Goal: Task Accomplishment & Management: Manage account settings

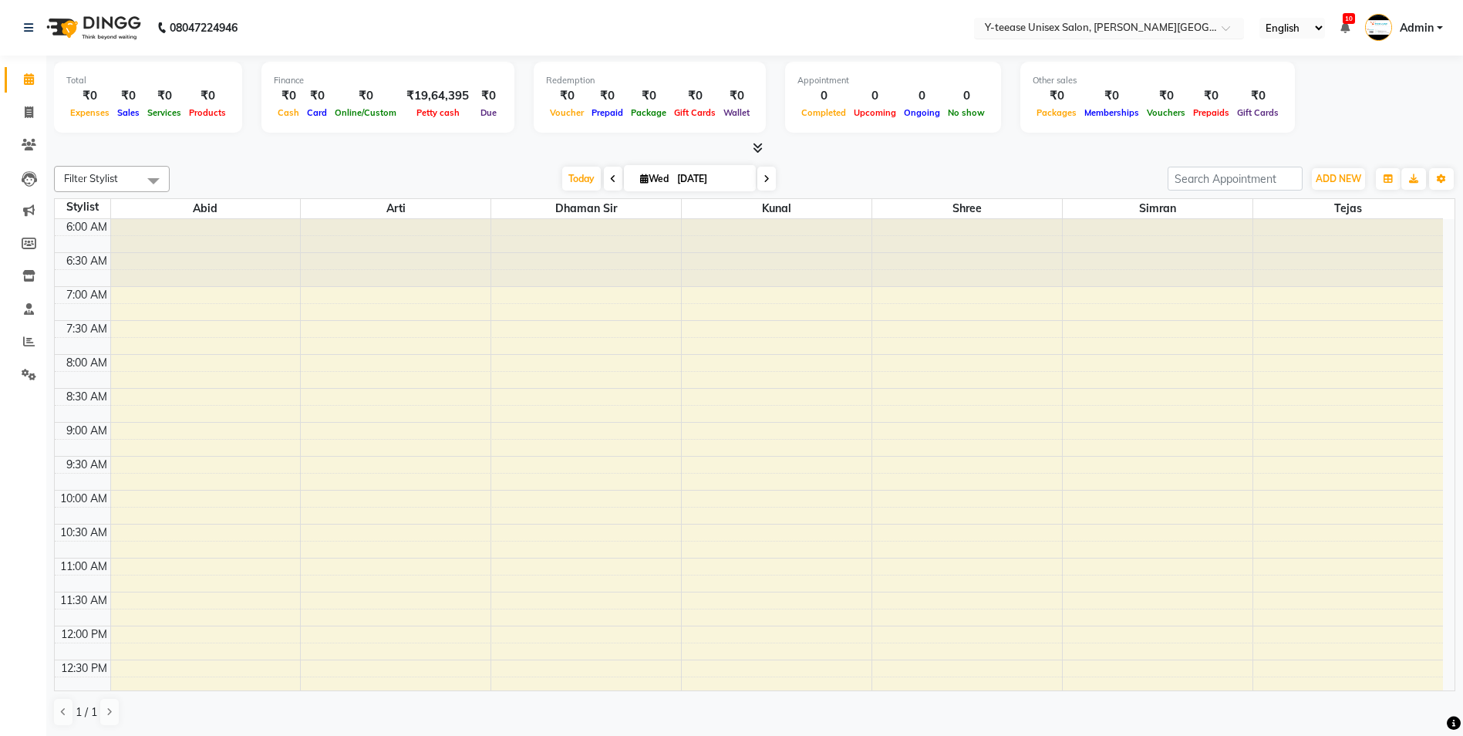
click at [1147, 26] on input "text" at bounding box center [1094, 29] width 224 height 15
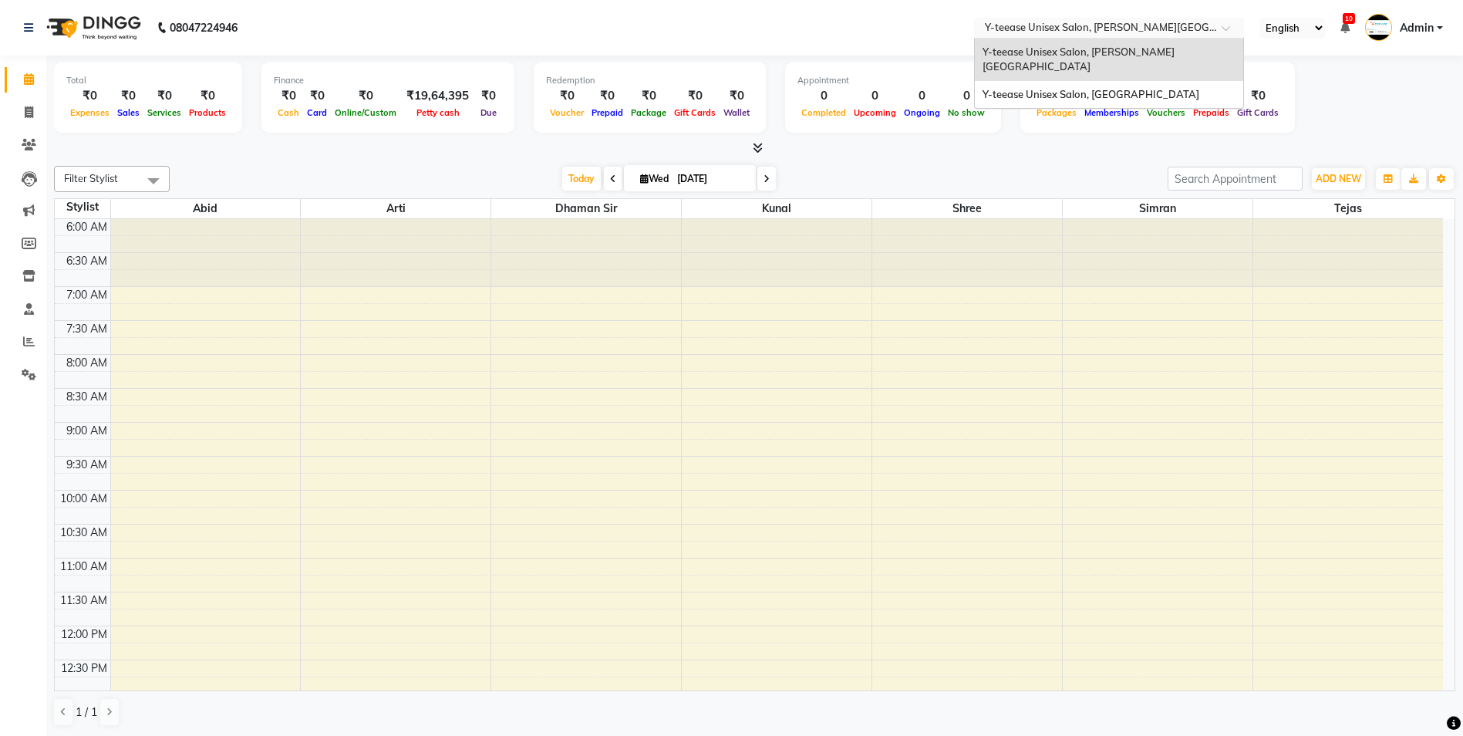
click at [1147, 26] on input "text" at bounding box center [1094, 29] width 224 height 15
click at [29, 276] on icon at bounding box center [28, 276] width 13 height 12
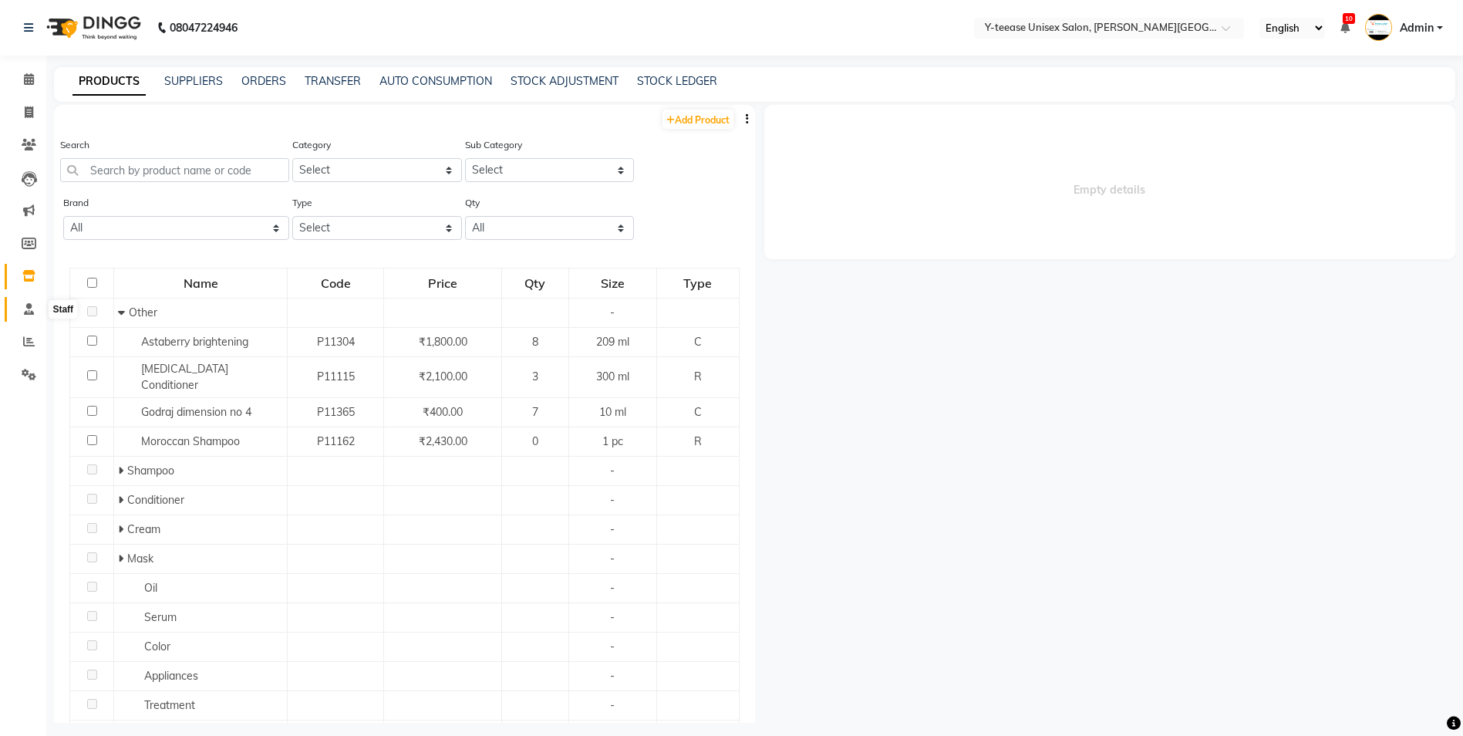
click at [28, 315] on span at bounding box center [28, 310] width 27 height 18
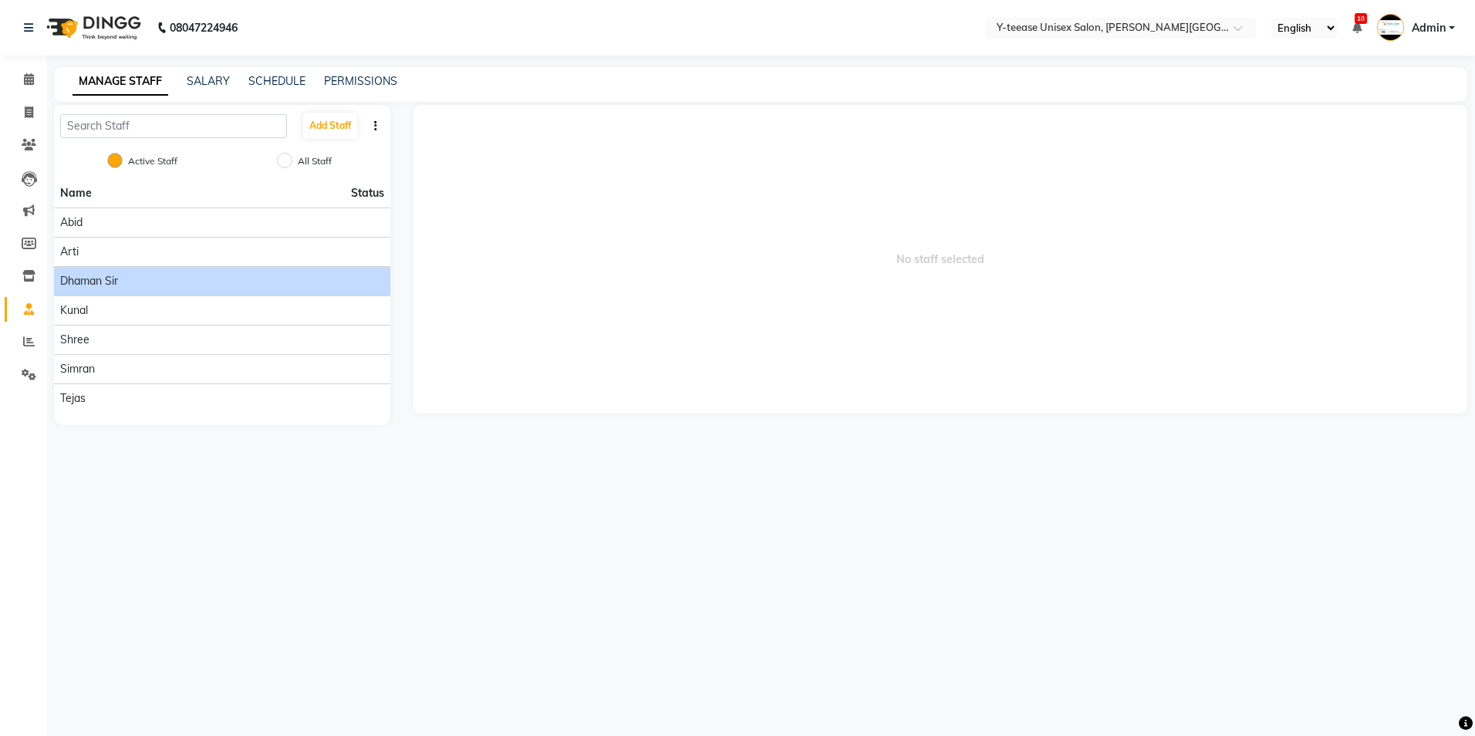
click at [116, 280] on span "Dhaman Sir" at bounding box center [89, 281] width 58 height 16
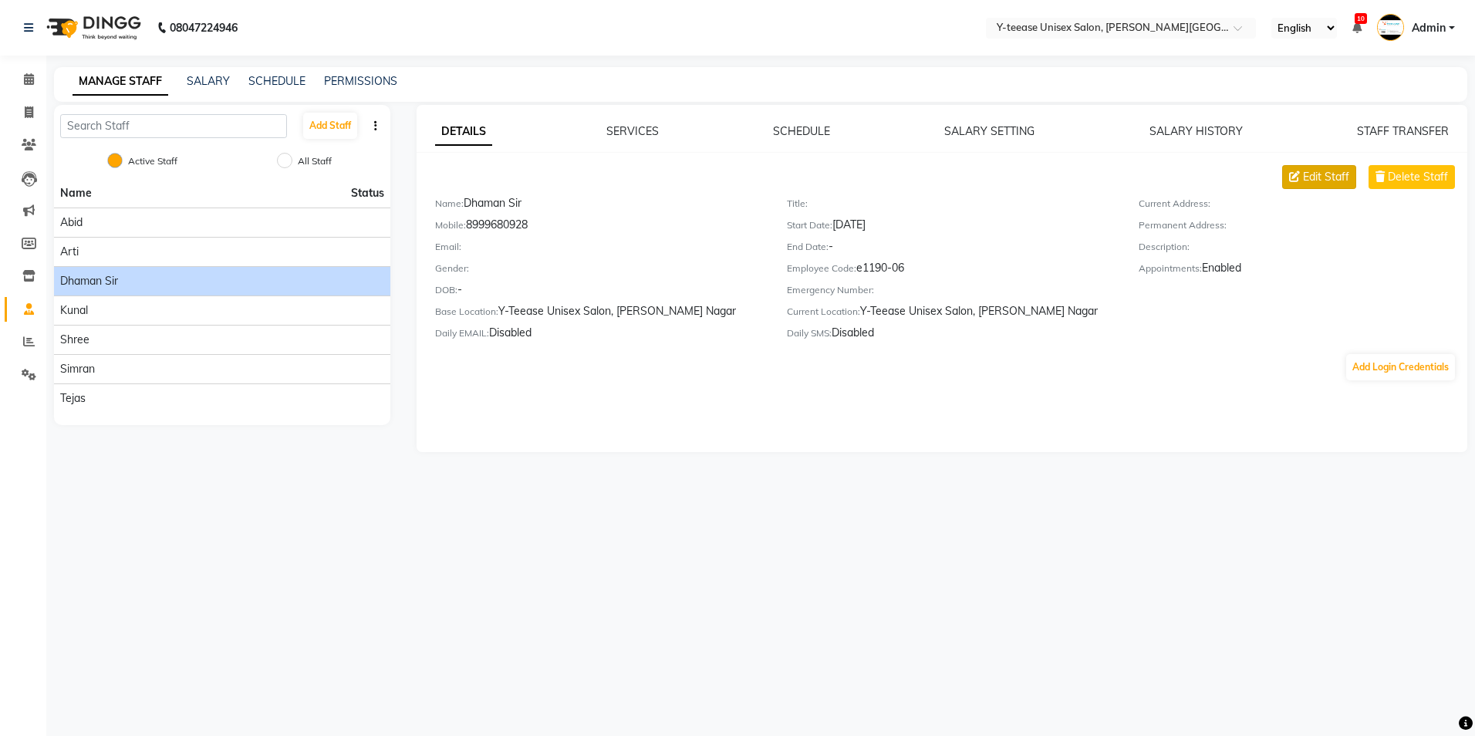
click at [1316, 177] on span "Edit Staff" at bounding box center [1326, 177] width 46 height 16
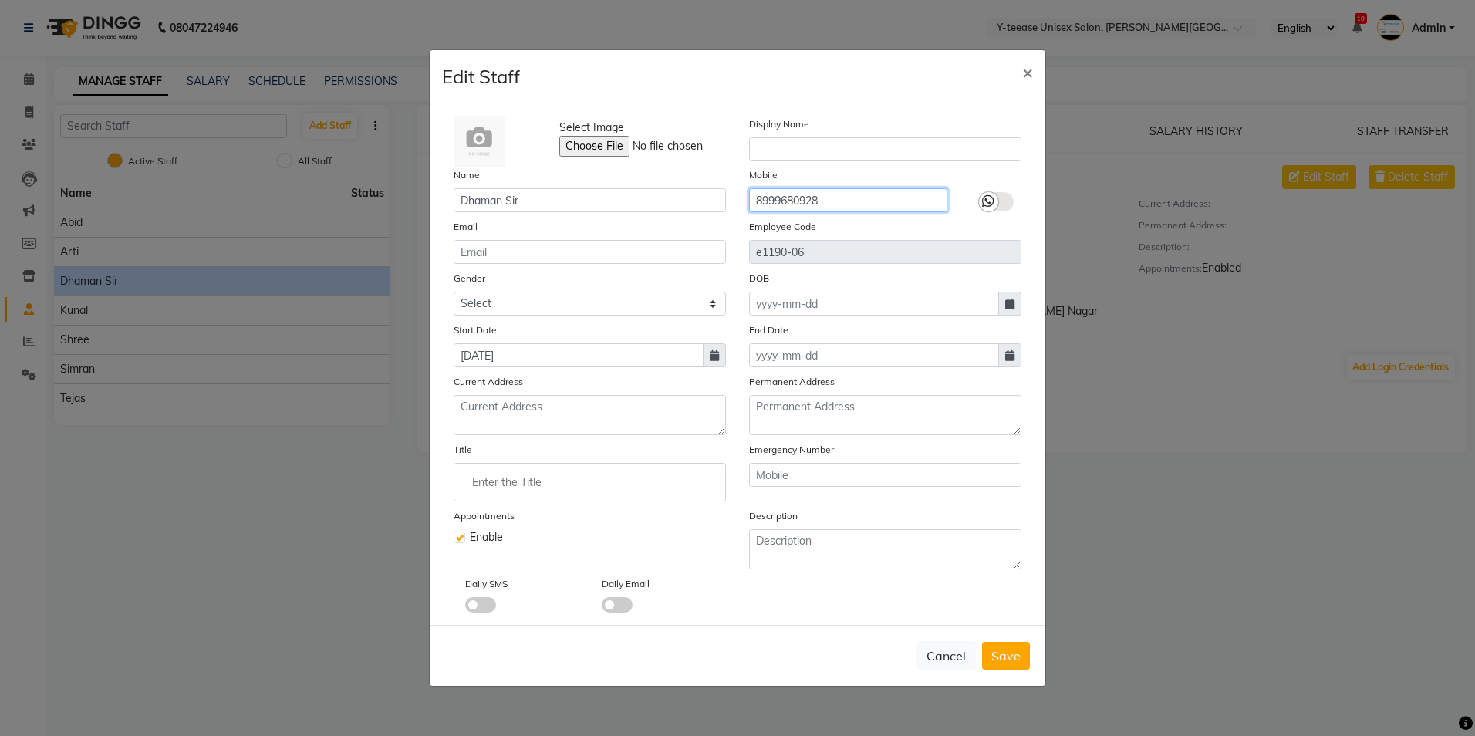
click at [813, 201] on input "8999680928" at bounding box center [848, 200] width 198 height 24
type input "9657530762"
click at [972, 169] on div at bounding box center [996, 190] width 74 height 46
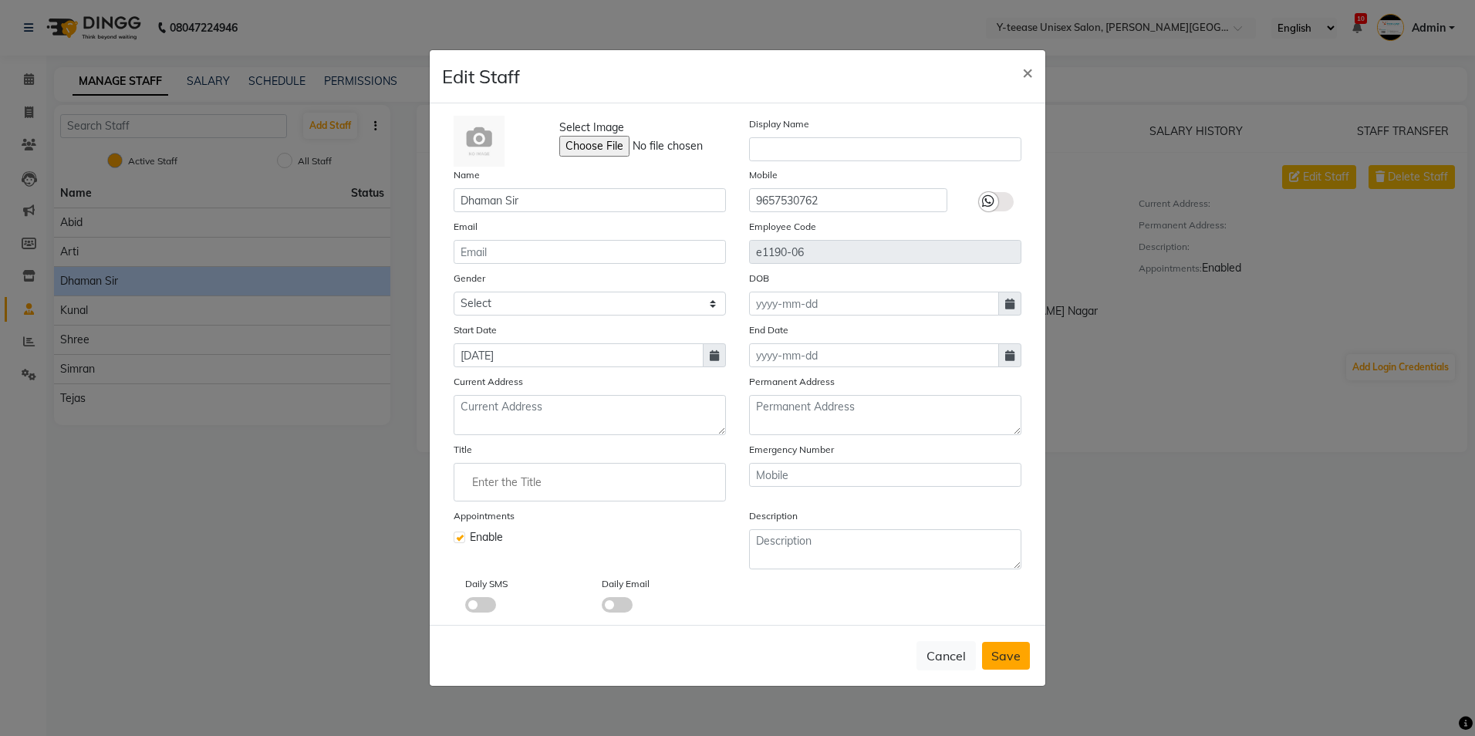
click at [1010, 662] on span "Save" at bounding box center [1005, 655] width 29 height 15
checkbox input "false"
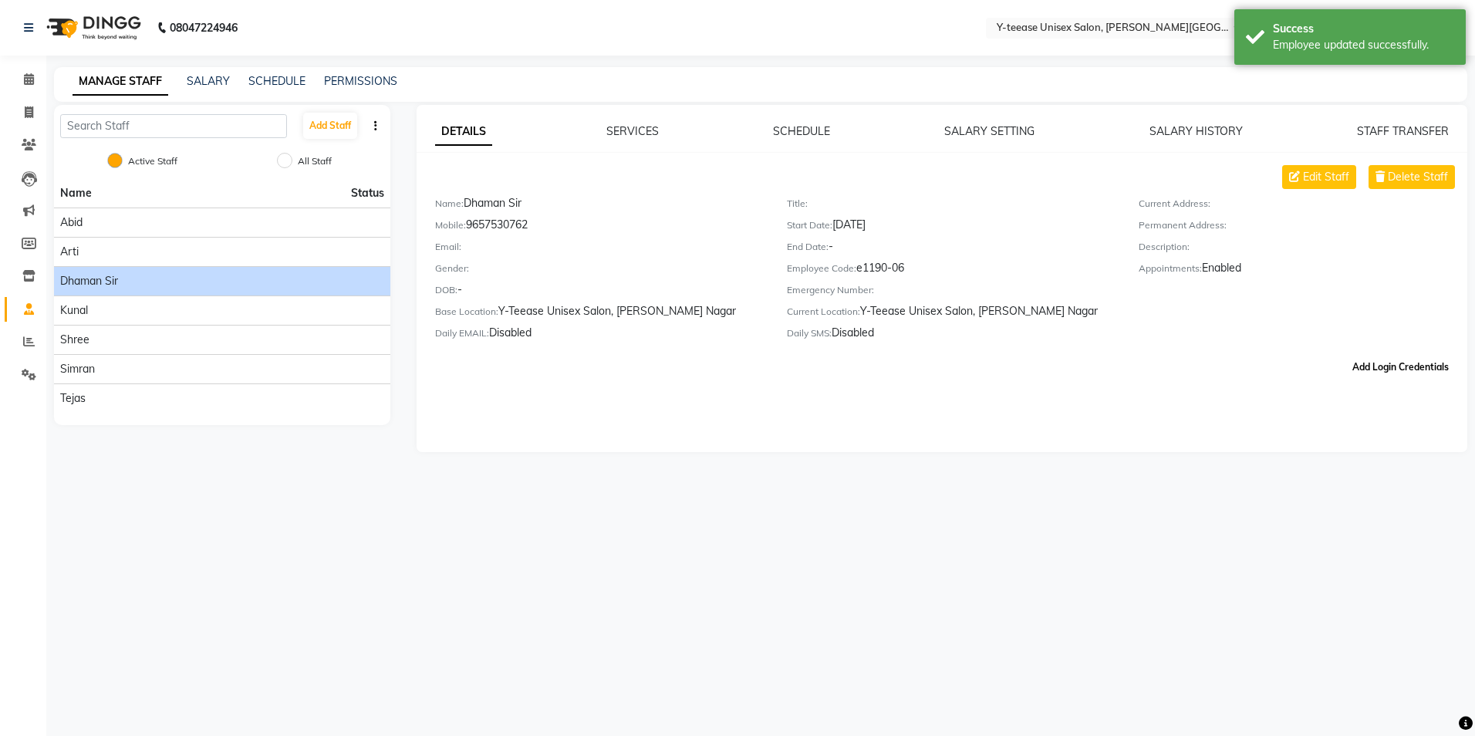
click at [1367, 379] on button "Add Login Credentials" at bounding box center [1400, 367] width 109 height 26
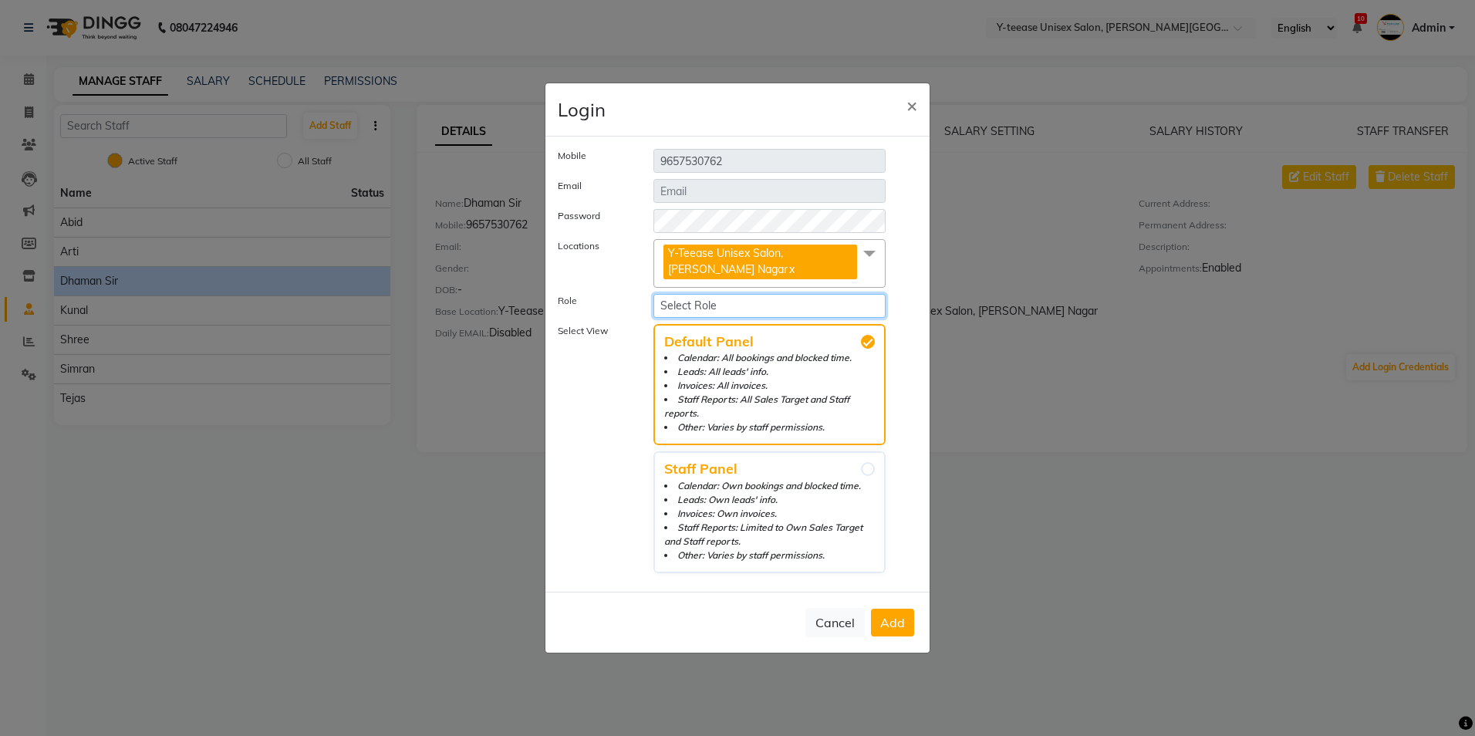
click at [749, 310] on select "Select Role Staff" at bounding box center [769, 306] width 232 height 24
click at [895, 618] on span "Add" at bounding box center [892, 622] width 25 height 15
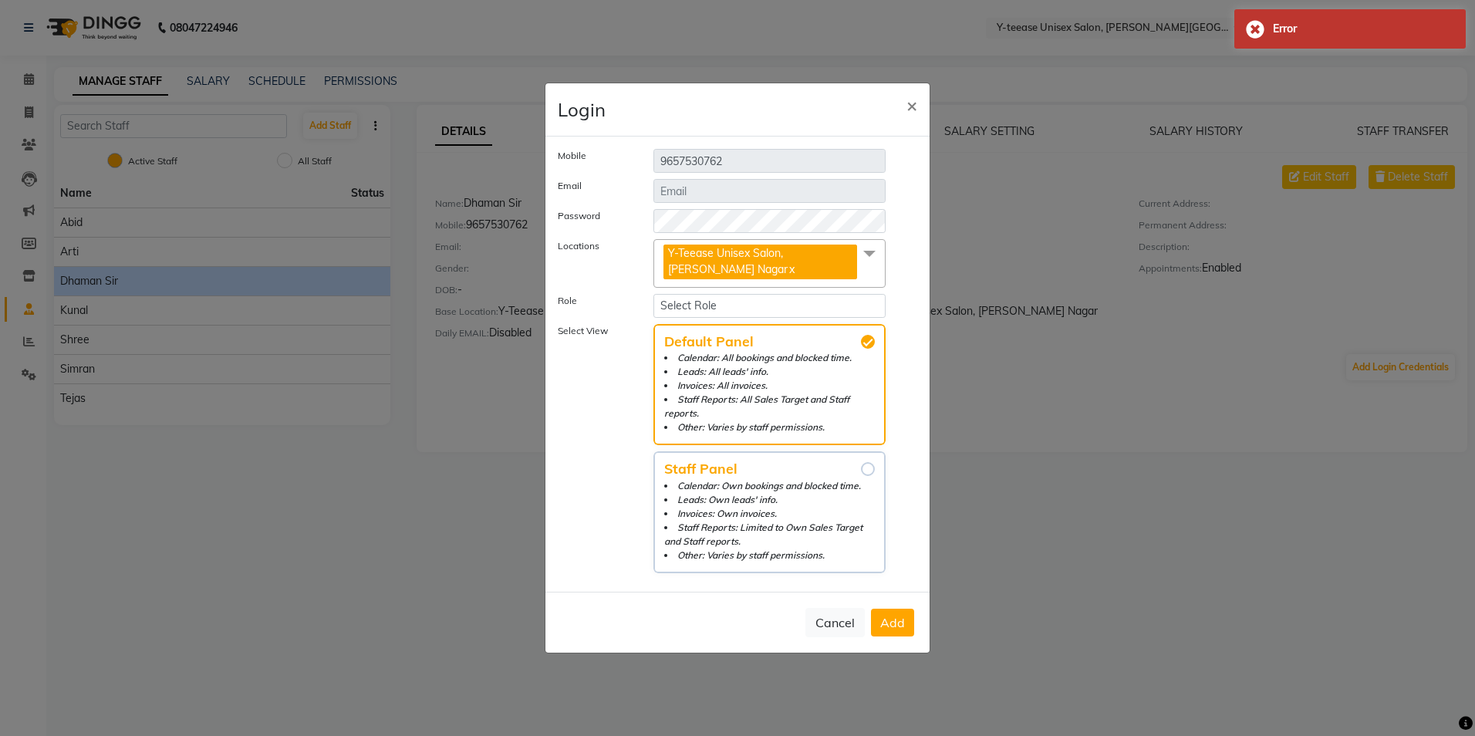
click at [858, 472] on span "Staff Panel" at bounding box center [769, 469] width 211 height 14
click at [861, 472] on input "Staff Panel Calendar: Own bookings and blocked time. Leads: Own leads' info. In…" at bounding box center [868, 469] width 14 height 14
radio input "true"
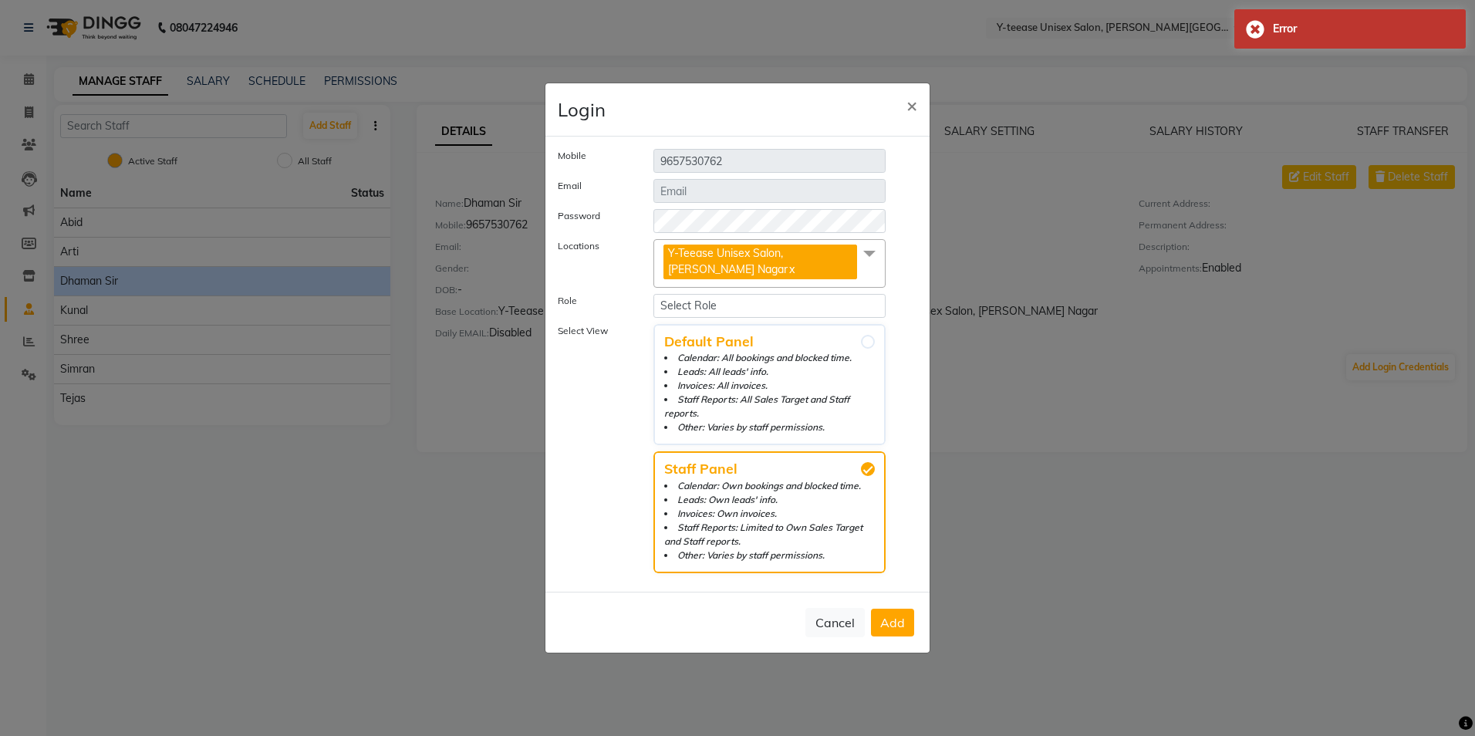
drag, startPoint x: 898, startPoint y: 609, endPoint x: 901, endPoint y: 619, distance: 11.0
click at [900, 612] on button "Add" at bounding box center [892, 623] width 43 height 28
click at [910, 108] on span "×" at bounding box center [911, 104] width 11 height 23
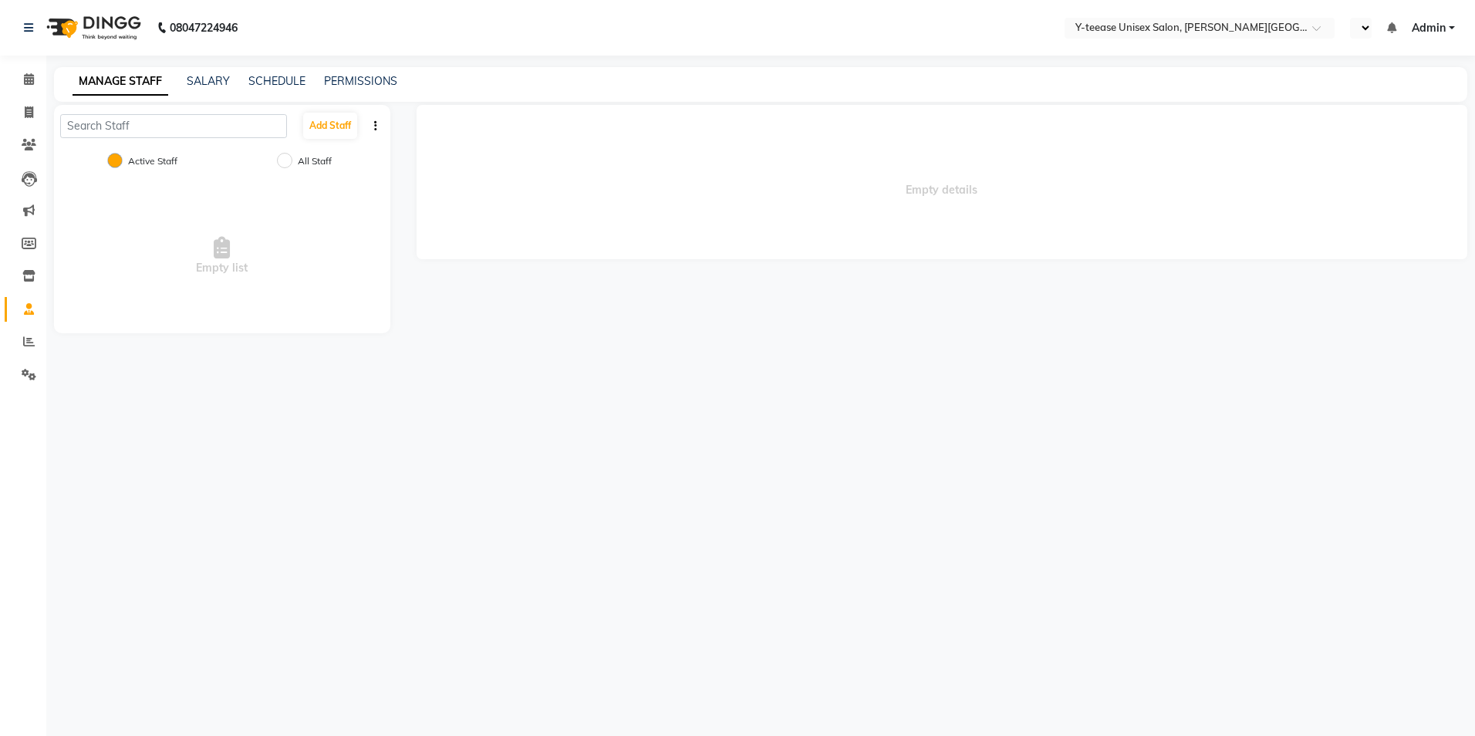
select select "en"
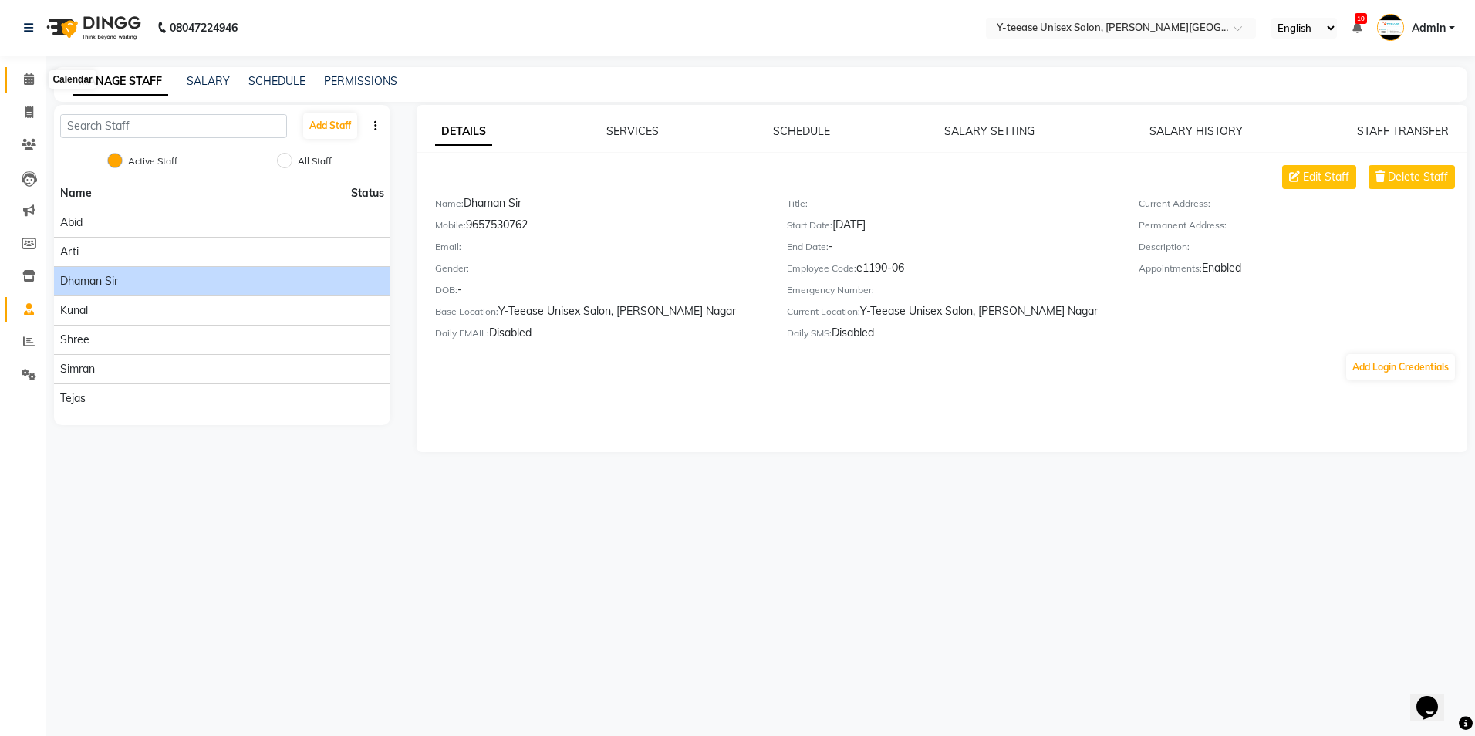
click at [33, 79] on icon at bounding box center [29, 79] width 10 height 12
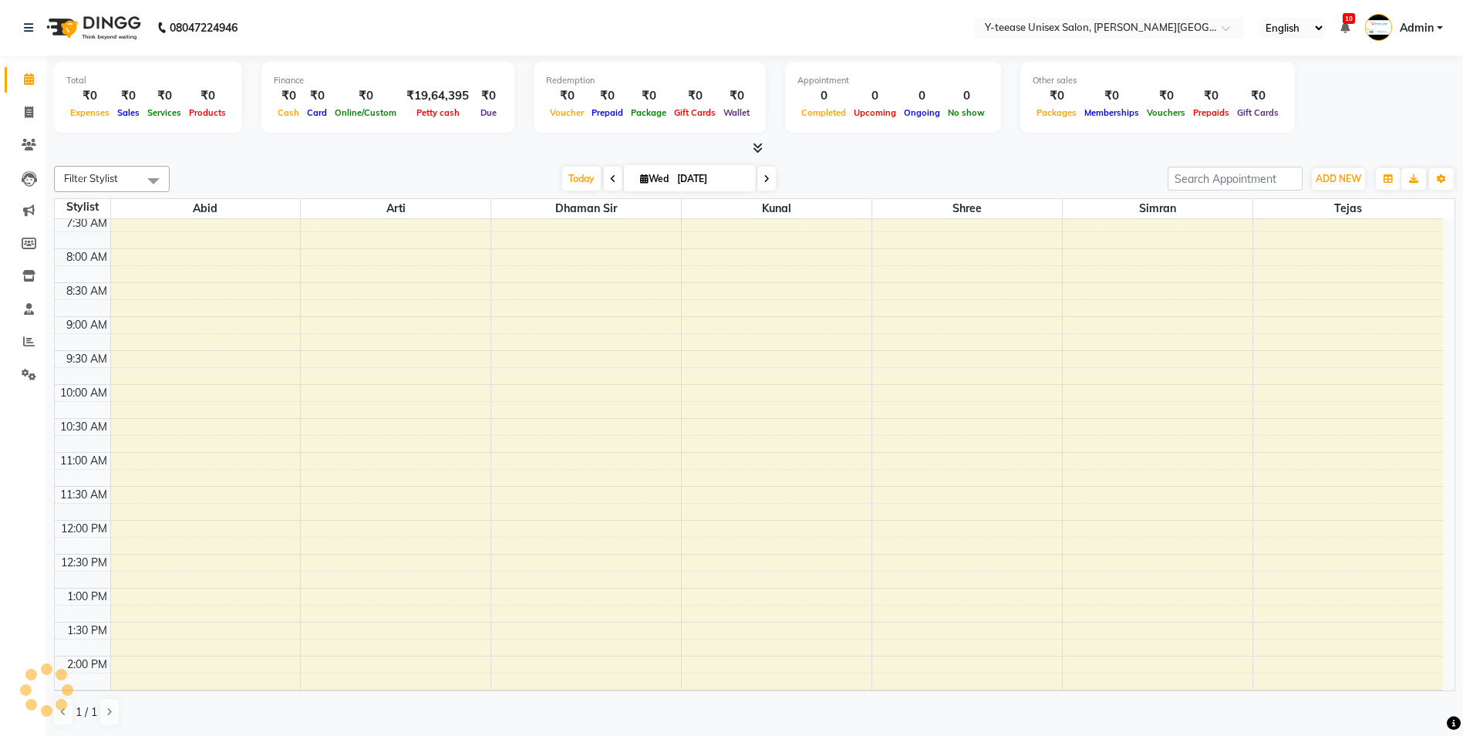
scroll to position [154, 0]
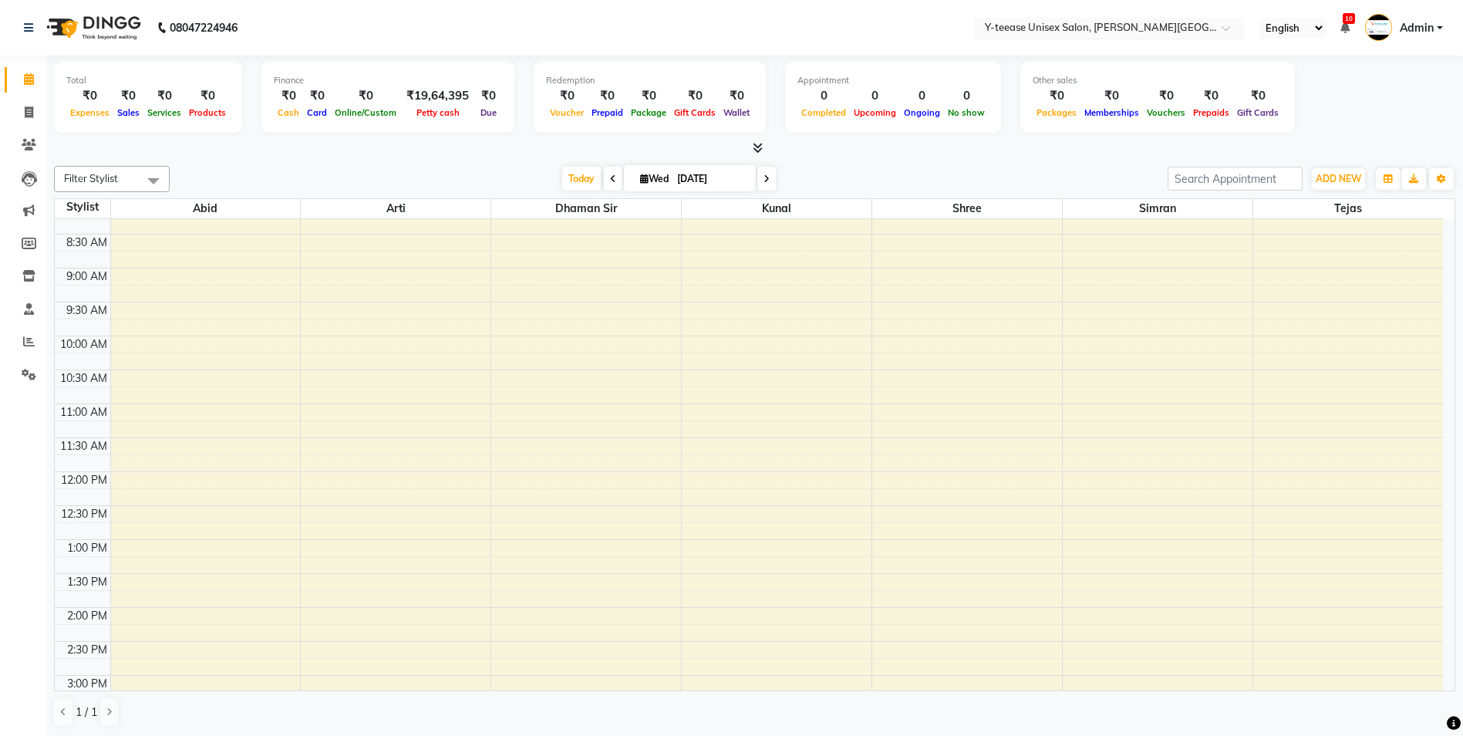
click at [1121, 30] on input "text" at bounding box center [1094, 29] width 224 height 15
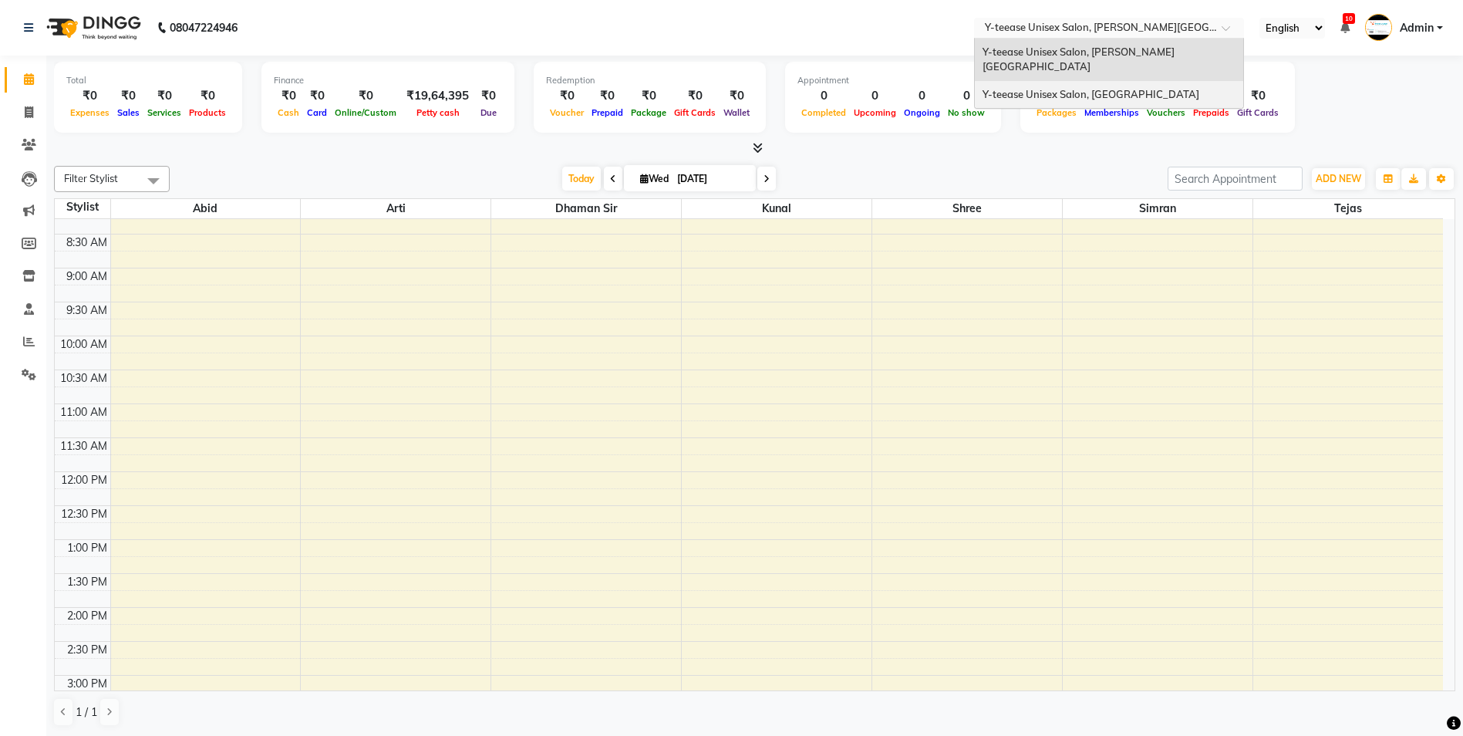
click at [1123, 88] on span "Y-teease Unisex Salon, [GEOGRAPHIC_DATA]" at bounding box center [1091, 94] width 217 height 12
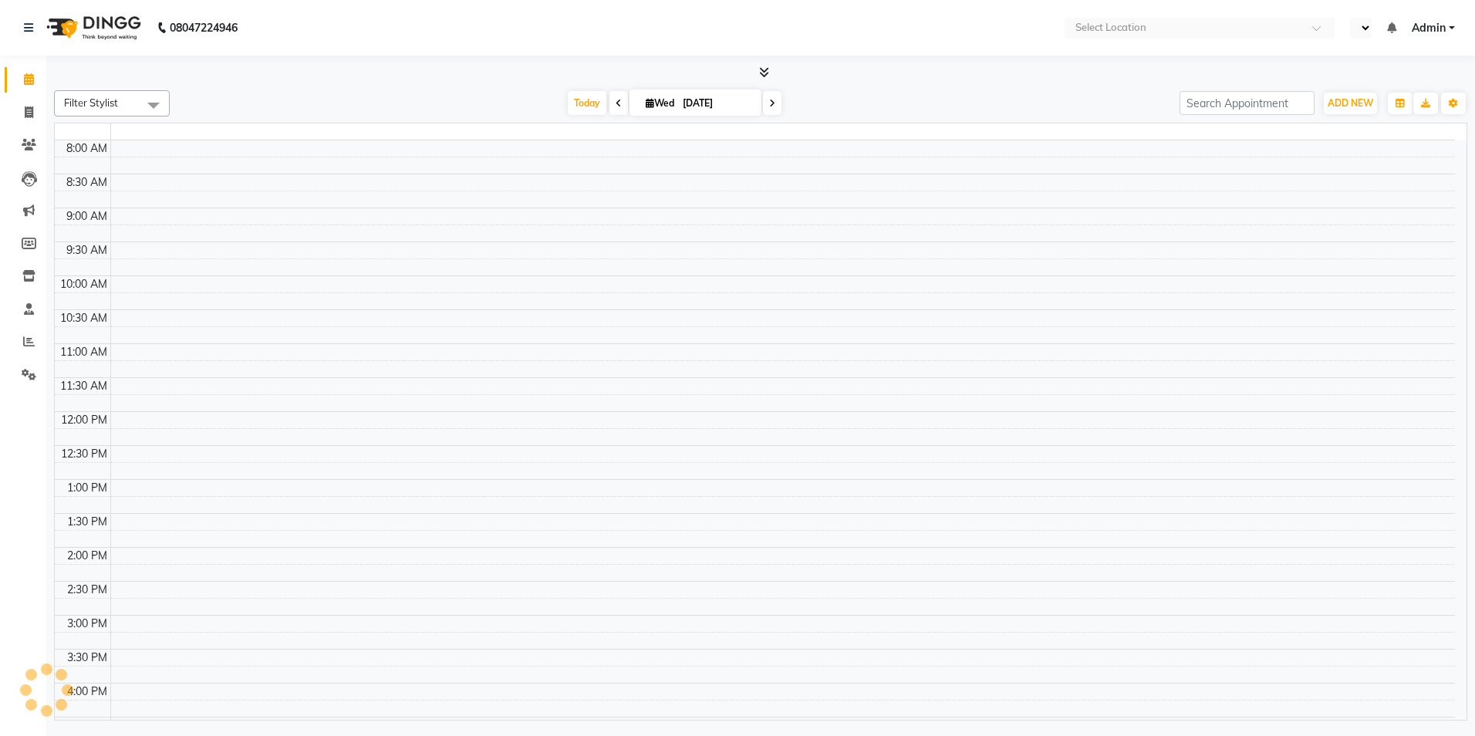
select select "en"
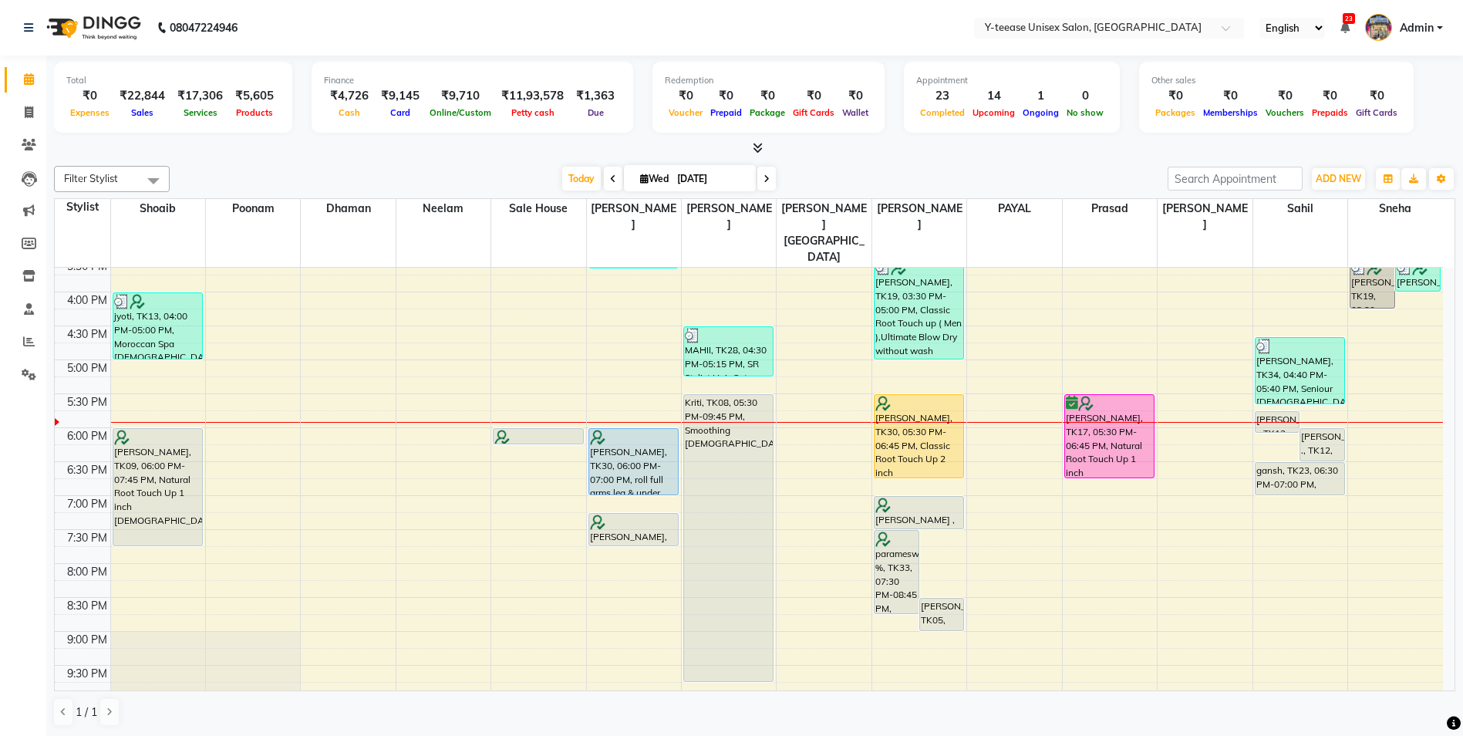
scroll to position [562, 0]
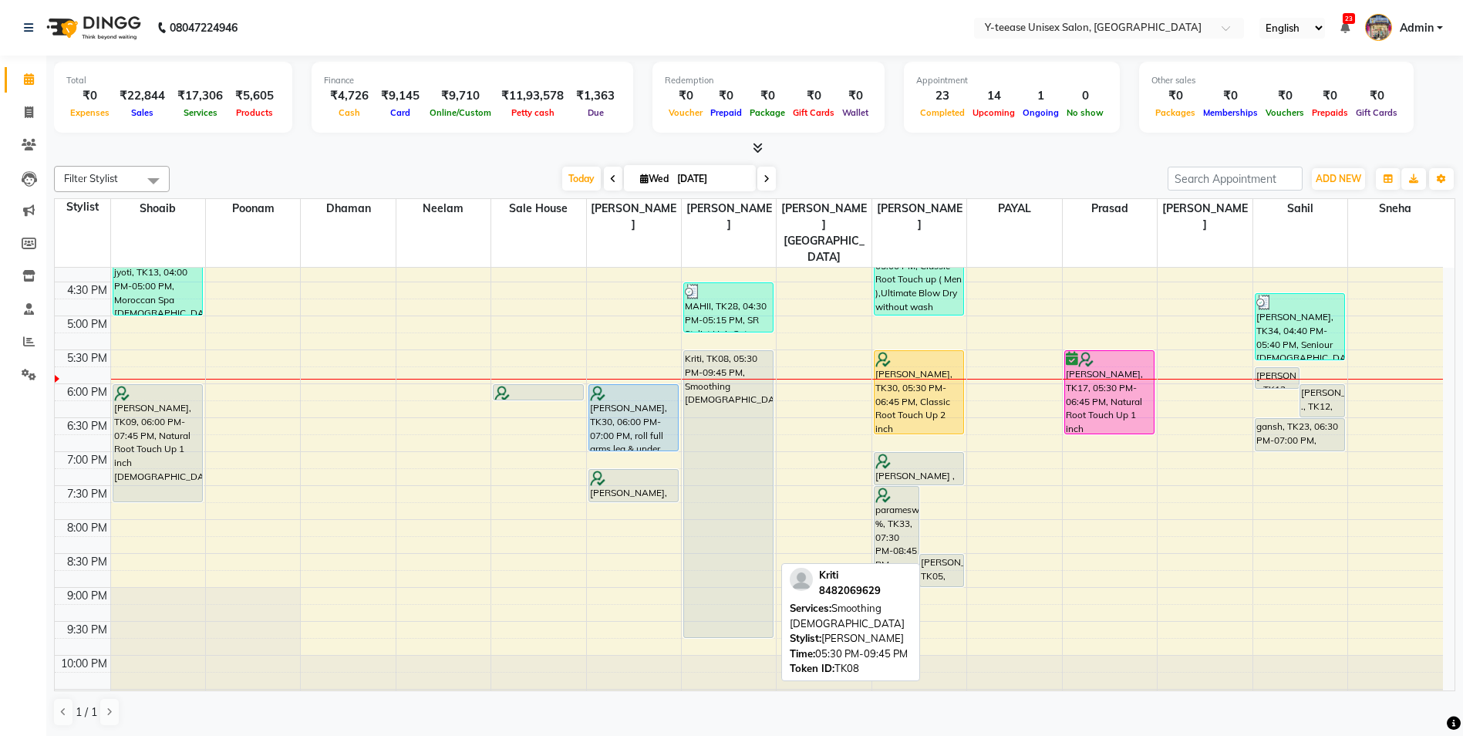
click at [772, 426] on div "Kriti, TK08, 05:30 PM-09:45 PM, Smoothing male" at bounding box center [728, 494] width 89 height 286
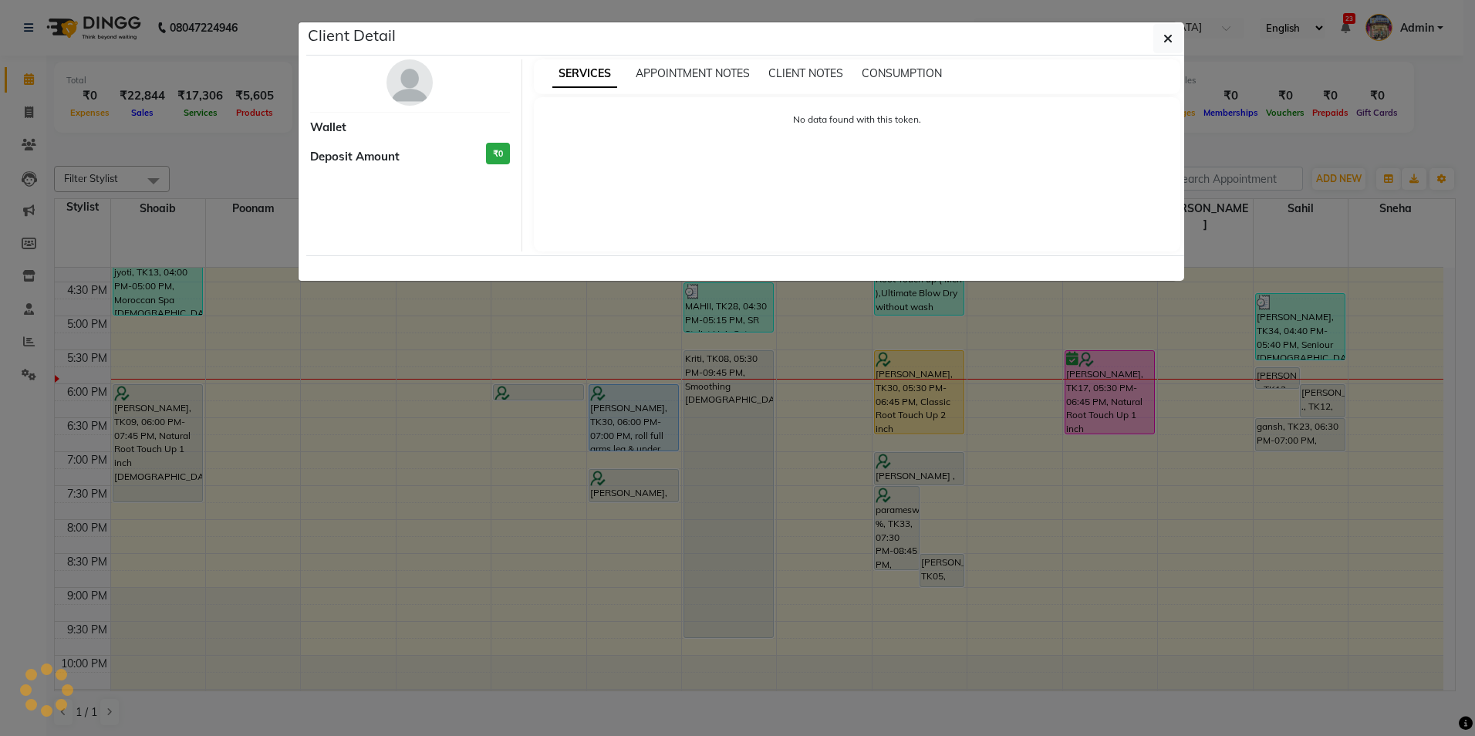
select select "7"
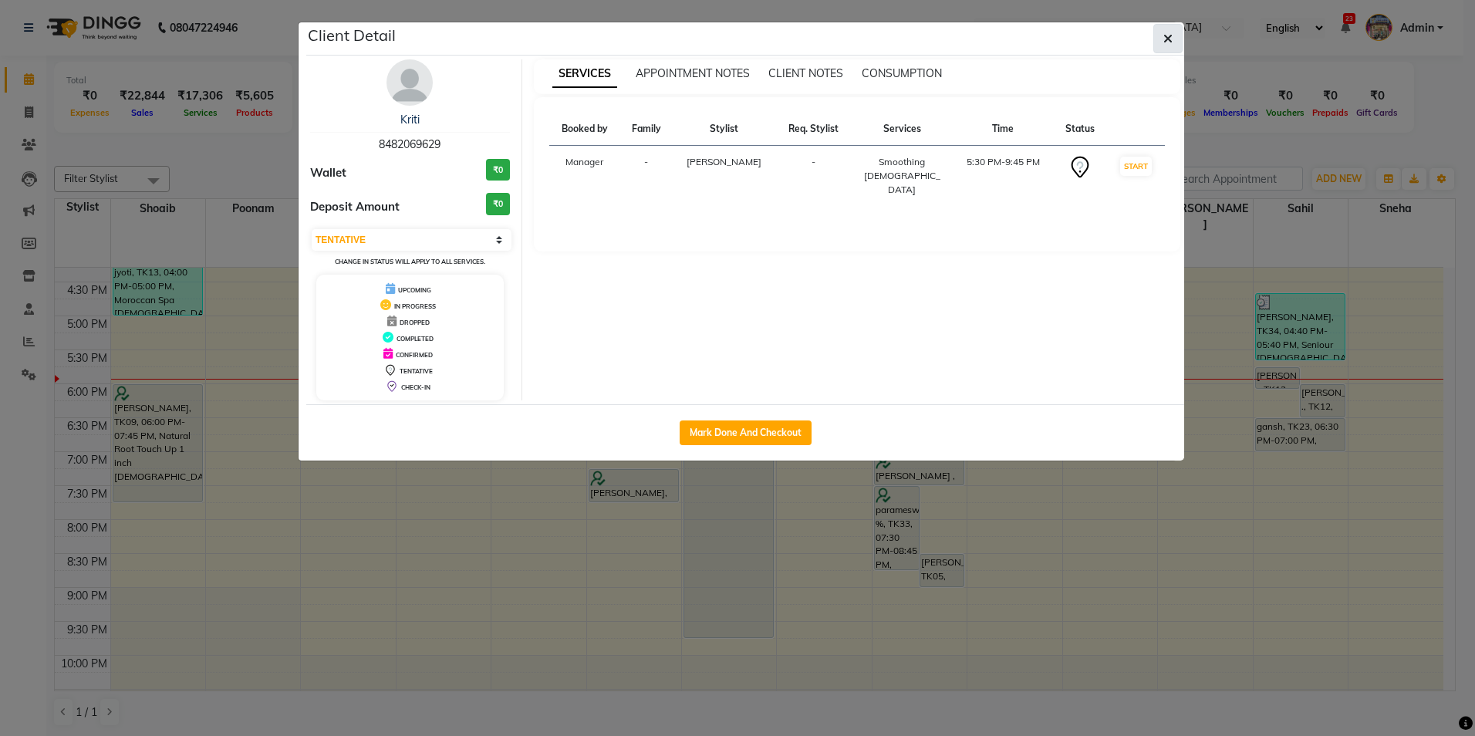
click at [1166, 43] on icon "button" at bounding box center [1167, 38] width 9 height 12
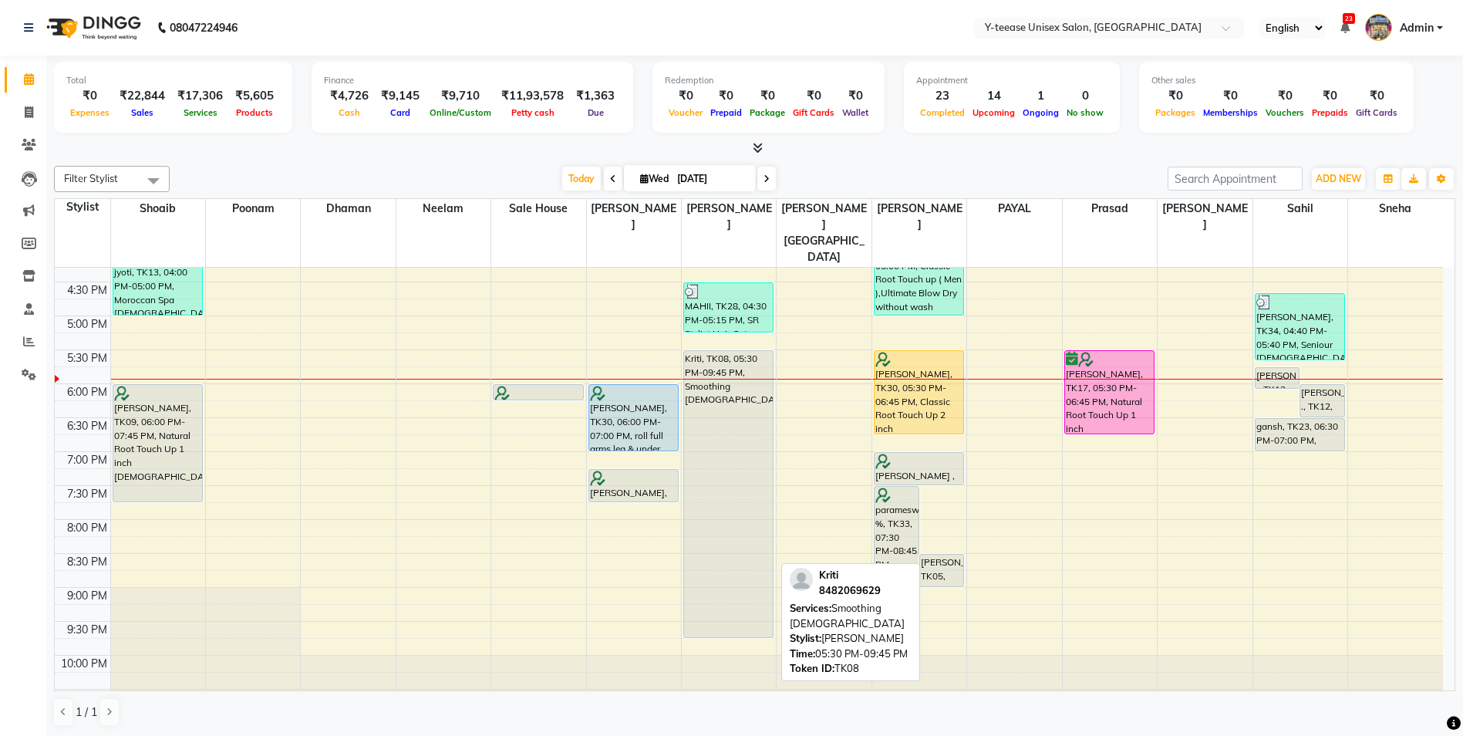
click at [771, 422] on div "Kriti, TK08, 05:30 PM-09:45 PM, Smoothing male" at bounding box center [728, 494] width 89 height 286
select select "7"
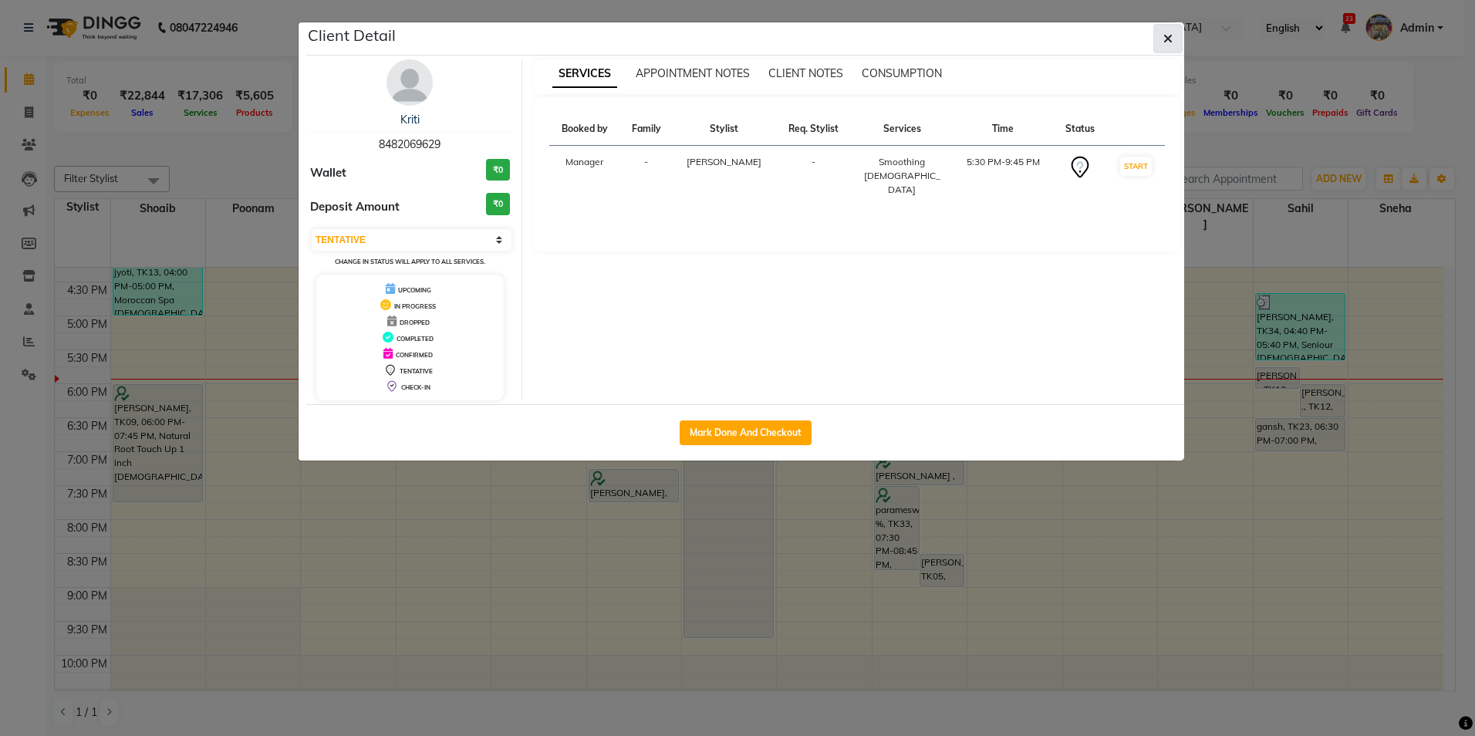
click at [1171, 39] on icon "button" at bounding box center [1167, 38] width 9 height 12
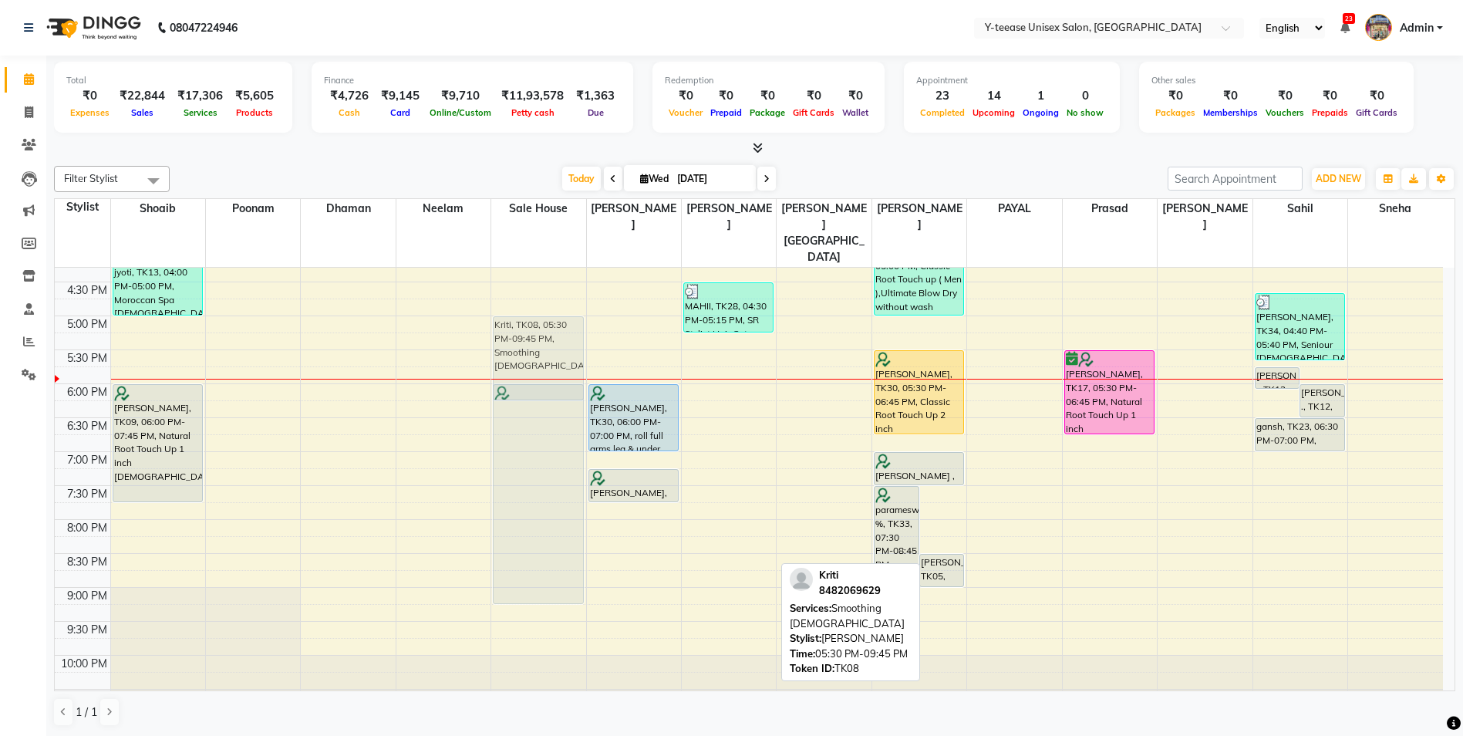
drag, startPoint x: 733, startPoint y: 447, endPoint x: 496, endPoint y: 407, distance: 240.0
click at [496, 407] on tr "Rachna, TK03, 01:00 PM-02:15 PM, Natural Root Touch Up 1 inch Female rachna, TK…" at bounding box center [749, 213] width 1388 height 1017
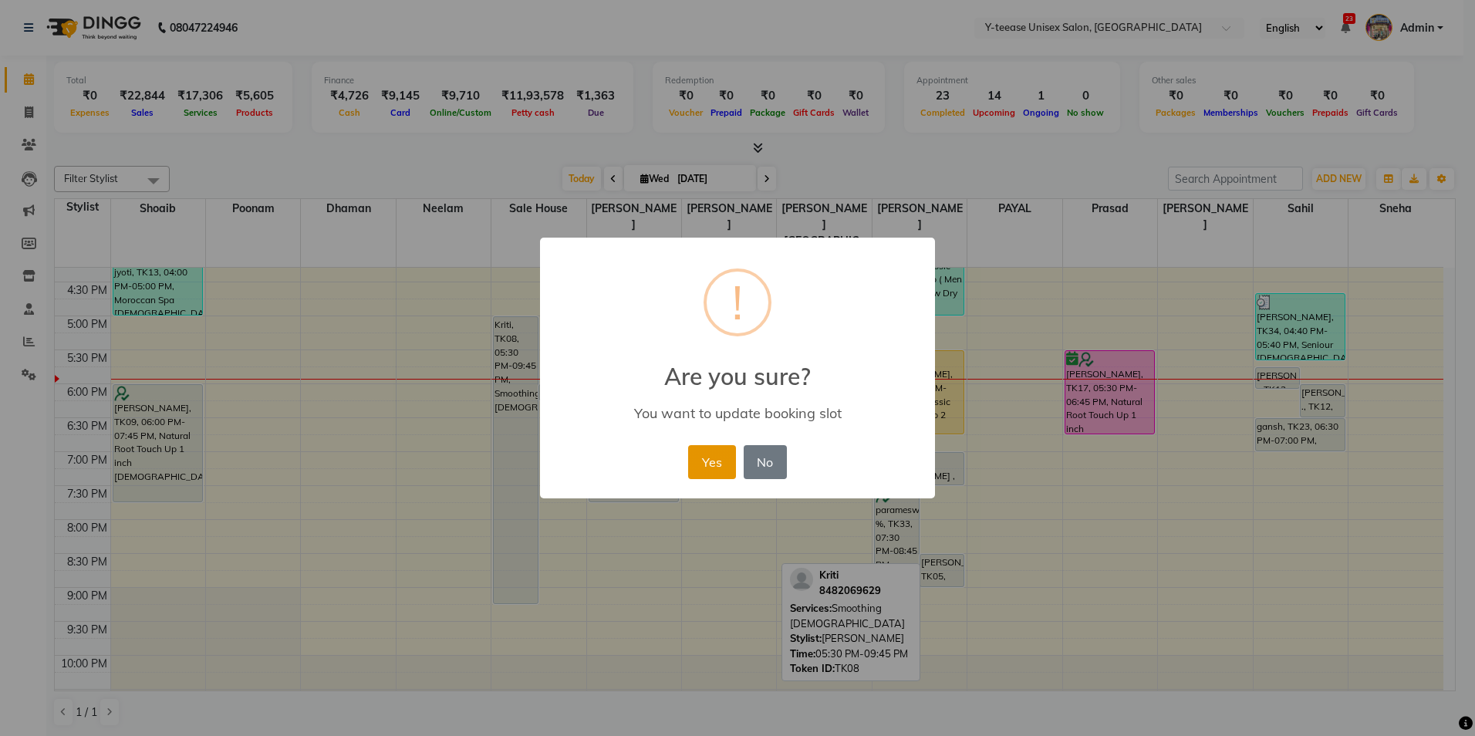
click at [703, 455] on button "Yes" at bounding box center [711, 462] width 47 height 34
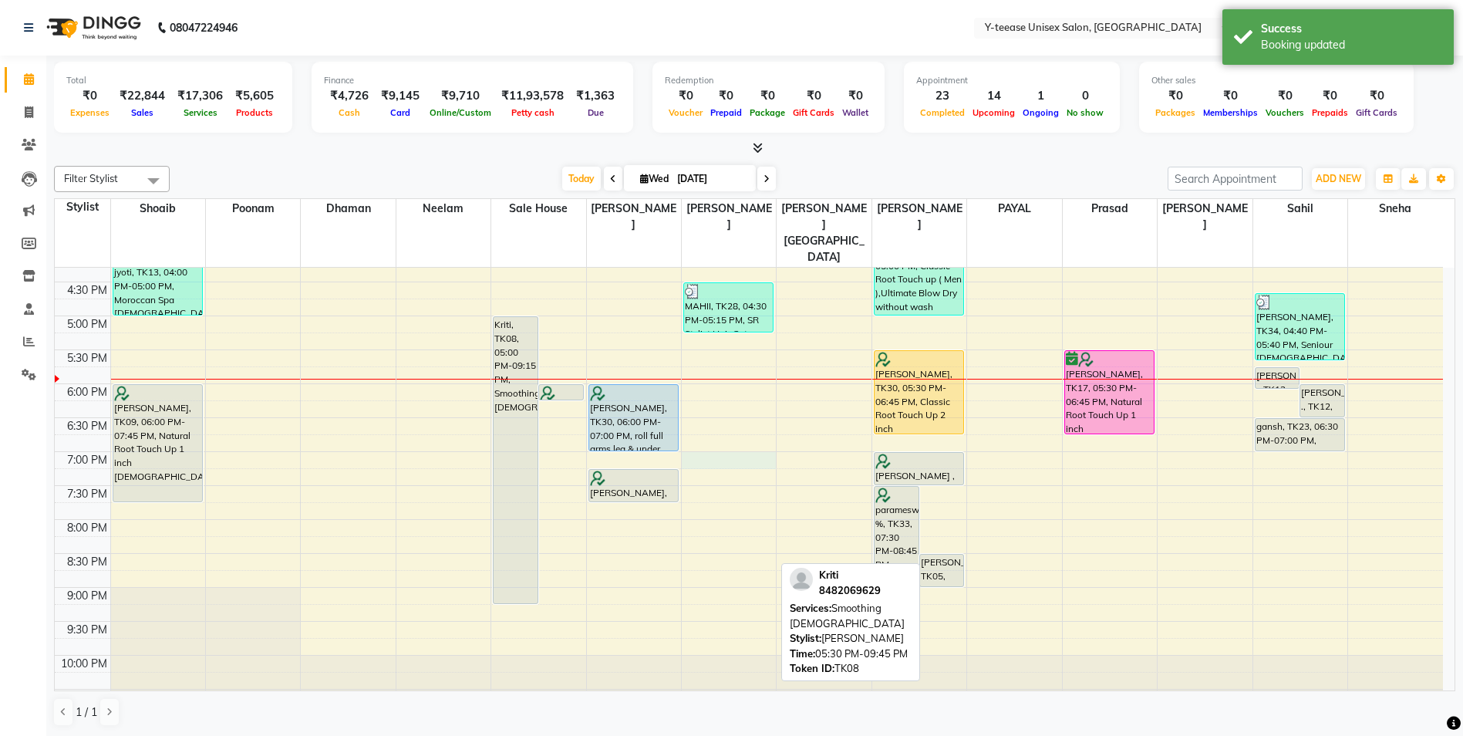
click at [717, 423] on div "8:00 AM 8:30 AM 9:00 AM 9:30 AM 10:00 AM 10:30 AM 11:00 AM 11:30 AM 12:00 PM 12…" at bounding box center [749, 213] width 1388 height 1017
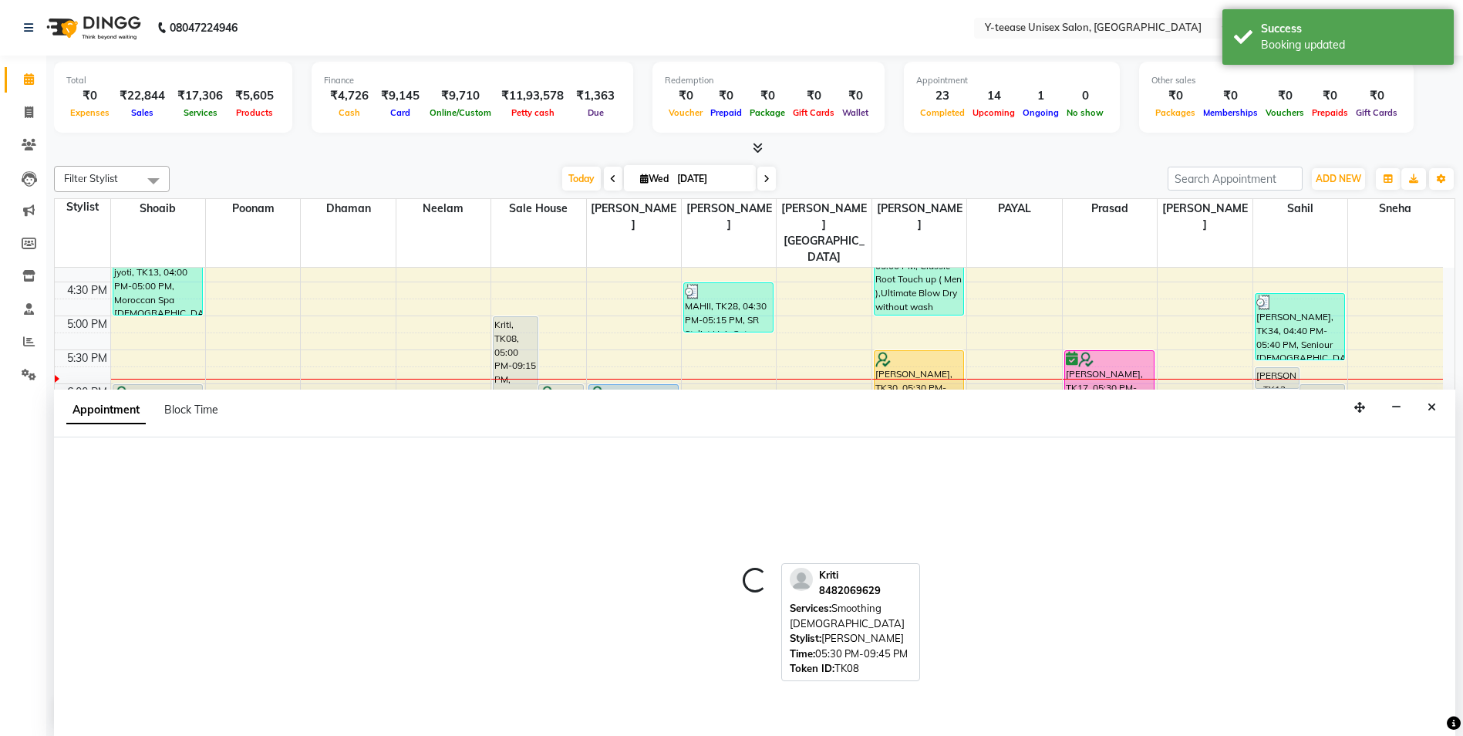
scroll to position [1, 0]
select select "71319"
select select "tentative"
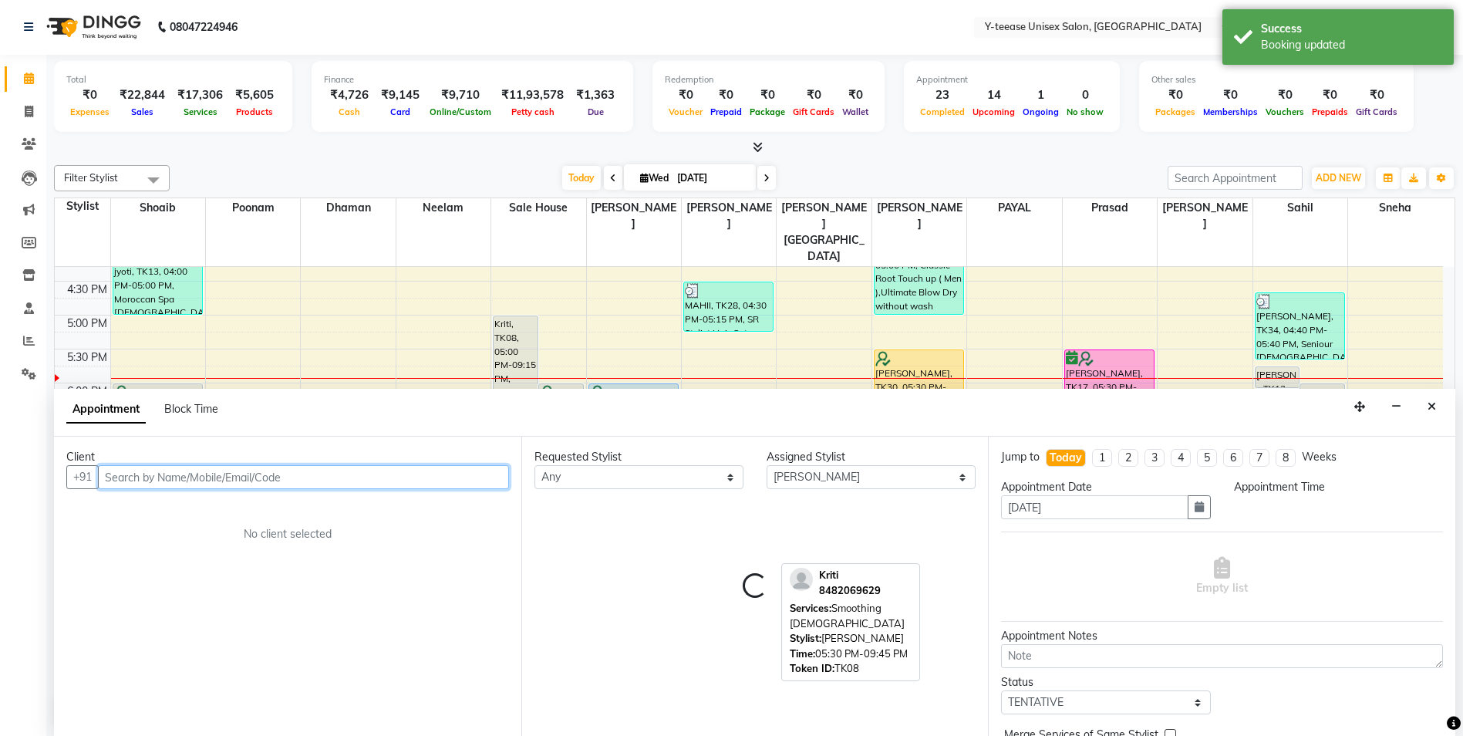
select select "1140"
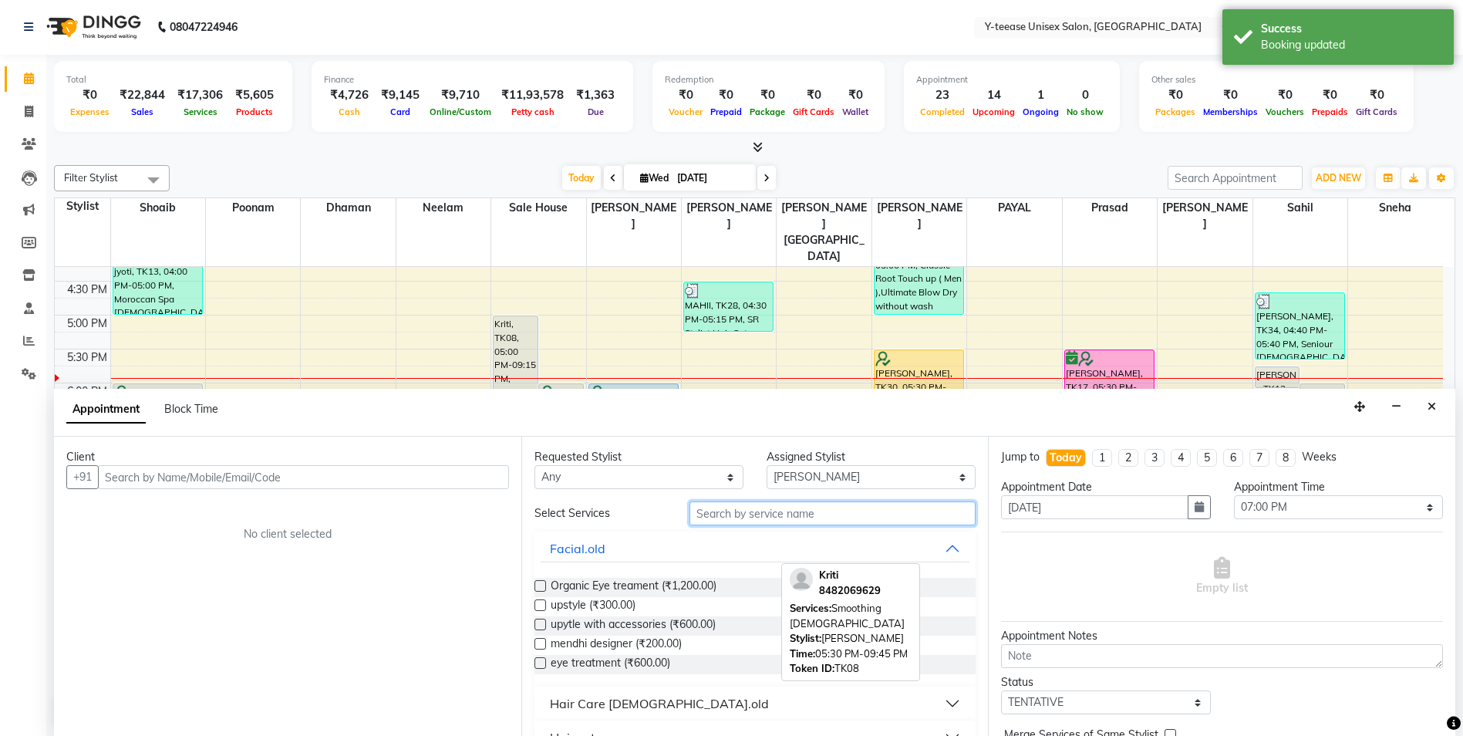
click at [754, 507] on input "text" at bounding box center [832, 513] width 287 height 24
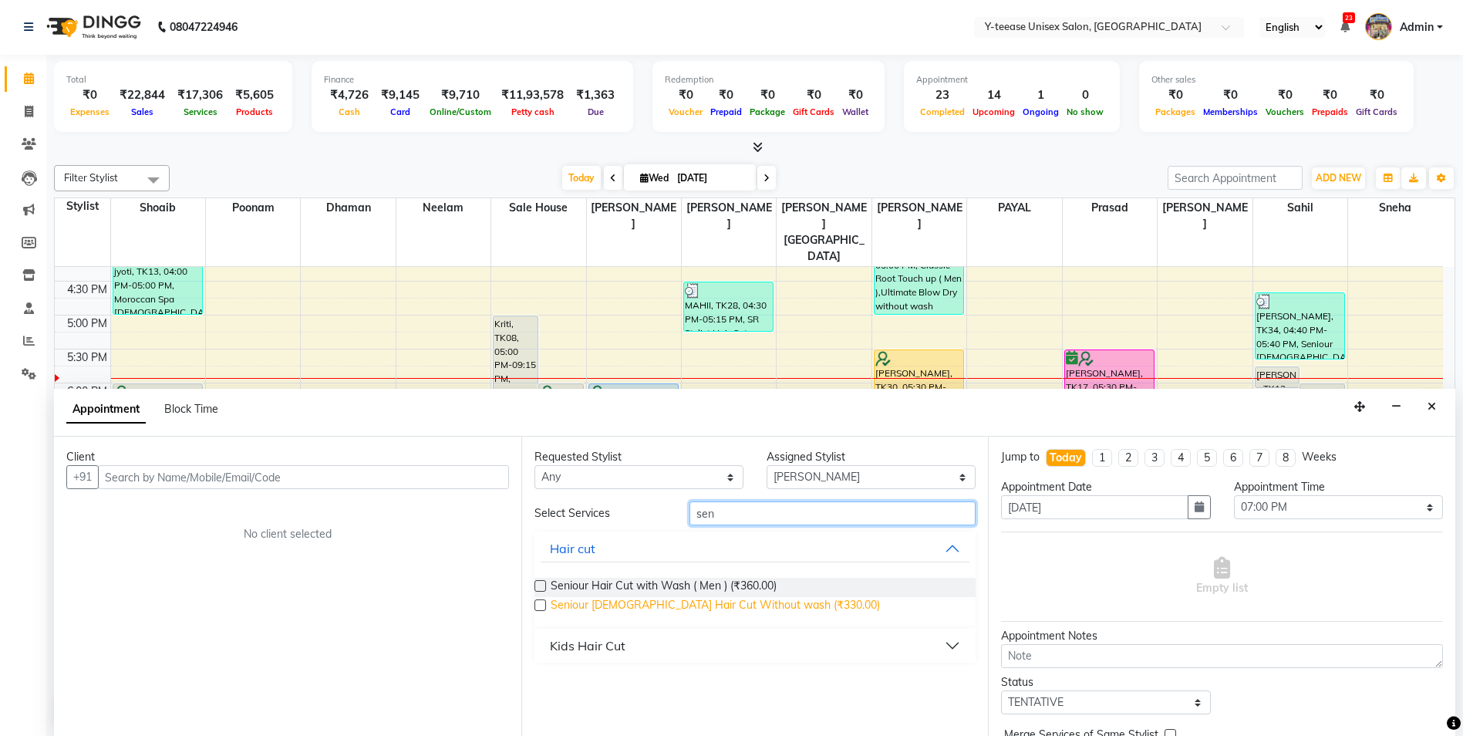
type input "sen"
click at [646, 610] on span "Seniour Male Hair Cut Without wash (₹330.00)" at bounding box center [715, 606] width 329 height 19
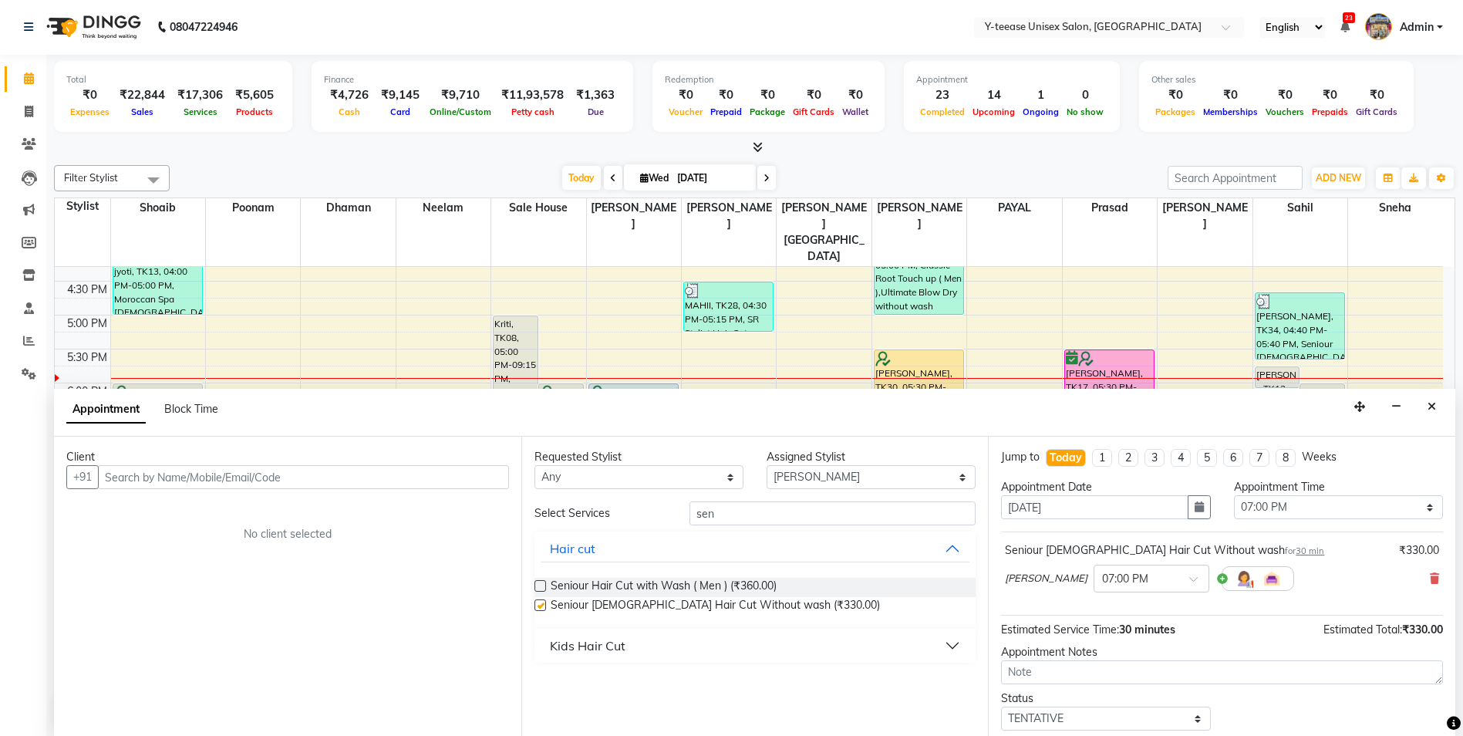
checkbox input "false"
click at [788, 508] on input "sen" at bounding box center [832, 513] width 287 height 24
click at [789, 507] on input "sen" at bounding box center [832, 513] width 287 height 24
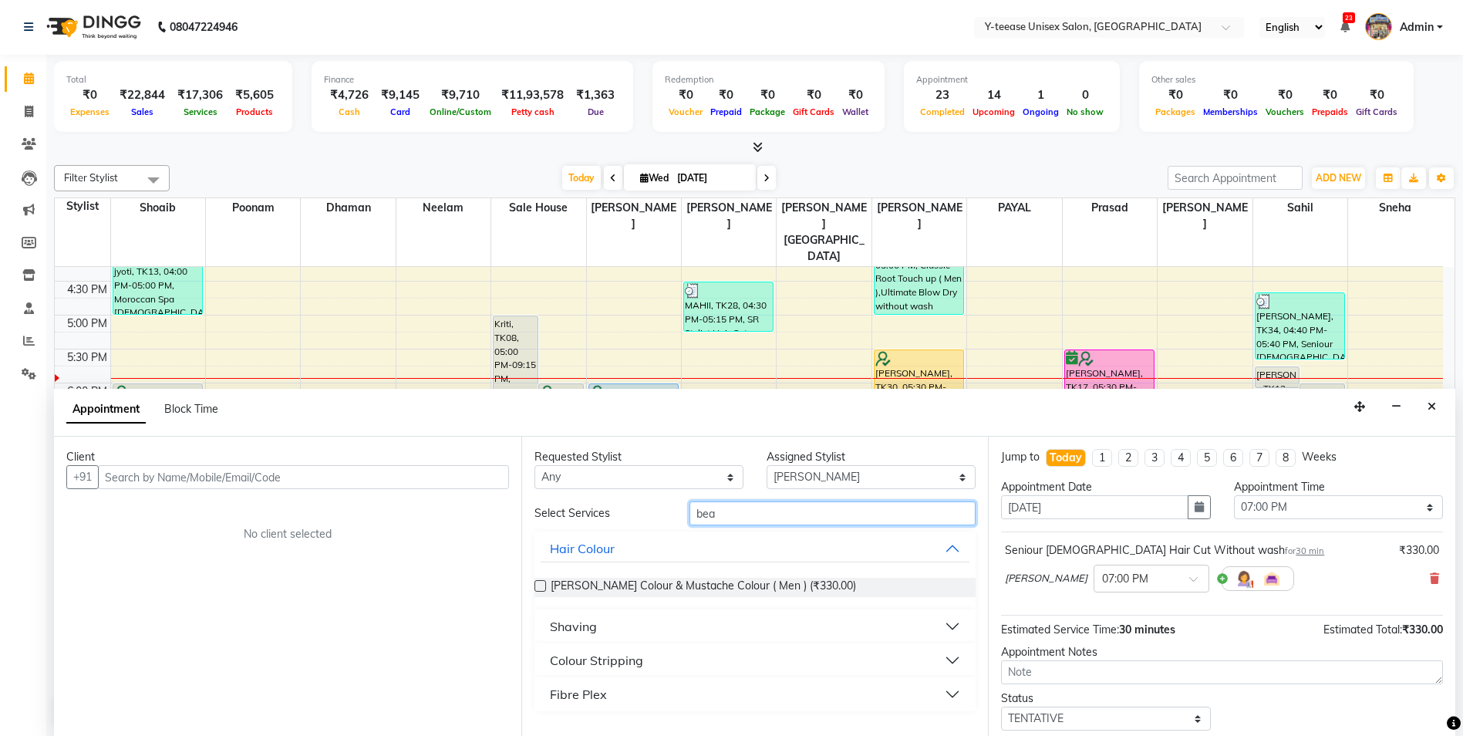
type input "bea"
click at [578, 629] on div "Shaving" at bounding box center [573, 626] width 47 height 19
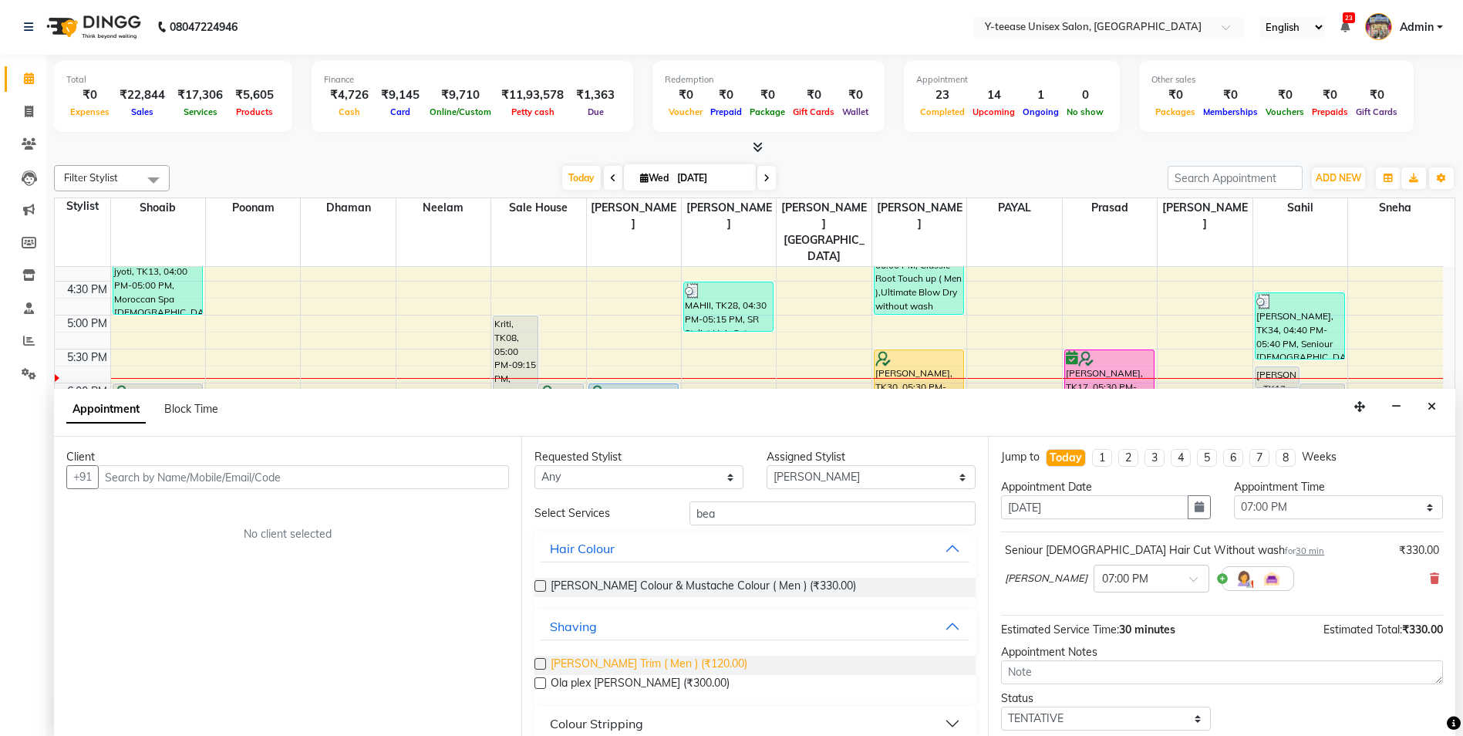
click at [590, 661] on span "Beard Trim ( Men ) (₹120.00)" at bounding box center [649, 665] width 197 height 19
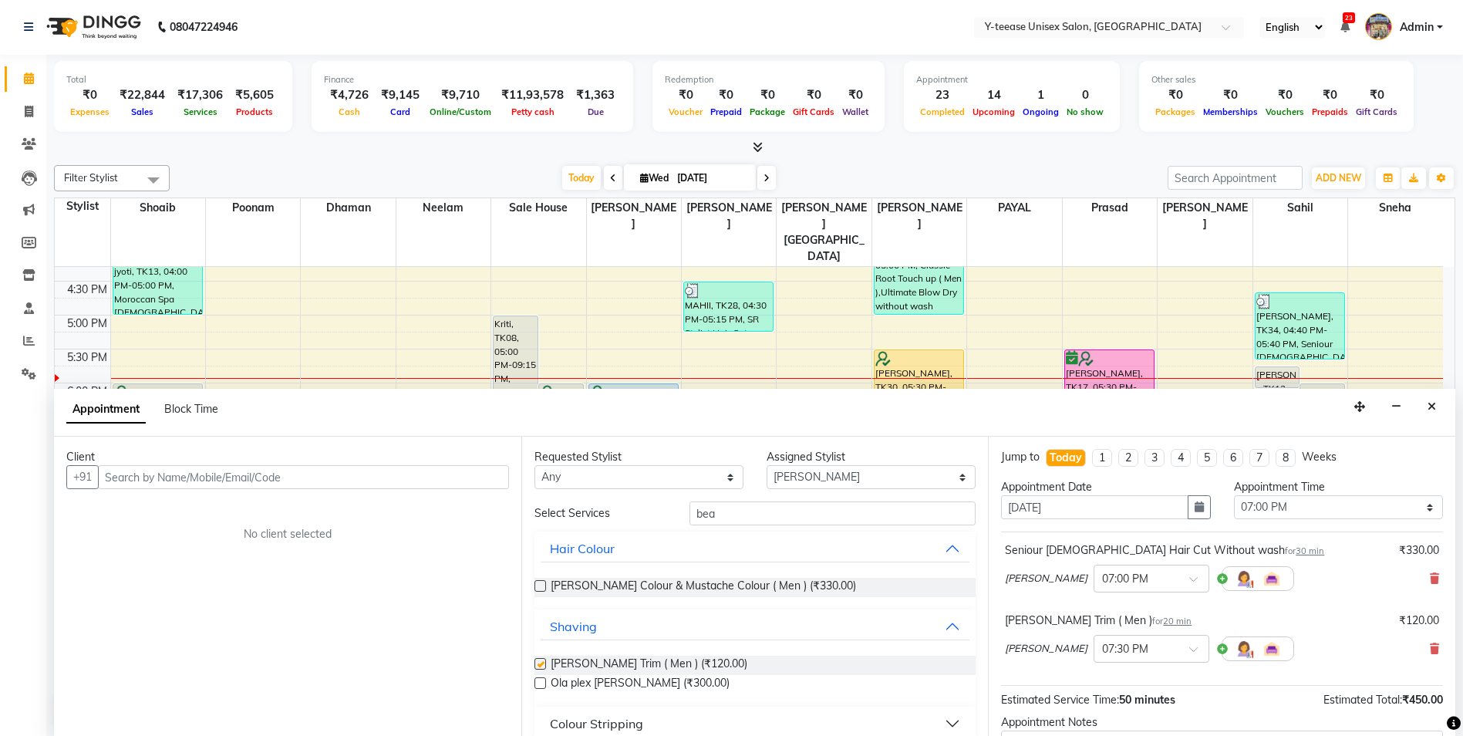
checkbox input "false"
click at [428, 474] on input "text" at bounding box center [303, 477] width 411 height 24
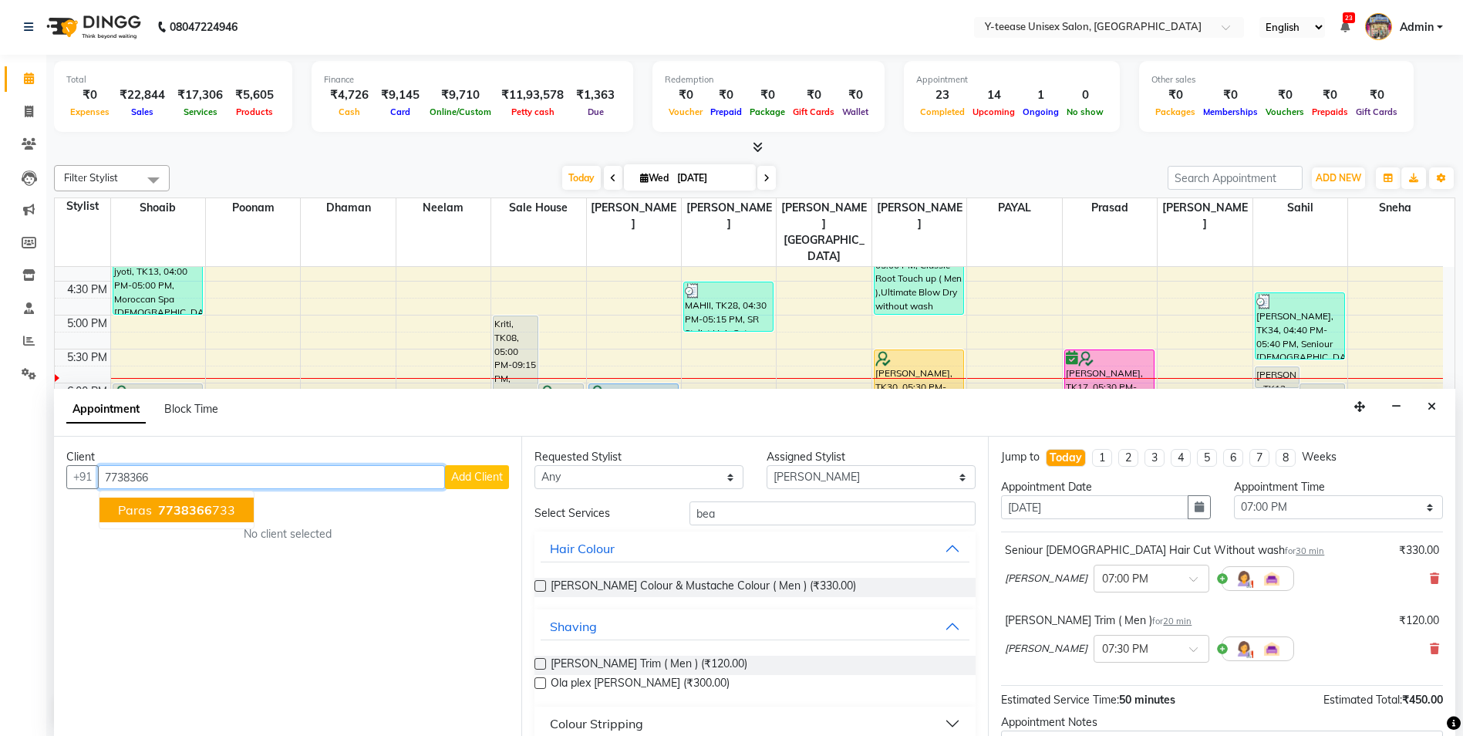
click at [228, 507] on ngb-highlight "7738366 733" at bounding box center [195, 509] width 80 height 15
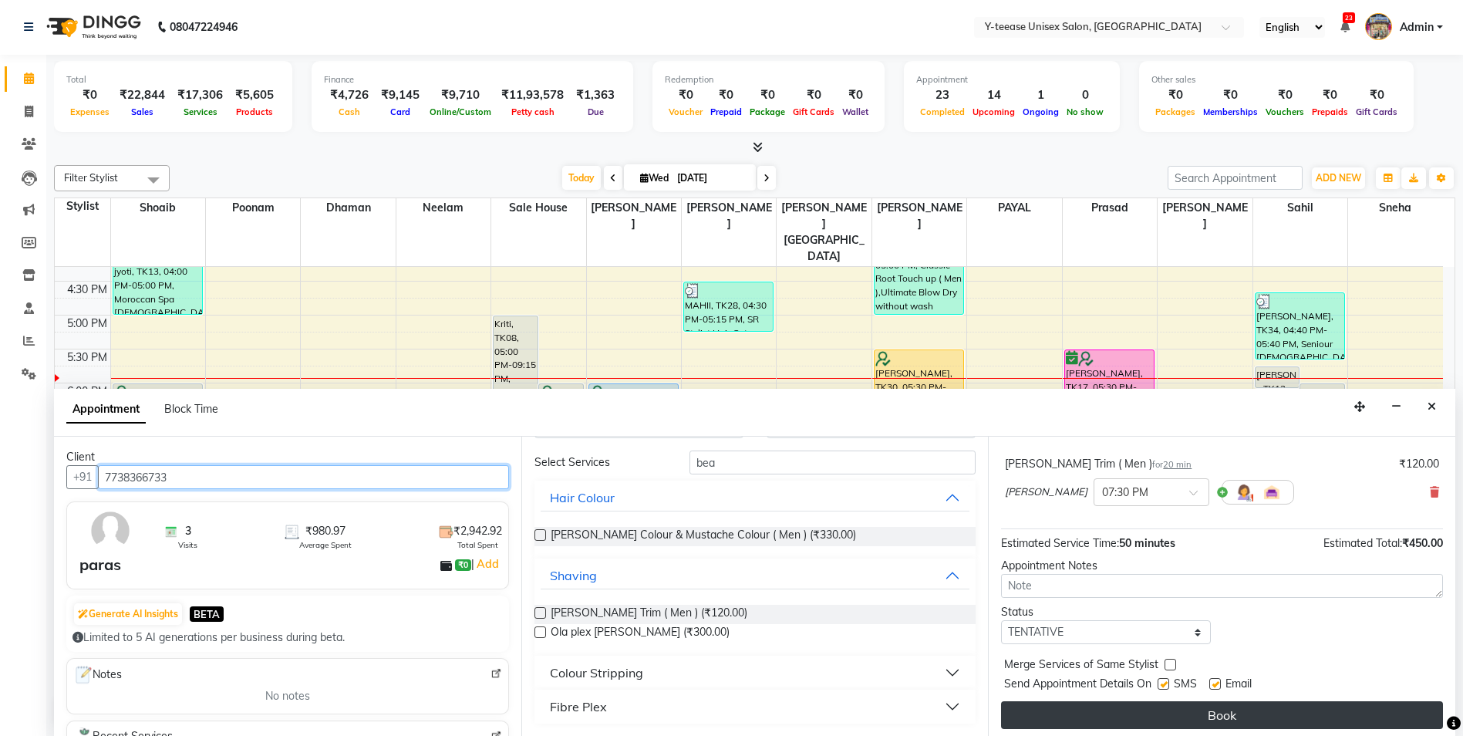
scroll to position [162, 0]
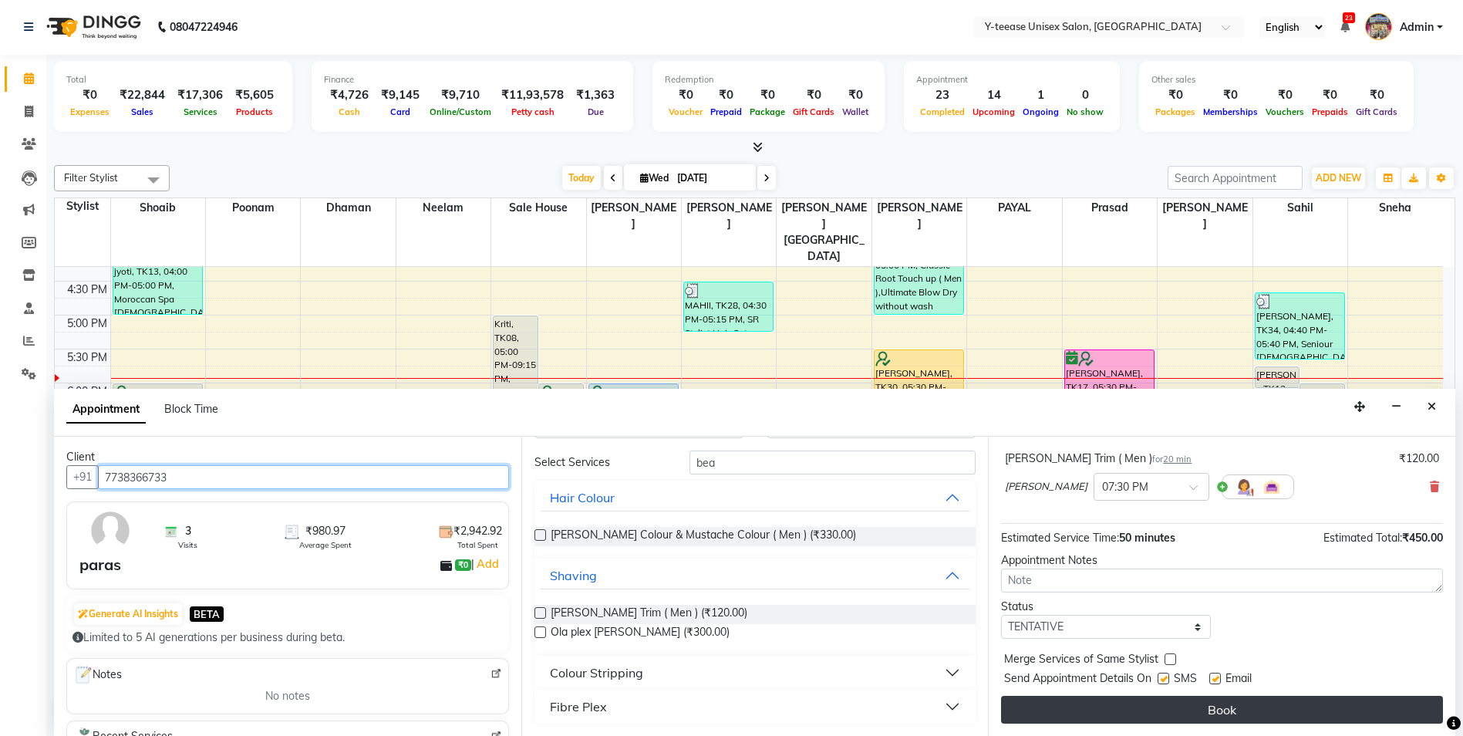
type input "7738366733"
click at [1136, 713] on button "Book" at bounding box center [1222, 710] width 442 height 28
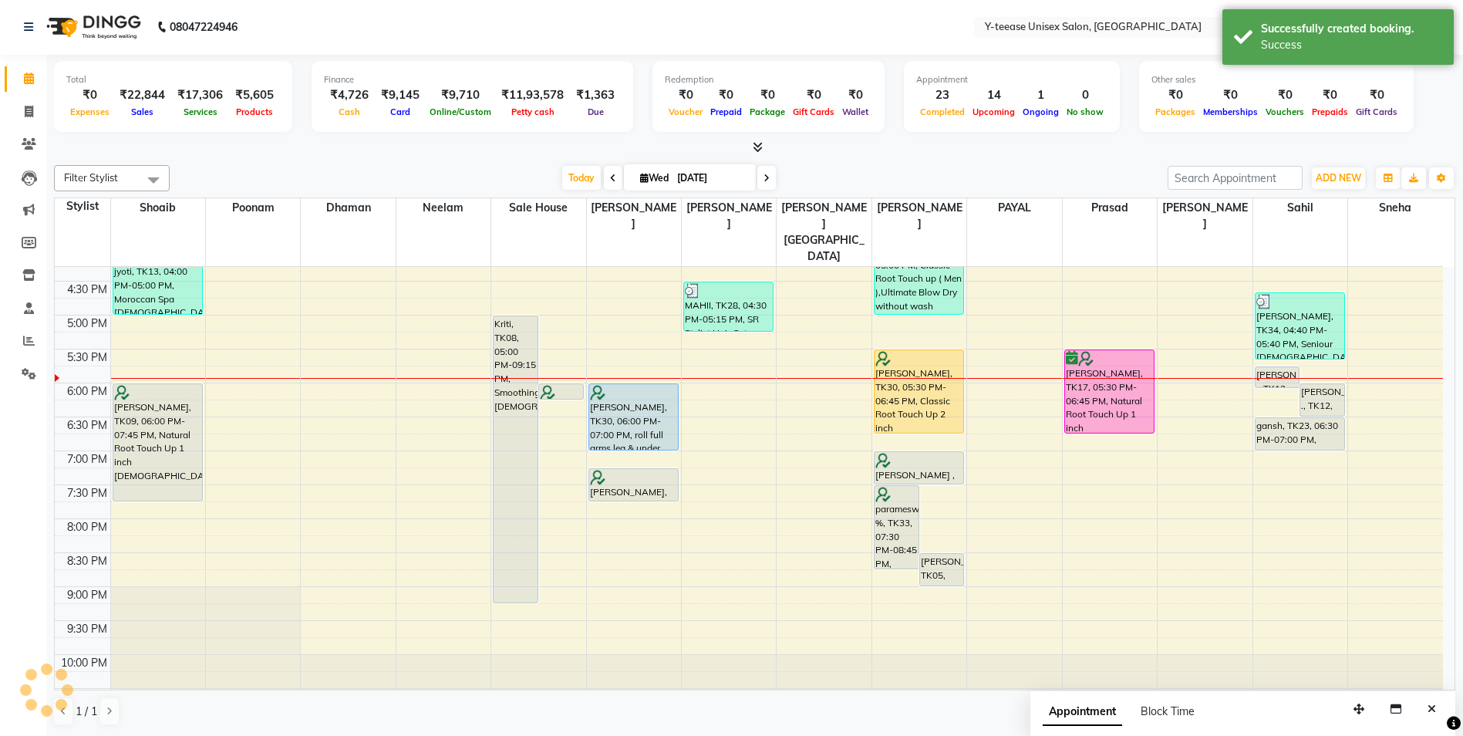
scroll to position [0, 0]
click at [735, 487] on div "8:00 AM 8:30 AM 9:00 AM 9:30 AM 10:00 AM 10:30 AM 11:00 AM 11:30 AM 12:00 PM 12…" at bounding box center [749, 213] width 1388 height 1017
select select "71319"
select select "1200"
select select "tentative"
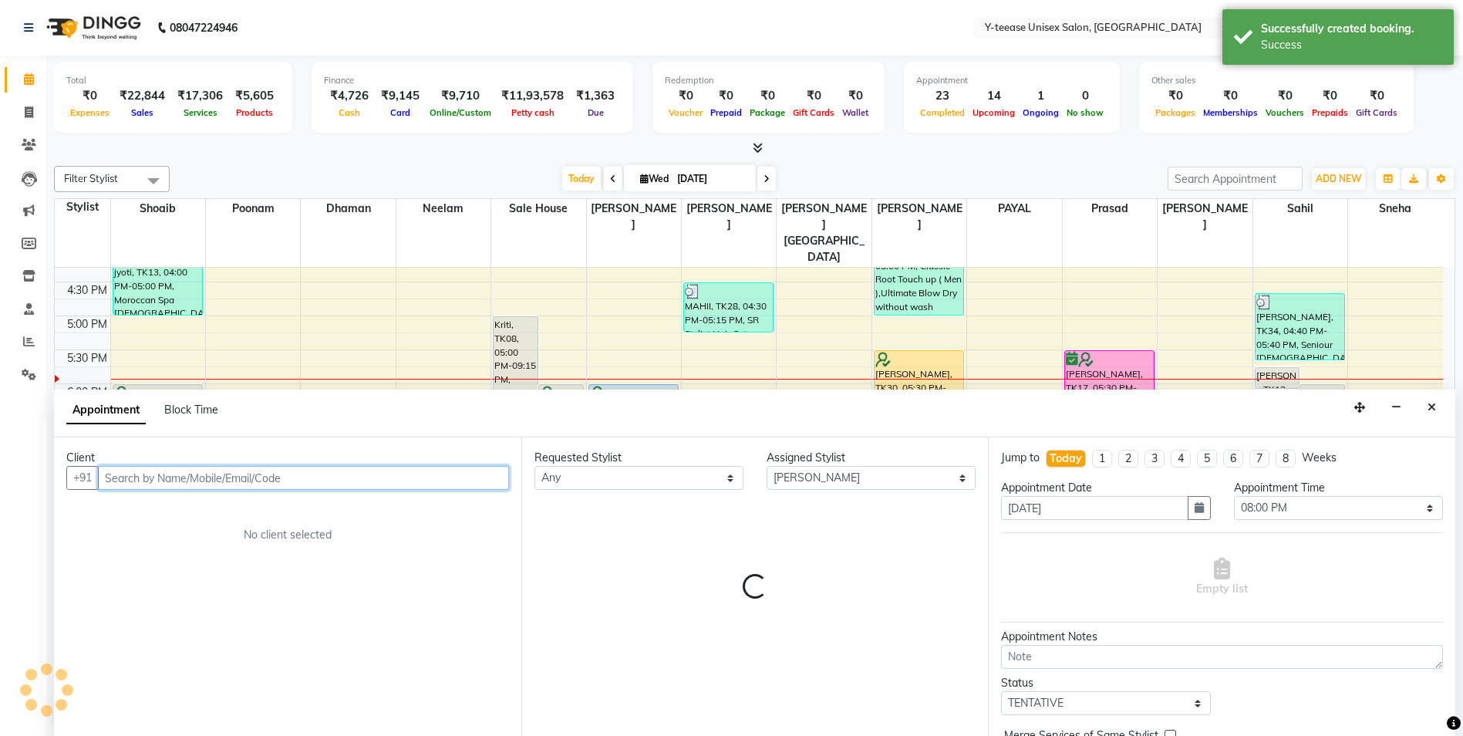
scroll to position [1, 0]
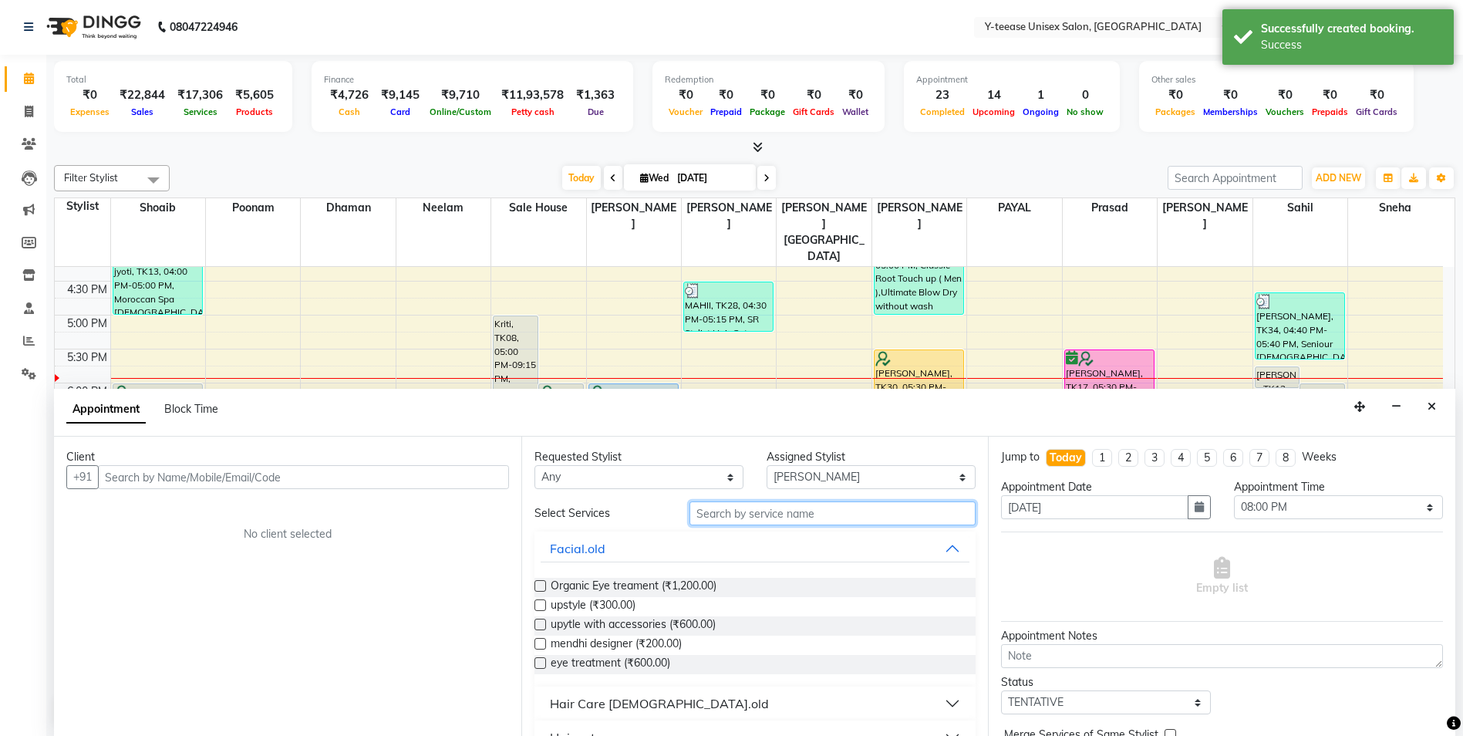
click at [736, 510] on input "text" at bounding box center [832, 513] width 287 height 24
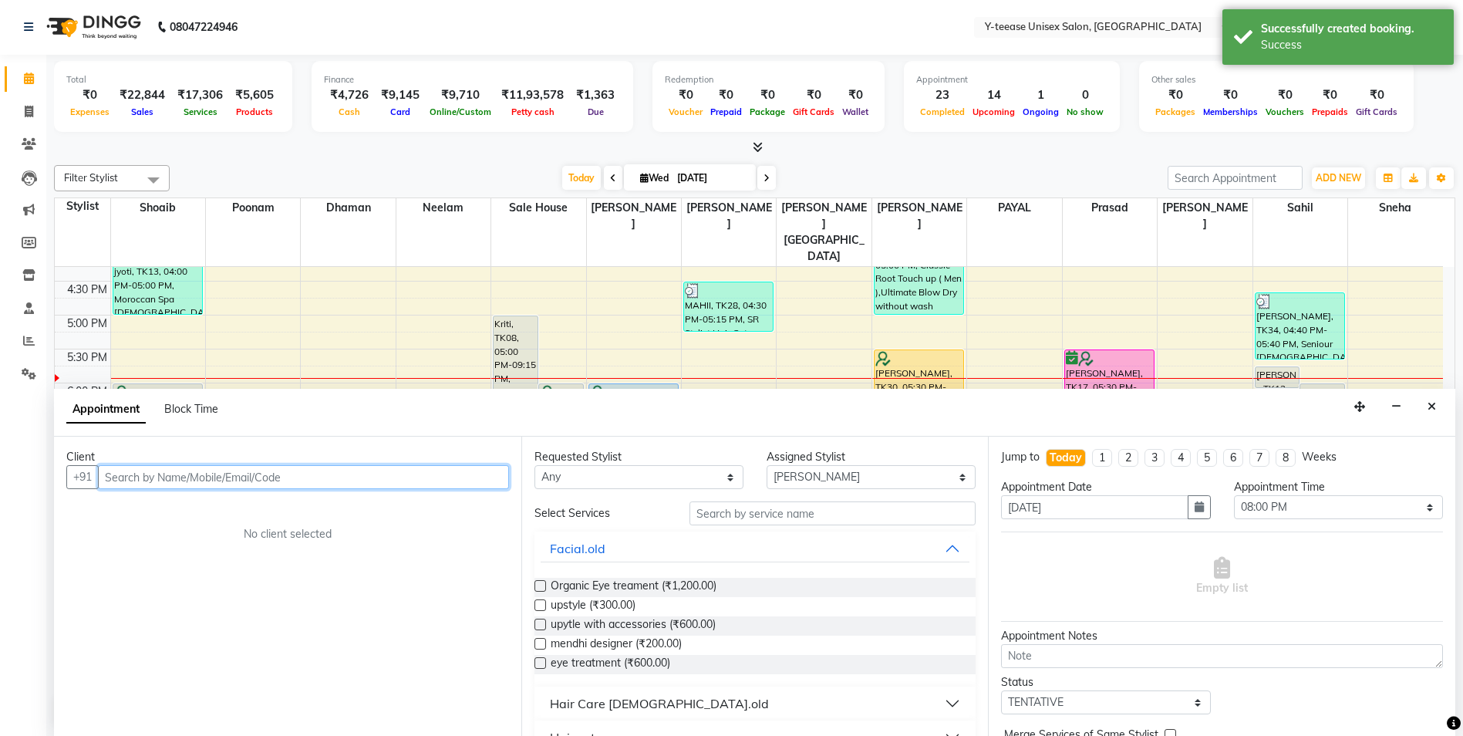
click at [253, 488] on input "text" at bounding box center [303, 477] width 411 height 24
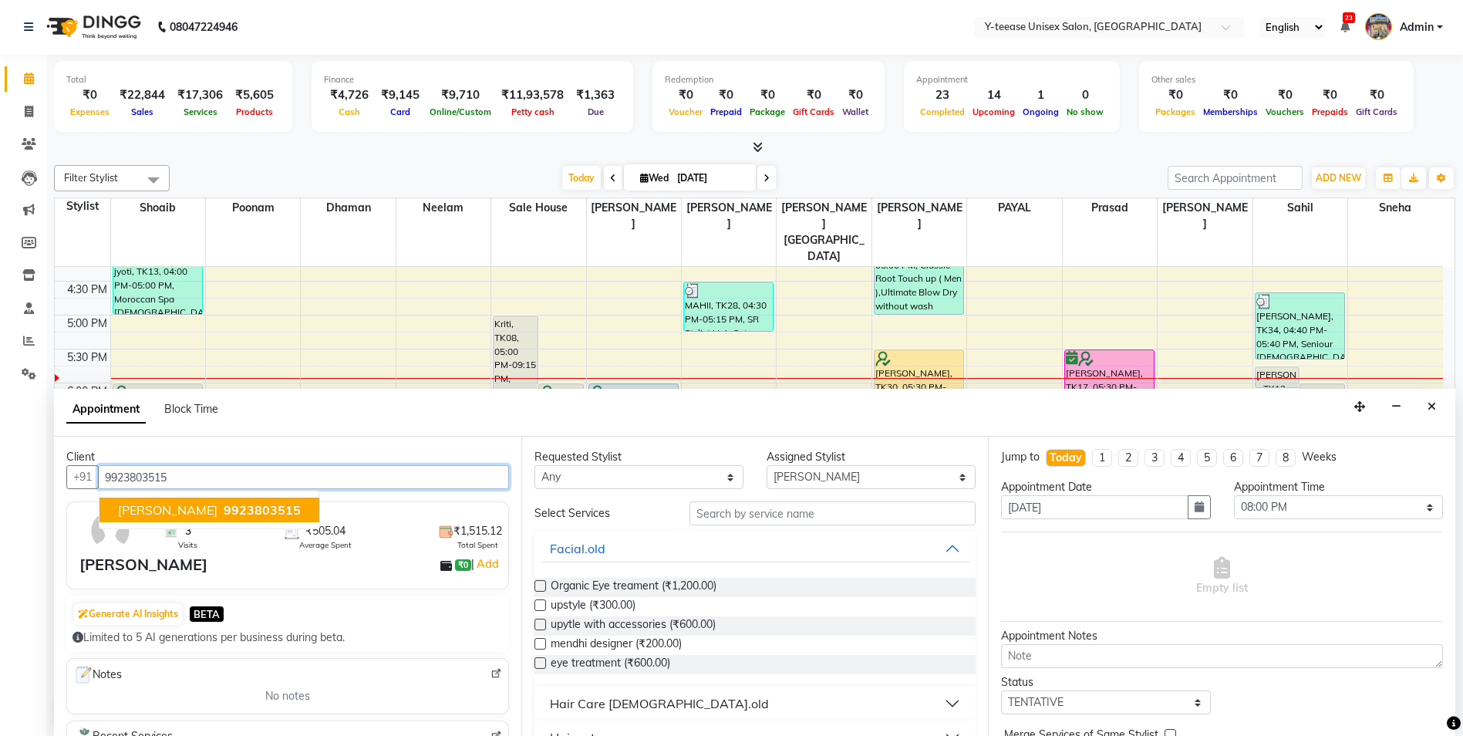
click at [229, 515] on span "9923803515" at bounding box center [262, 509] width 77 height 15
type input "9923803515"
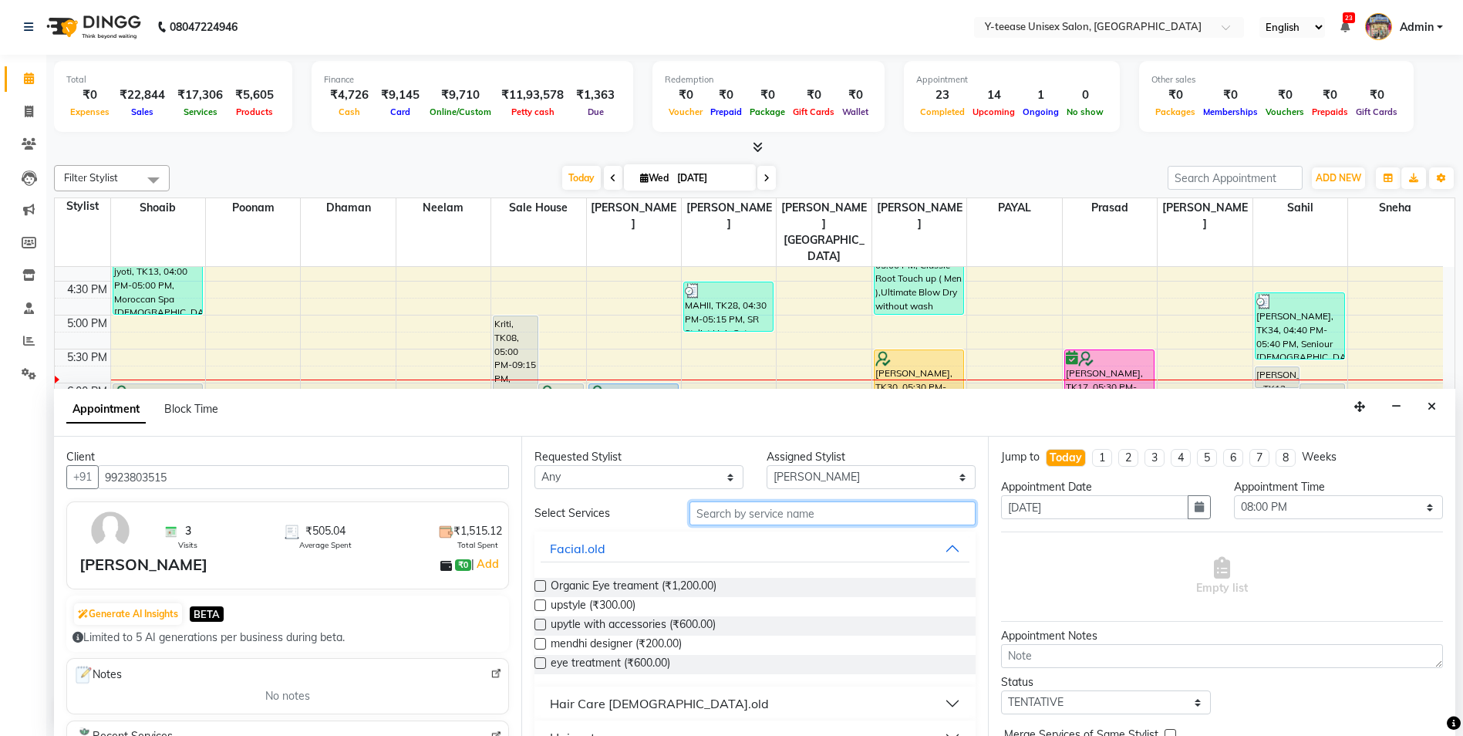
click at [832, 523] on input "text" at bounding box center [832, 513] width 287 height 24
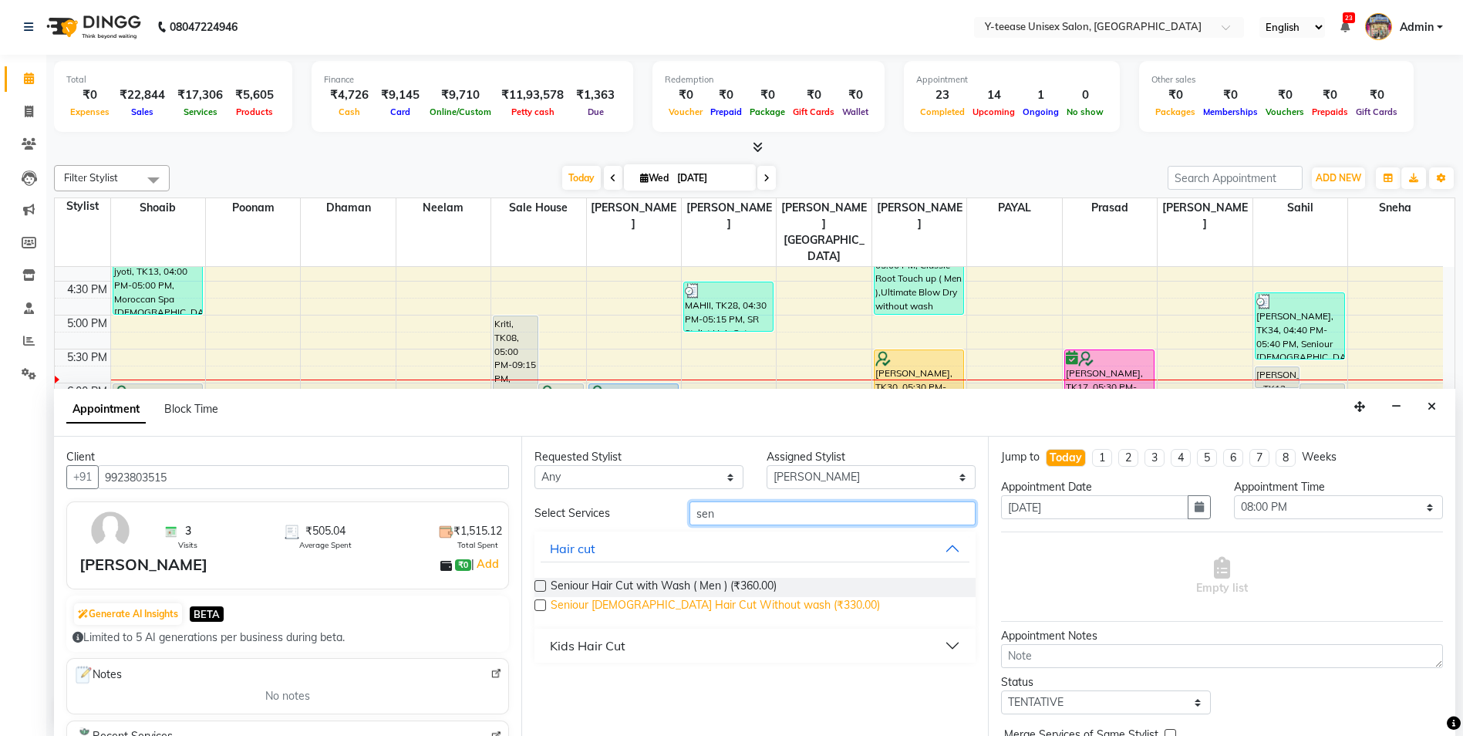
type input "sen"
click at [732, 604] on span "Seniour Male Hair Cut Without wash (₹330.00)" at bounding box center [715, 606] width 329 height 19
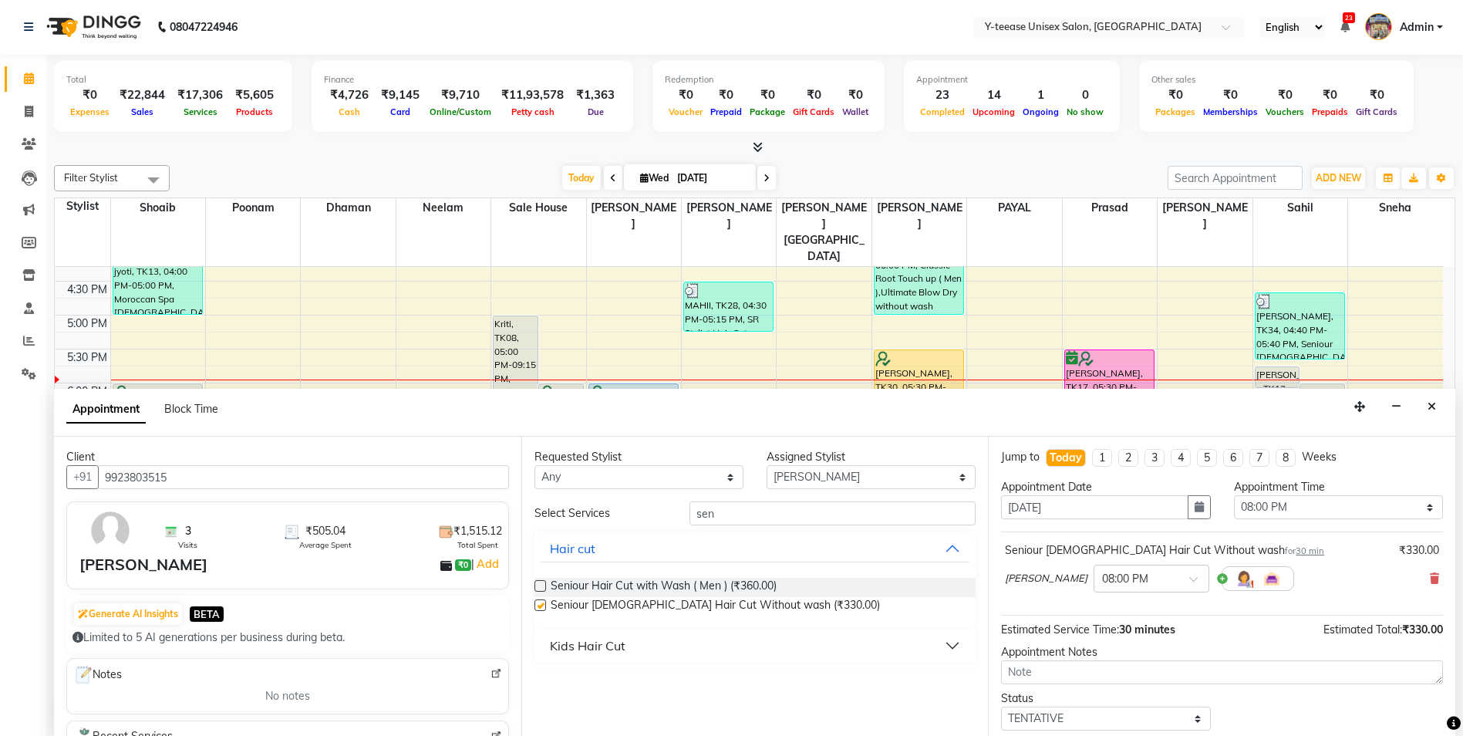
checkbox input "false"
click at [791, 517] on input "sen" at bounding box center [832, 513] width 287 height 24
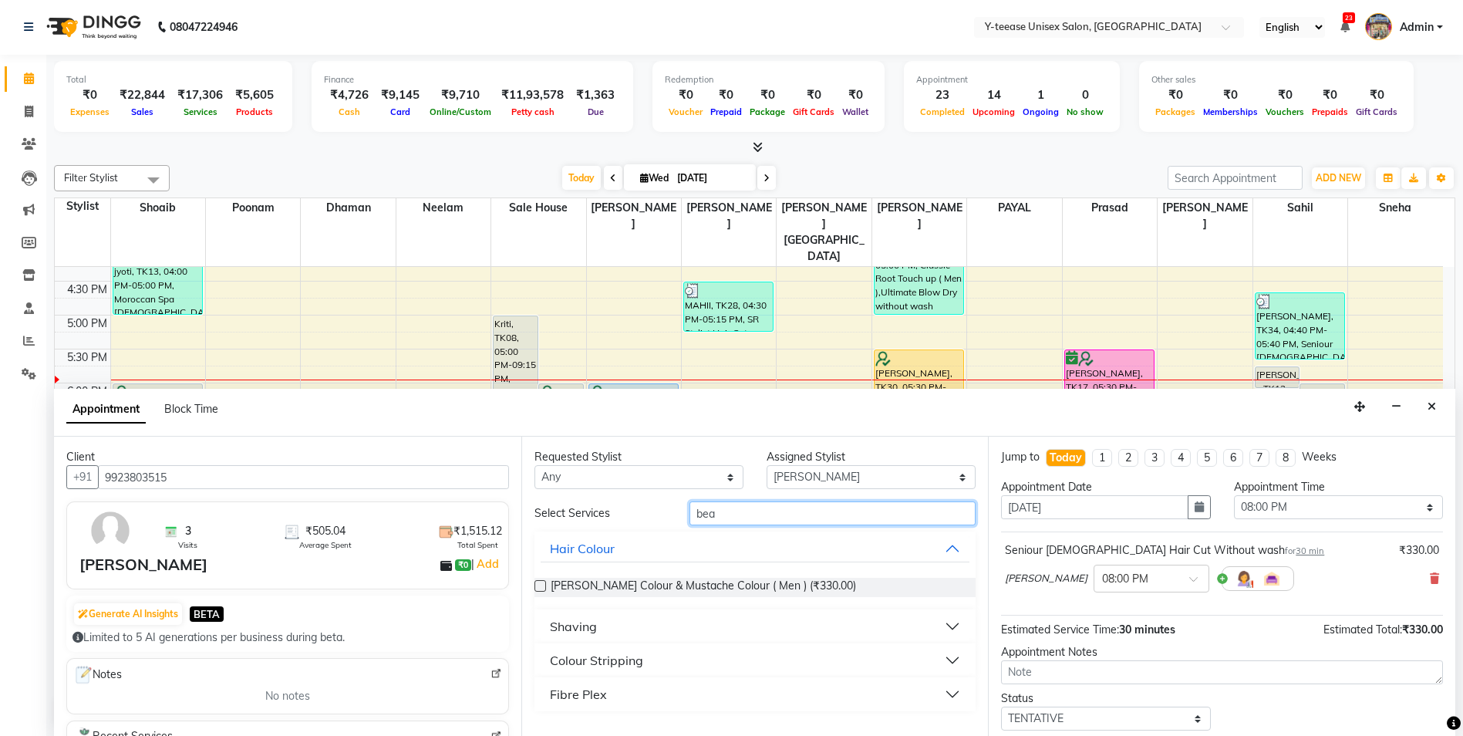
type input "bea"
click at [588, 629] on div "Shaving" at bounding box center [573, 626] width 47 height 19
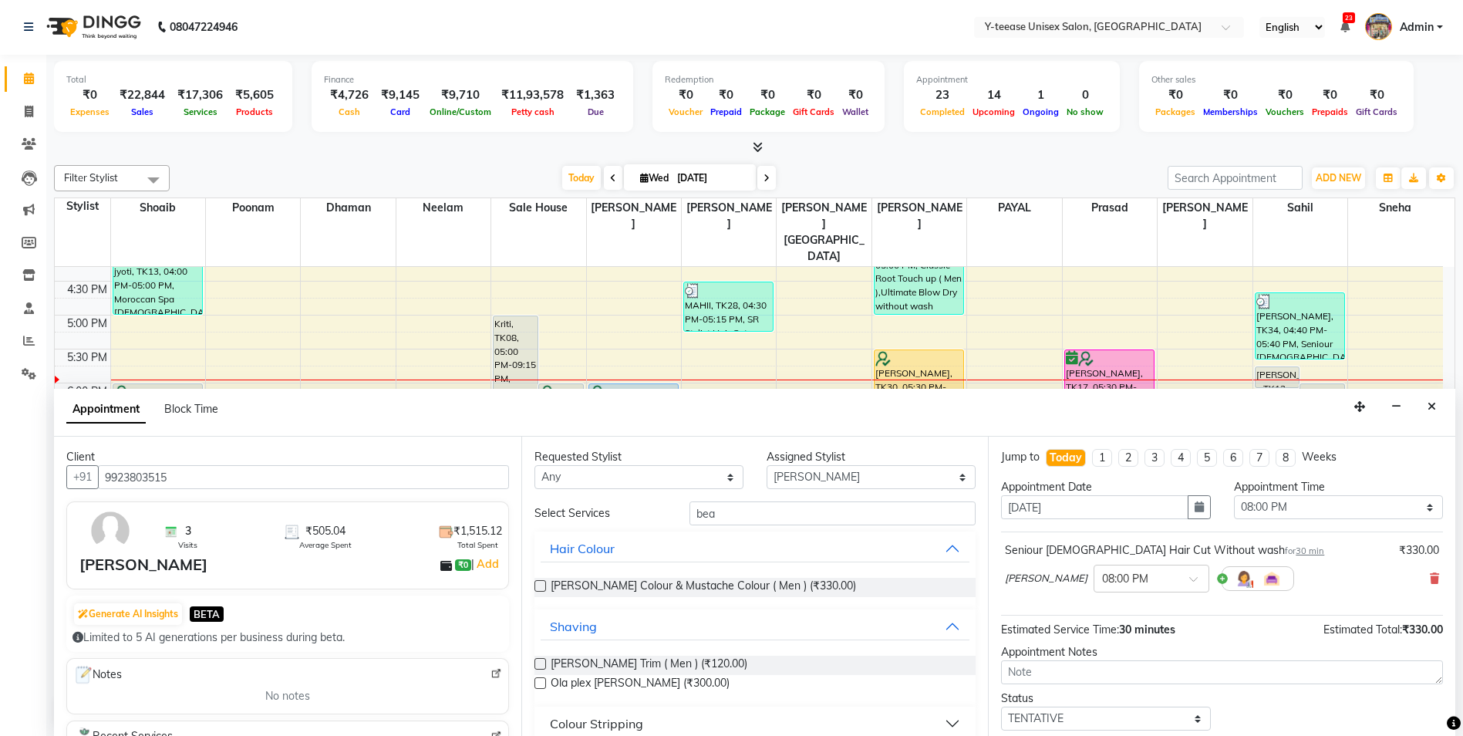
drag, startPoint x: 582, startPoint y: 667, endPoint x: 724, endPoint y: 660, distance: 142.1
click at [583, 667] on span "Beard Trim ( Men ) (₹120.00)" at bounding box center [649, 665] width 197 height 19
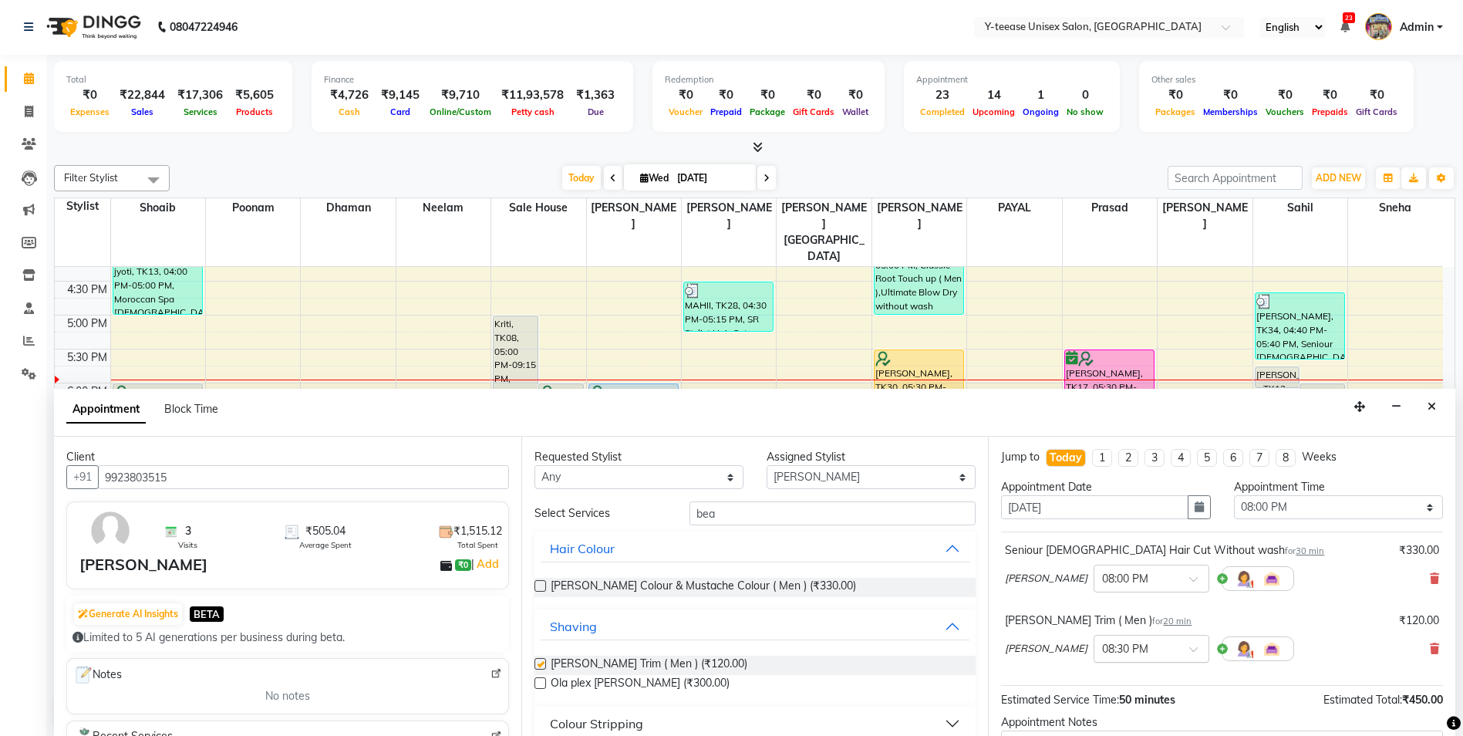
checkbox input "false"
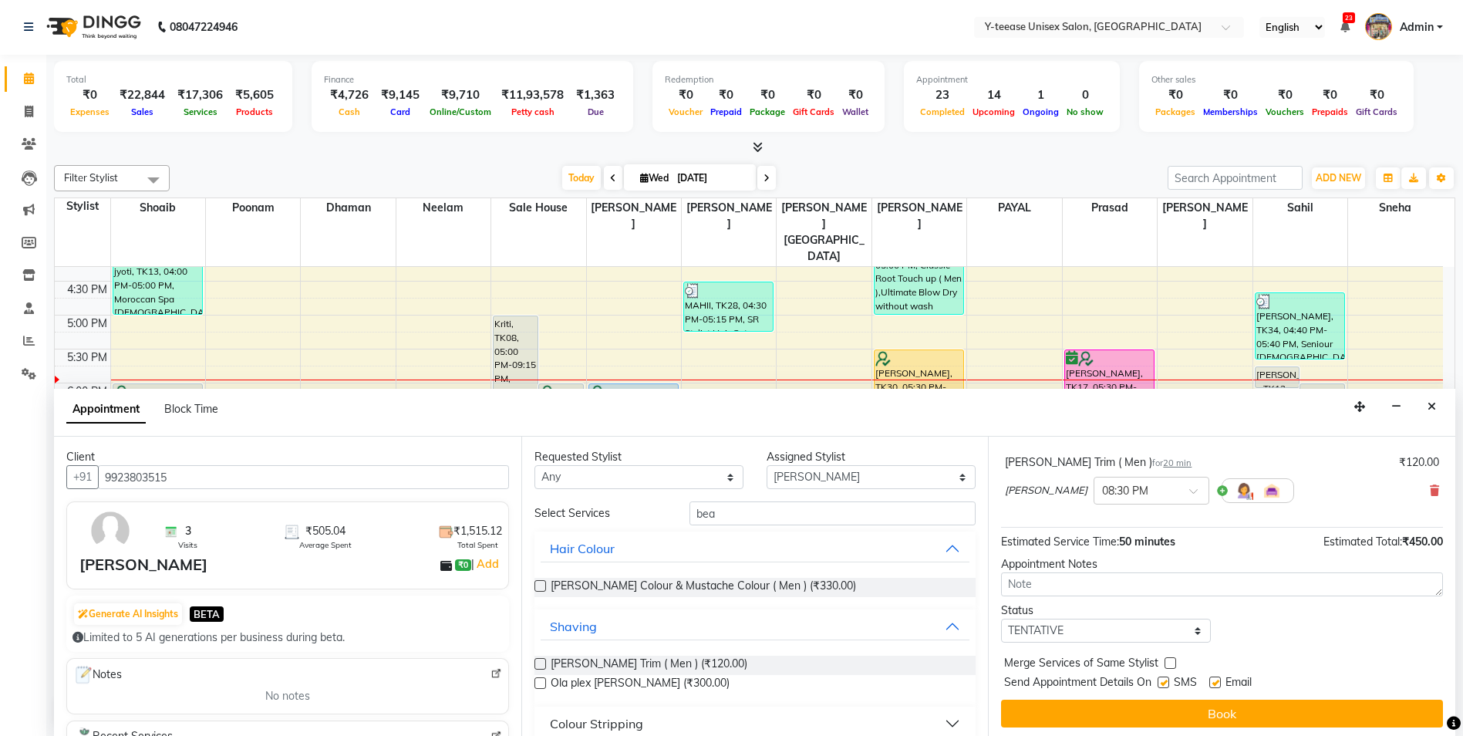
scroll to position [162, 0]
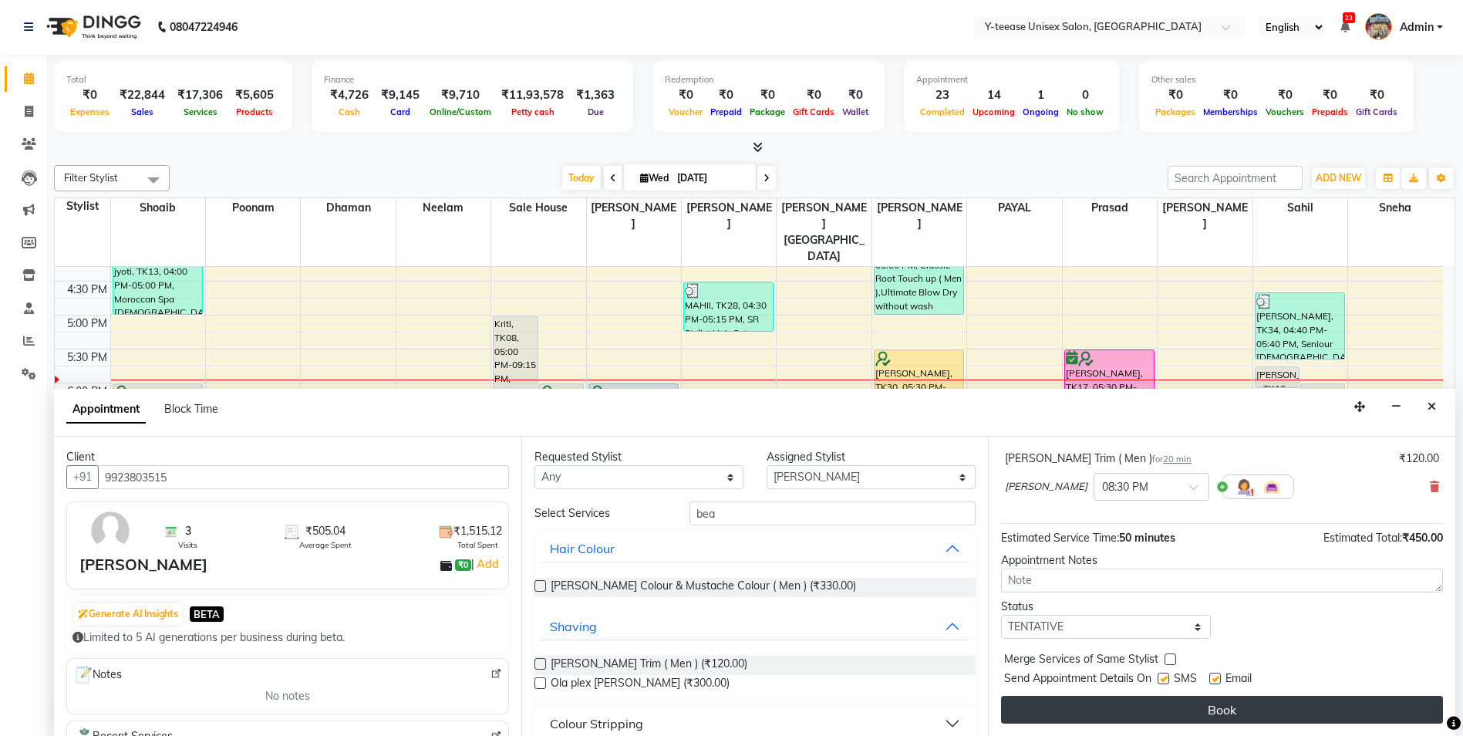
click at [1165, 699] on button "Book" at bounding box center [1222, 710] width 442 height 28
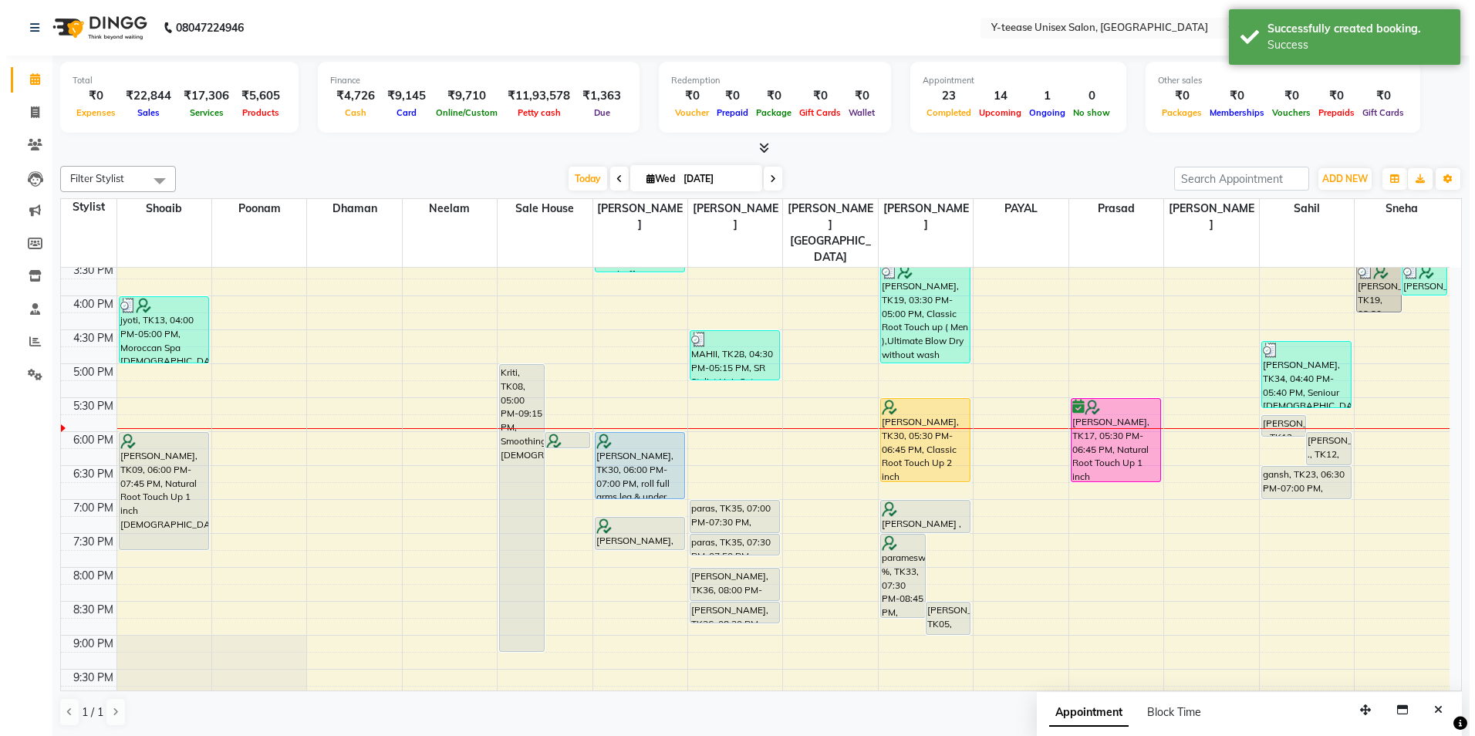
scroll to position [408, 0]
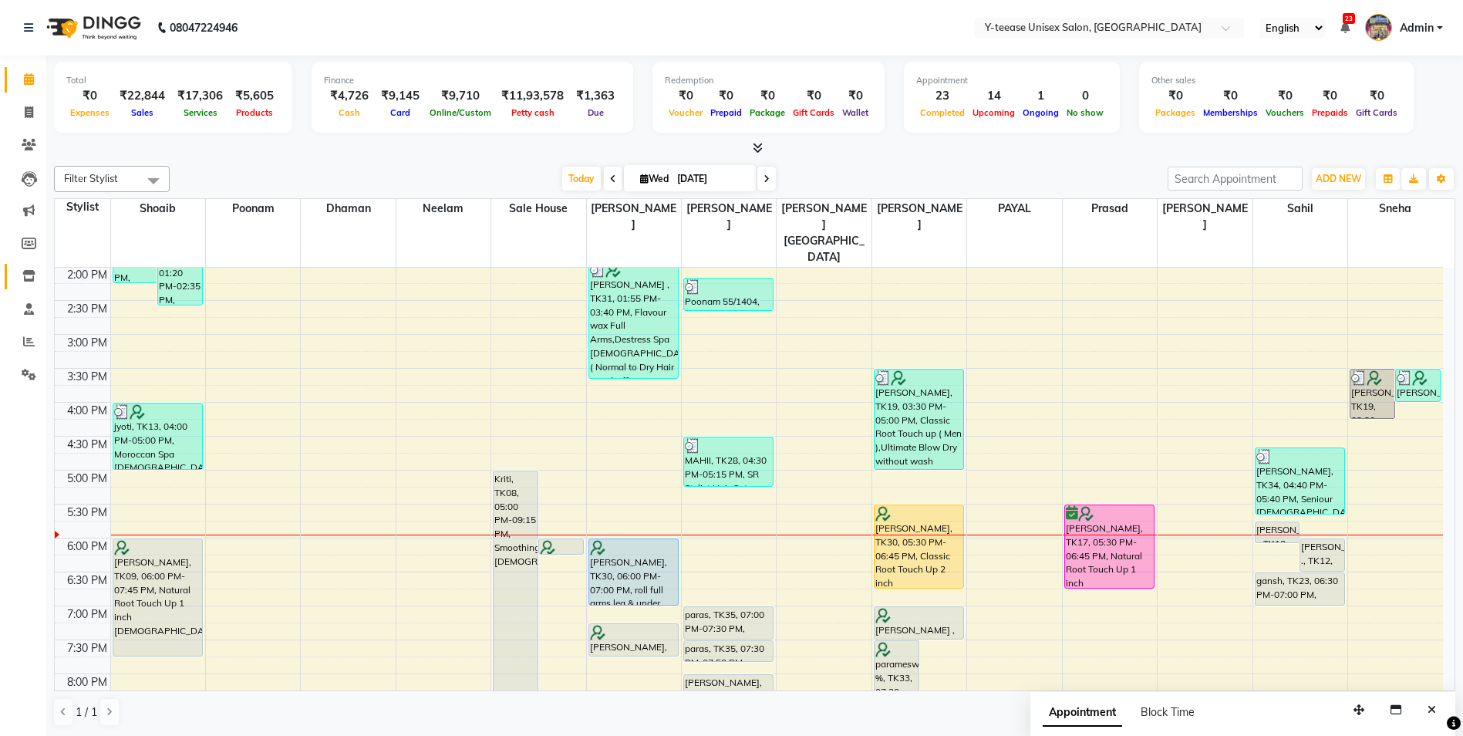
click at [19, 265] on link "Inventory" at bounding box center [23, 276] width 37 height 25
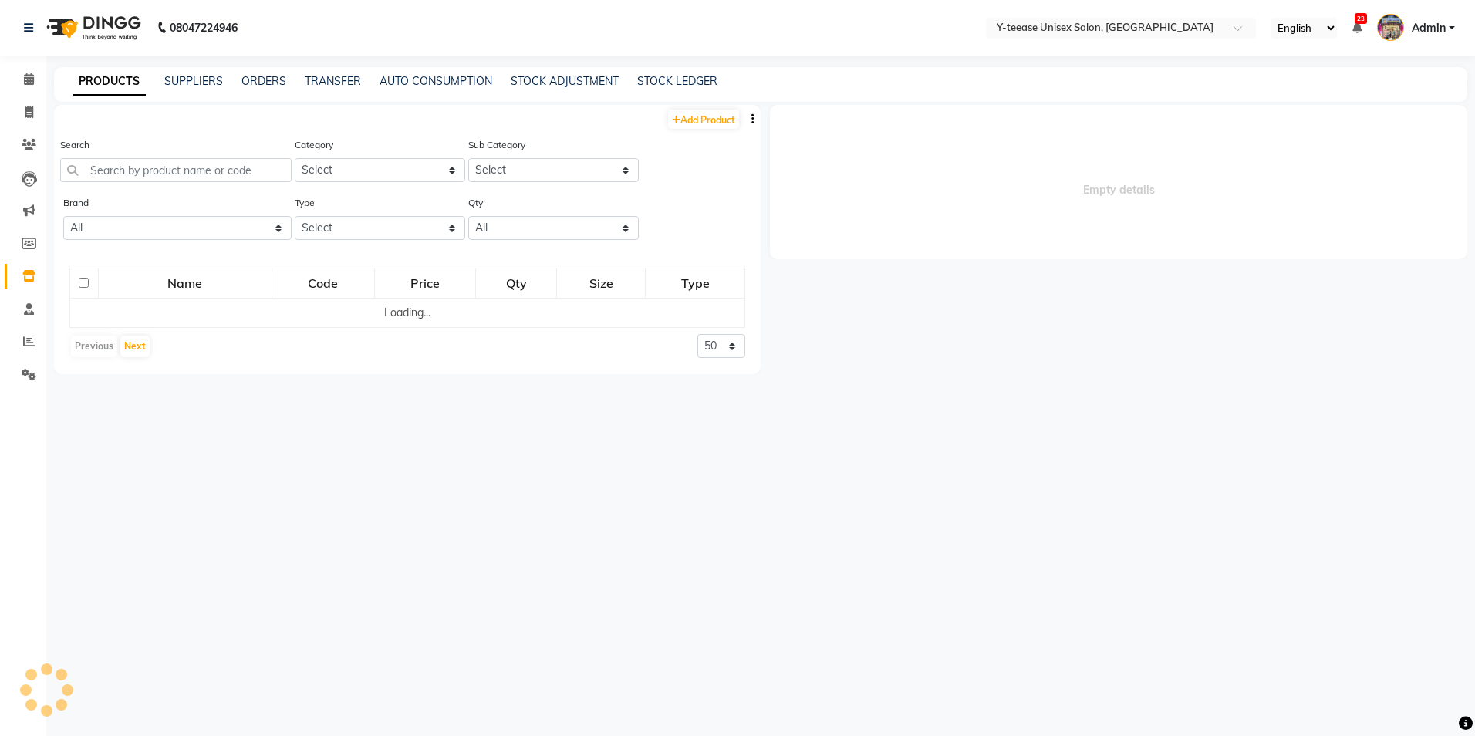
select select
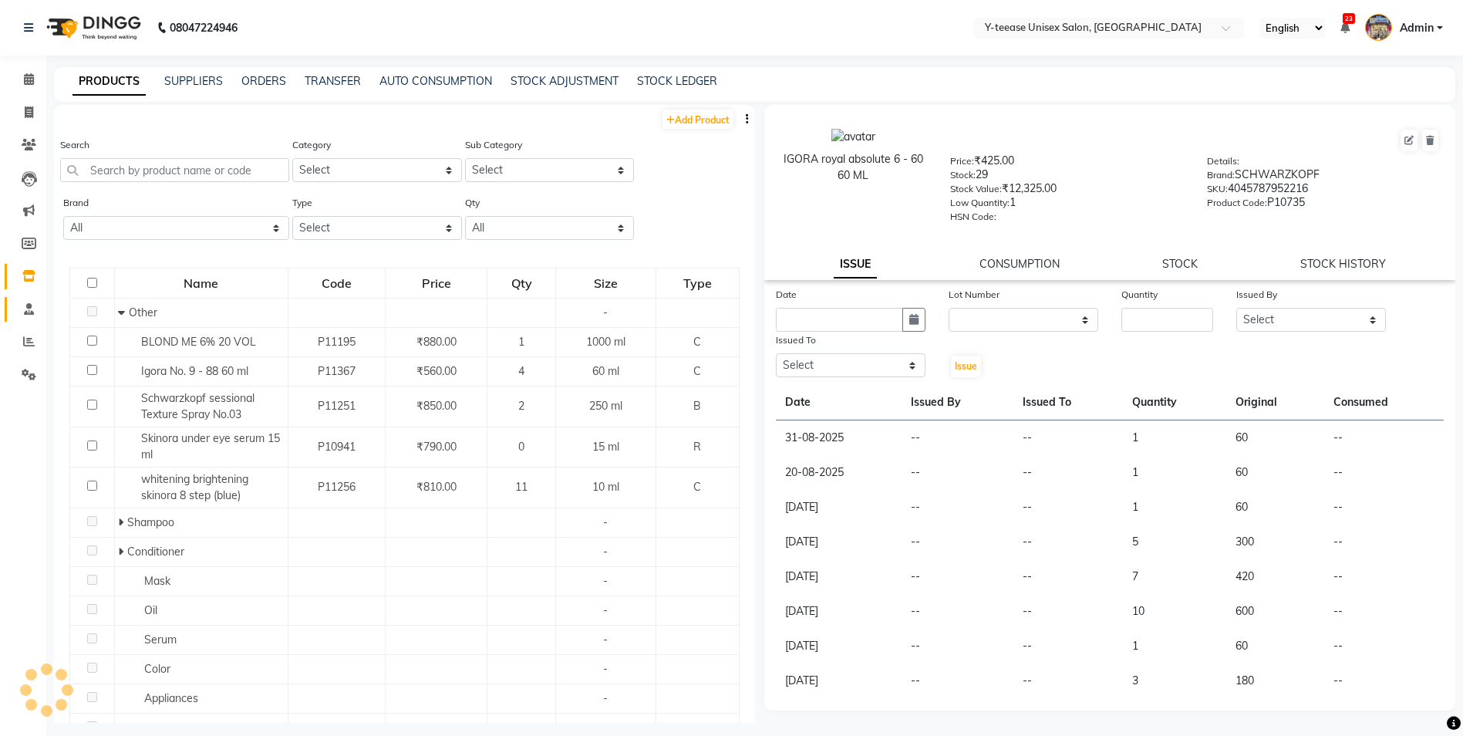
click at [21, 321] on link "Staff" at bounding box center [23, 309] width 37 height 25
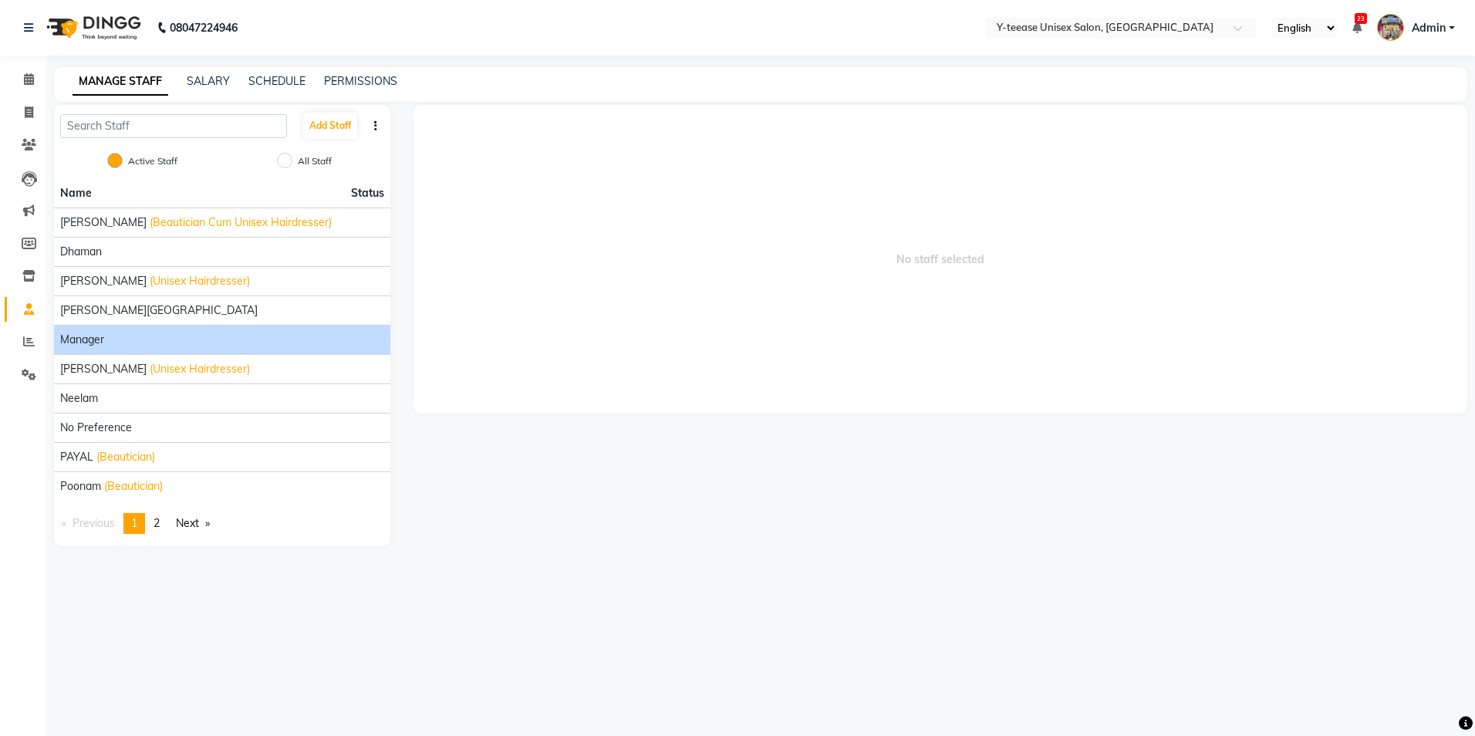
click at [116, 336] on div "Manager" at bounding box center [222, 340] width 324 height 16
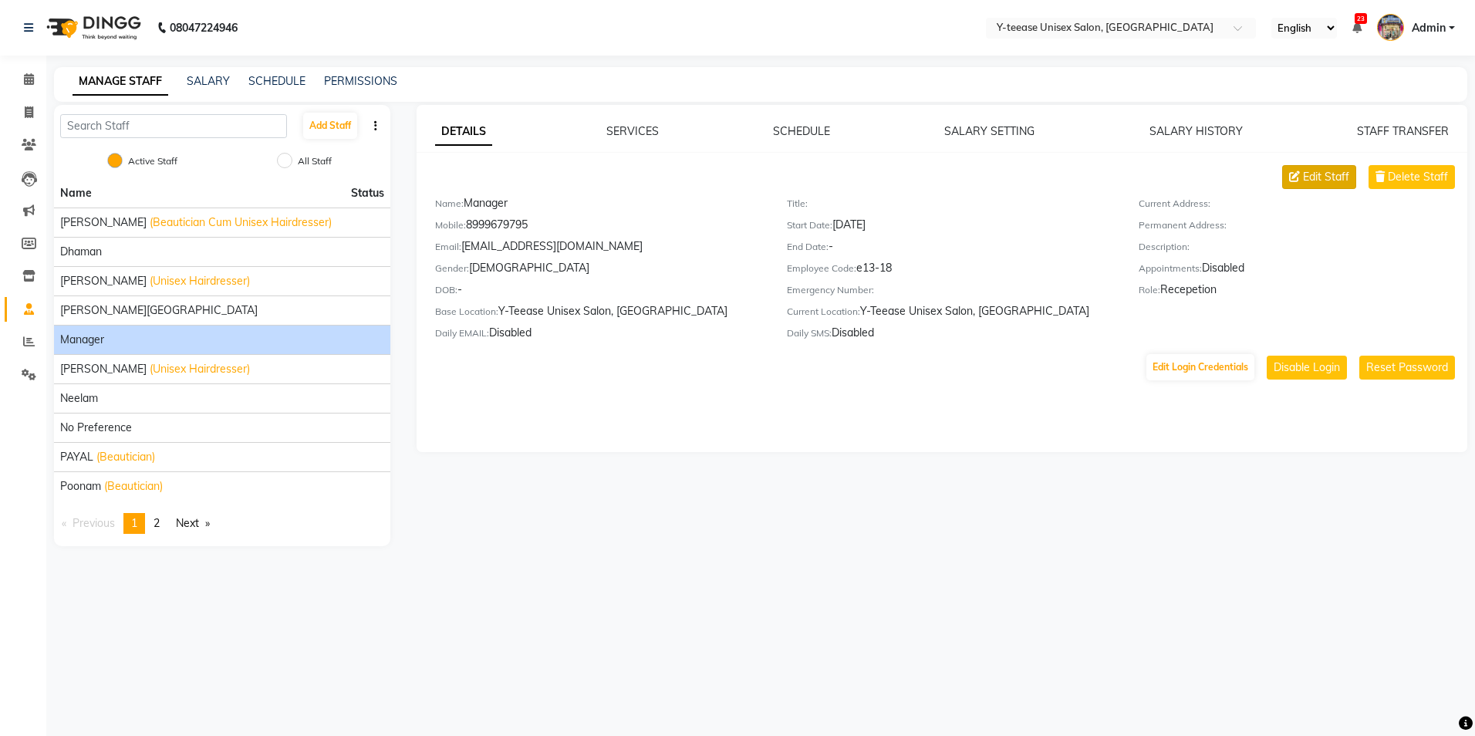
click at [1313, 181] on span "Edit Staff" at bounding box center [1326, 177] width 46 height 16
select select "[DEMOGRAPHIC_DATA]"
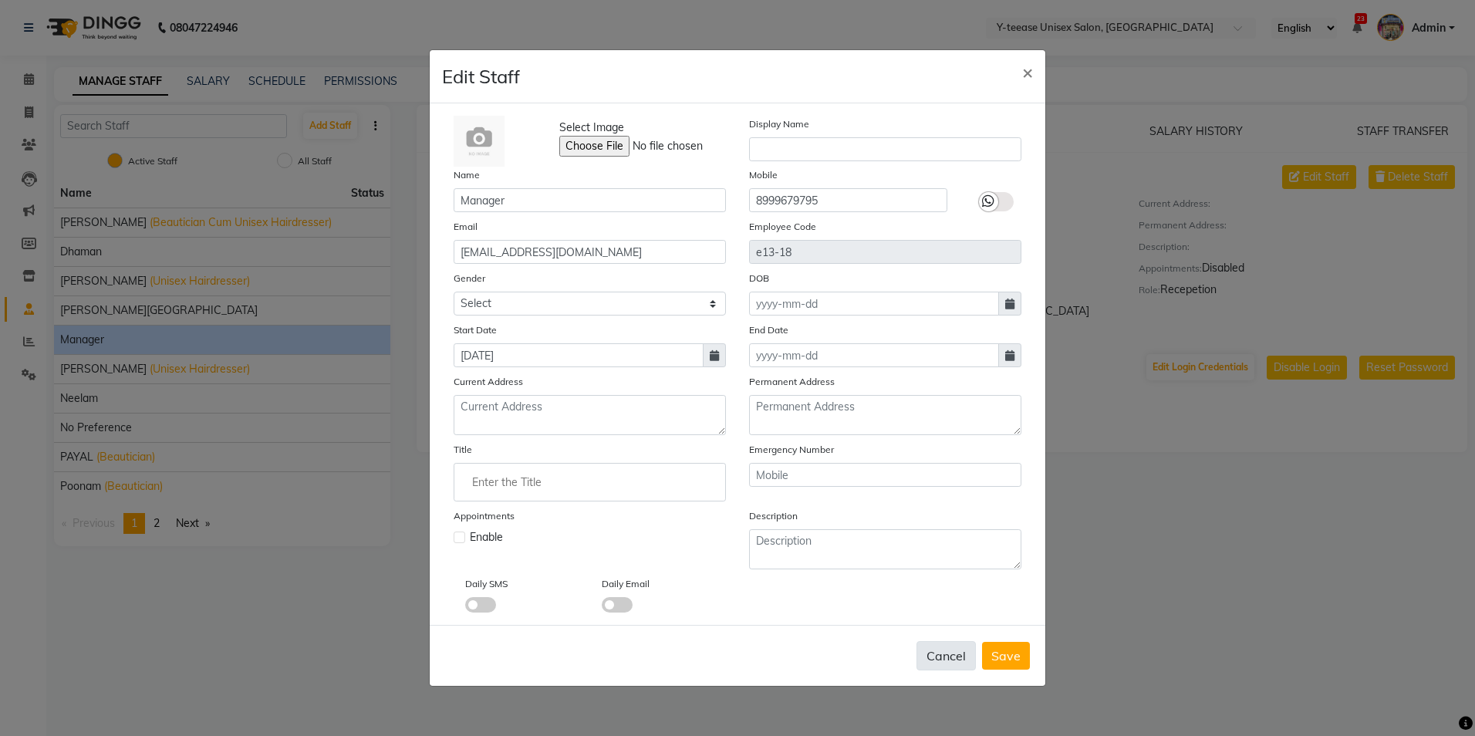
click at [946, 666] on button "Cancel" at bounding box center [945, 655] width 59 height 29
select select
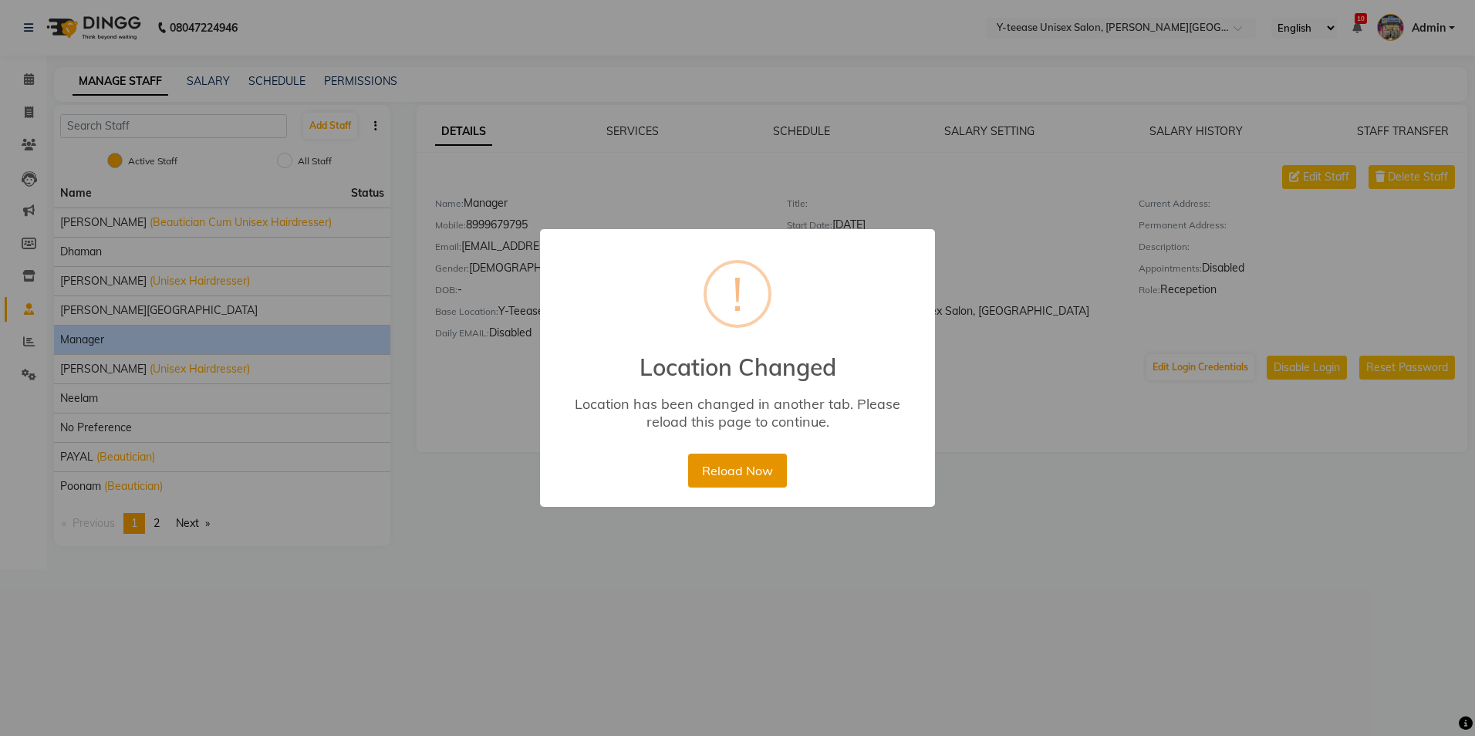
click at [728, 480] on button "Reload Now" at bounding box center [737, 470] width 98 height 34
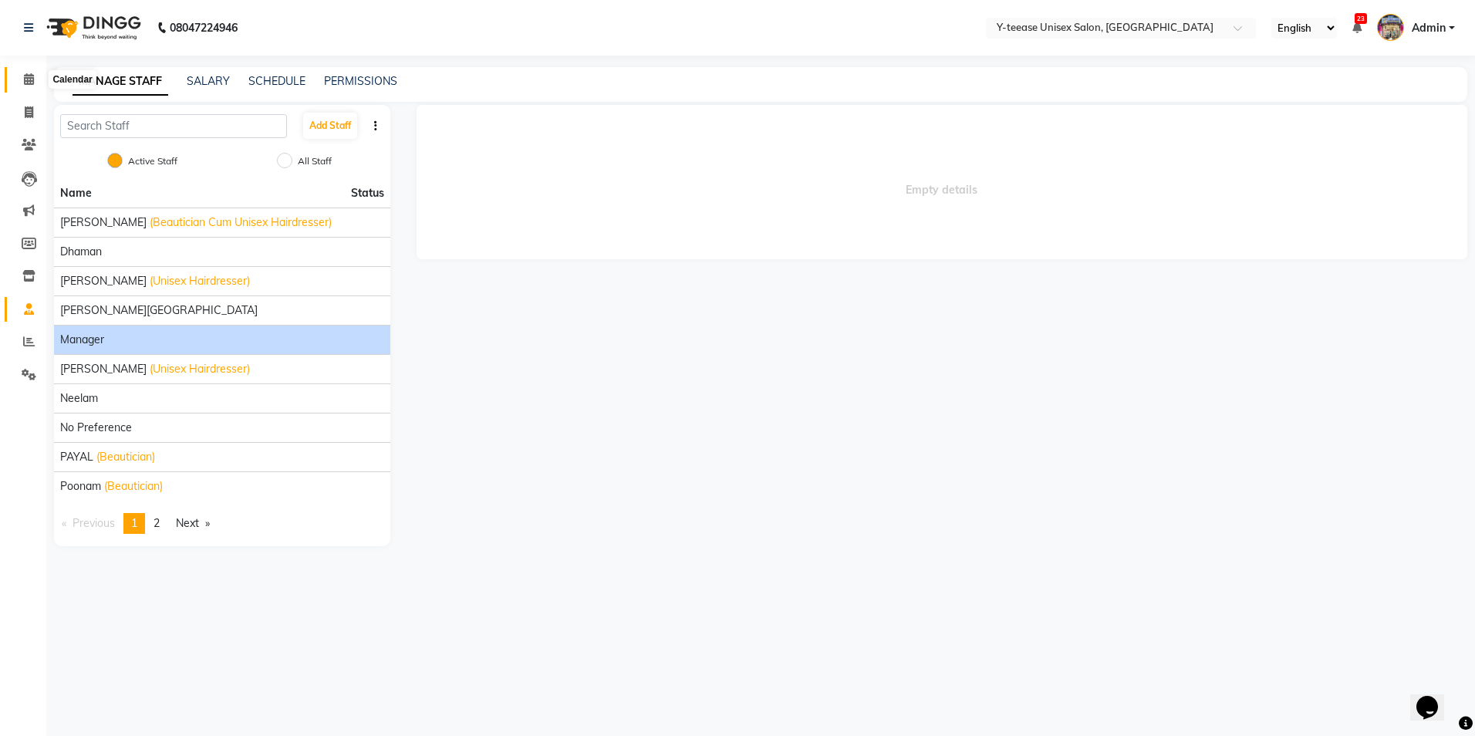
drag, startPoint x: 29, startPoint y: 86, endPoint x: 17, endPoint y: 85, distance: 11.7
click at [28, 86] on span at bounding box center [28, 80] width 27 height 18
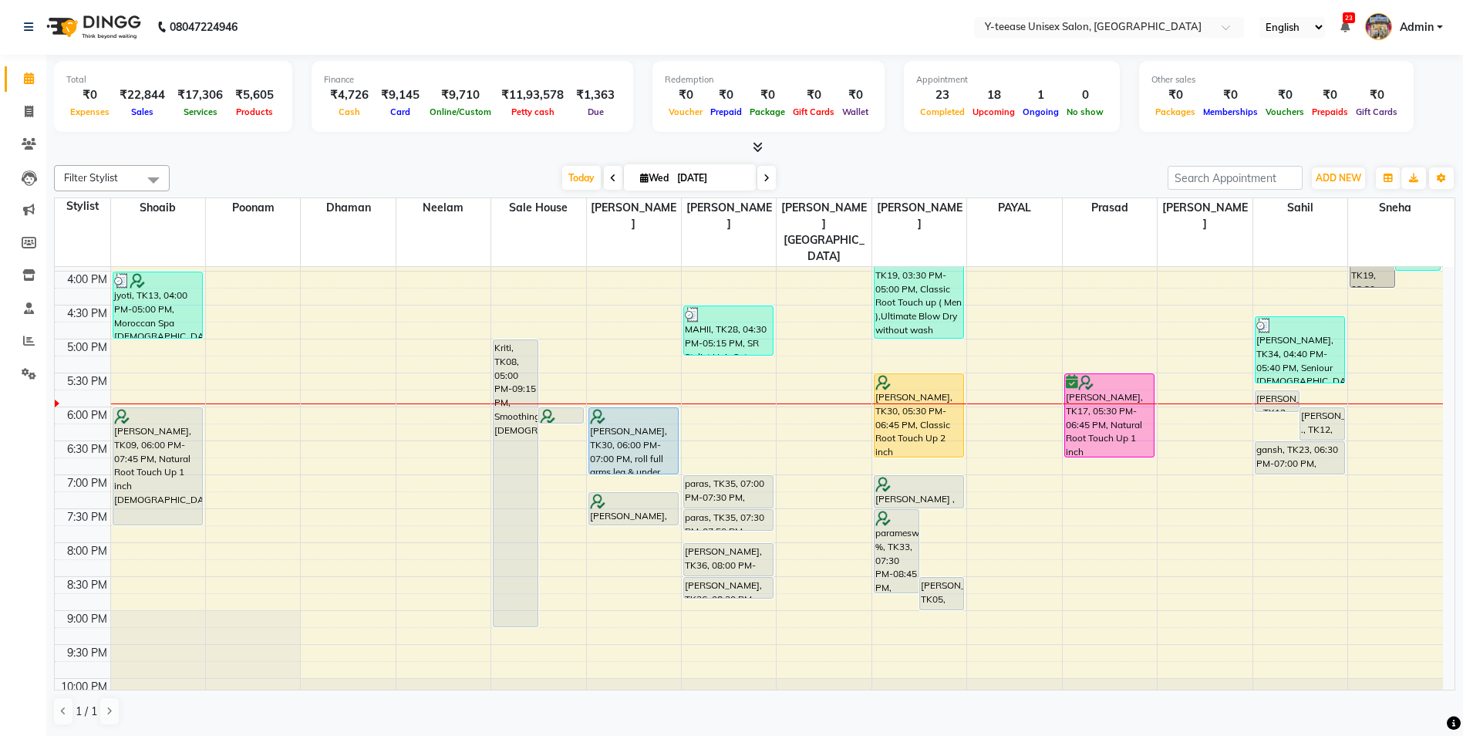
scroll to position [540, 0]
click at [745, 383] on div "8:00 AM 8:30 AM 9:00 AM 9:30 AM 10:00 AM 10:30 AM 11:00 AM 11:30 AM 12:00 PM 12…" at bounding box center [749, 235] width 1388 height 1017
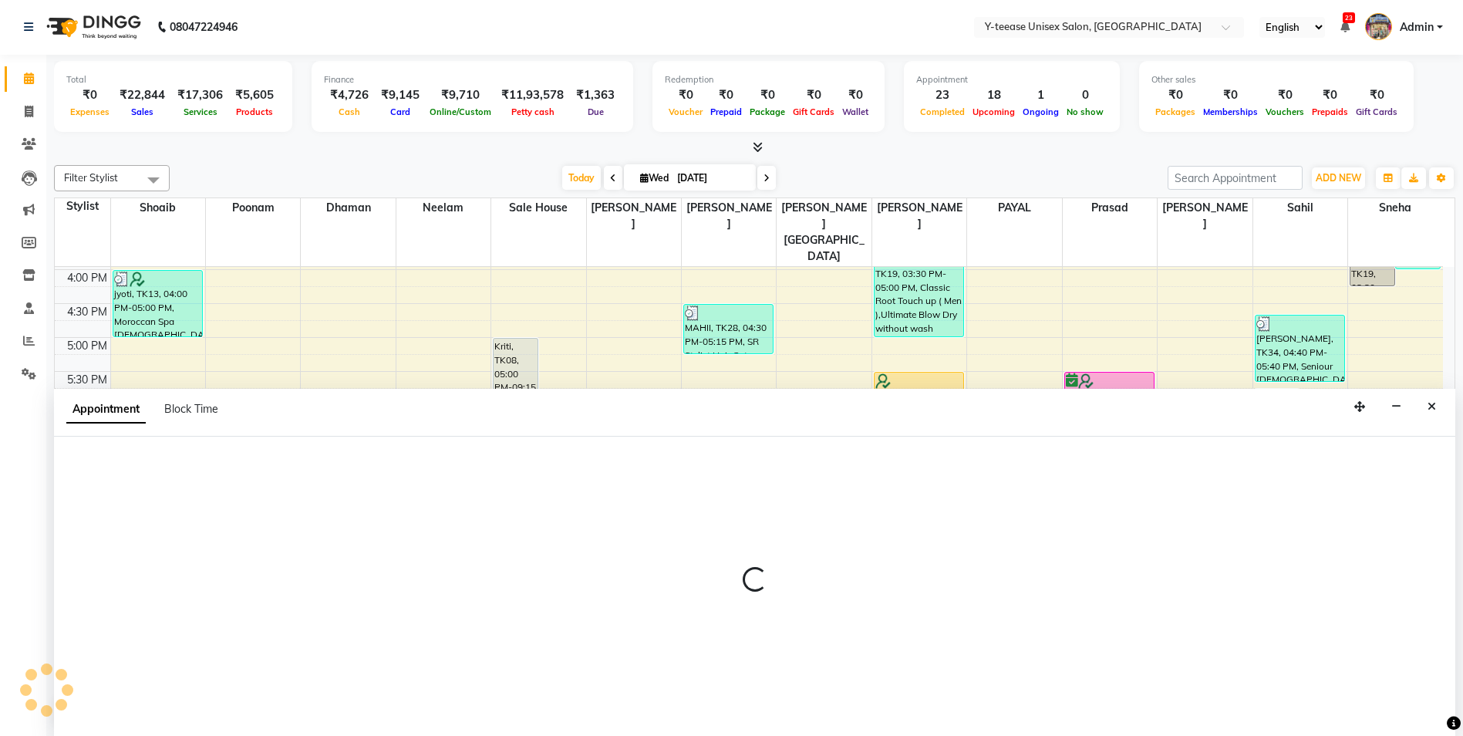
select select "71319"
select select "1080"
select select "tentative"
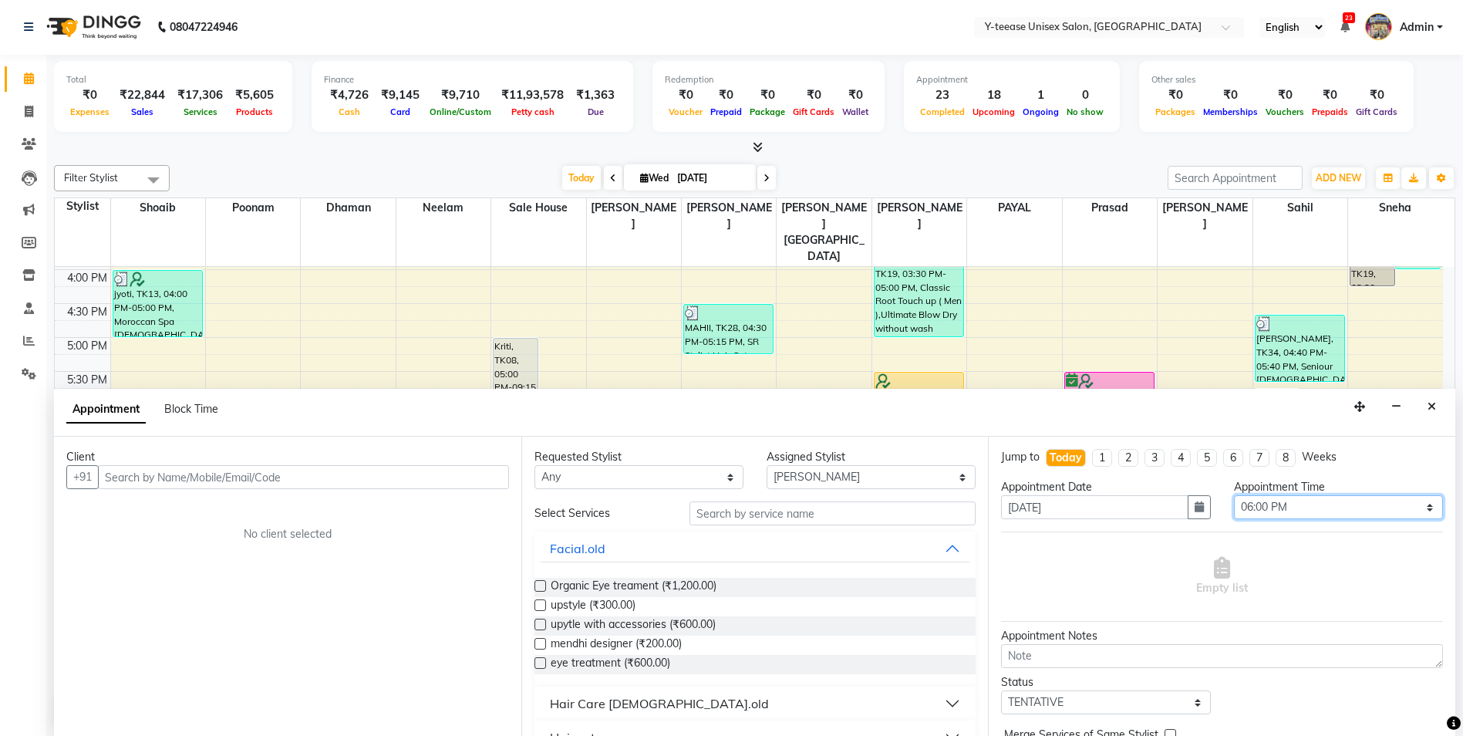
drag, startPoint x: 1367, startPoint y: 504, endPoint x: 1364, endPoint y: 497, distance: 8.3
click at [1366, 503] on select "Select 09:00 AM 09:15 AM 09:30 AM 09:45 AM 10:00 AM 10:15 AM 10:30 AM 10:45 AM …" at bounding box center [1338, 507] width 209 height 24
select select "1095"
click at [1234, 495] on select "Select 09:00 AM 09:15 AM 09:30 AM 09:45 AM 10:00 AM 10:15 AM 10:30 AM 10:45 AM …" at bounding box center [1338, 507] width 209 height 24
click at [875, 521] on input "text" at bounding box center [832, 513] width 287 height 24
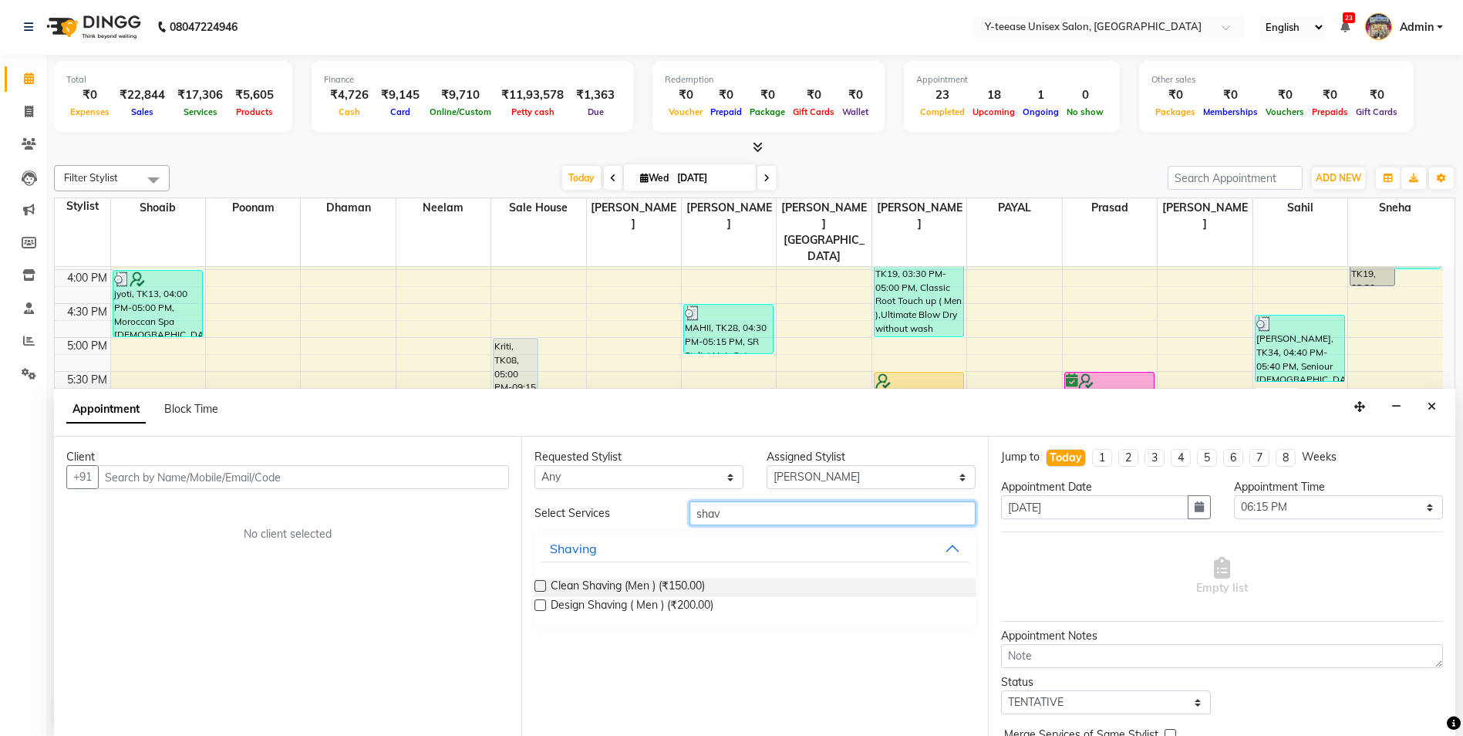
type input "shav"
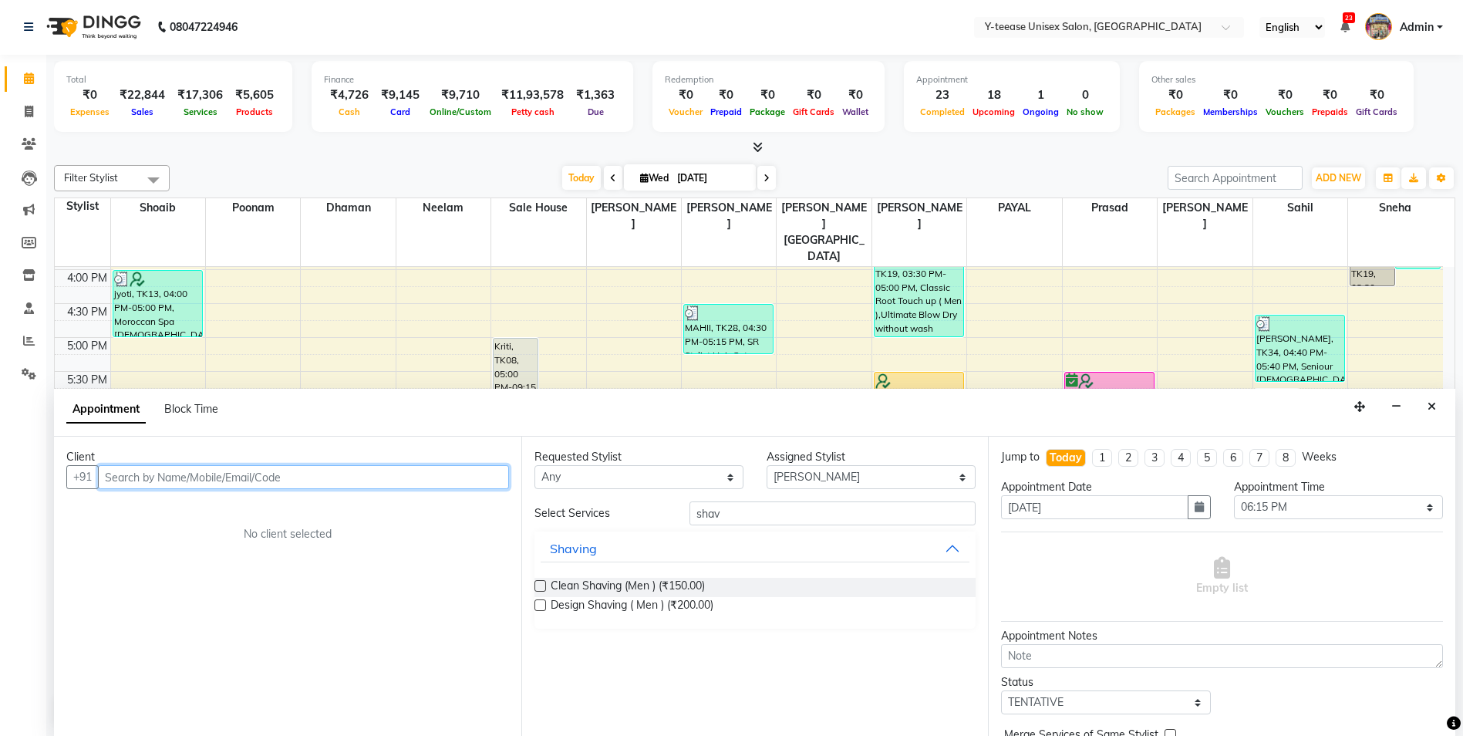
click at [201, 479] on input "text" at bounding box center [303, 477] width 411 height 24
drag, startPoint x: 550, startPoint y: 605, endPoint x: 487, endPoint y: 548, distance: 84.6
click at [549, 604] on div "Design Shaving ( Men ) (₹200.00)" at bounding box center [755, 606] width 442 height 19
click at [327, 482] on input "text" at bounding box center [303, 477] width 411 height 24
click at [624, 602] on span "Design Shaving ( Men ) (₹200.00)" at bounding box center [632, 606] width 163 height 19
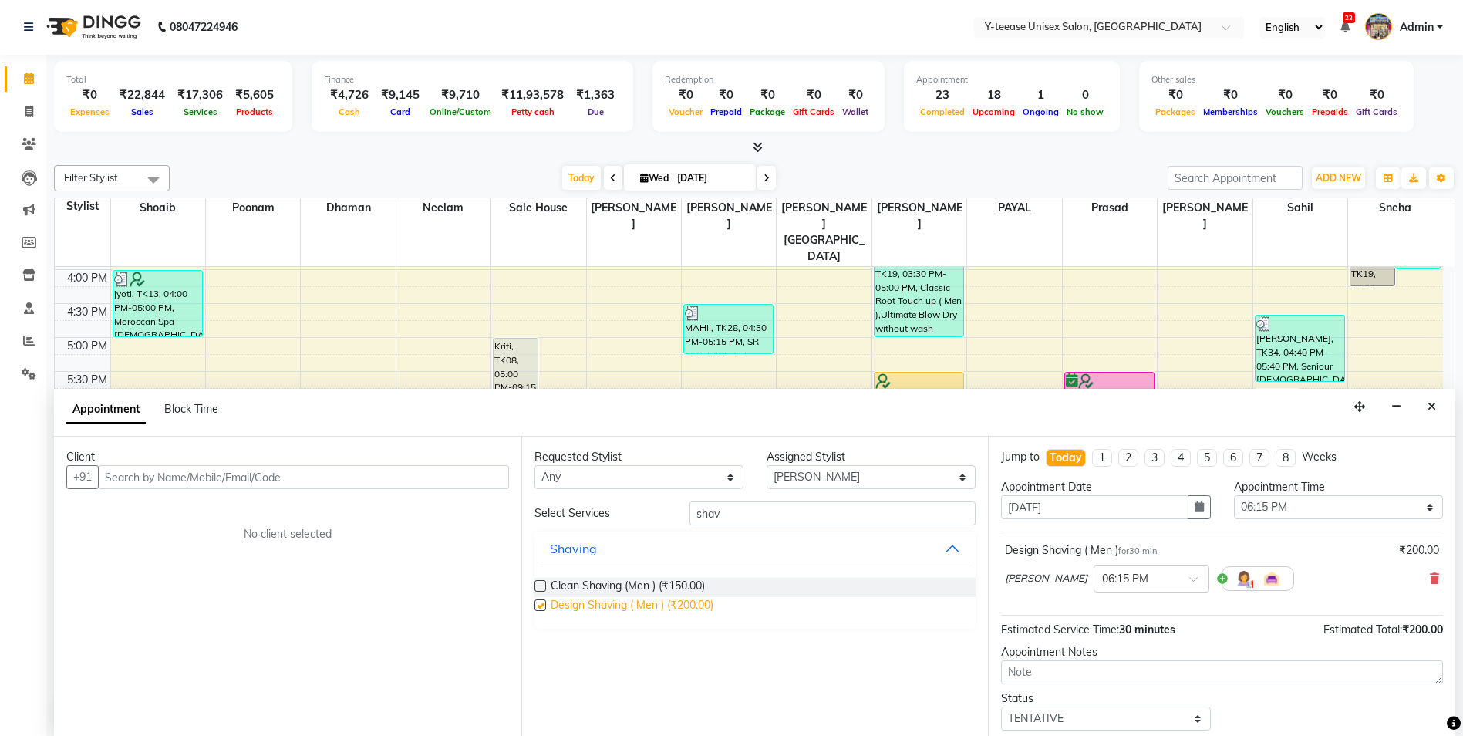
checkbox input "false"
click at [406, 485] on input "text" at bounding box center [303, 477] width 411 height 24
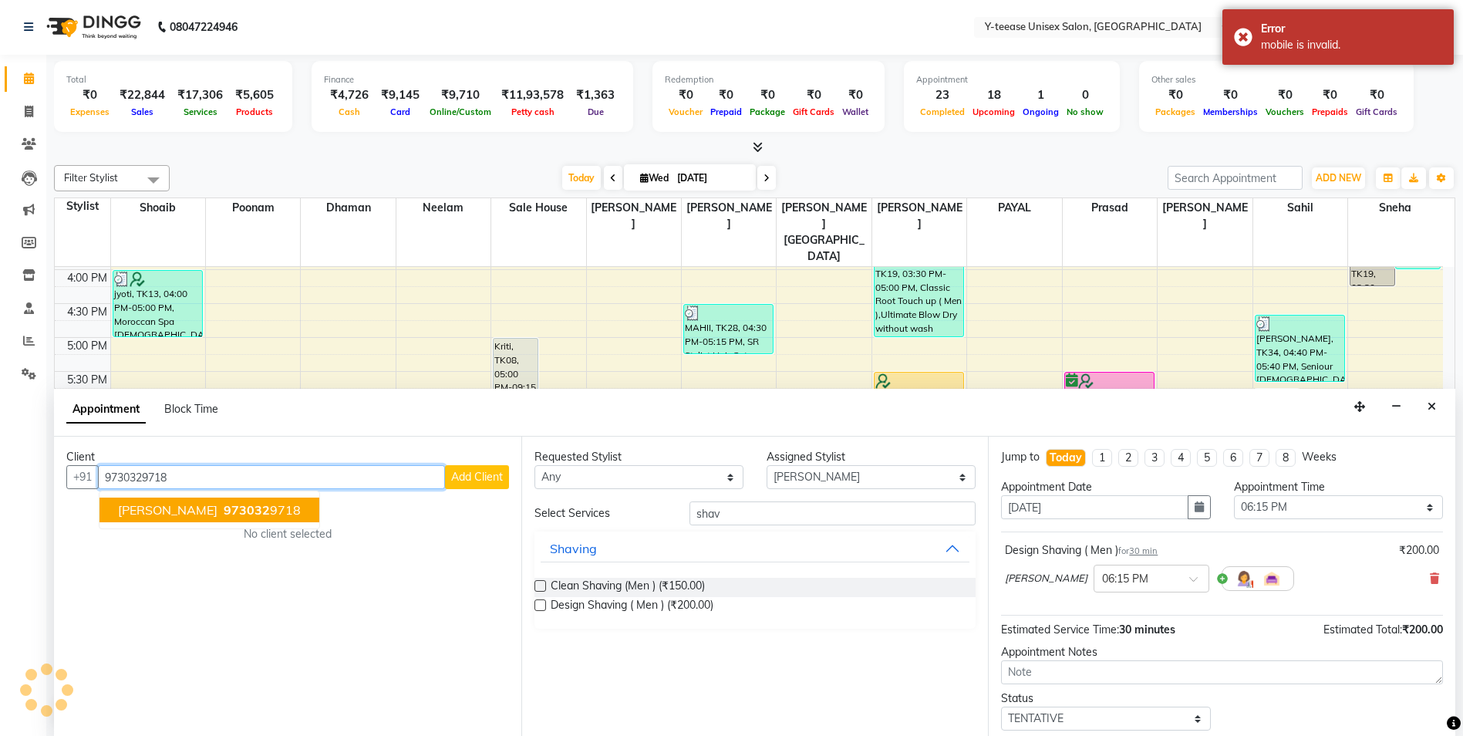
type input "9730329718"
click at [216, 510] on div "Client +91 9730329718 vivek 973032 9718 Add Client No client selected" at bounding box center [287, 586] width 467 height 299
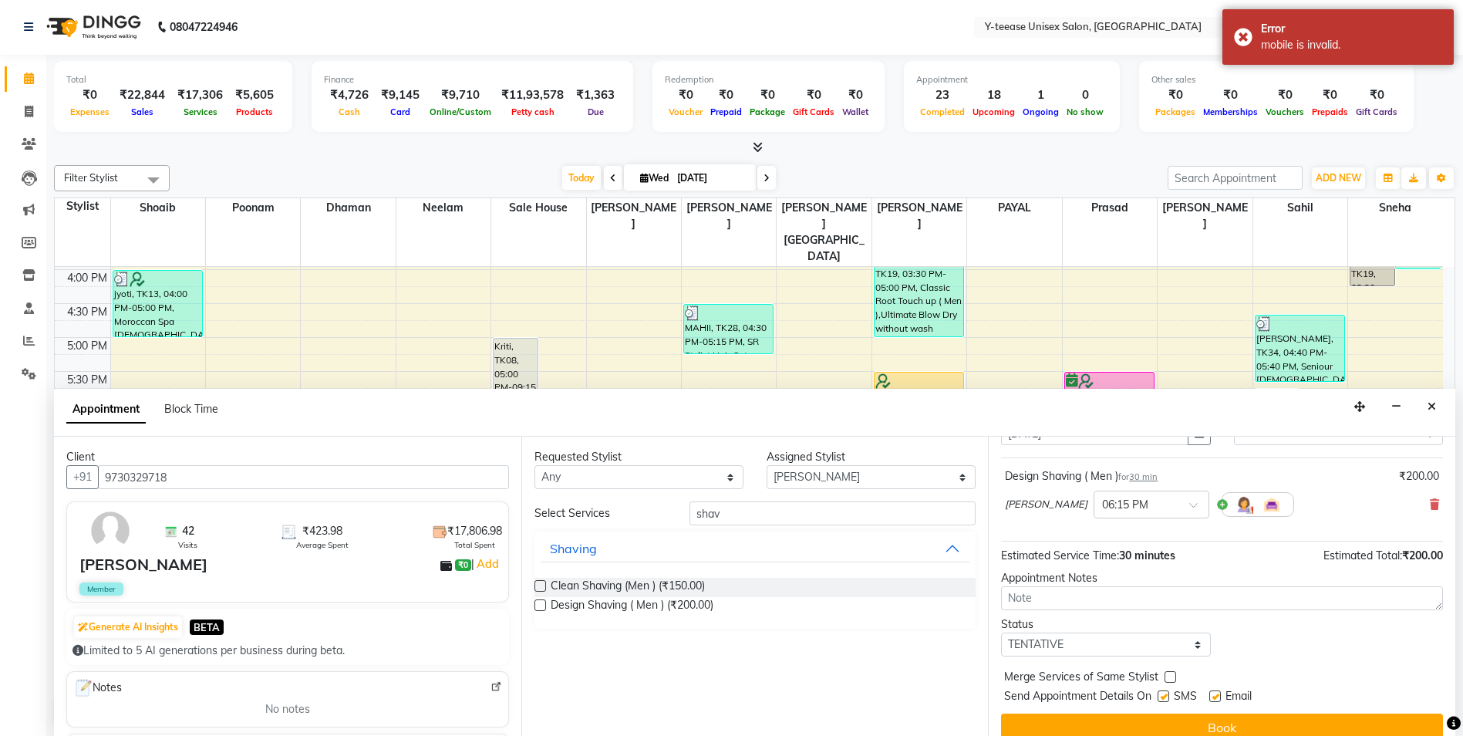
scroll to position [77, 0]
click at [1055, 718] on button "Book" at bounding box center [1222, 724] width 442 height 28
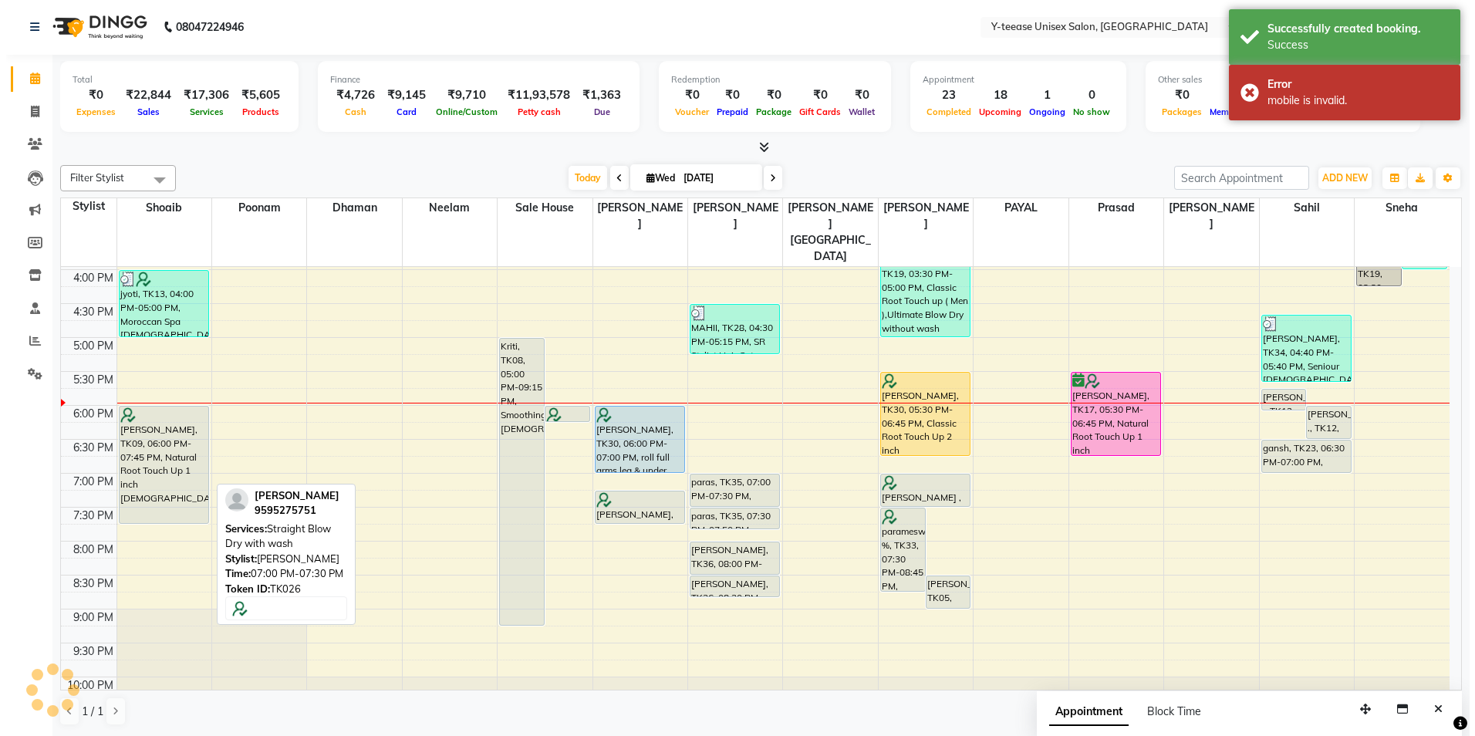
scroll to position [0, 0]
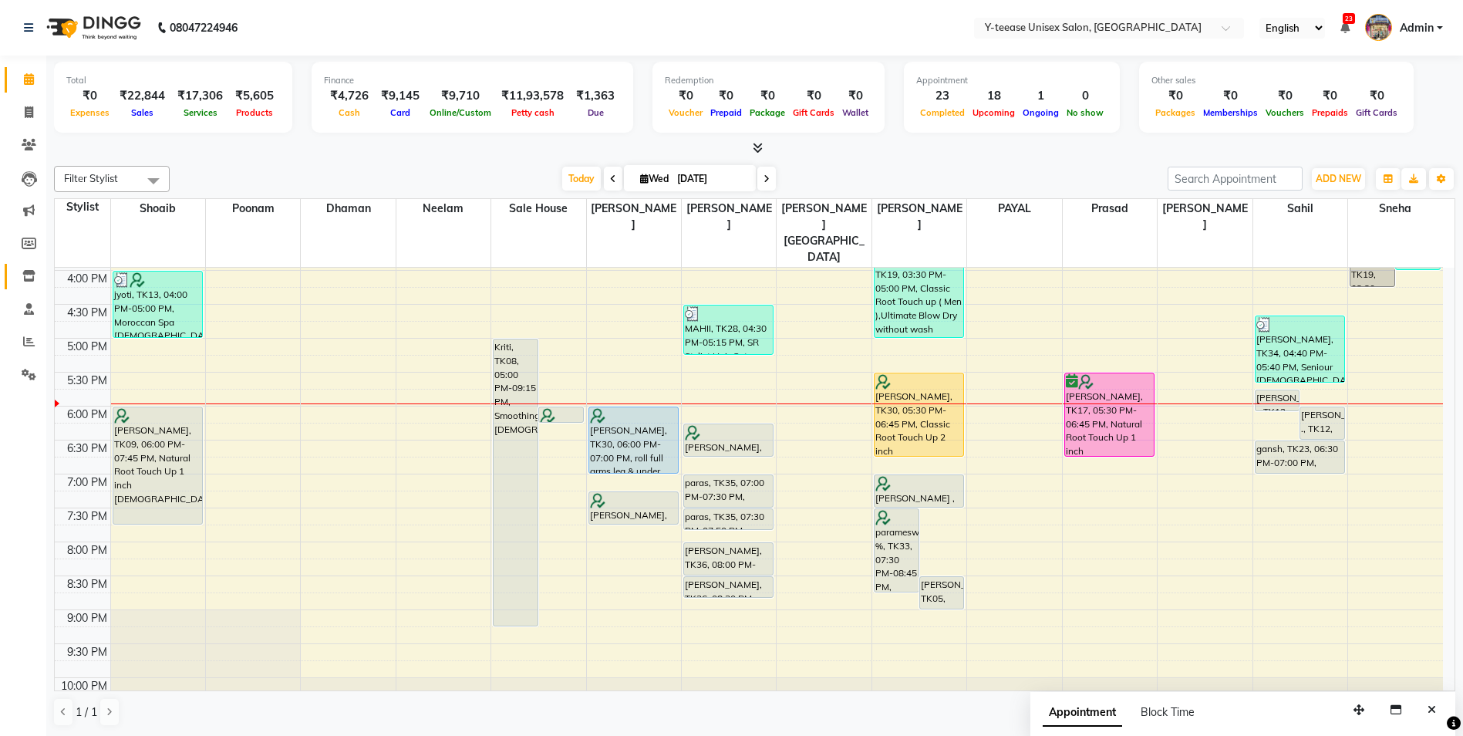
click at [14, 285] on link "Inventory" at bounding box center [23, 276] width 37 height 25
select select
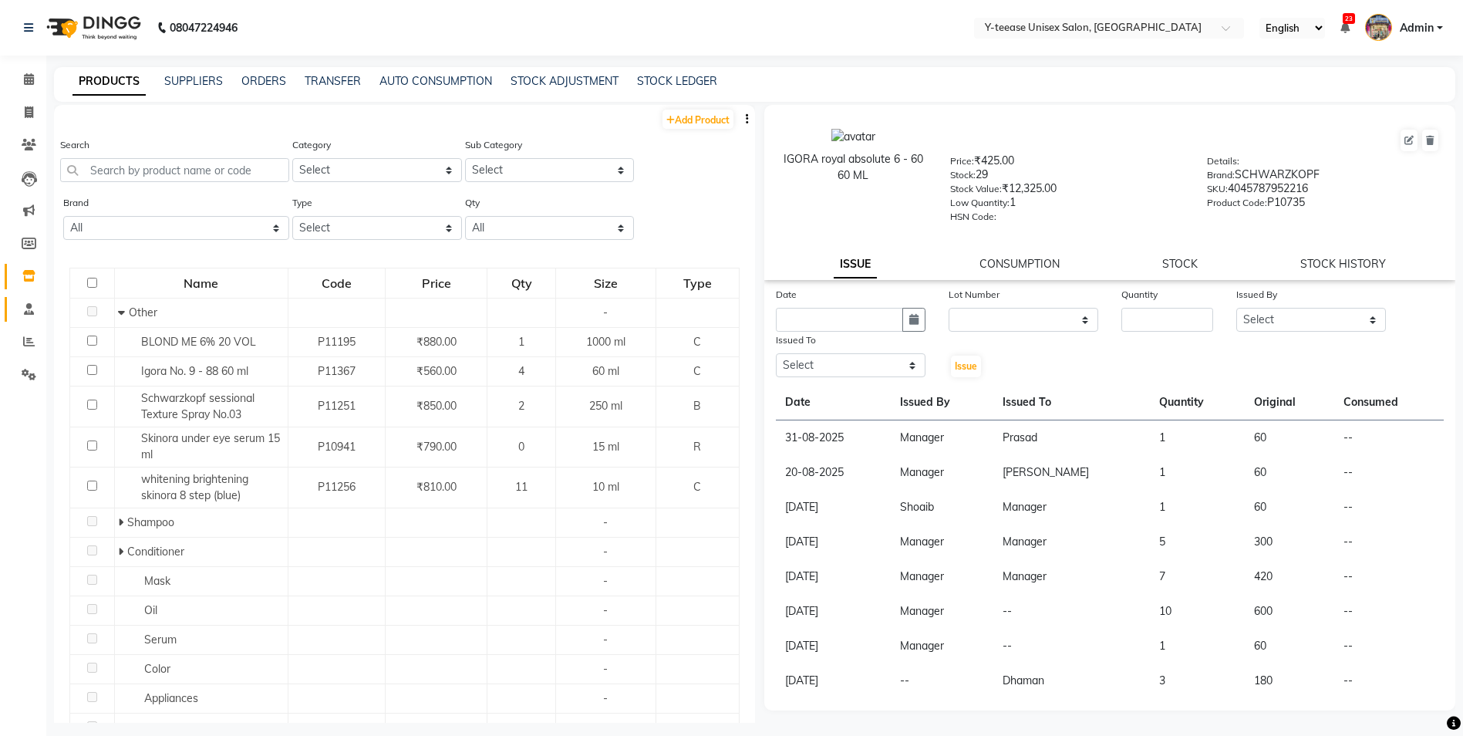
click at [25, 320] on link "Staff" at bounding box center [23, 309] width 37 height 25
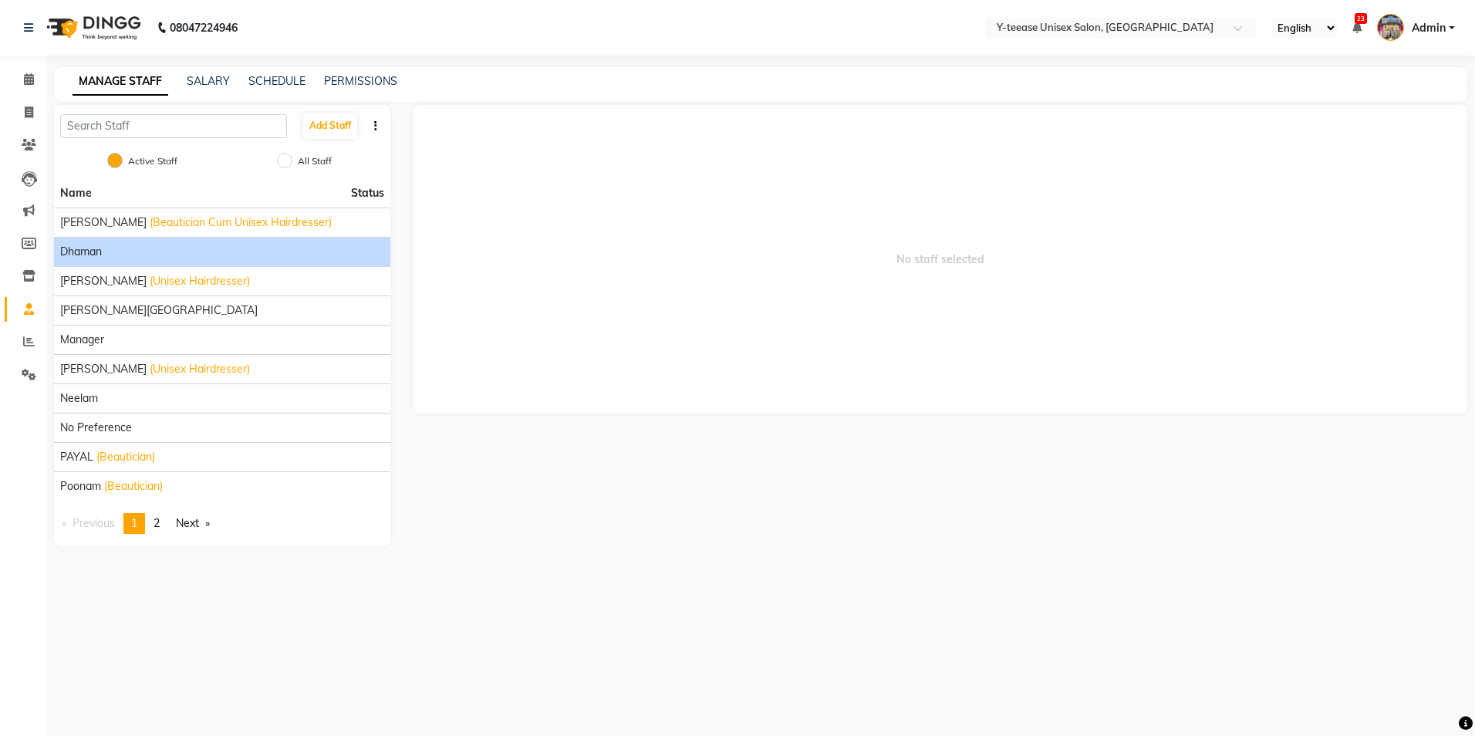
click at [105, 256] on div "Dhaman" at bounding box center [222, 252] width 324 height 16
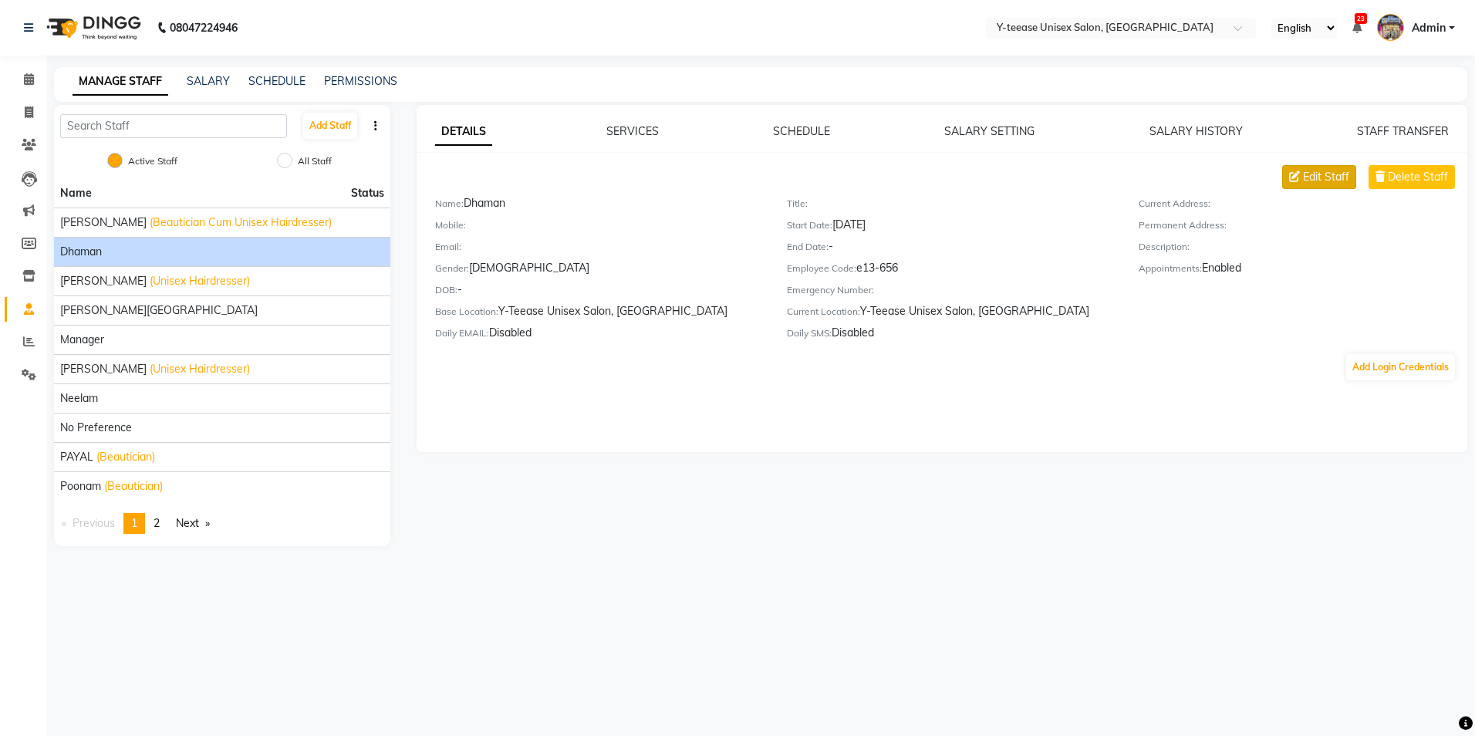
click at [1317, 177] on span "Edit Staff" at bounding box center [1326, 177] width 46 height 16
select select "male"
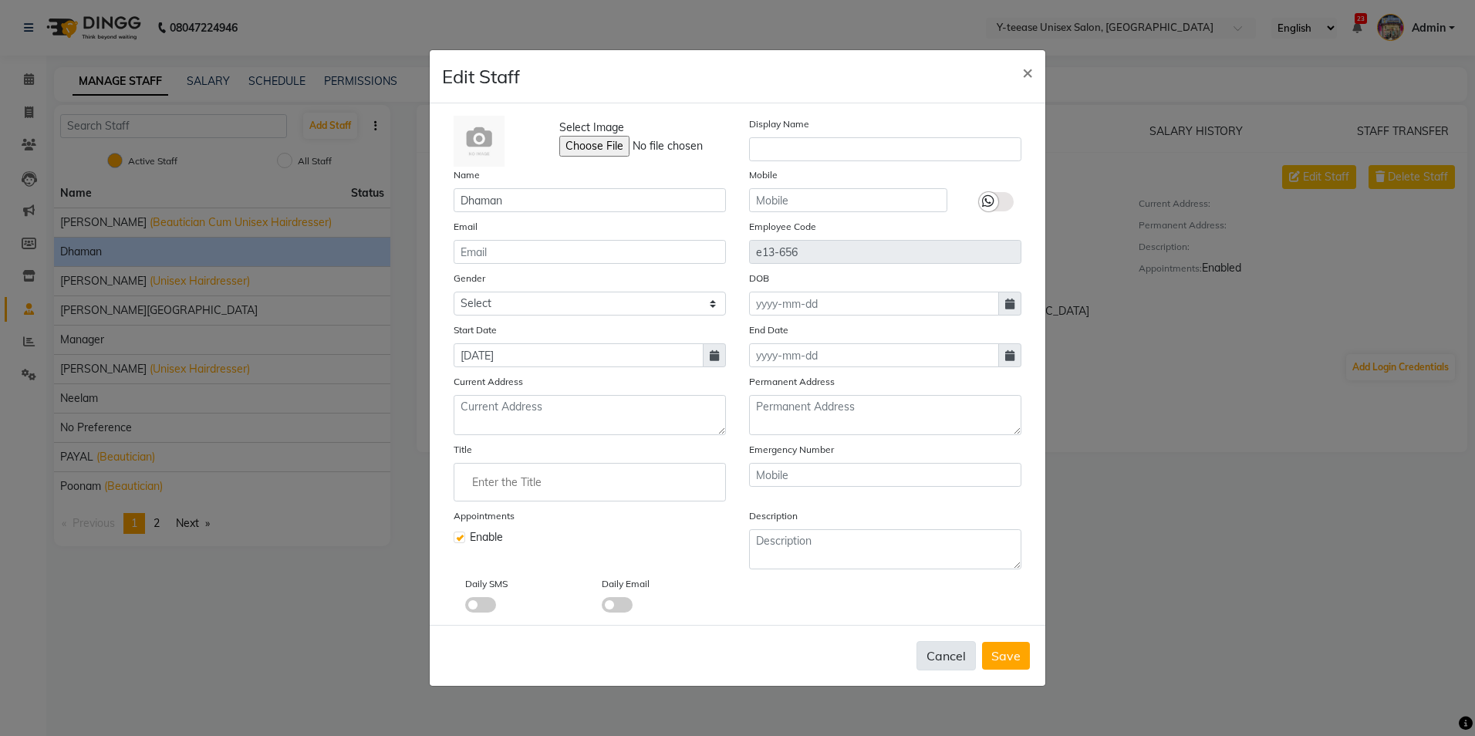
click at [954, 653] on button "Cancel" at bounding box center [945, 655] width 59 height 29
select select
checkbox input "false"
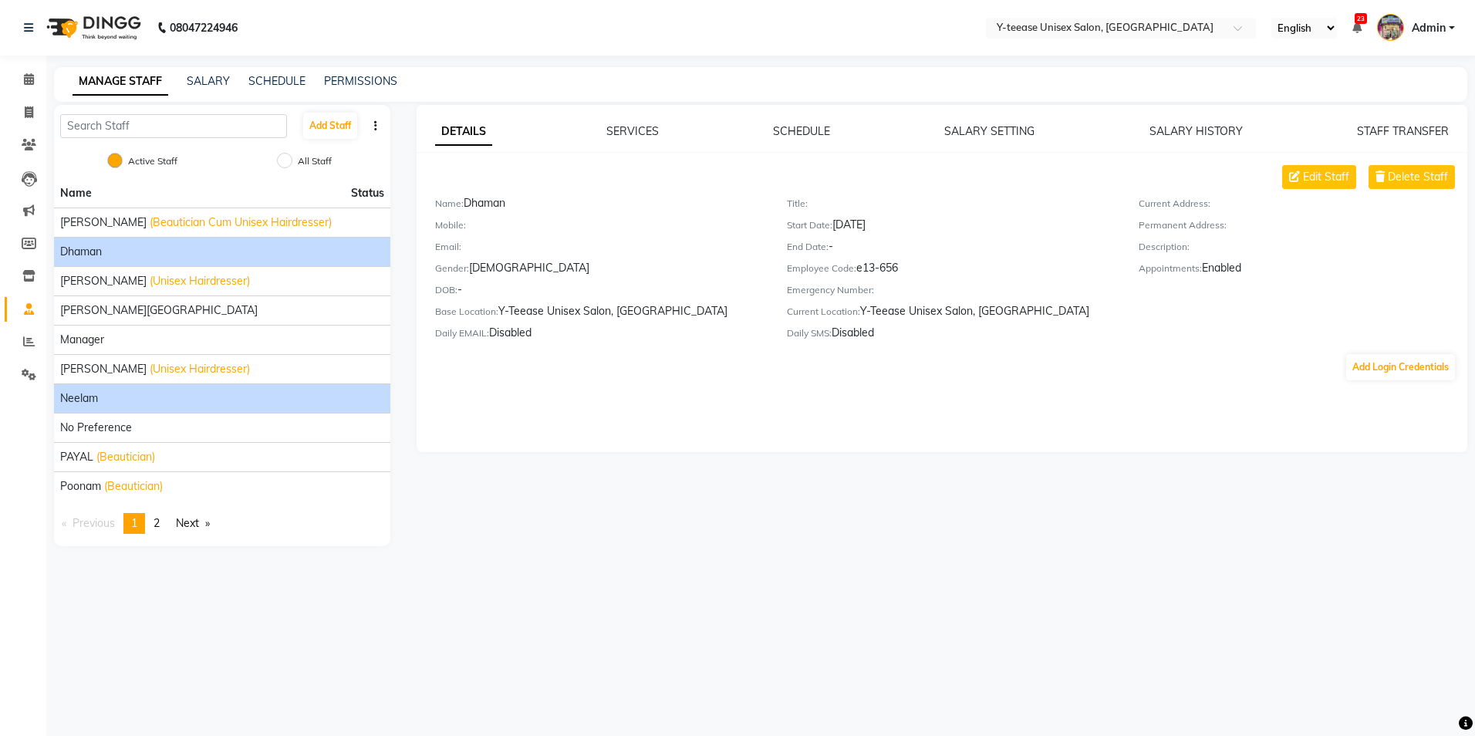
click at [72, 391] on span "Neelam" at bounding box center [79, 398] width 38 height 16
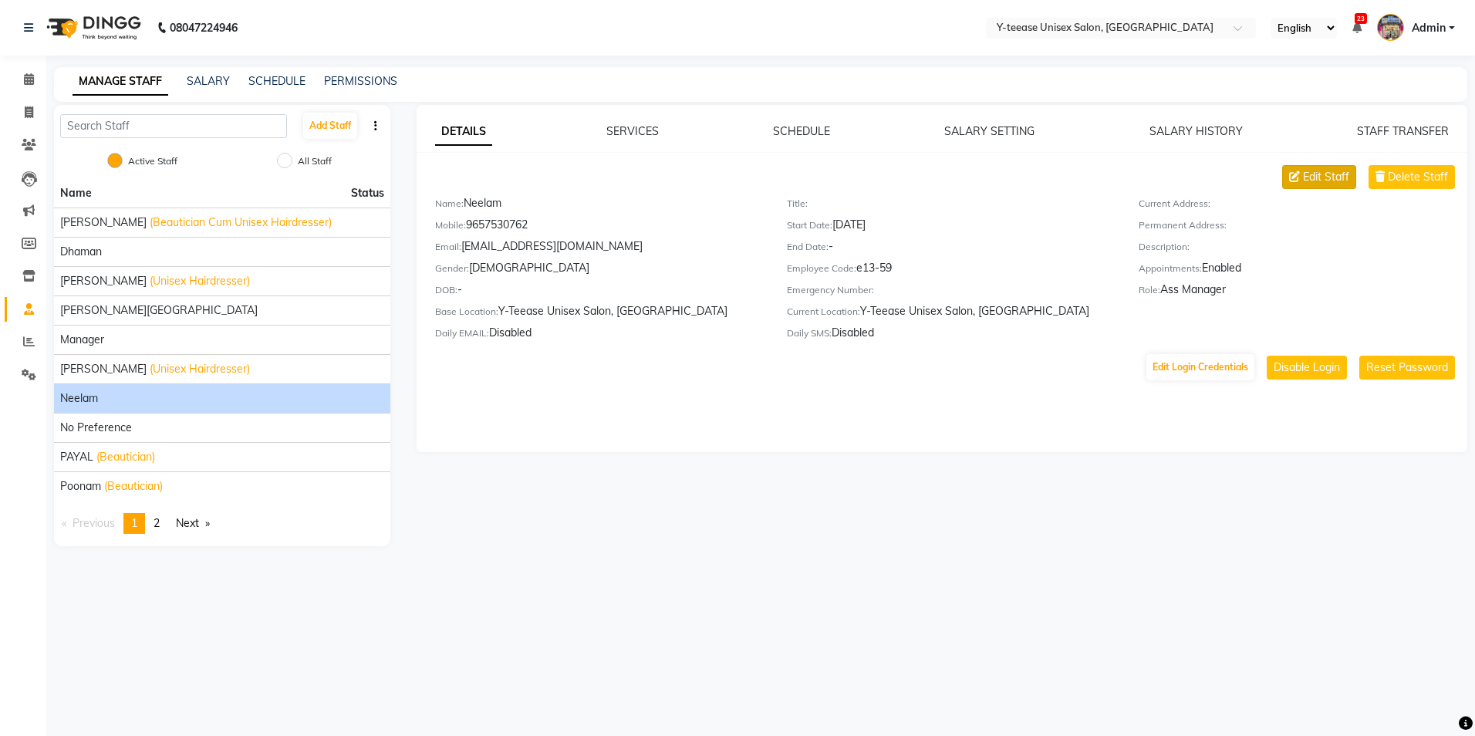
click at [1310, 170] on span "Edit Staff" at bounding box center [1326, 177] width 46 height 16
select select "female"
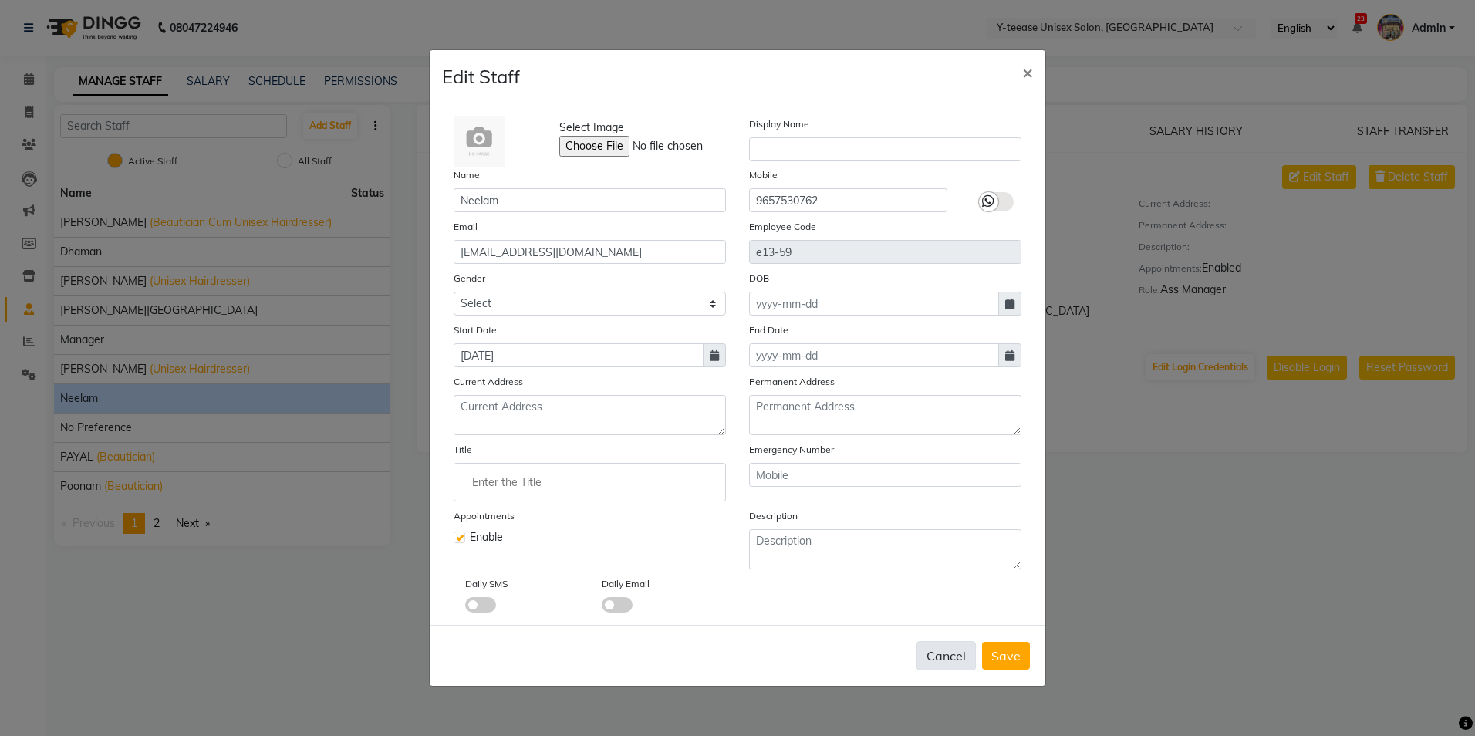
click at [942, 656] on button "Cancel" at bounding box center [945, 655] width 59 height 29
select select
checkbox input "false"
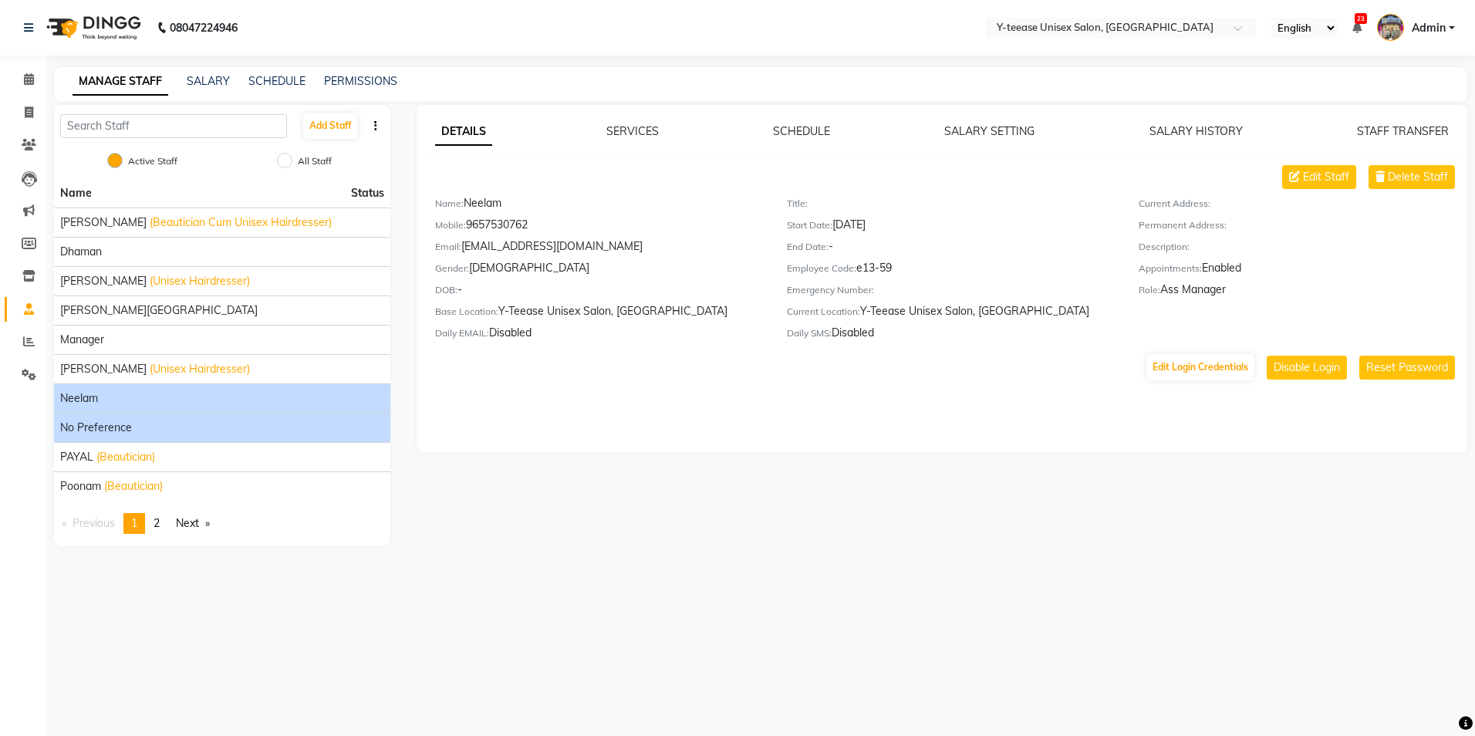
click at [88, 423] on span "No Preference" at bounding box center [96, 428] width 72 height 16
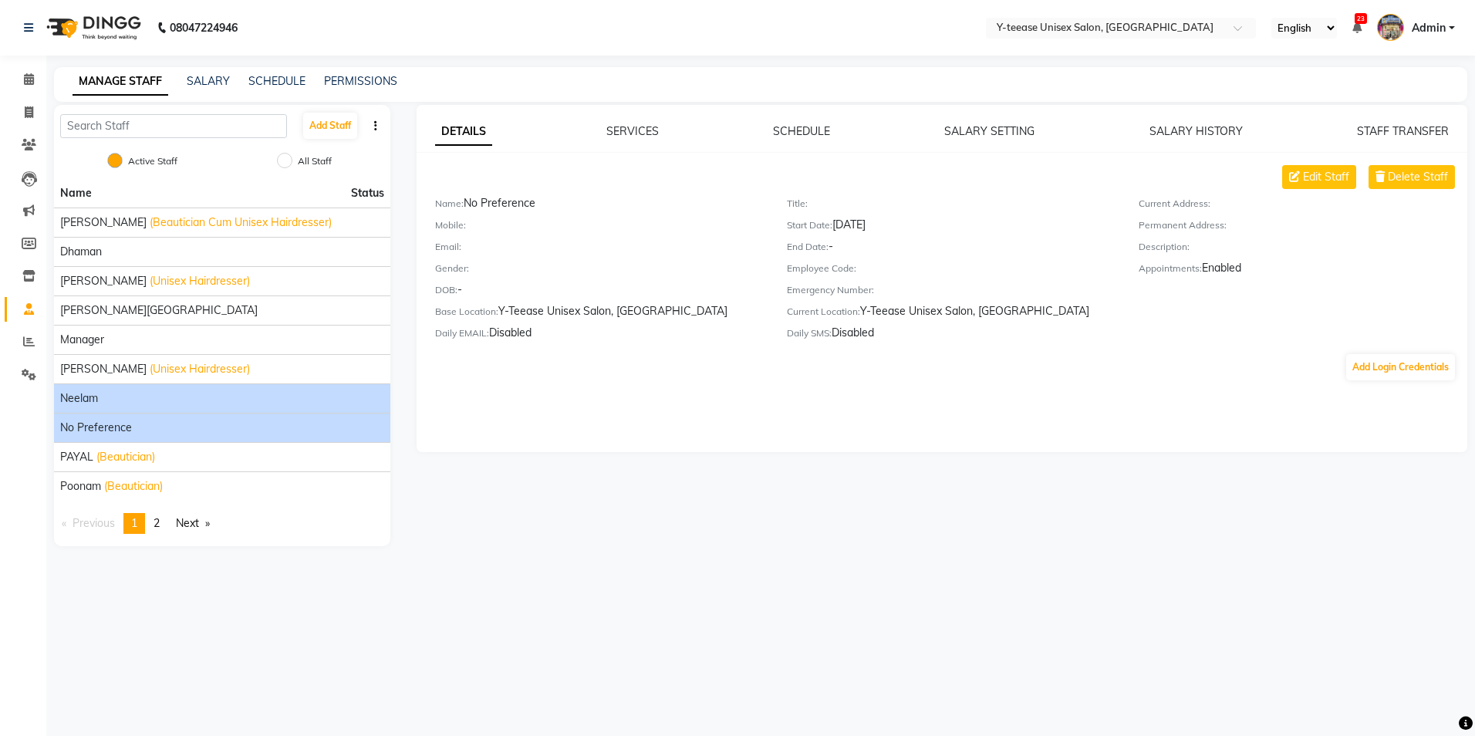
click at [88, 393] on span "Neelam" at bounding box center [79, 398] width 38 height 16
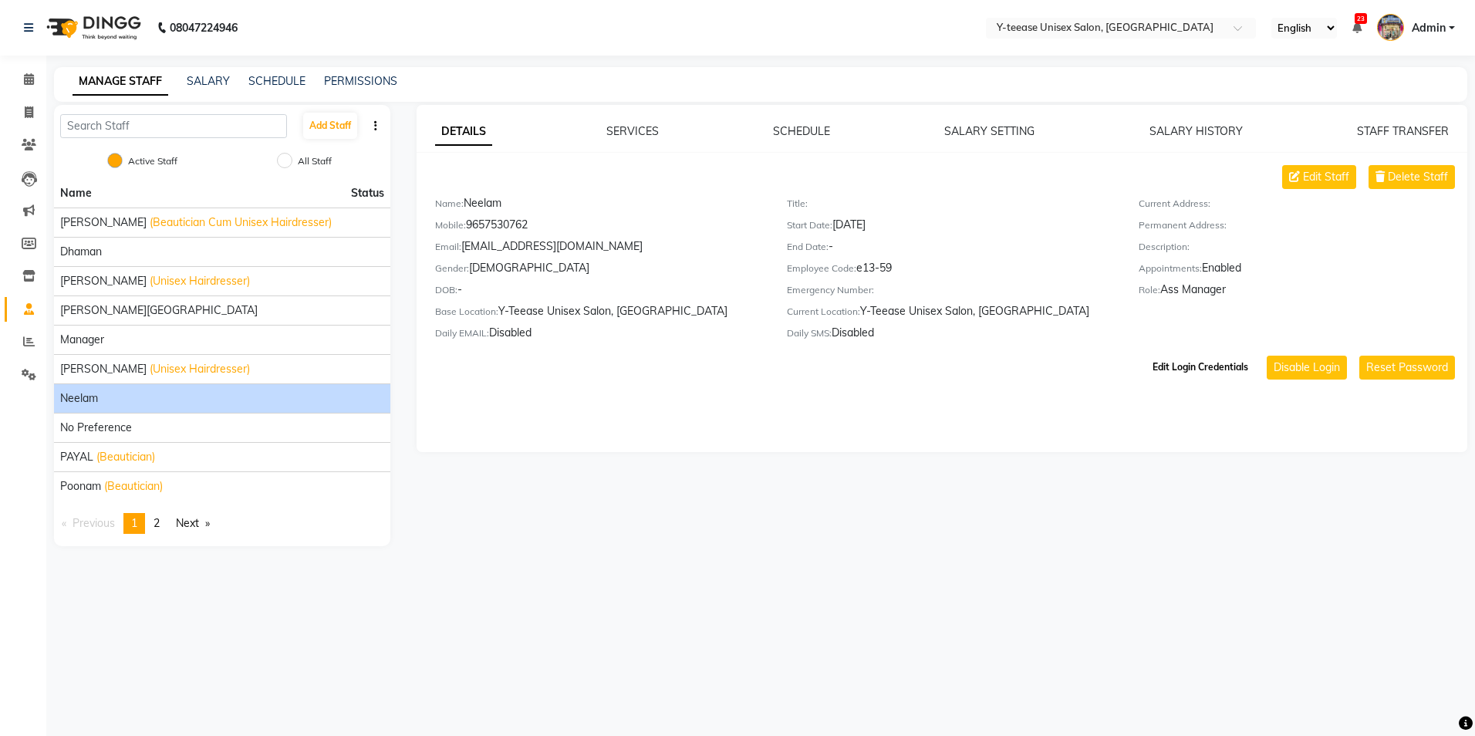
click at [1226, 365] on button "Edit Login Credentials" at bounding box center [1200, 367] width 108 height 26
select select "5520"
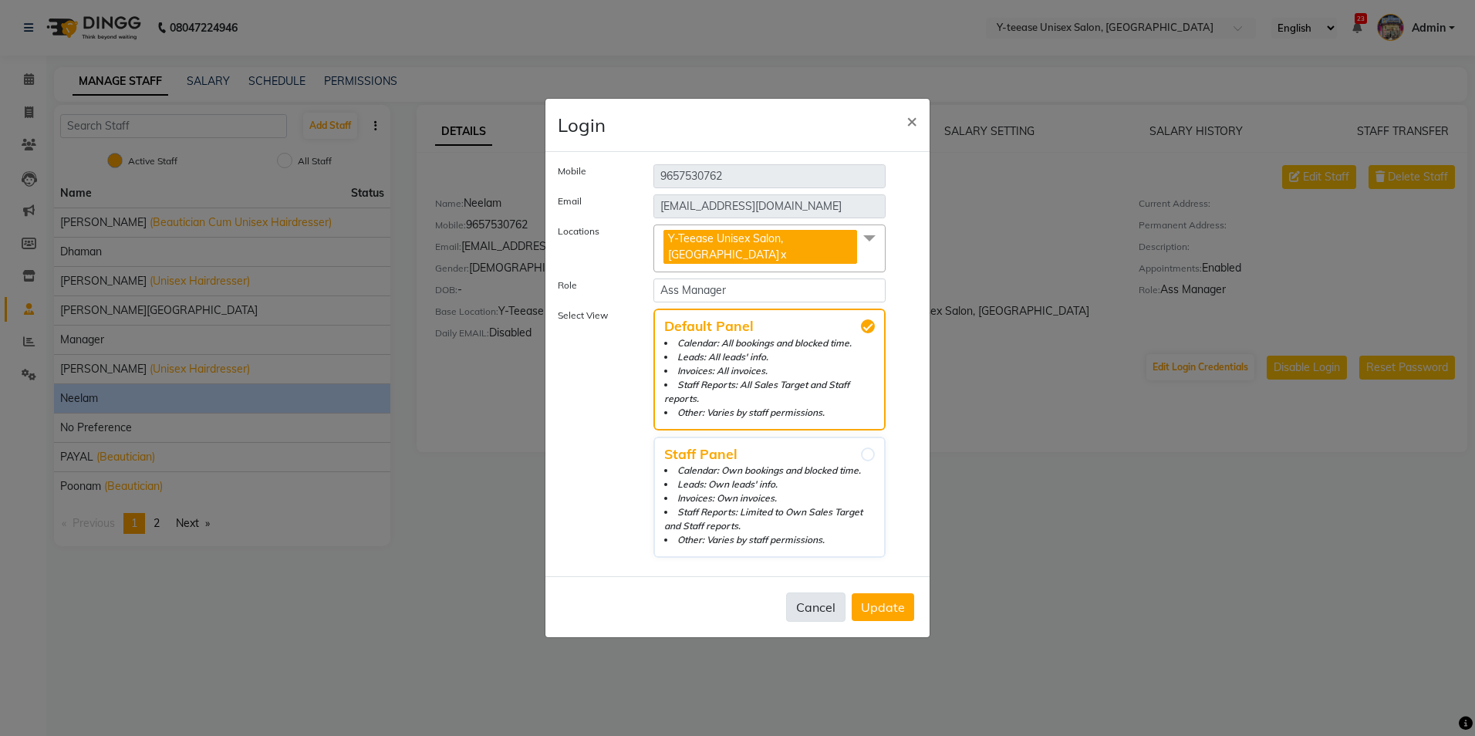
click at [832, 601] on button "Cancel" at bounding box center [815, 606] width 59 height 29
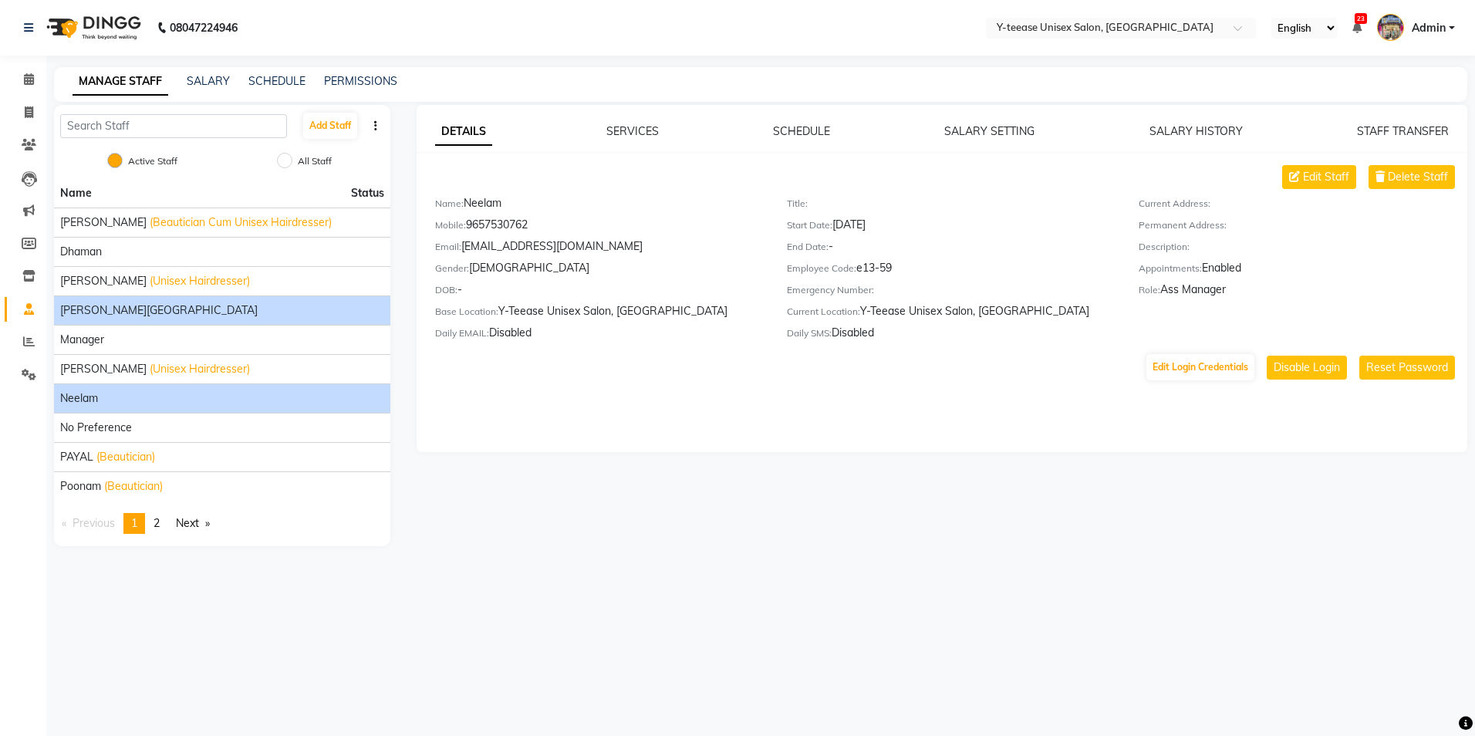
click at [130, 313] on span "[PERSON_NAME][GEOGRAPHIC_DATA]" at bounding box center [158, 310] width 197 height 16
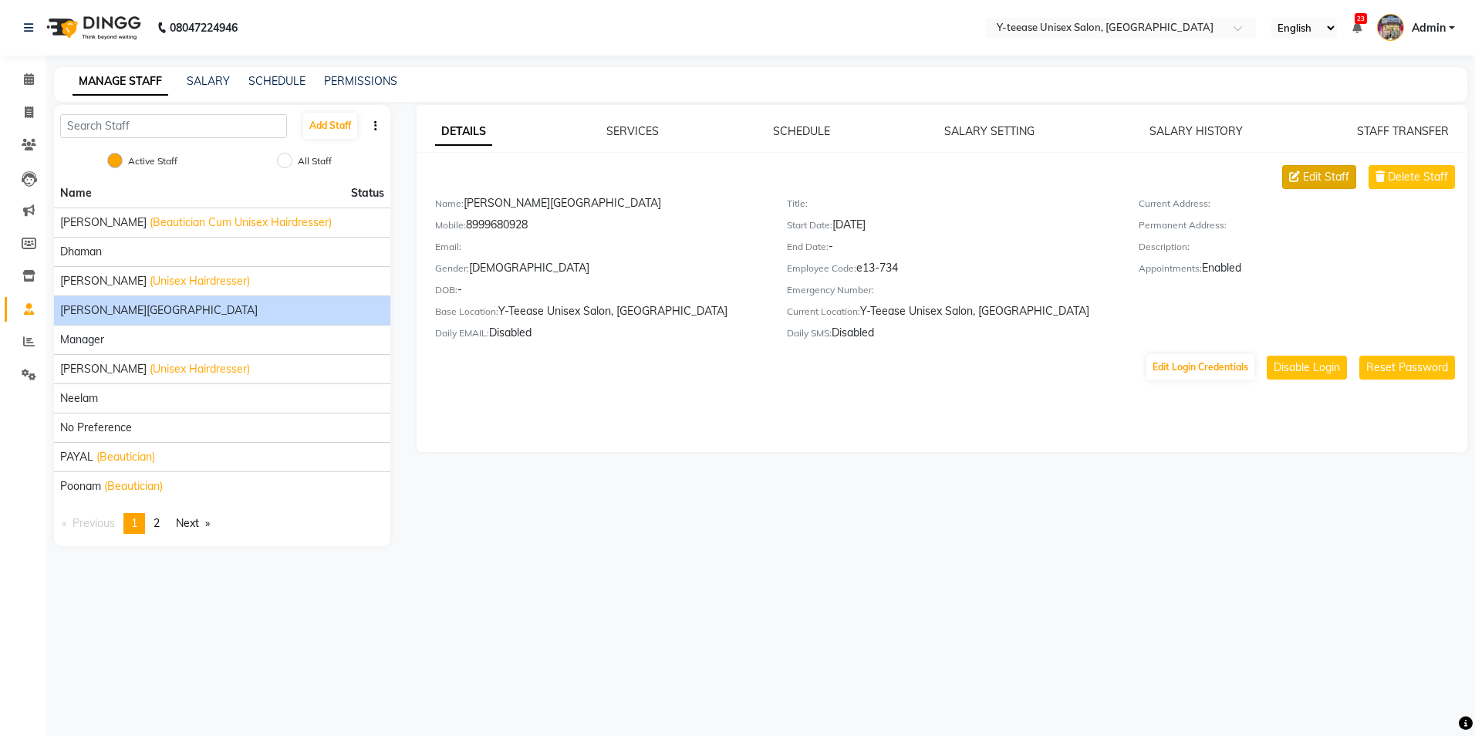
click at [1331, 175] on span "Edit Staff" at bounding box center [1326, 177] width 46 height 16
select select "female"
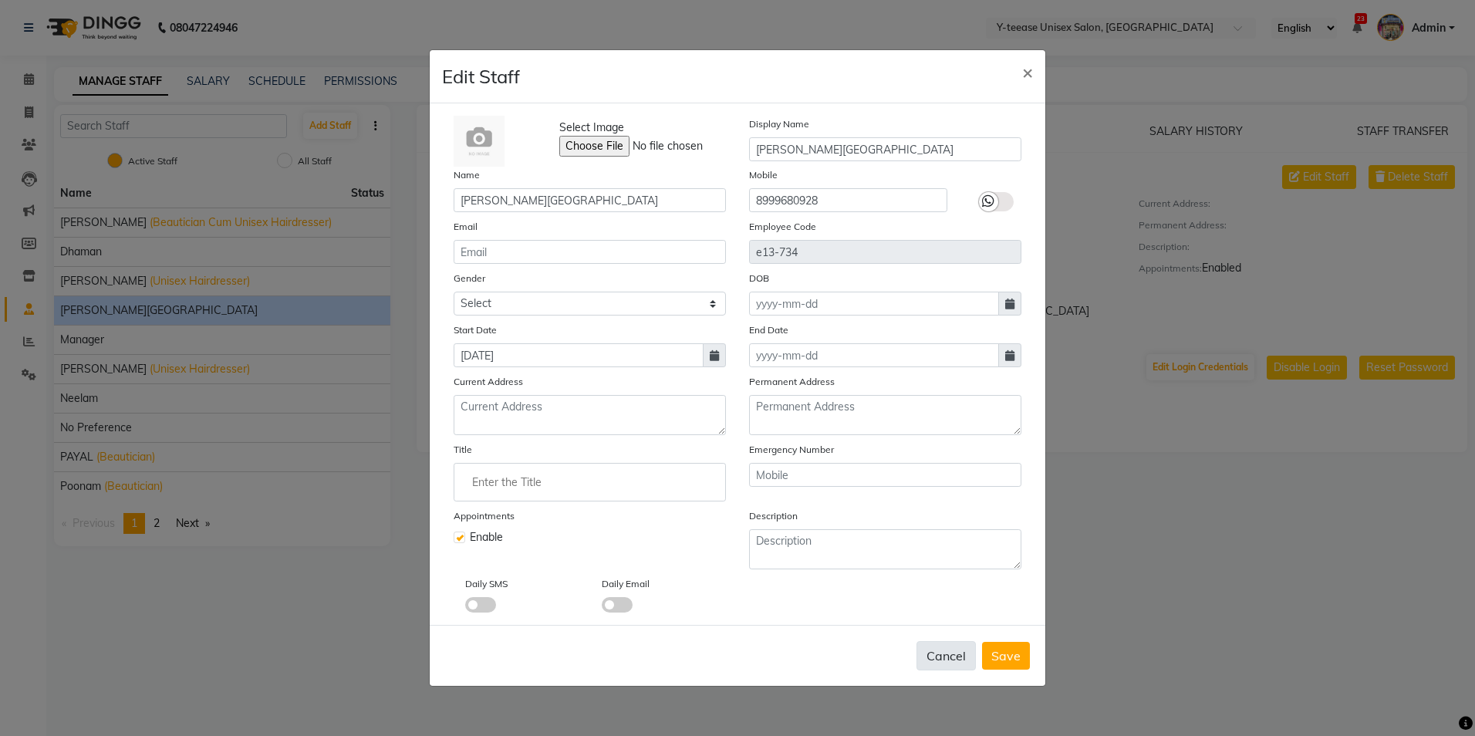
click at [949, 656] on button "Cancel" at bounding box center [945, 655] width 59 height 29
select select
checkbox input "false"
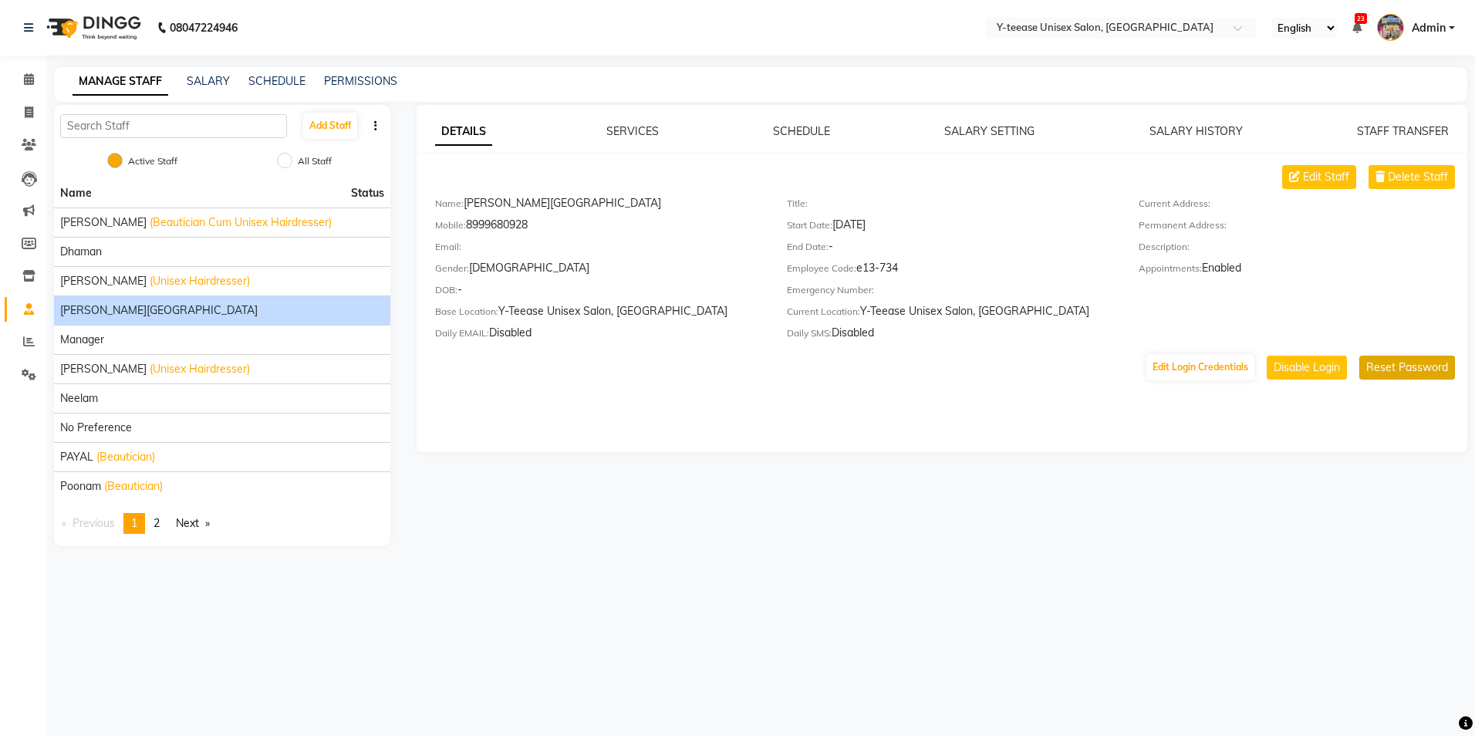
click at [1387, 359] on button "Reset Password" at bounding box center [1407, 368] width 96 height 24
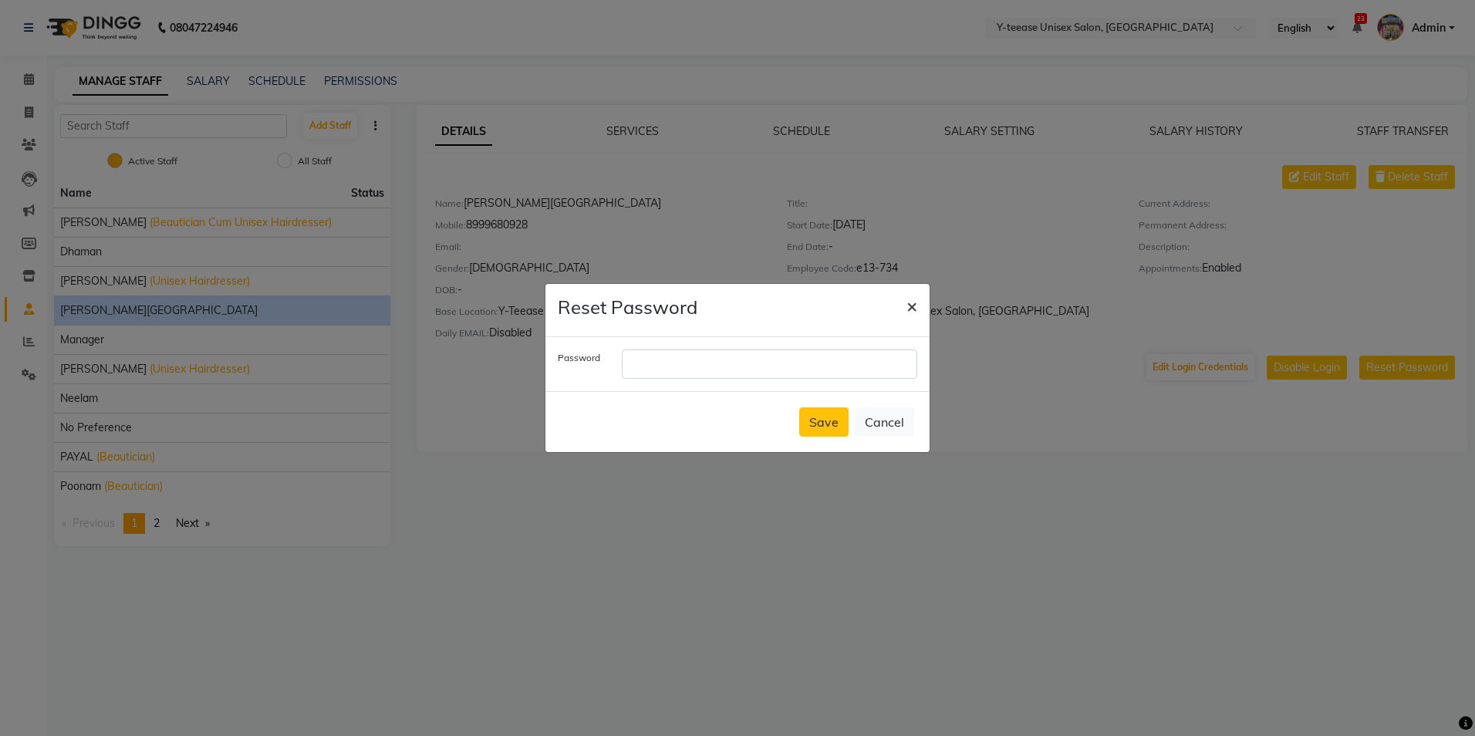
click at [915, 305] on span "×" at bounding box center [911, 305] width 11 height 23
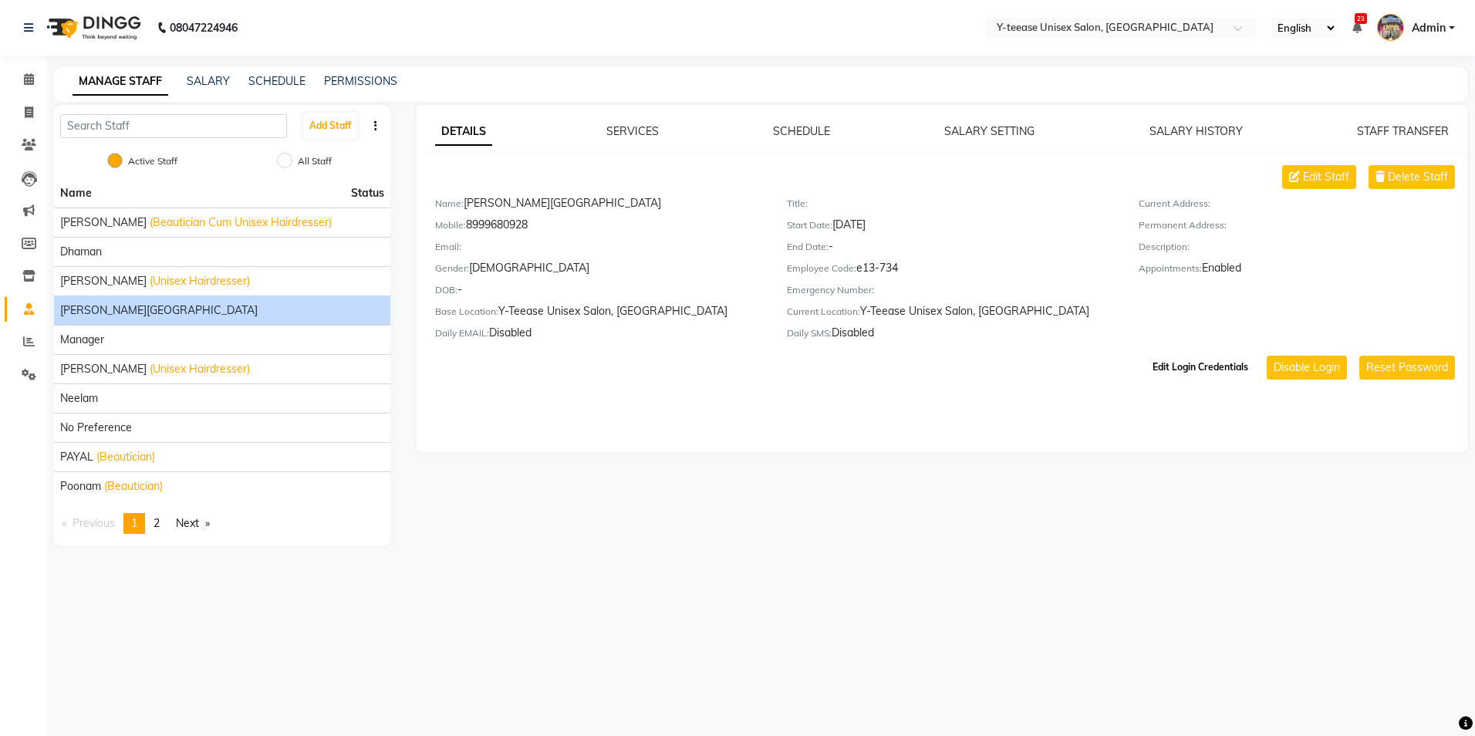
click at [1238, 366] on button "Edit Login Credentials" at bounding box center [1200, 367] width 108 height 26
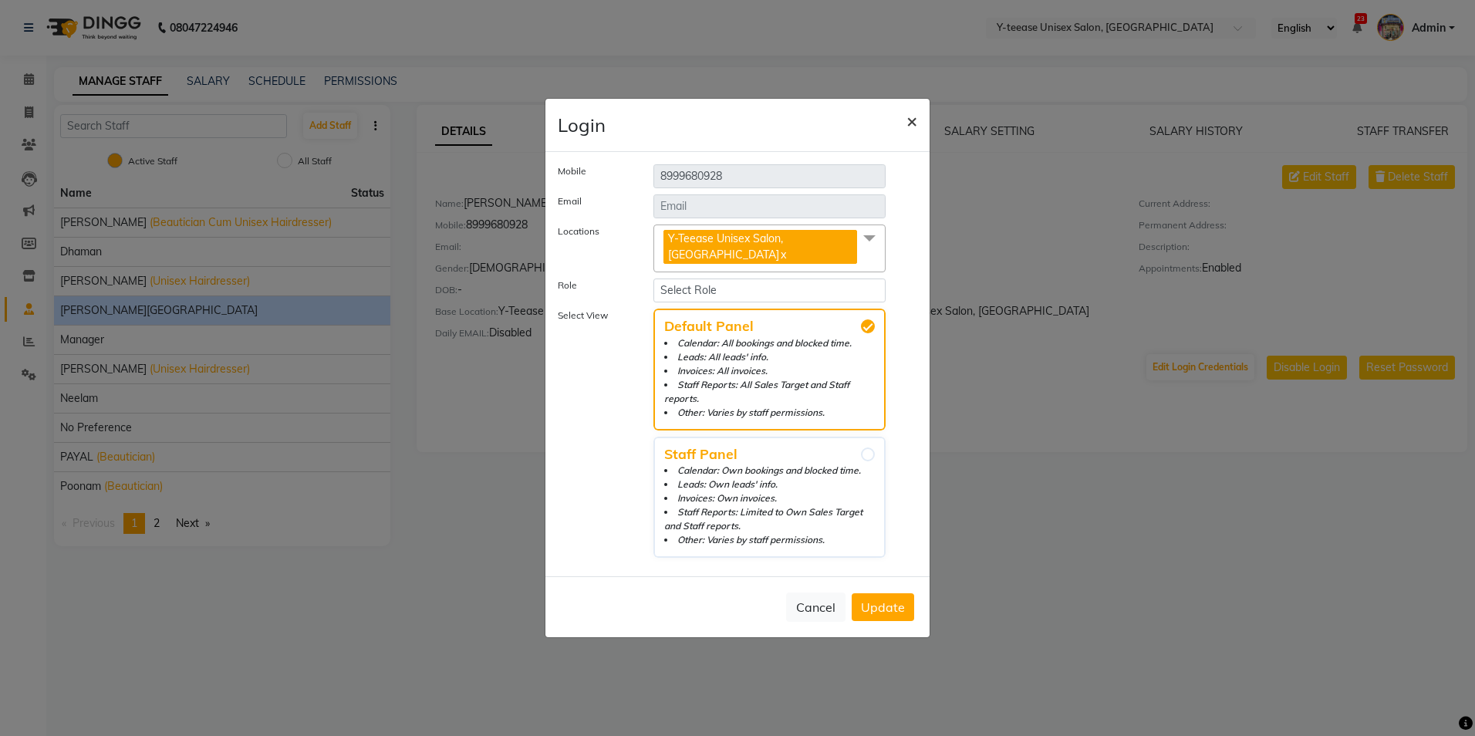
click at [925, 128] on button "×" at bounding box center [911, 120] width 35 height 43
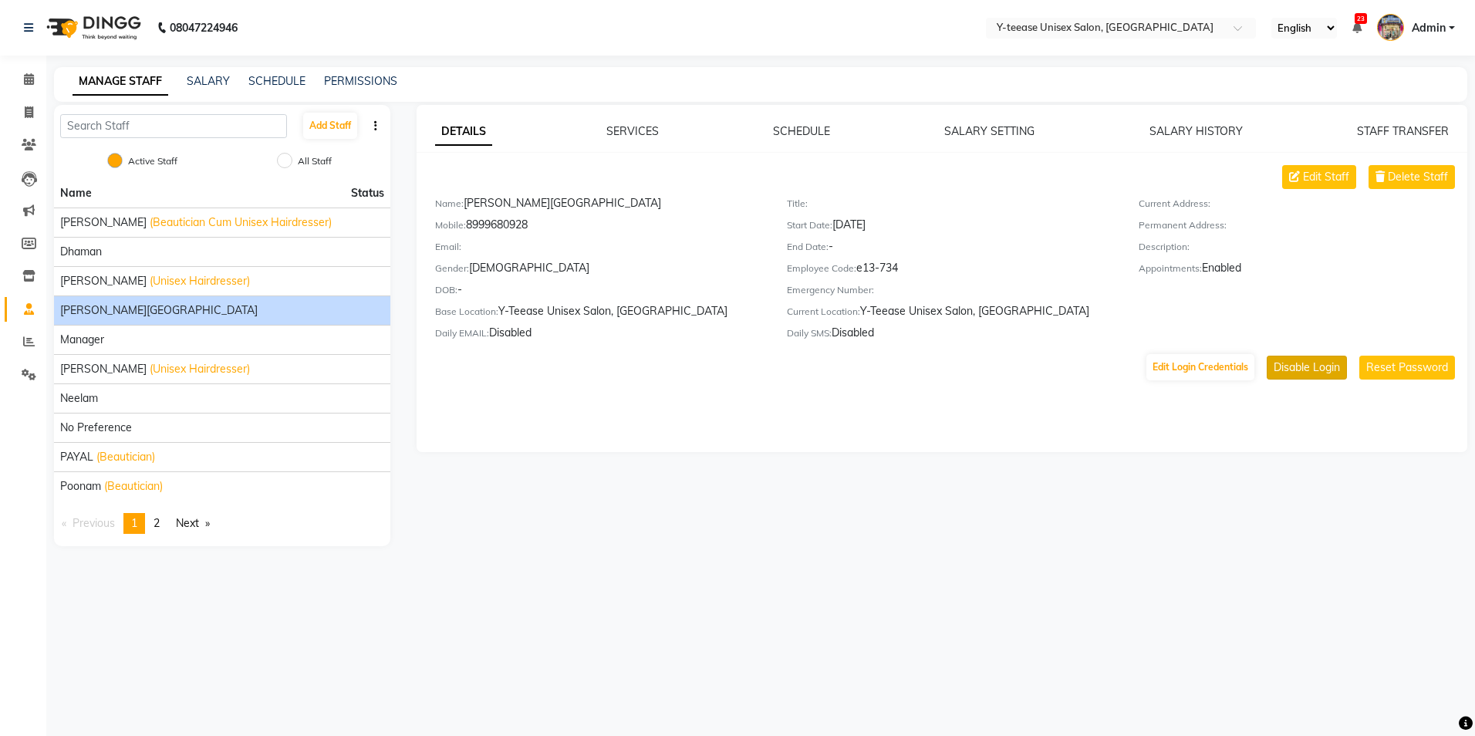
click at [1314, 356] on button "Disable Login" at bounding box center [1306, 368] width 80 height 24
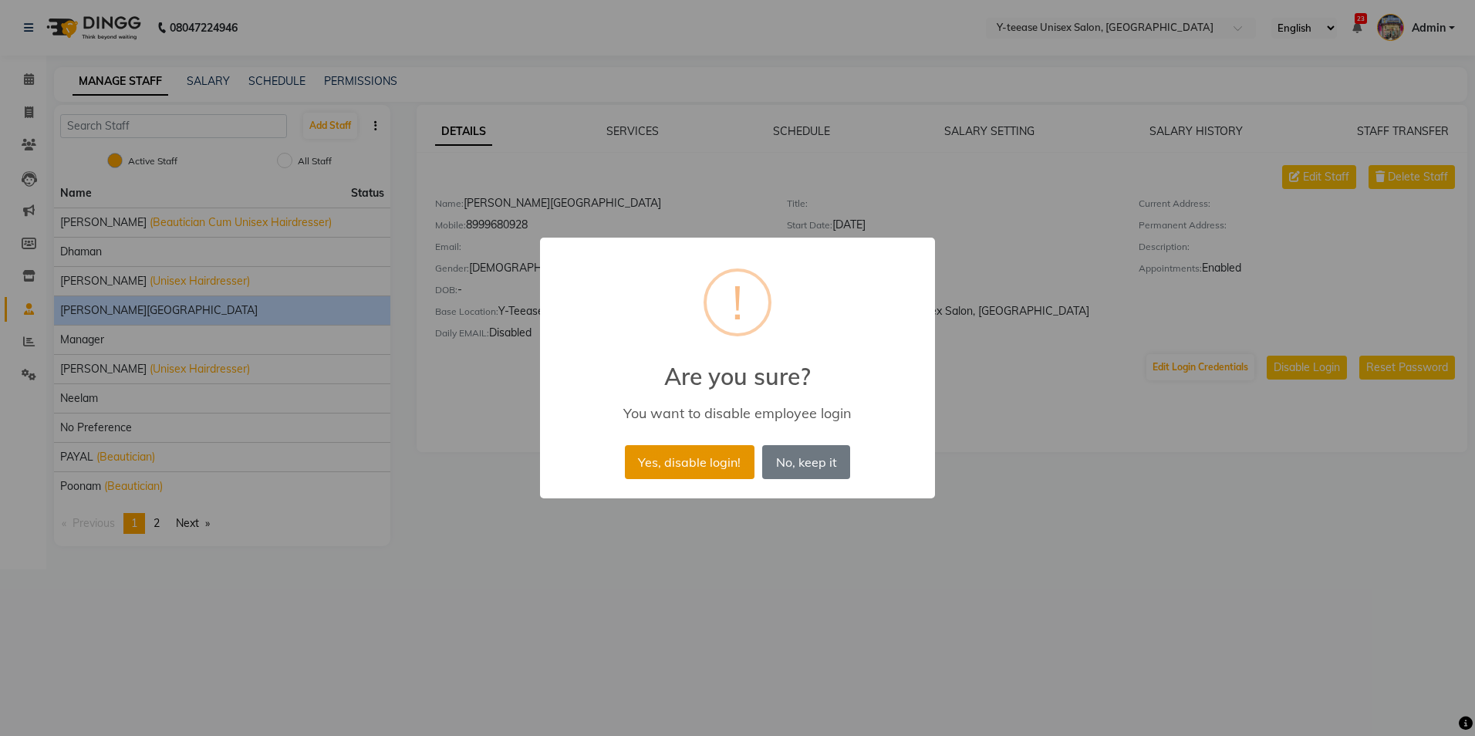
click at [723, 459] on button "Yes, disable login!" at bounding box center [690, 462] width 130 height 34
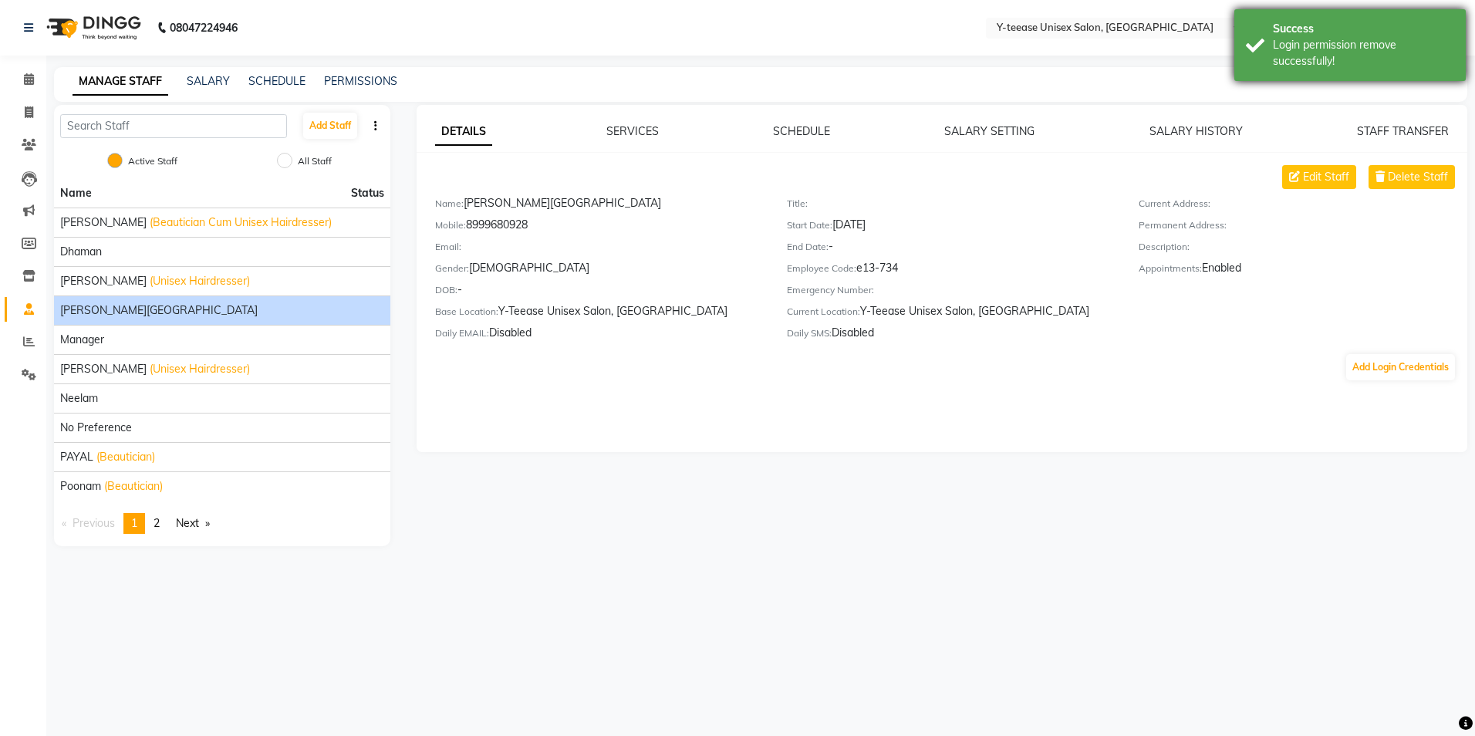
click at [1347, 71] on div "Success Login permission remove successfully!" at bounding box center [1349, 45] width 231 height 72
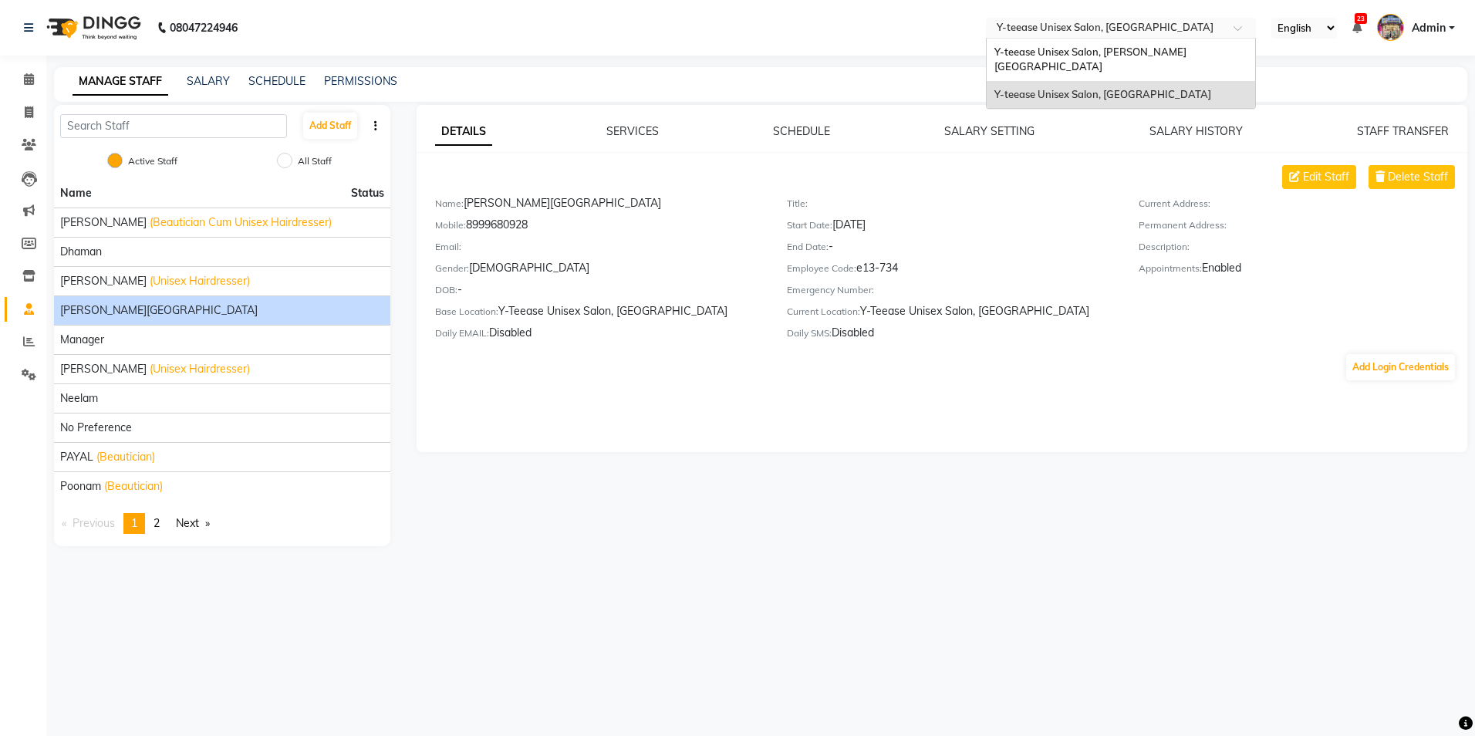
click at [1132, 29] on input "text" at bounding box center [1105, 29] width 224 height 15
click at [1123, 51] on span "Y-teease Unisex Salon, [PERSON_NAME][GEOGRAPHIC_DATA]" at bounding box center [1090, 60] width 192 height 28
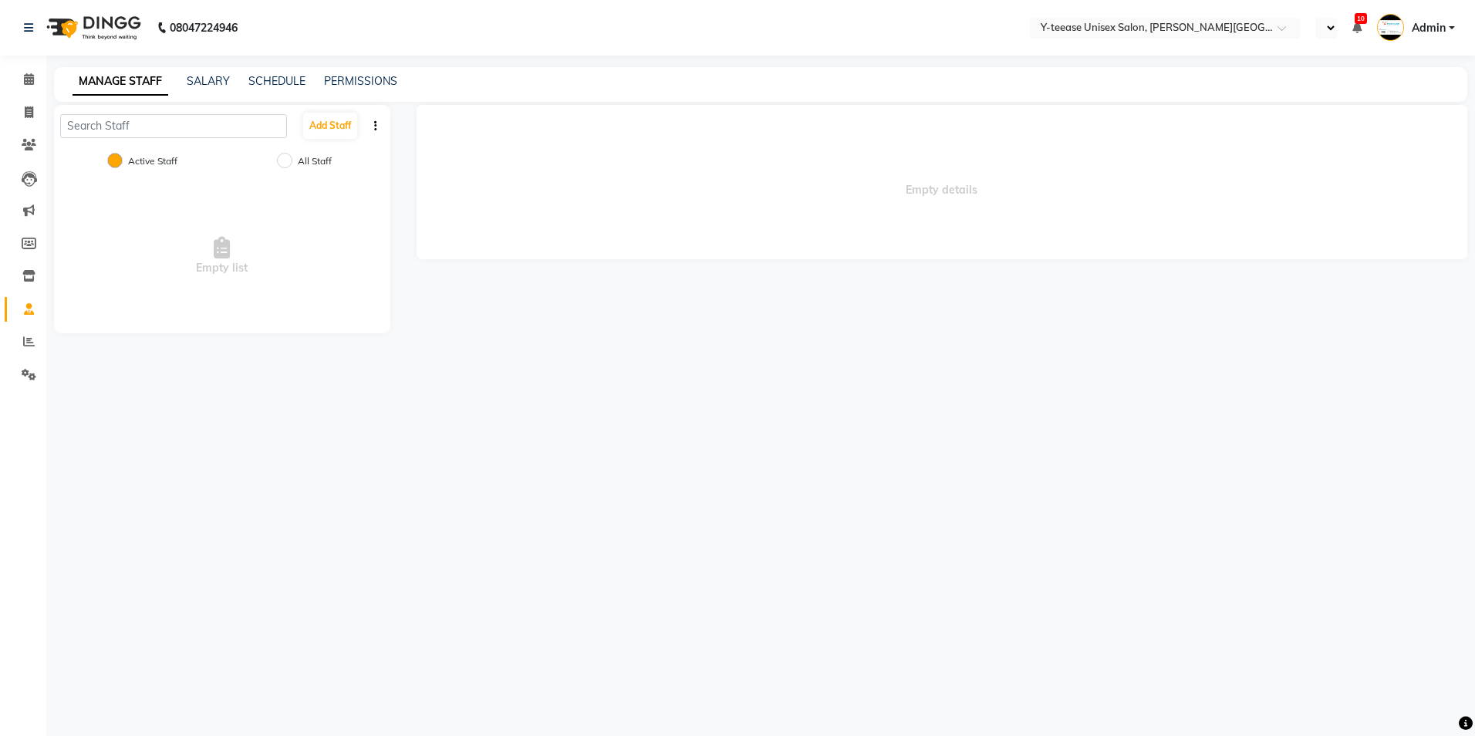
select select "en"
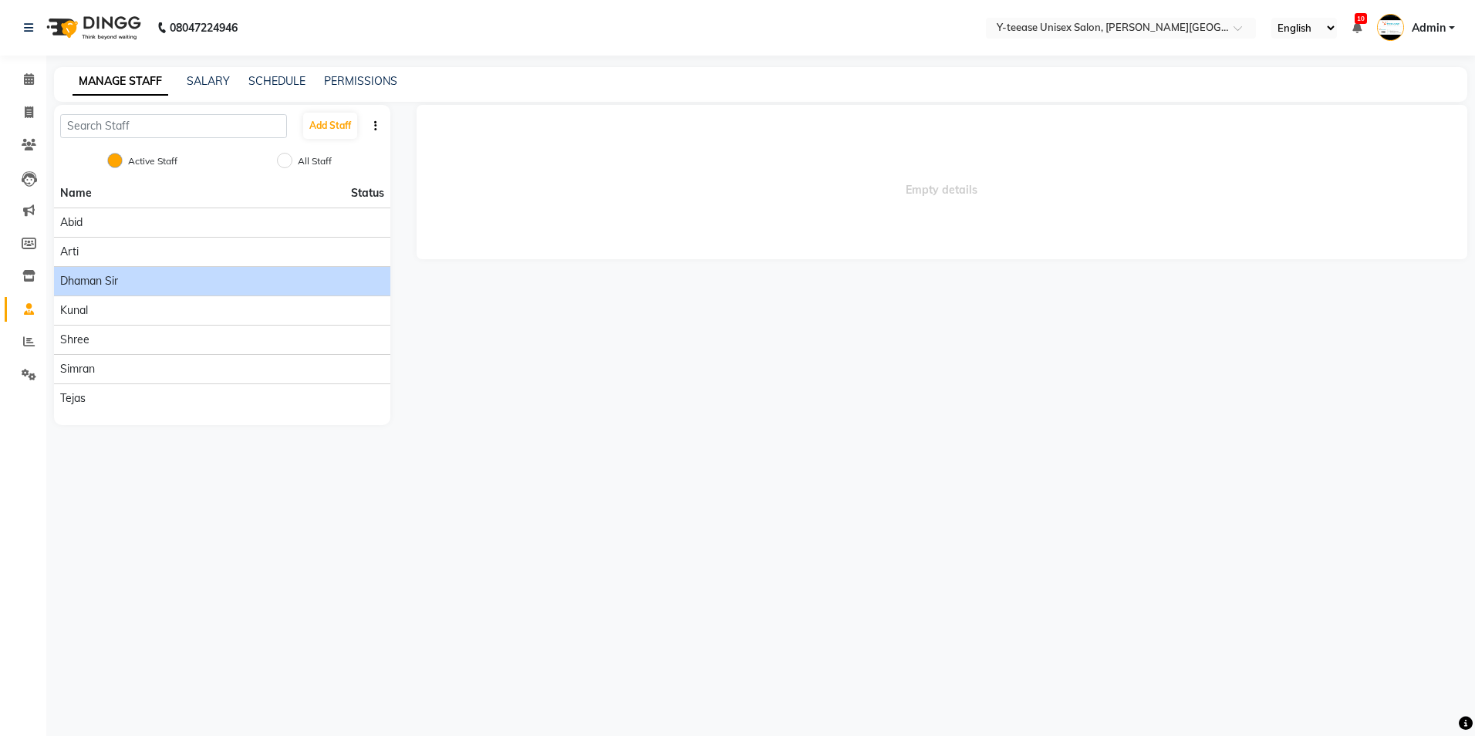
click at [92, 281] on span "Dhaman Sir" at bounding box center [89, 281] width 58 height 16
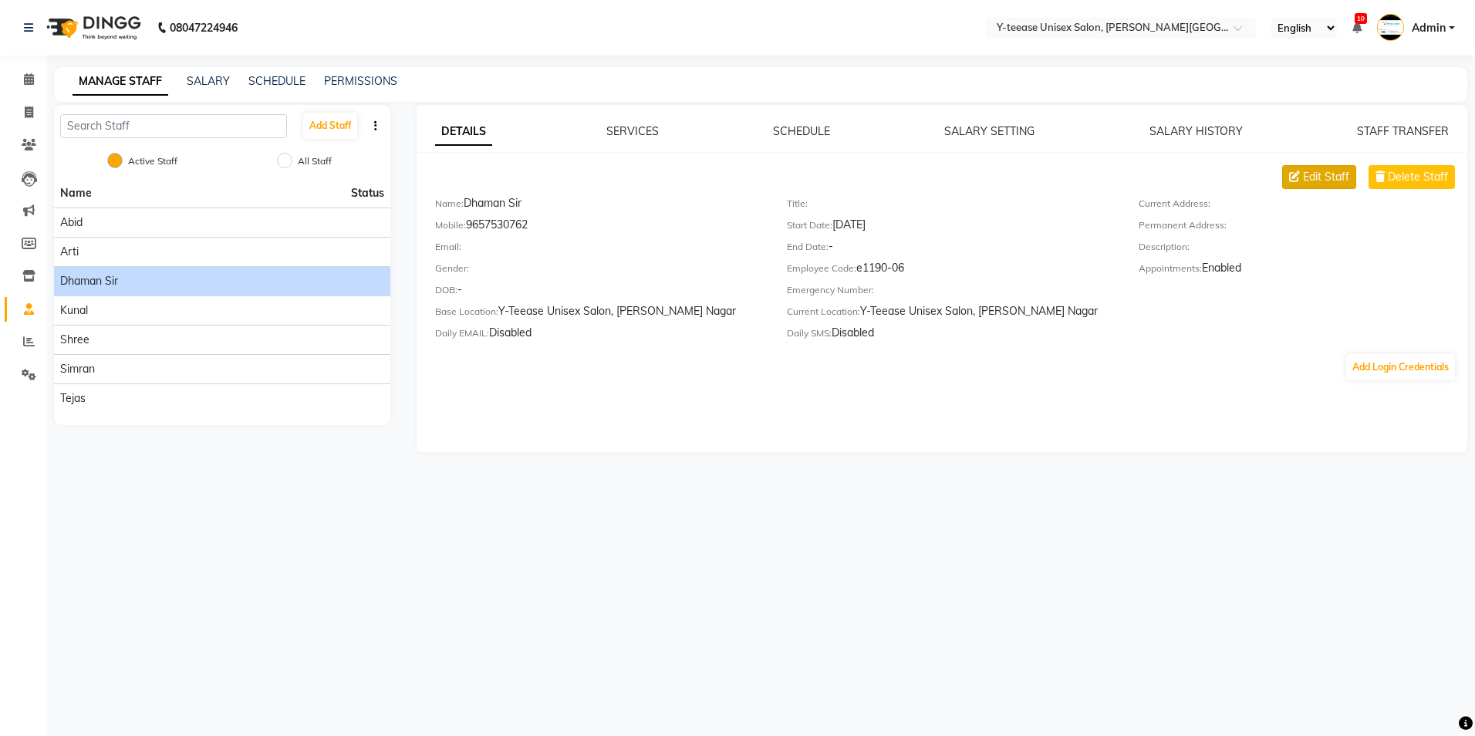
click at [1323, 184] on span "Edit Staff" at bounding box center [1326, 177] width 46 height 16
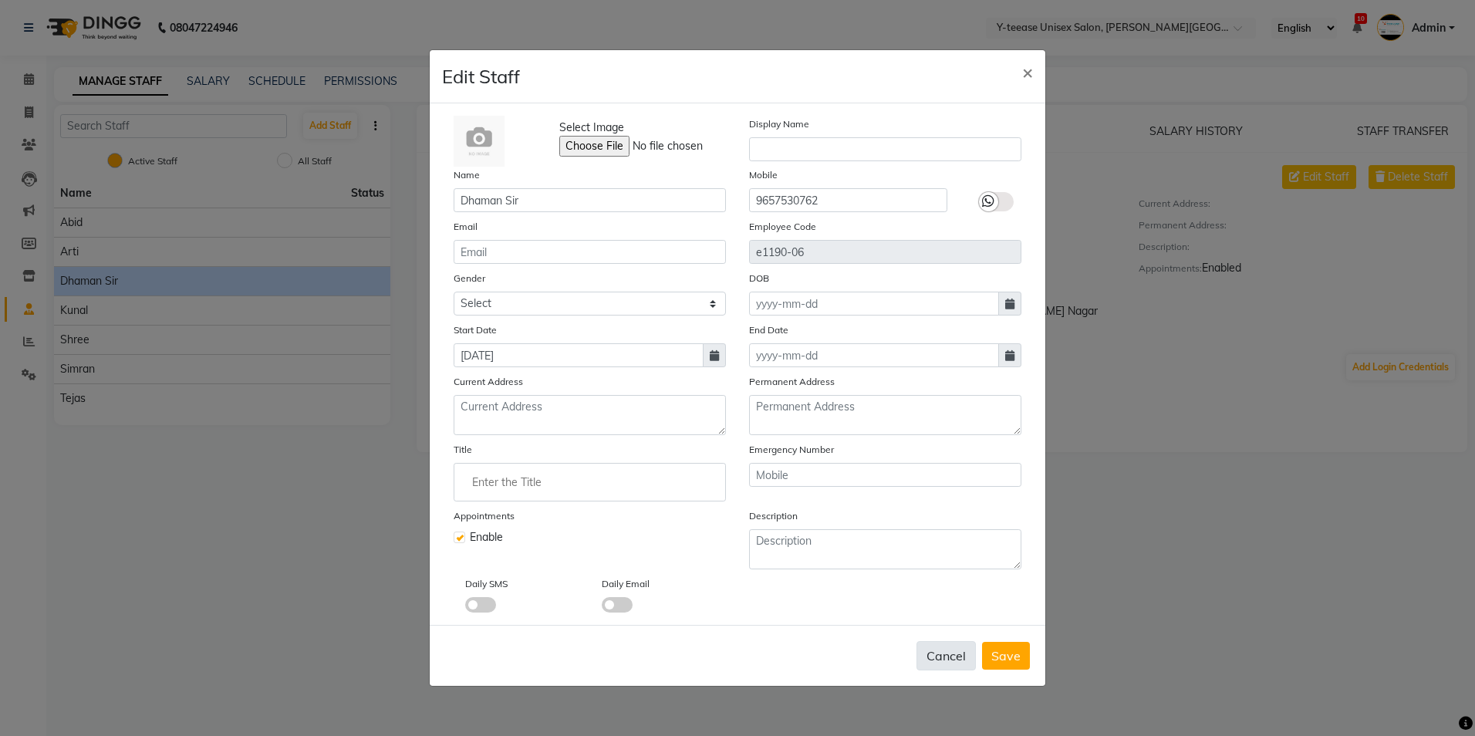
click at [952, 666] on button "Cancel" at bounding box center [945, 655] width 59 height 29
checkbox input "false"
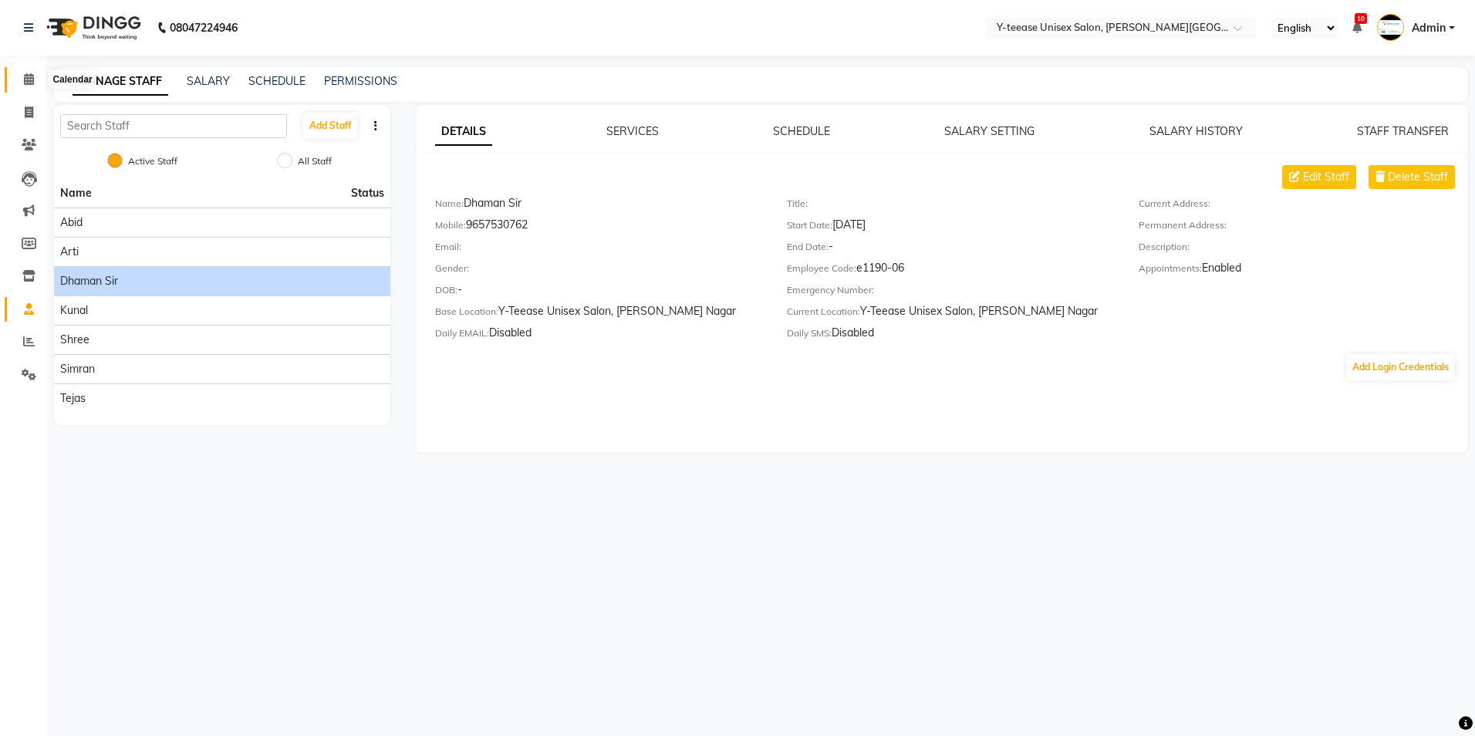
click at [29, 79] on icon at bounding box center [29, 79] width 10 height 12
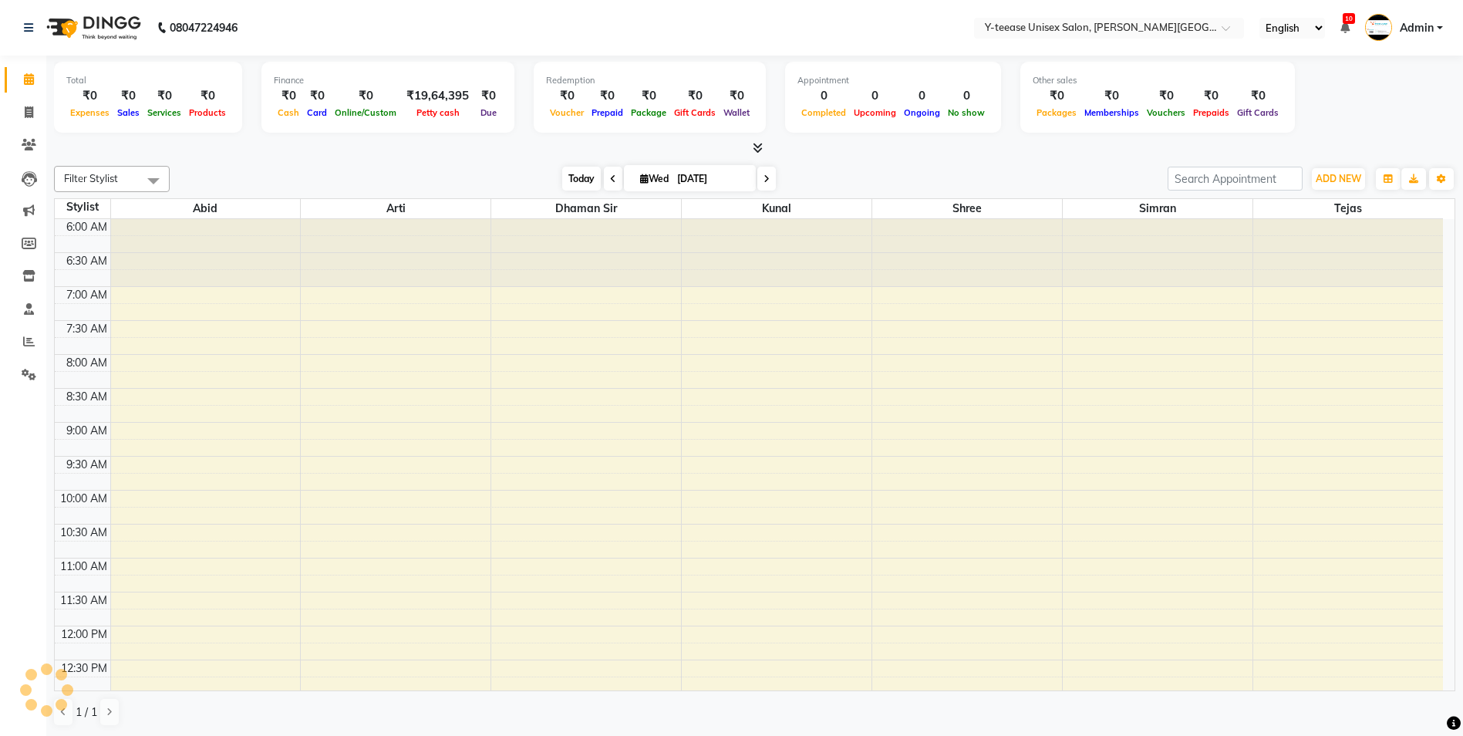
click at [584, 183] on span "Today" at bounding box center [581, 179] width 39 height 24
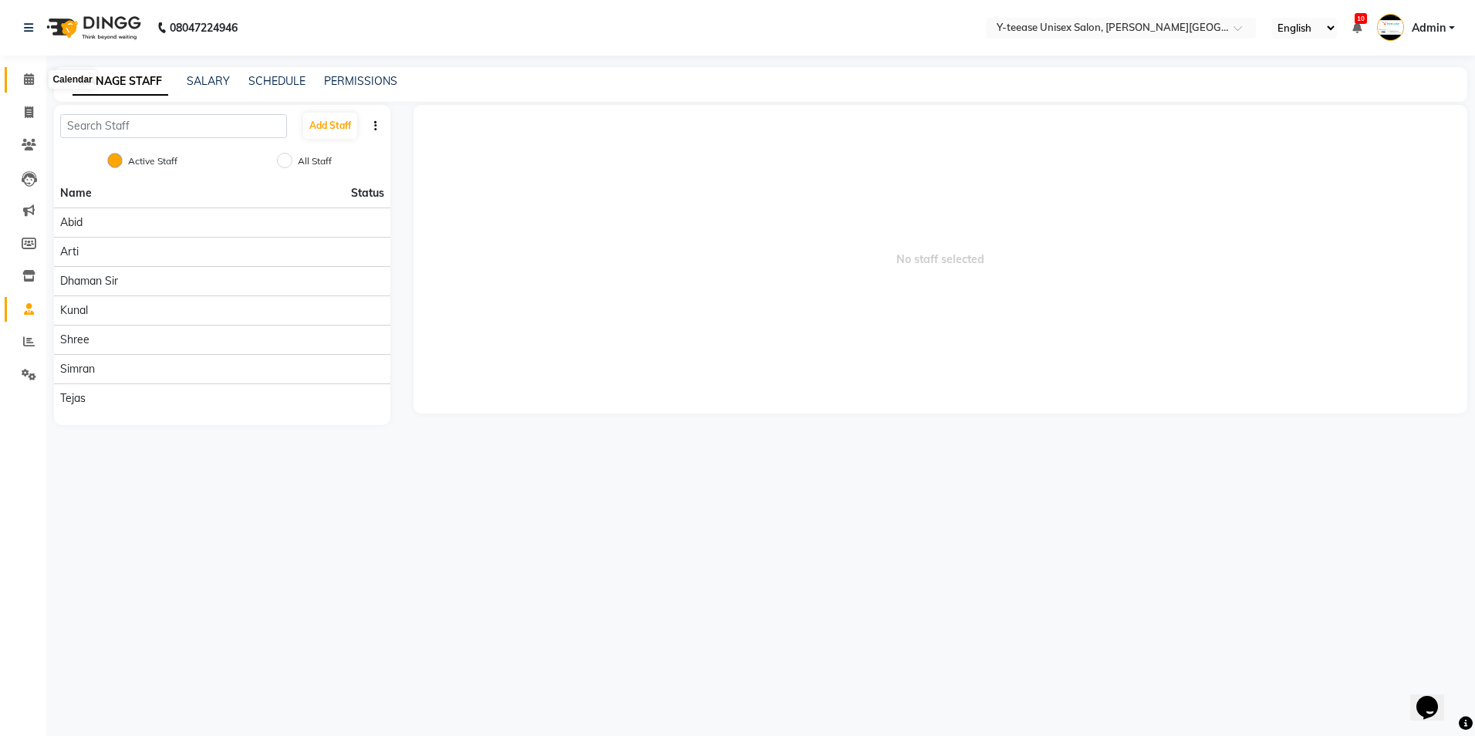
click at [40, 84] on span at bounding box center [28, 80] width 27 height 18
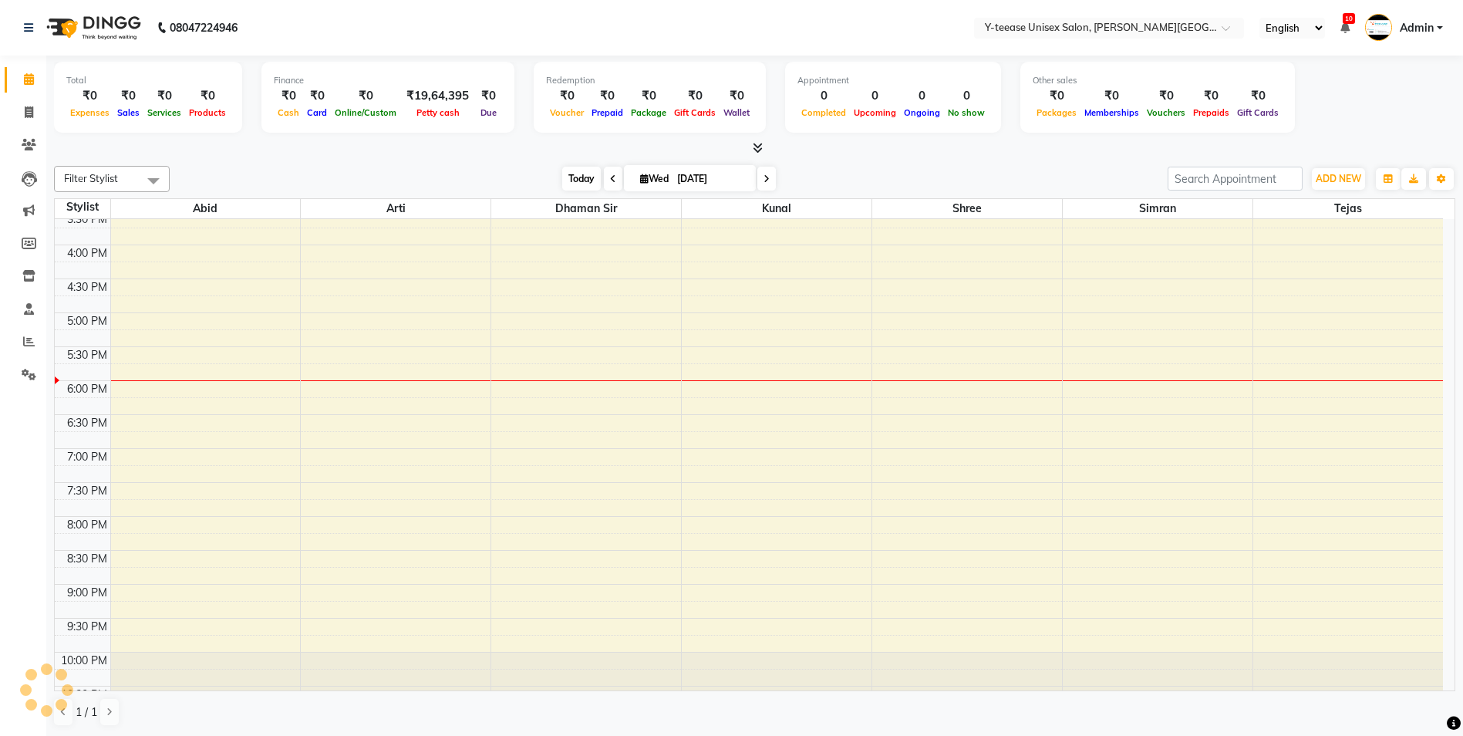
click at [575, 184] on span "Today" at bounding box center [581, 179] width 39 height 24
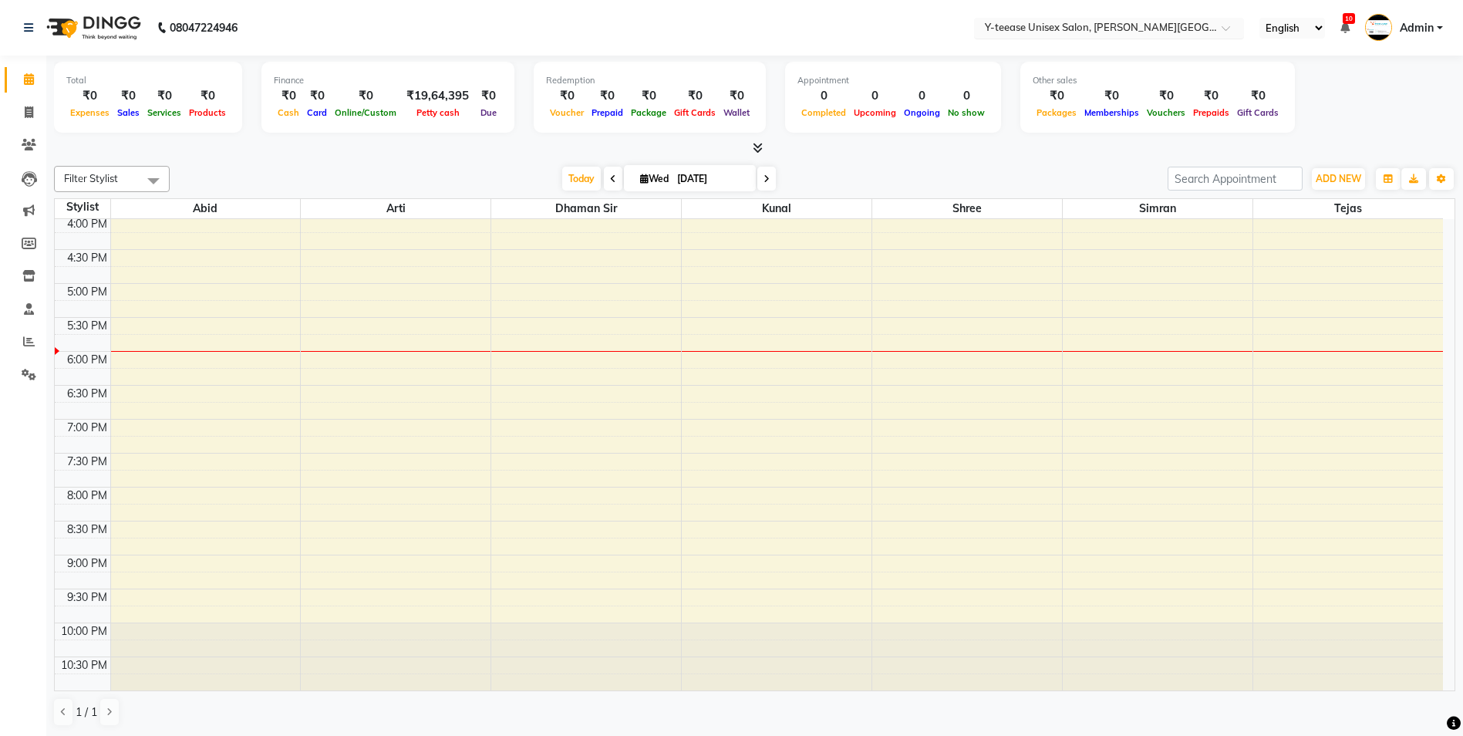
click at [1076, 32] on input "text" at bounding box center [1094, 29] width 224 height 15
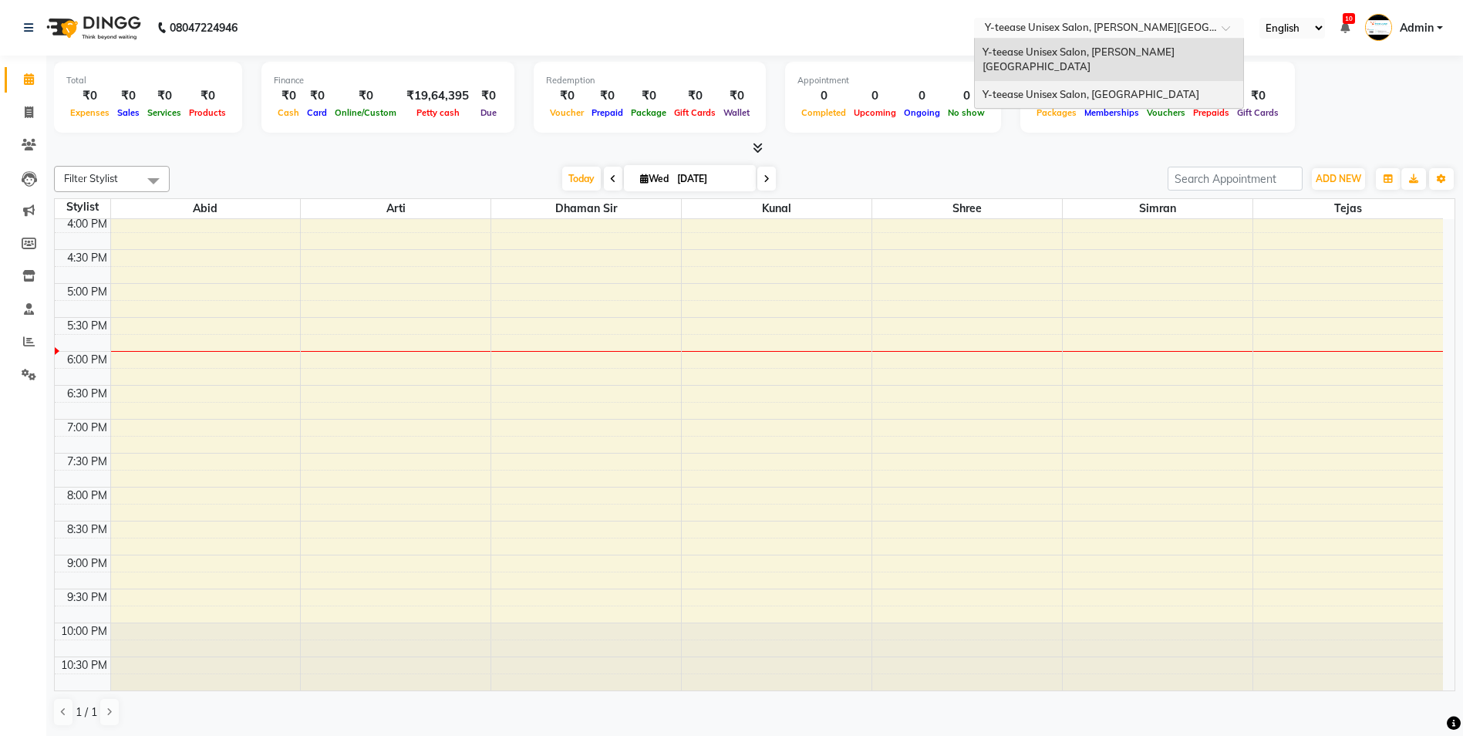
click at [1070, 88] on span "Y-teease Unisex Salon, [GEOGRAPHIC_DATA]" at bounding box center [1091, 94] width 217 height 12
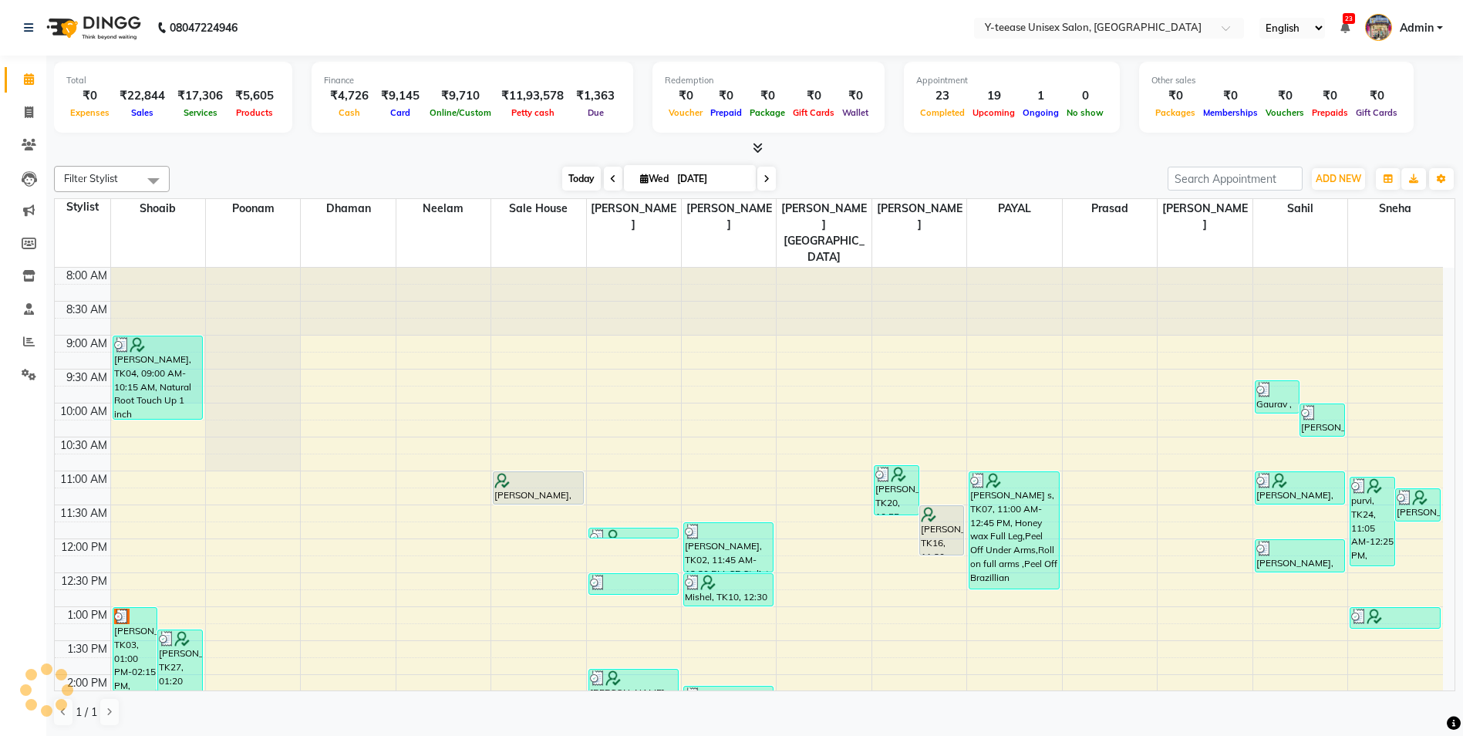
click at [568, 178] on span "Today" at bounding box center [581, 179] width 39 height 24
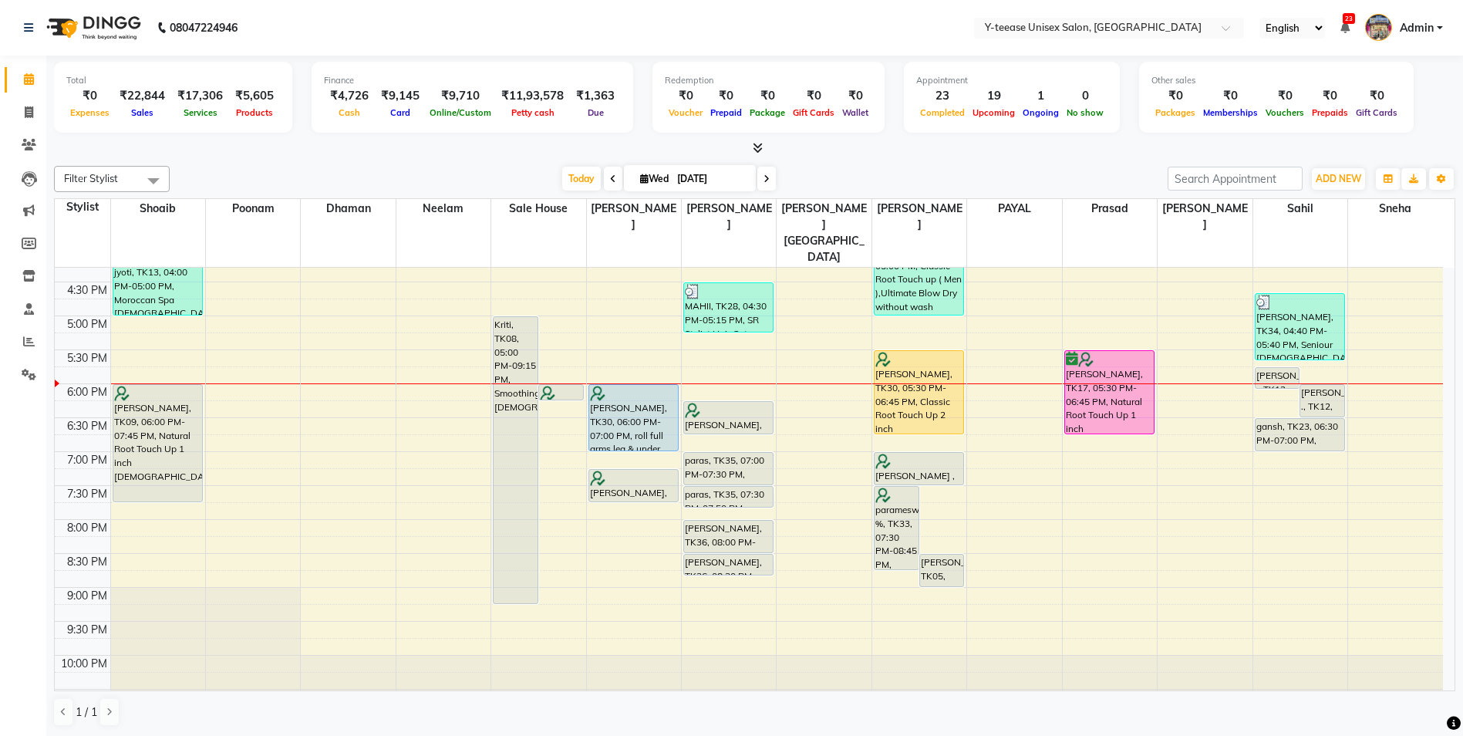
scroll to position [1, 0]
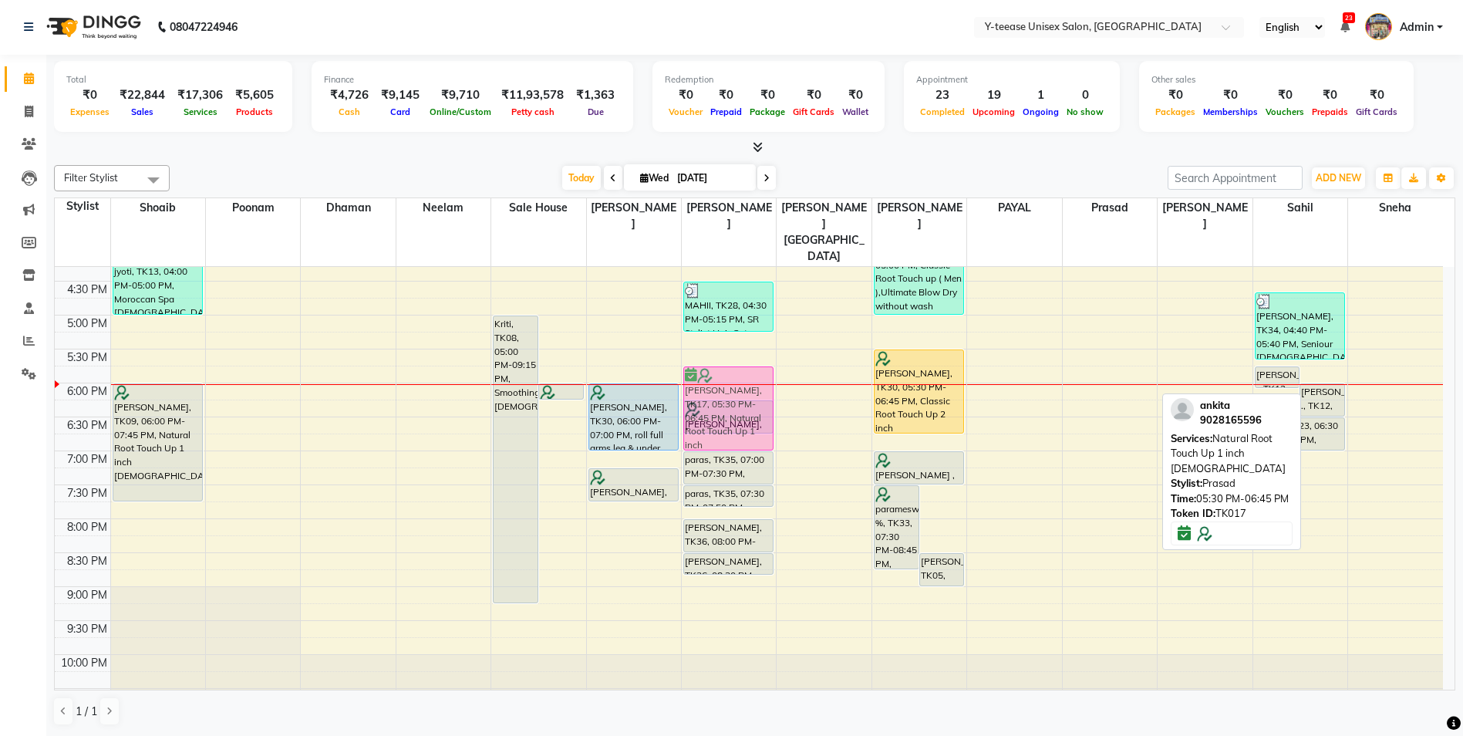
drag, startPoint x: 1097, startPoint y: 368, endPoint x: 758, endPoint y: 377, distance: 338.7
click at [758, 377] on tr "Rachna, TK03, 01:00 PM-02:15 PM, Natural Root Touch Up 1 inch Female rachna, TK…" at bounding box center [749, 213] width 1388 height 1017
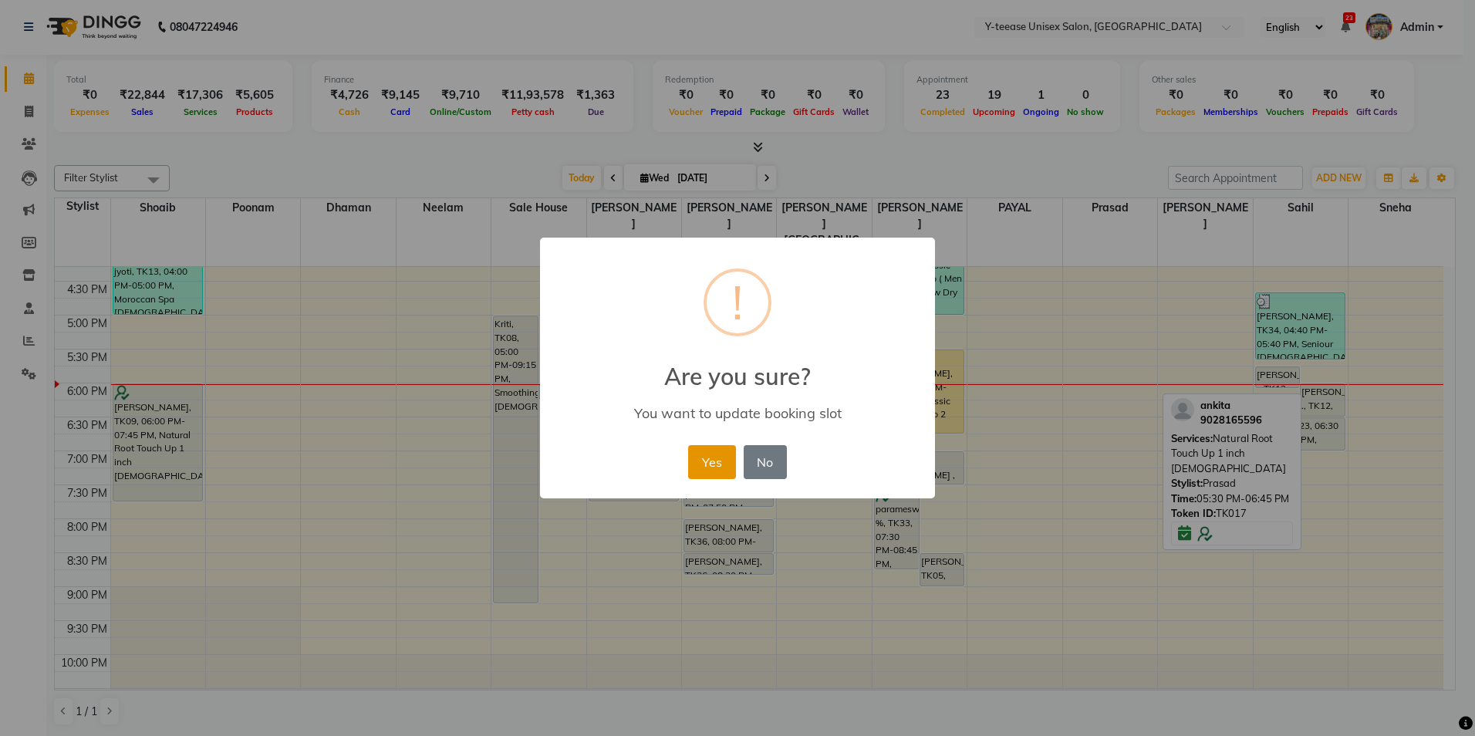
click at [730, 459] on button "Yes" at bounding box center [711, 462] width 47 height 34
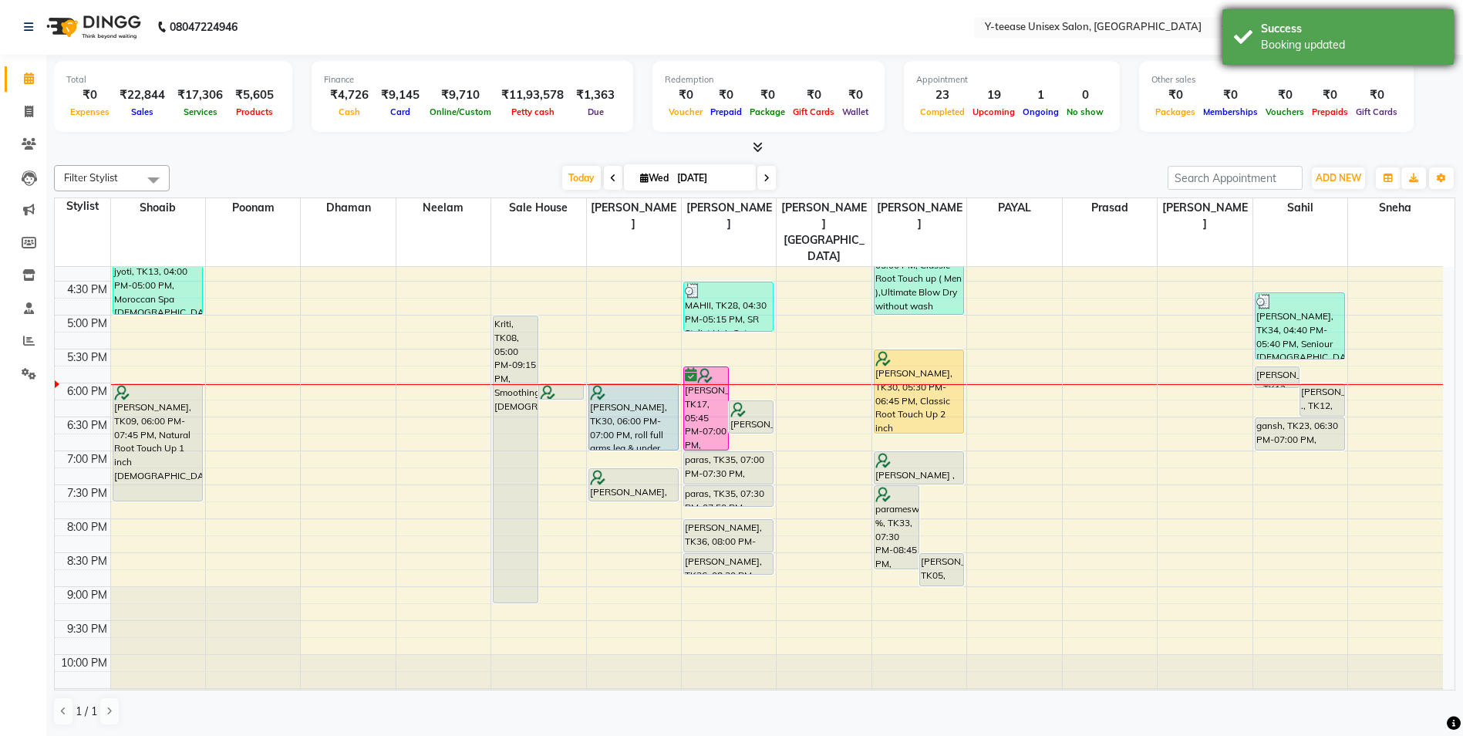
click at [1307, 34] on div "Success" at bounding box center [1351, 29] width 181 height 16
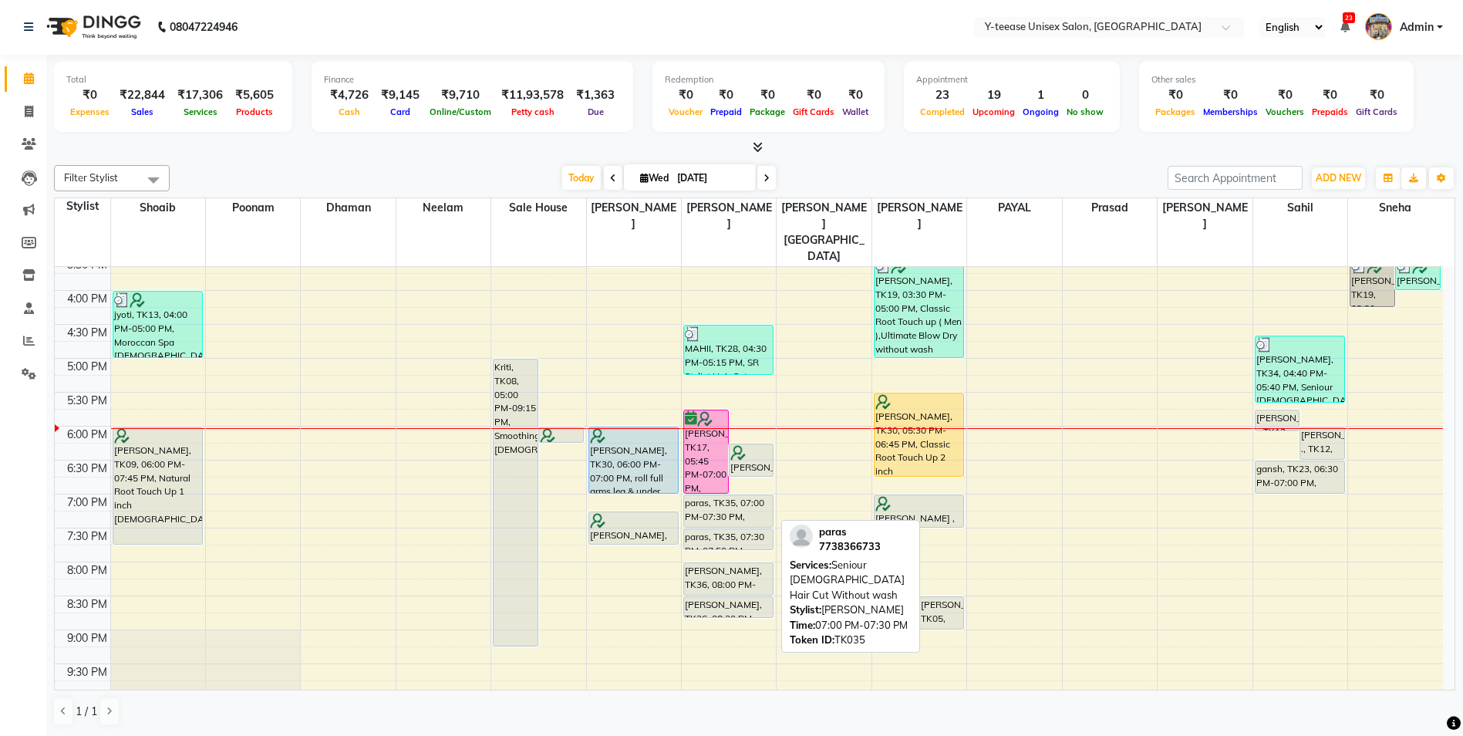
scroll to position [485, 0]
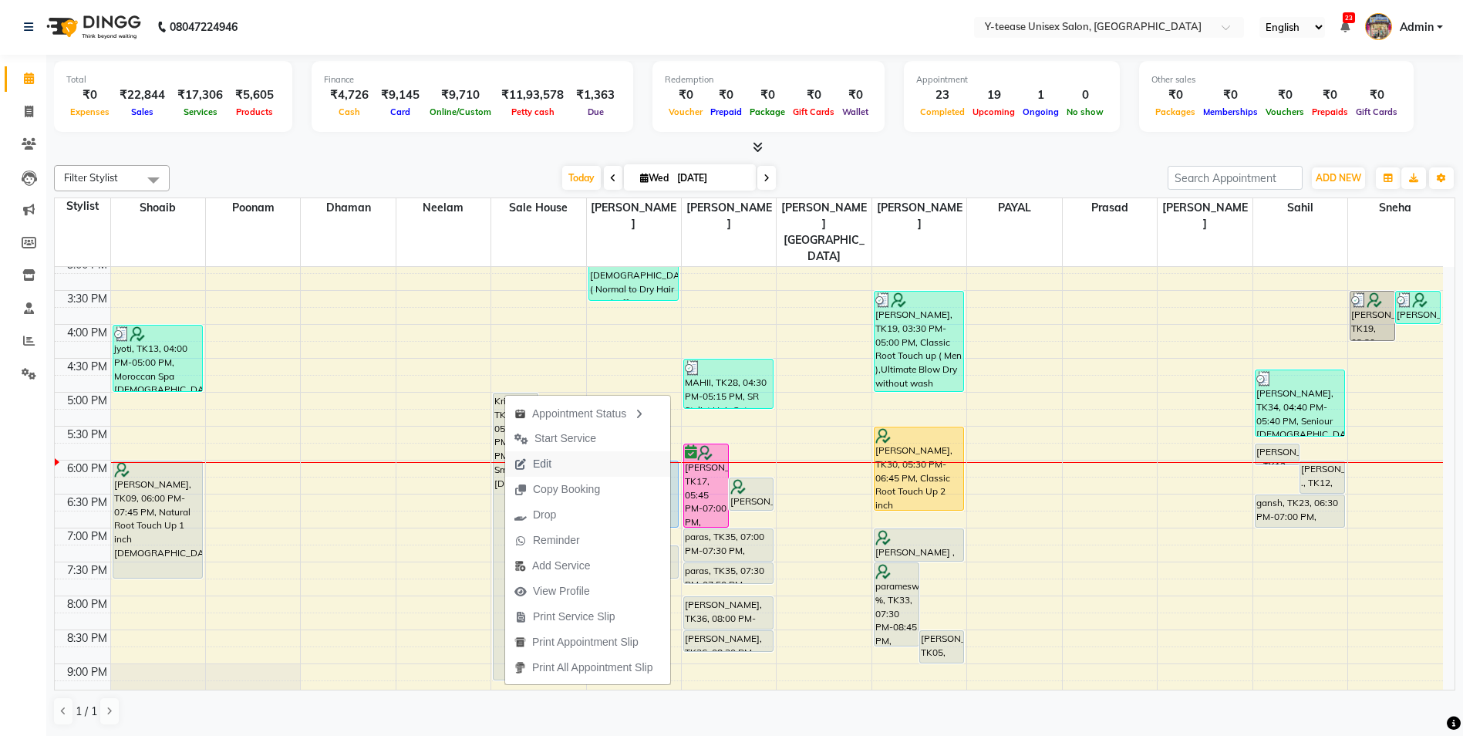
click at [551, 464] on span "Edit" at bounding box center [533, 463] width 56 height 25
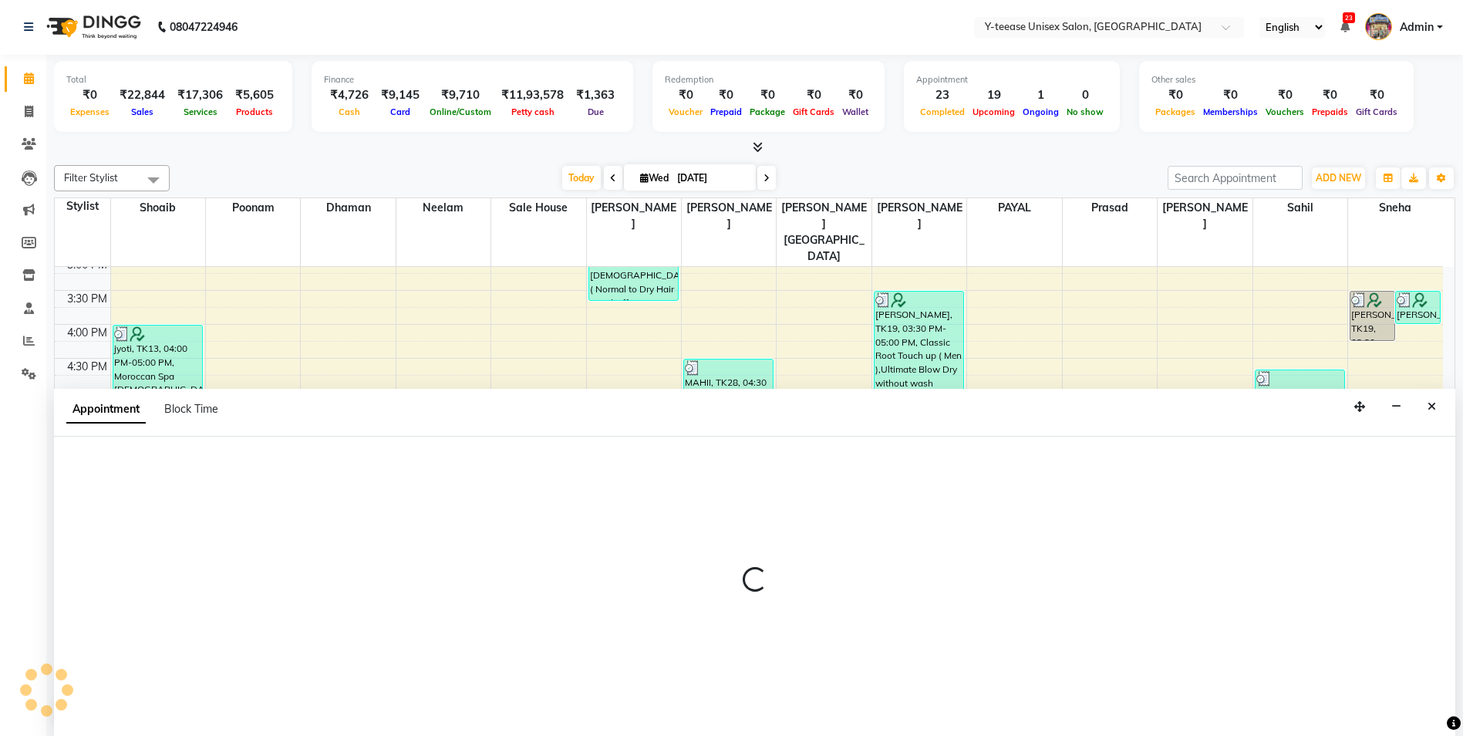
select select "tentative"
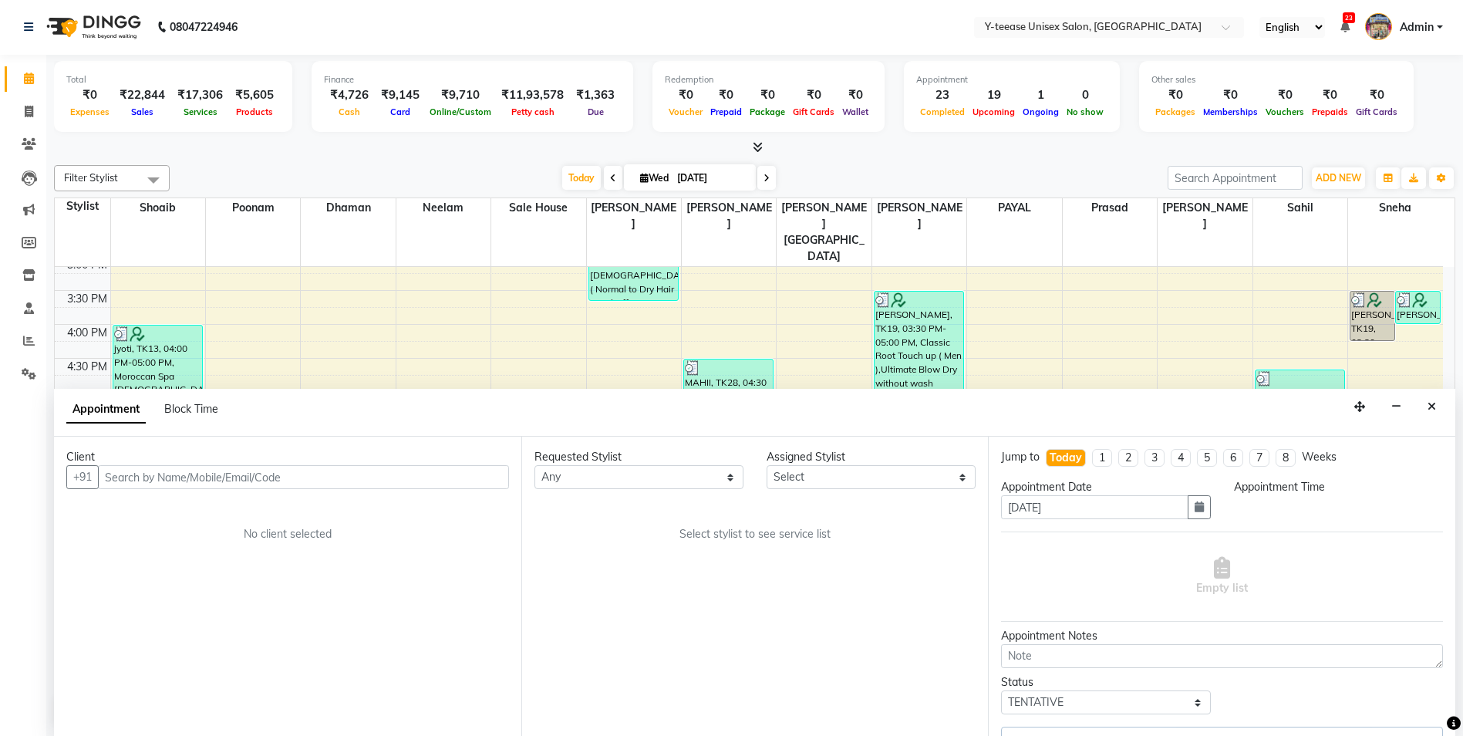
select select "4003"
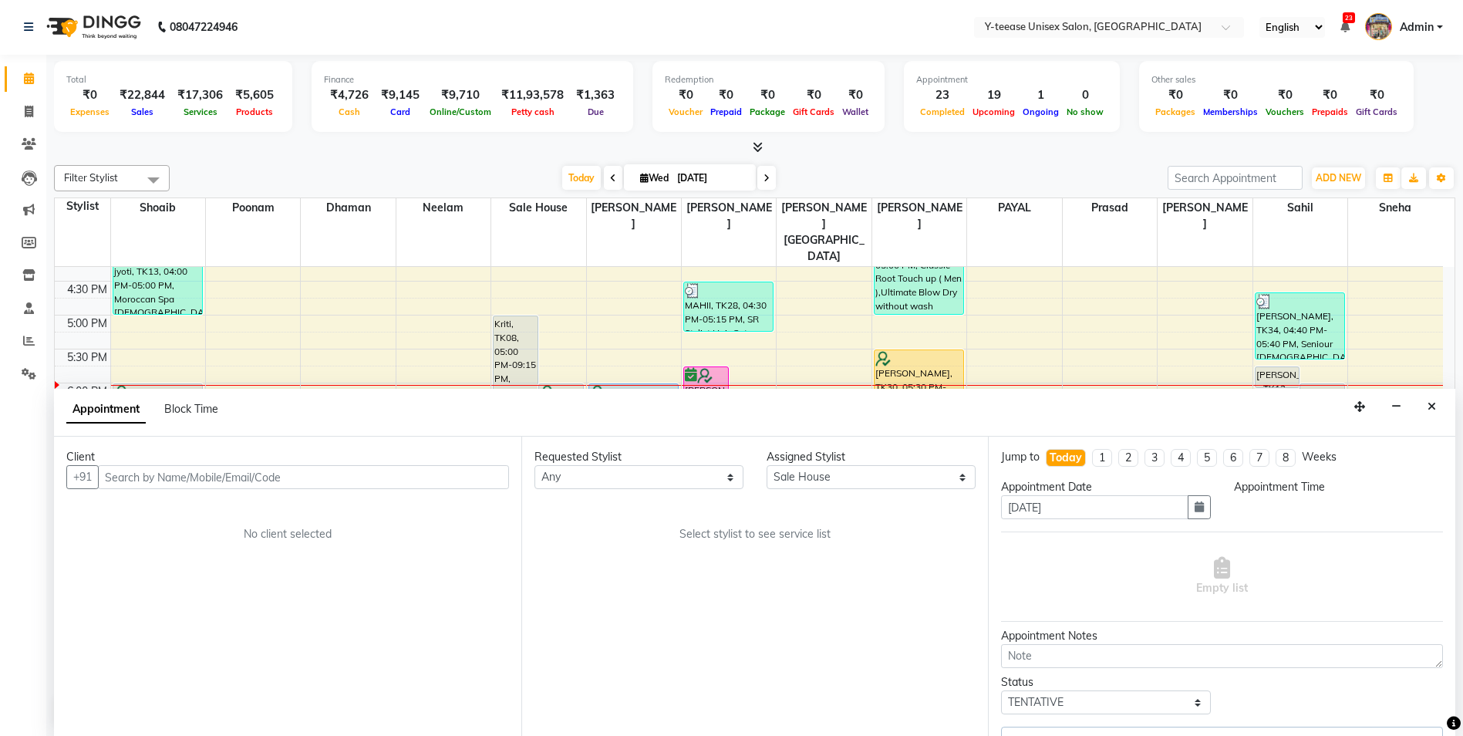
select select "1020"
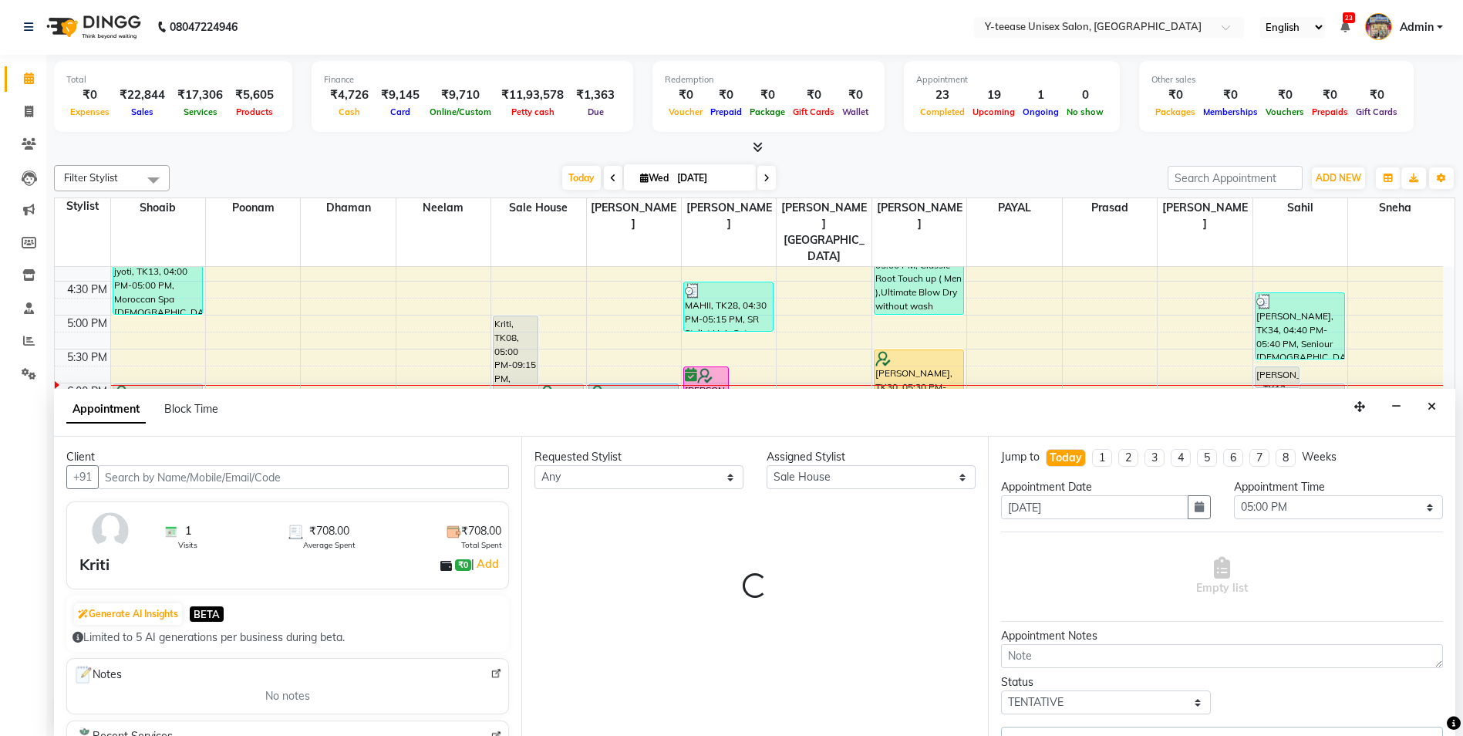
select select "661"
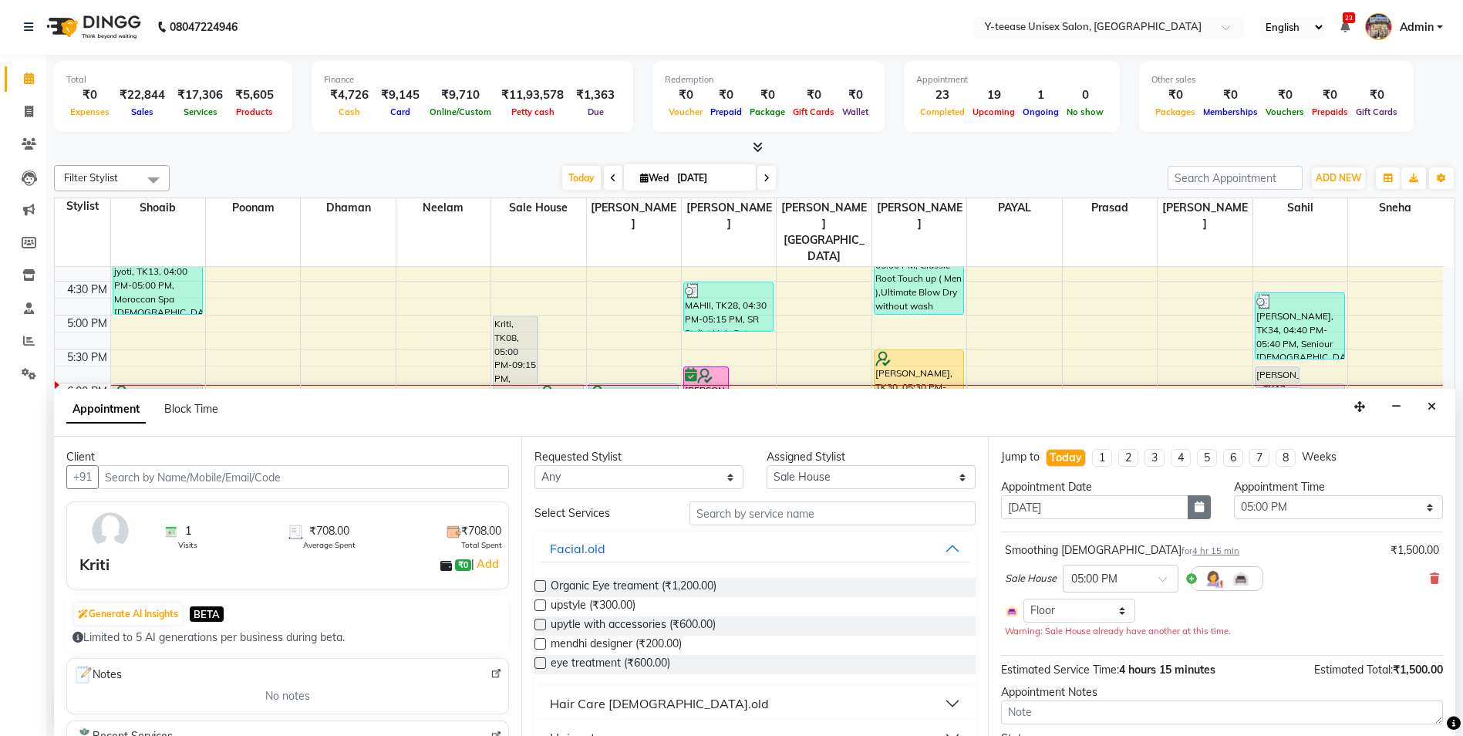
click at [1195, 509] on icon "button" at bounding box center [1199, 506] width 9 height 11
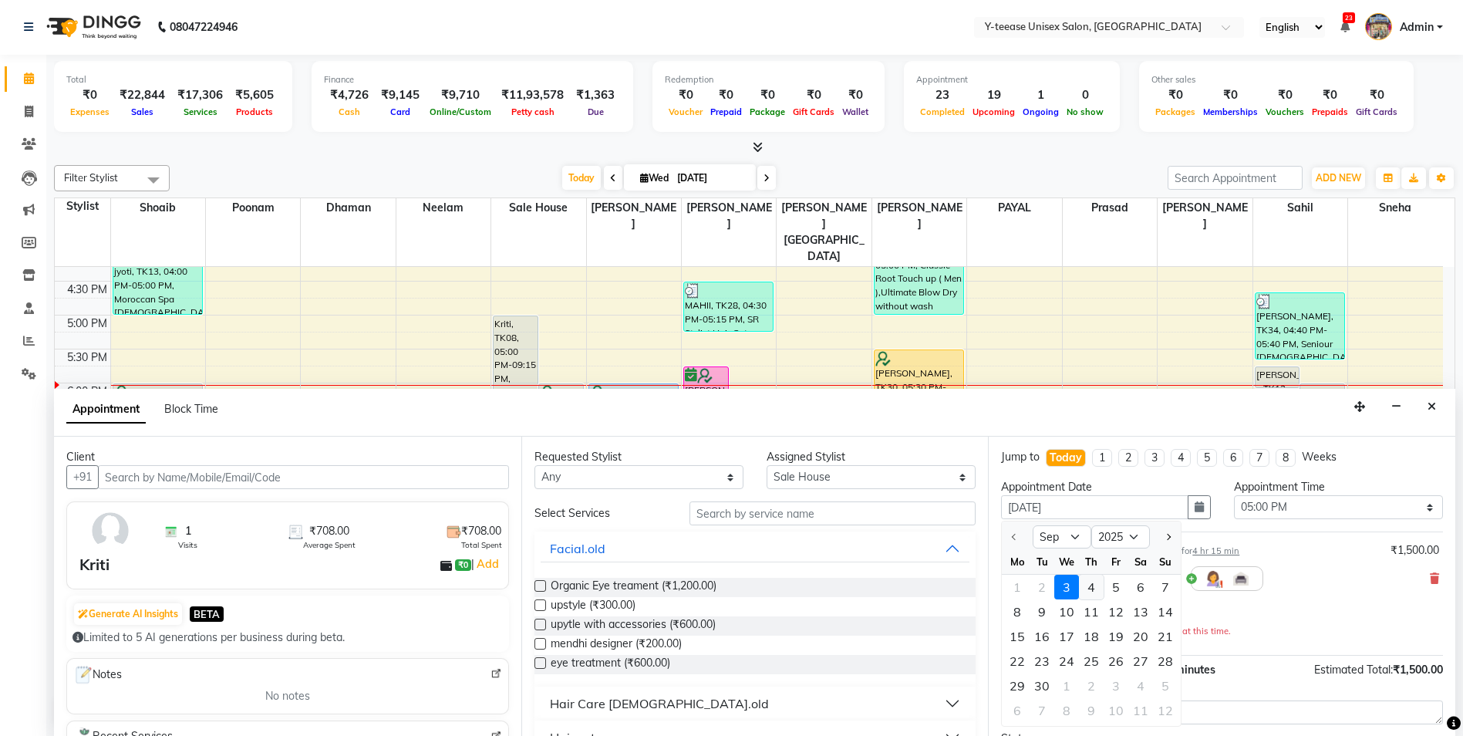
click at [1095, 592] on div "4" at bounding box center [1091, 587] width 25 height 25
type input "04-09-2025"
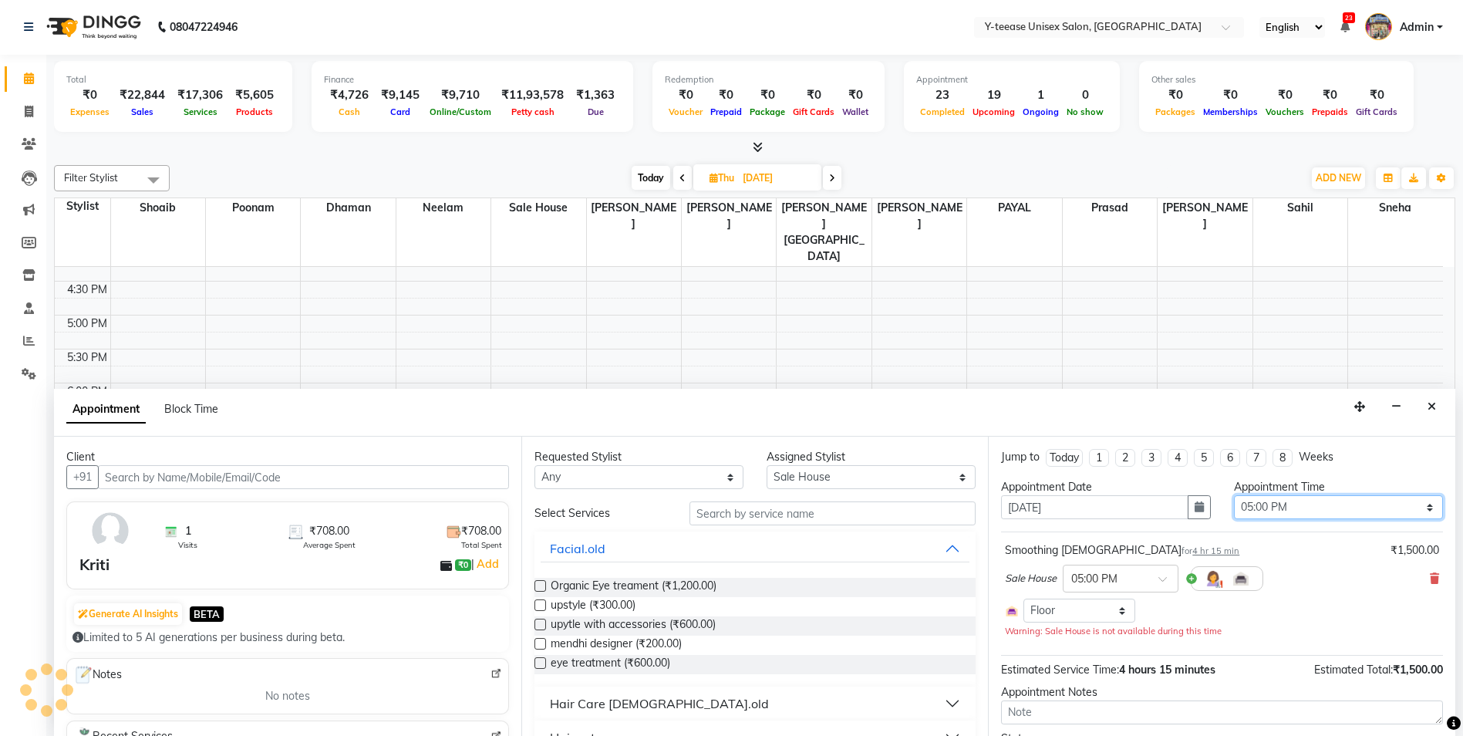
click at [1293, 512] on select "Select 09:00 AM 09:15 AM 09:30 AM 09:45 AM 10:00 AM 10:15 AM 10:30 AM 10:45 AM …" at bounding box center [1338, 507] width 209 height 24
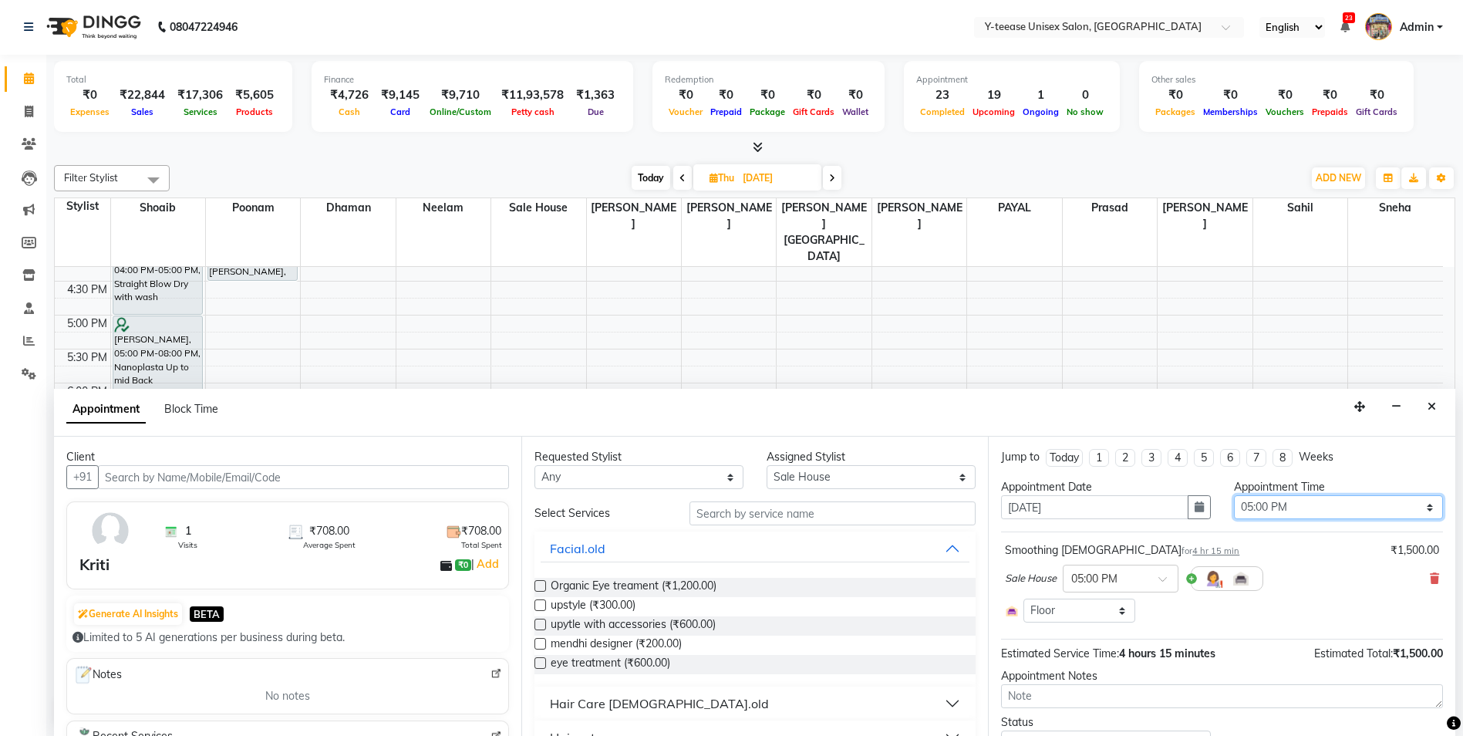
select select "1050"
click at [1234, 495] on select "Select 09:00 AM 09:15 AM 09:30 AM 09:45 AM 10:00 AM 10:15 AM 10:30 AM 10:45 AM …" at bounding box center [1338, 507] width 209 height 24
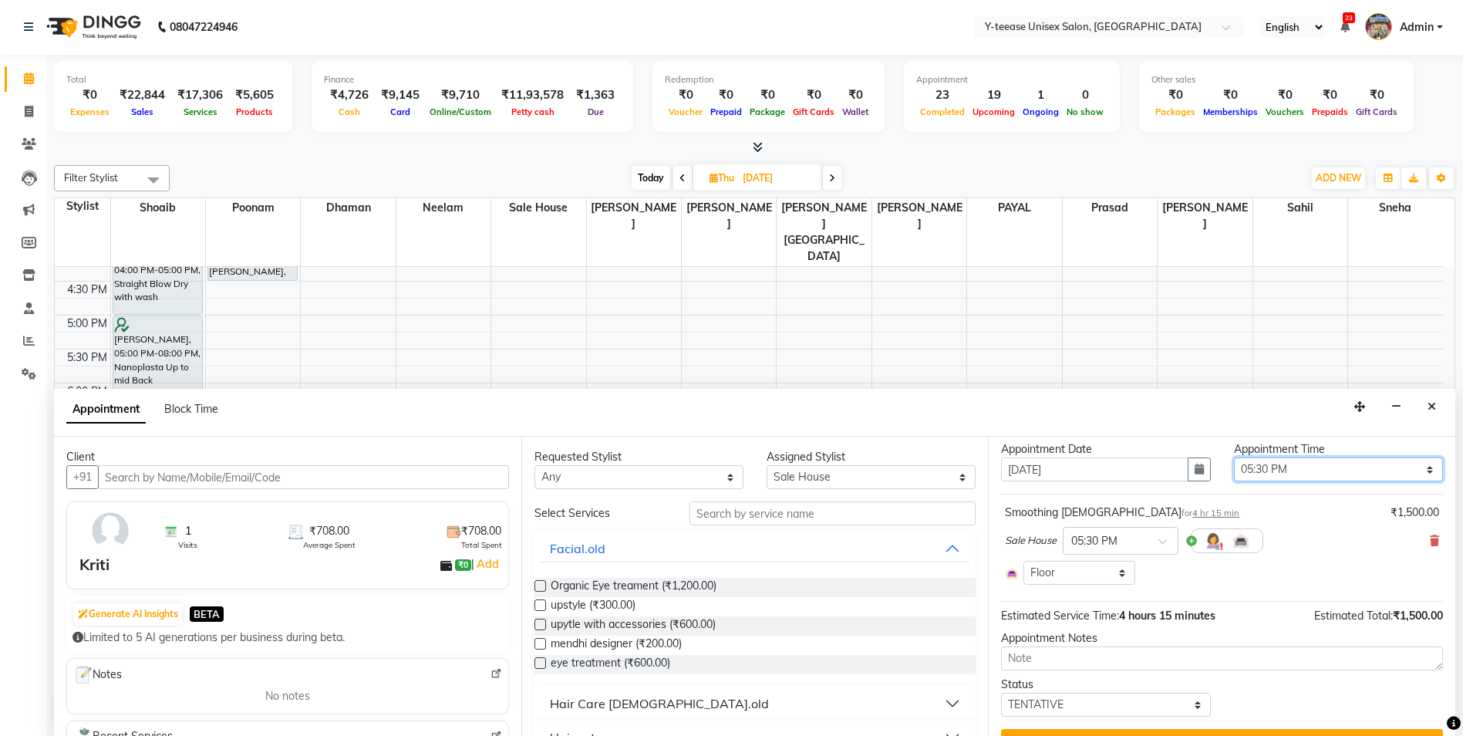
scroll to position [71, 0]
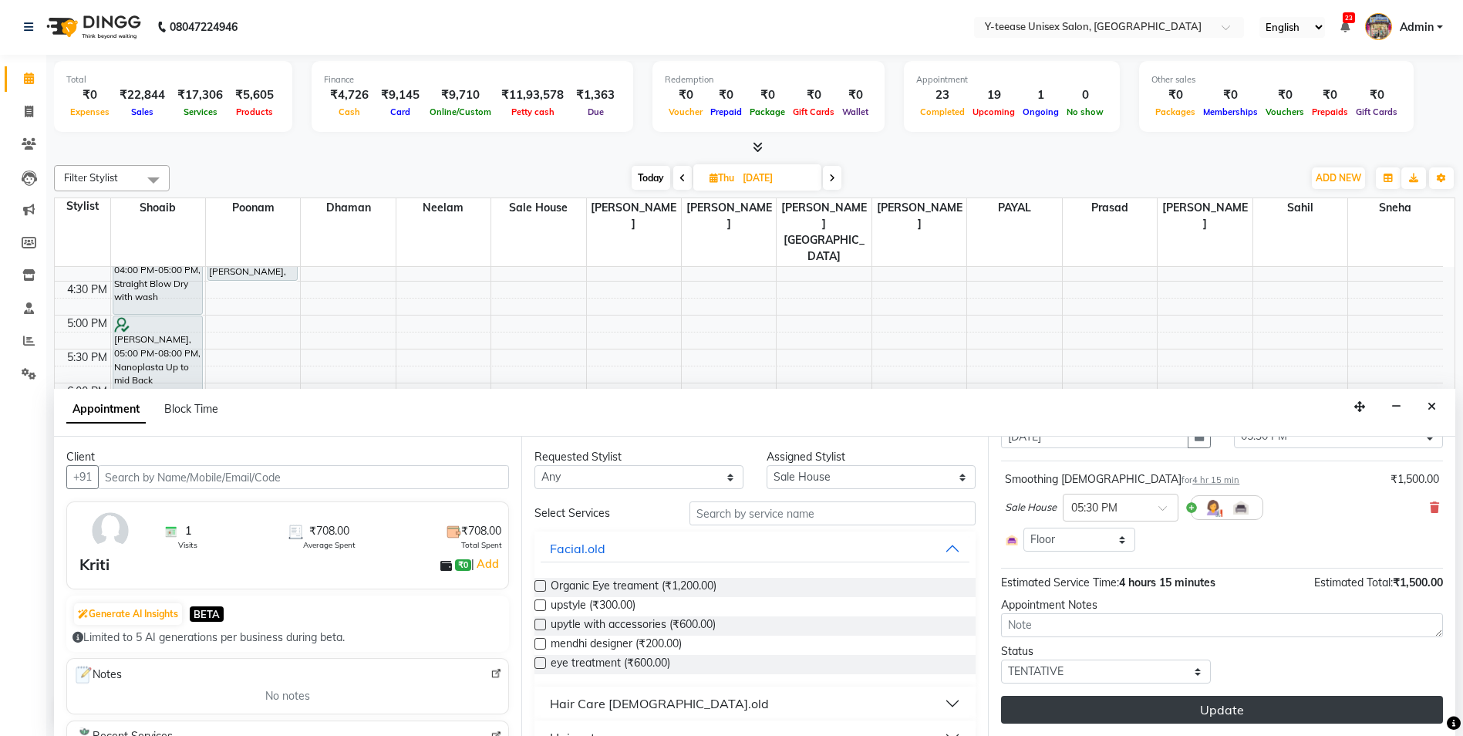
click at [1195, 714] on button "Update" at bounding box center [1222, 710] width 442 height 28
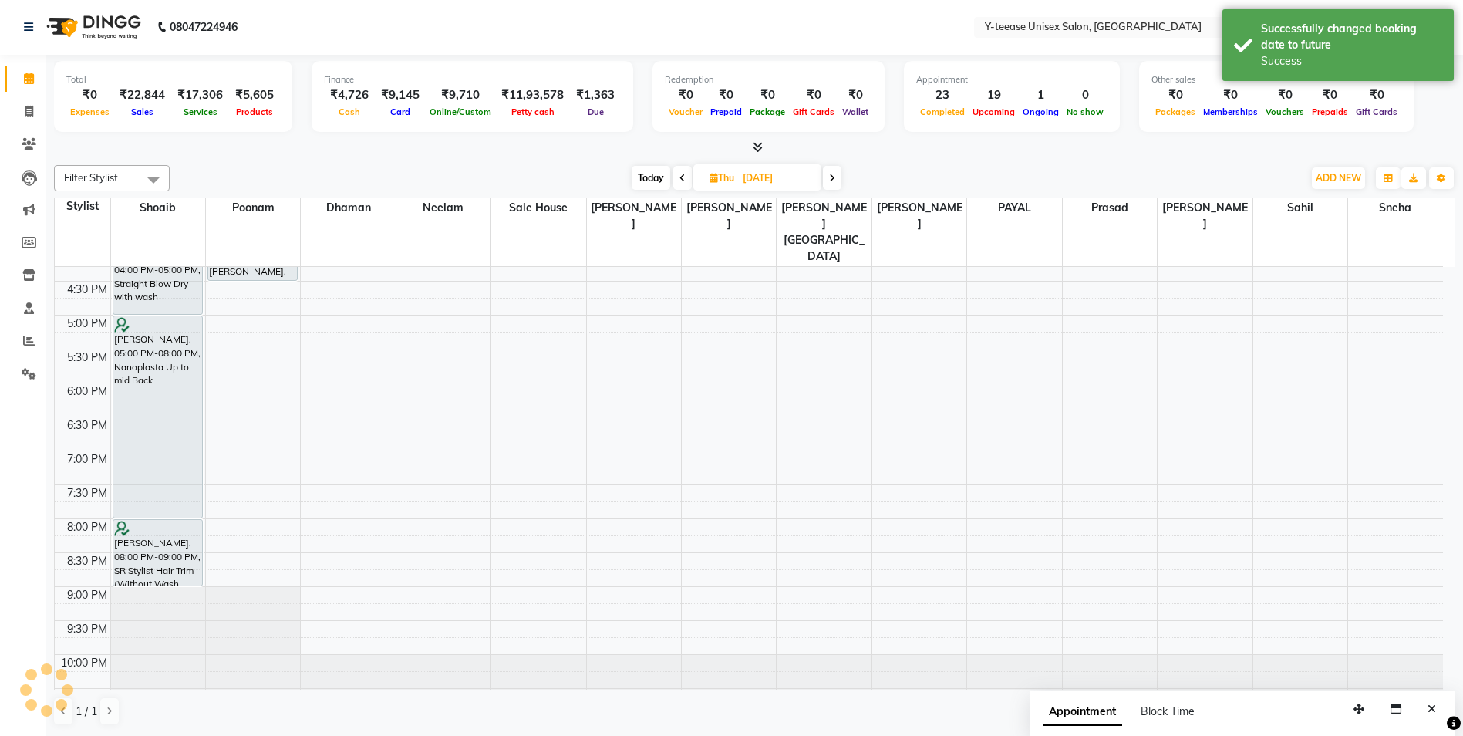
scroll to position [0, 0]
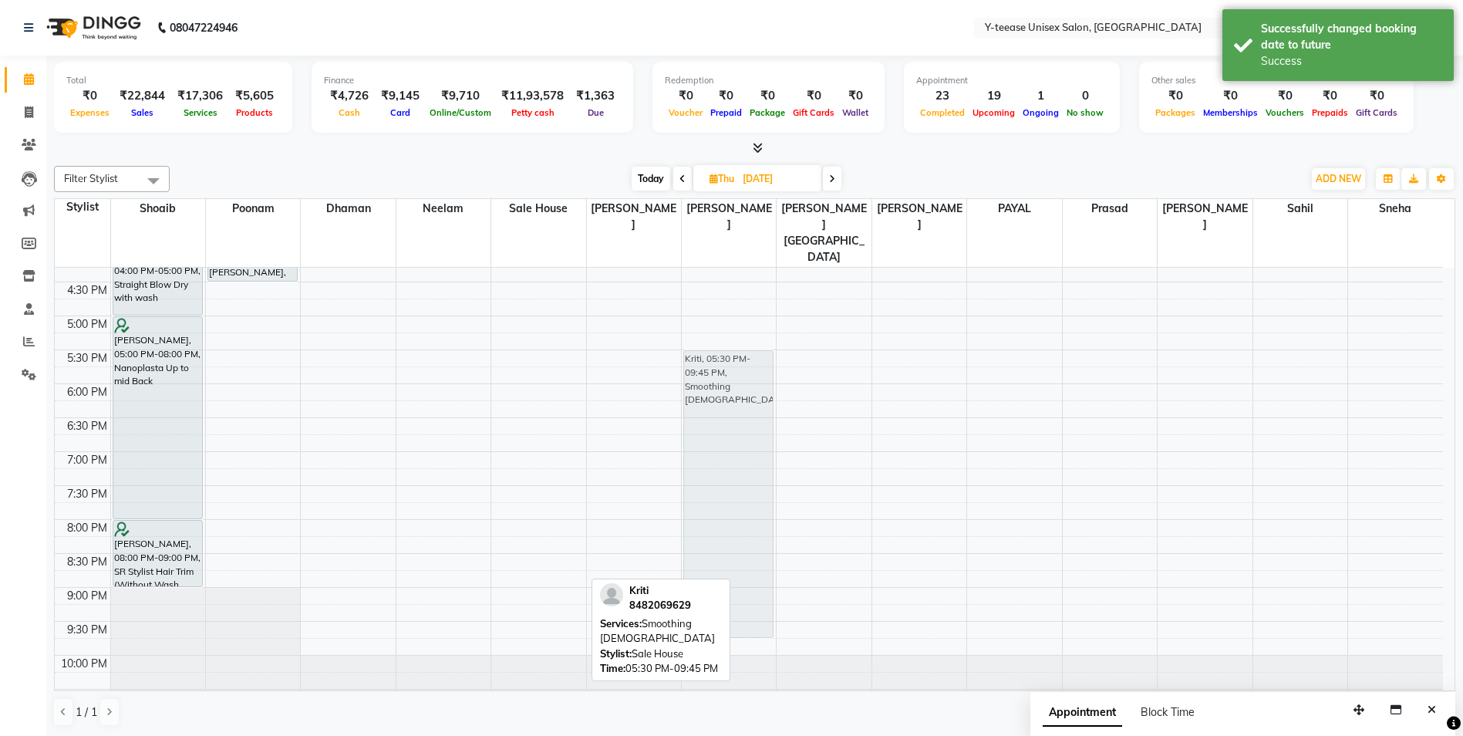
drag, startPoint x: 553, startPoint y: 413, endPoint x: 718, endPoint y: 417, distance: 165.1
click at [718, 417] on tr "nilima patil, 11:30 AM-12:00 PM, Straight Blow Dry with wash Pallavi, 03:00 PM-…" at bounding box center [749, 213] width 1388 height 1017
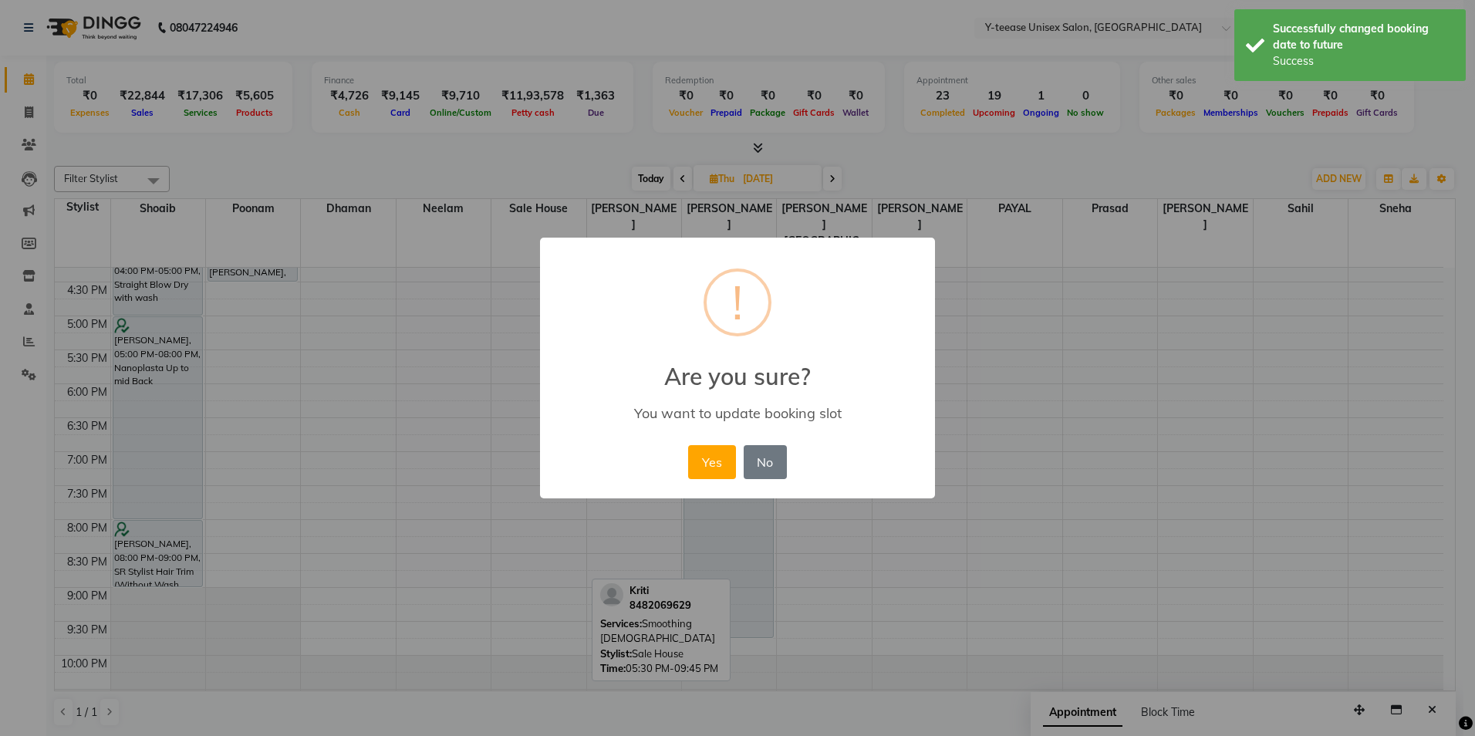
click at [723, 466] on button "Yes" at bounding box center [711, 462] width 47 height 34
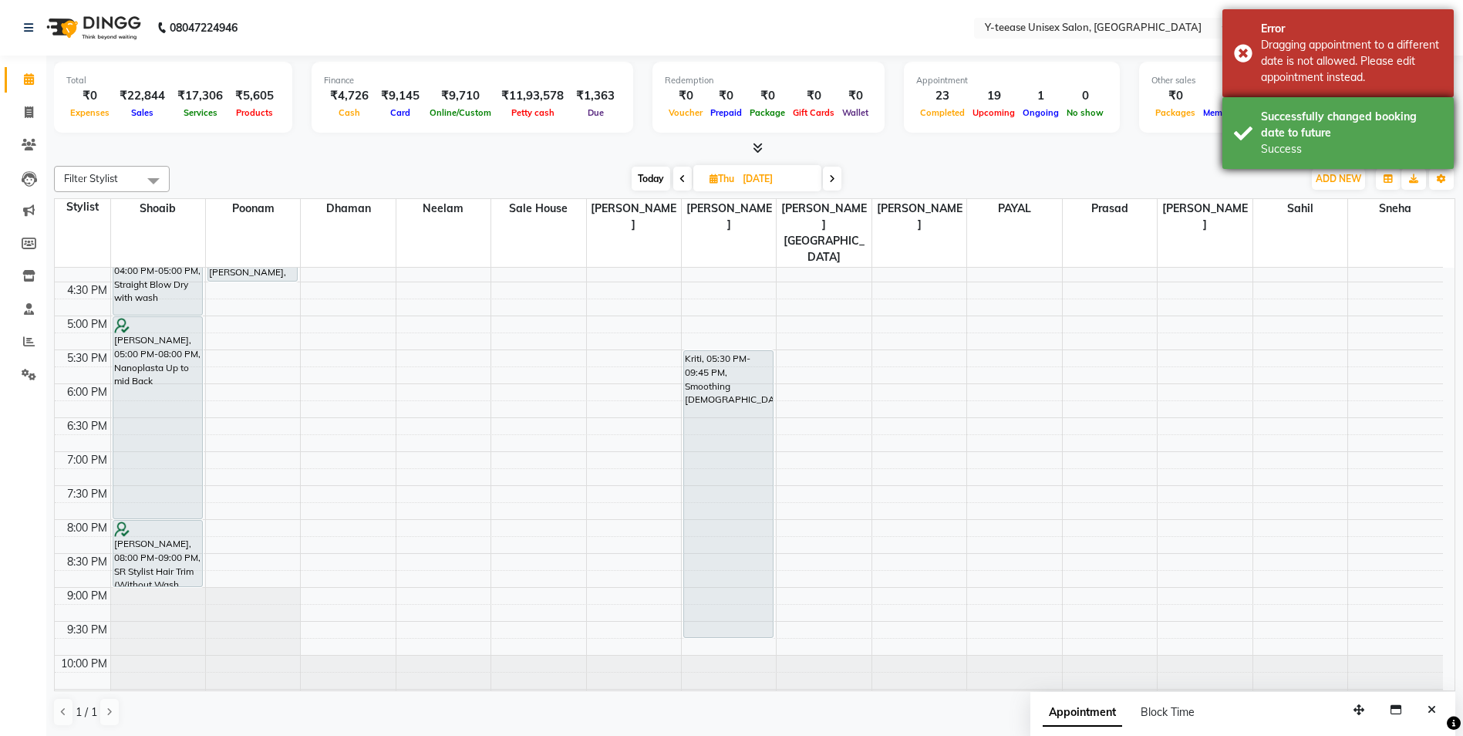
drag, startPoint x: 1272, startPoint y: 136, endPoint x: 1271, endPoint y: 123, distance: 12.4
click at [1271, 135] on div "Successfully changed booking date to future" at bounding box center [1351, 125] width 181 height 32
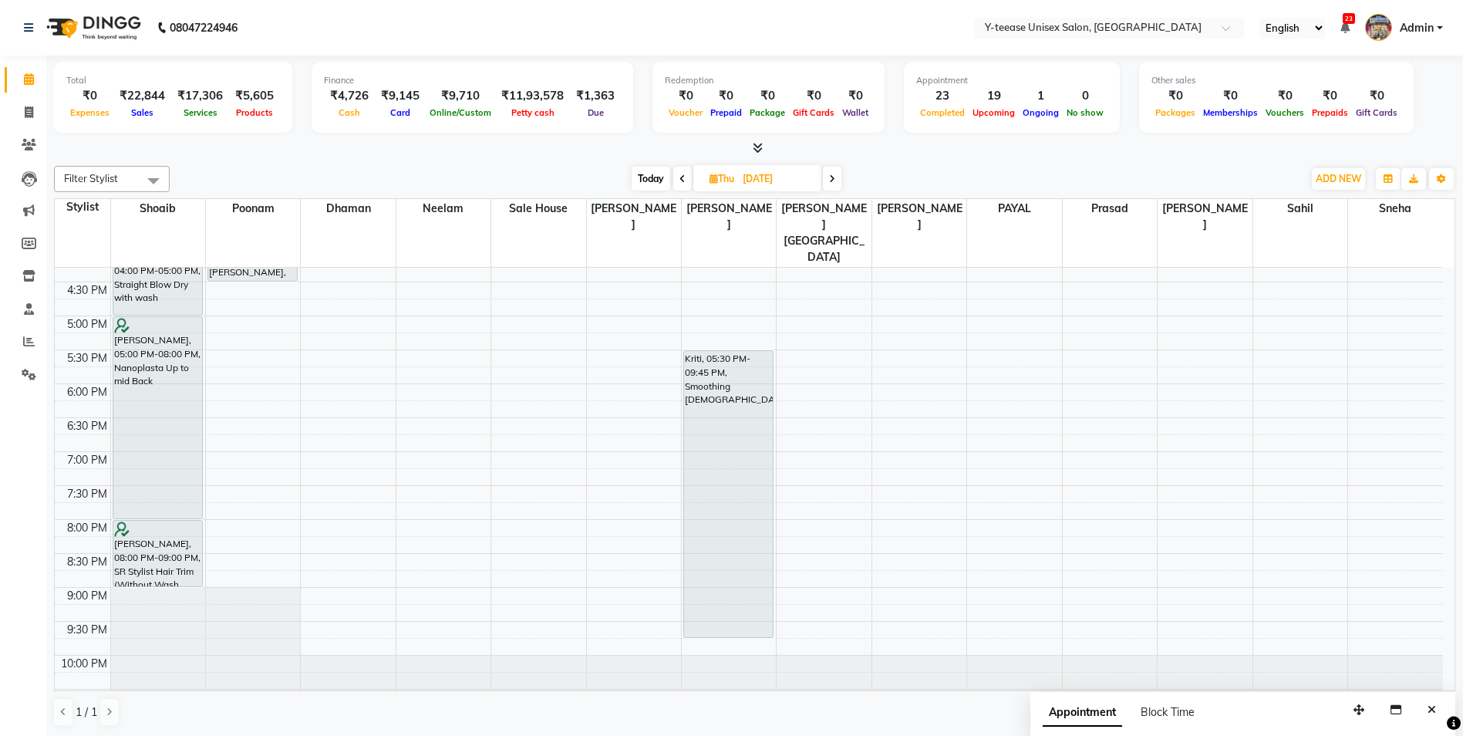
click at [649, 179] on span "Today" at bounding box center [651, 179] width 39 height 24
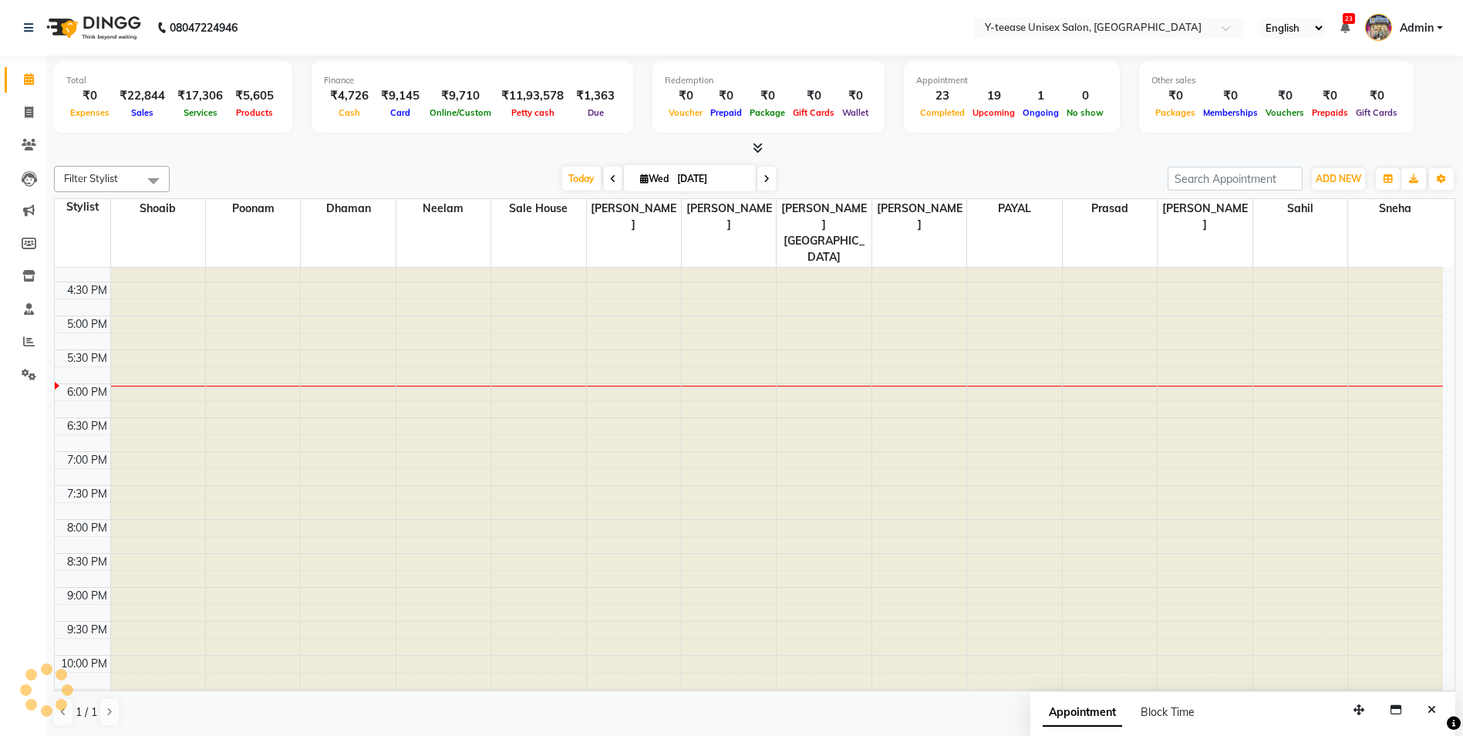
scroll to position [562, 0]
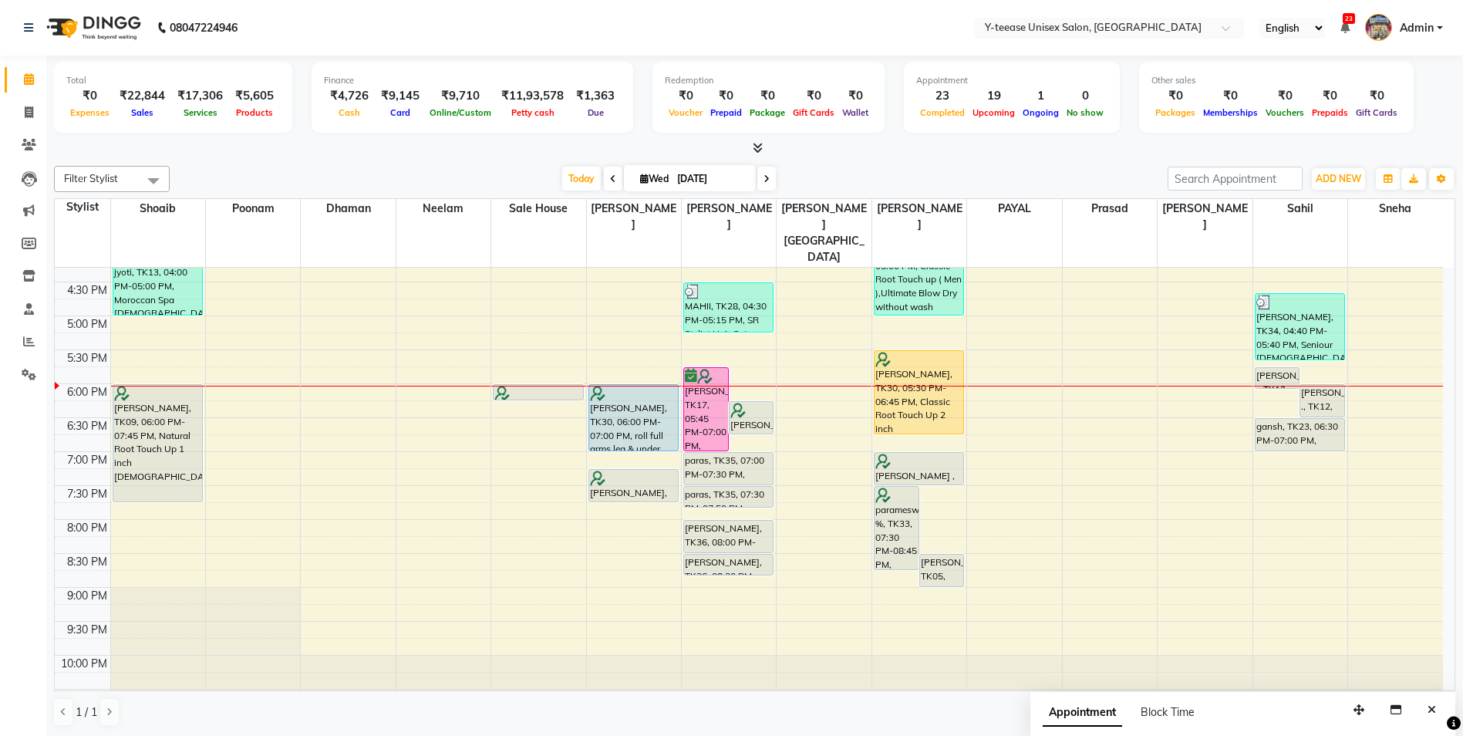
click at [769, 174] on span at bounding box center [766, 179] width 19 height 24
type input "04-09-2025"
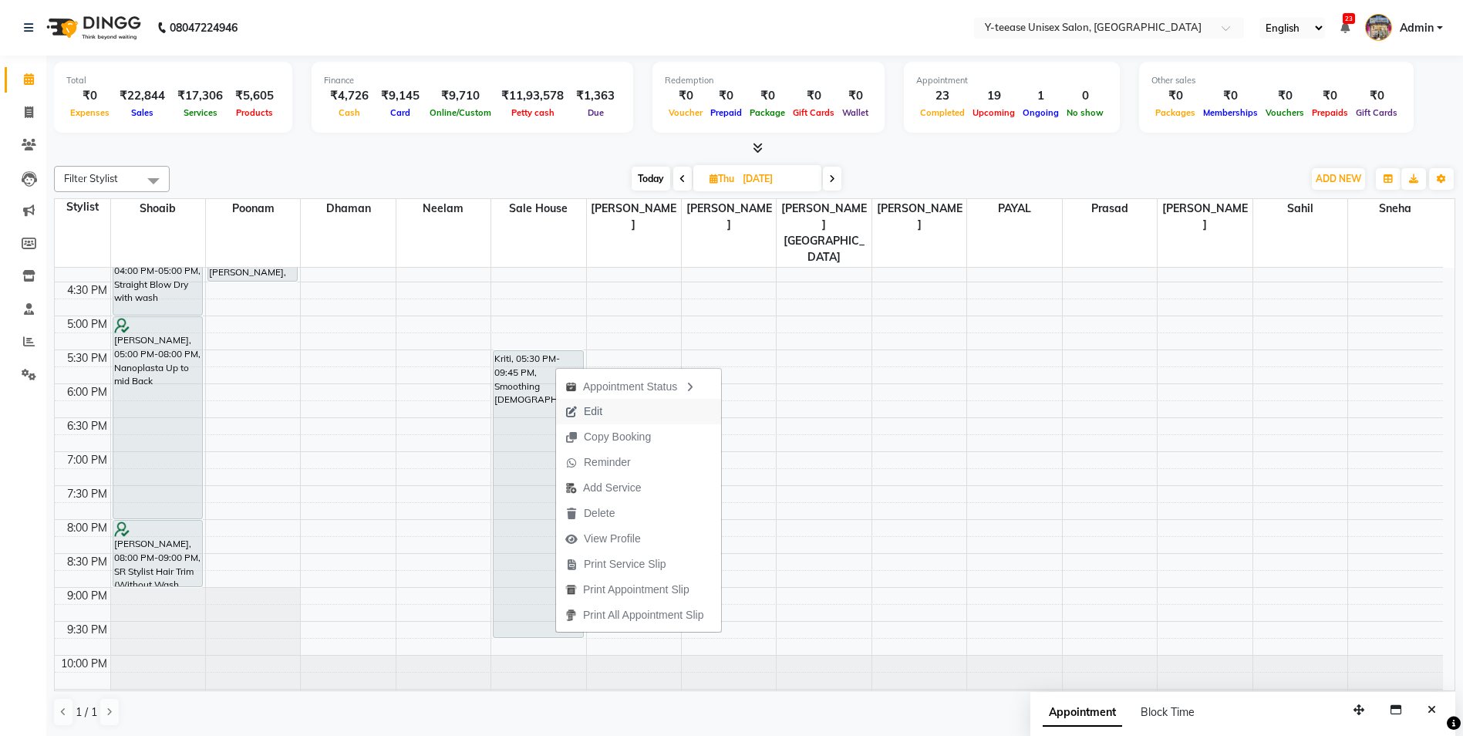
click at [597, 413] on span "Edit" at bounding box center [593, 411] width 19 height 16
select select "tentative"
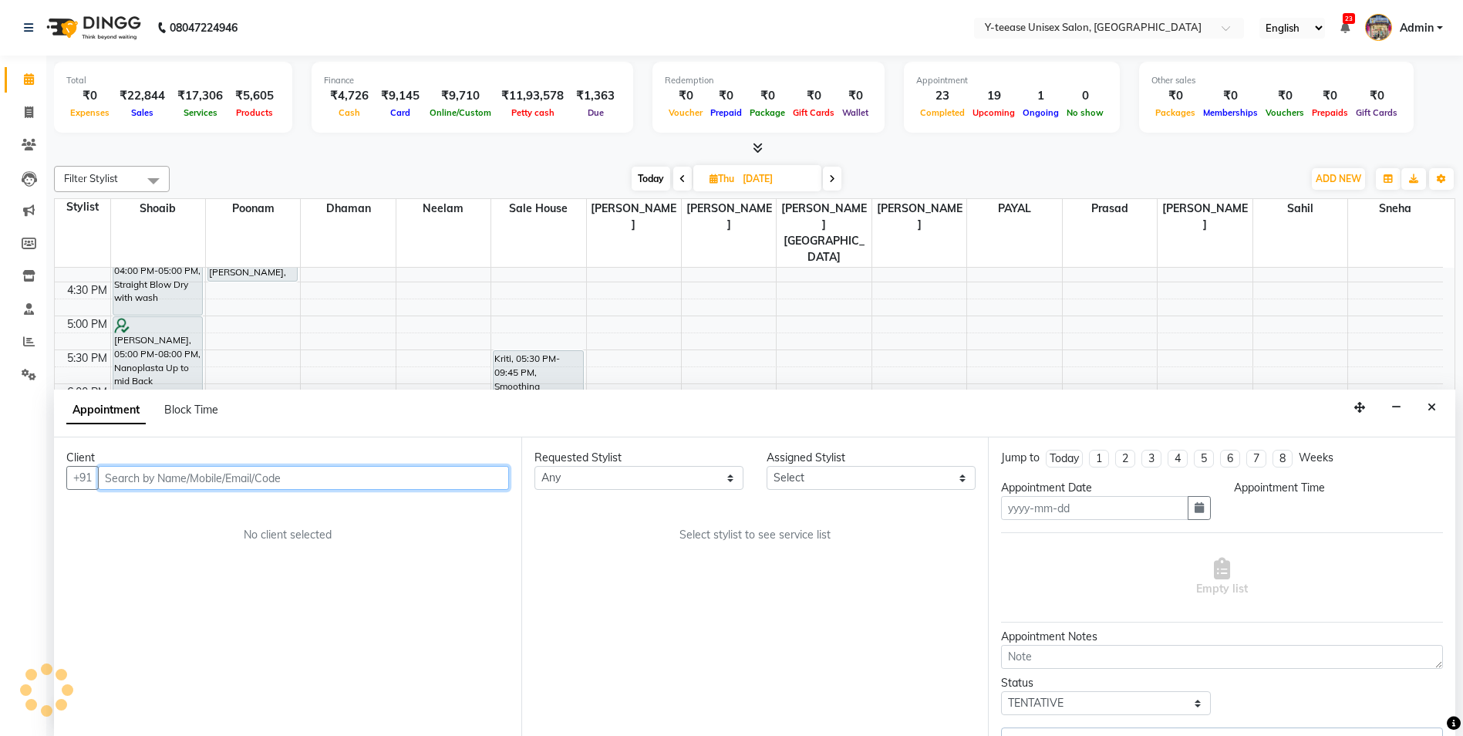
type input "04-09-2025"
select select "1050"
select select "4003"
select select "661"
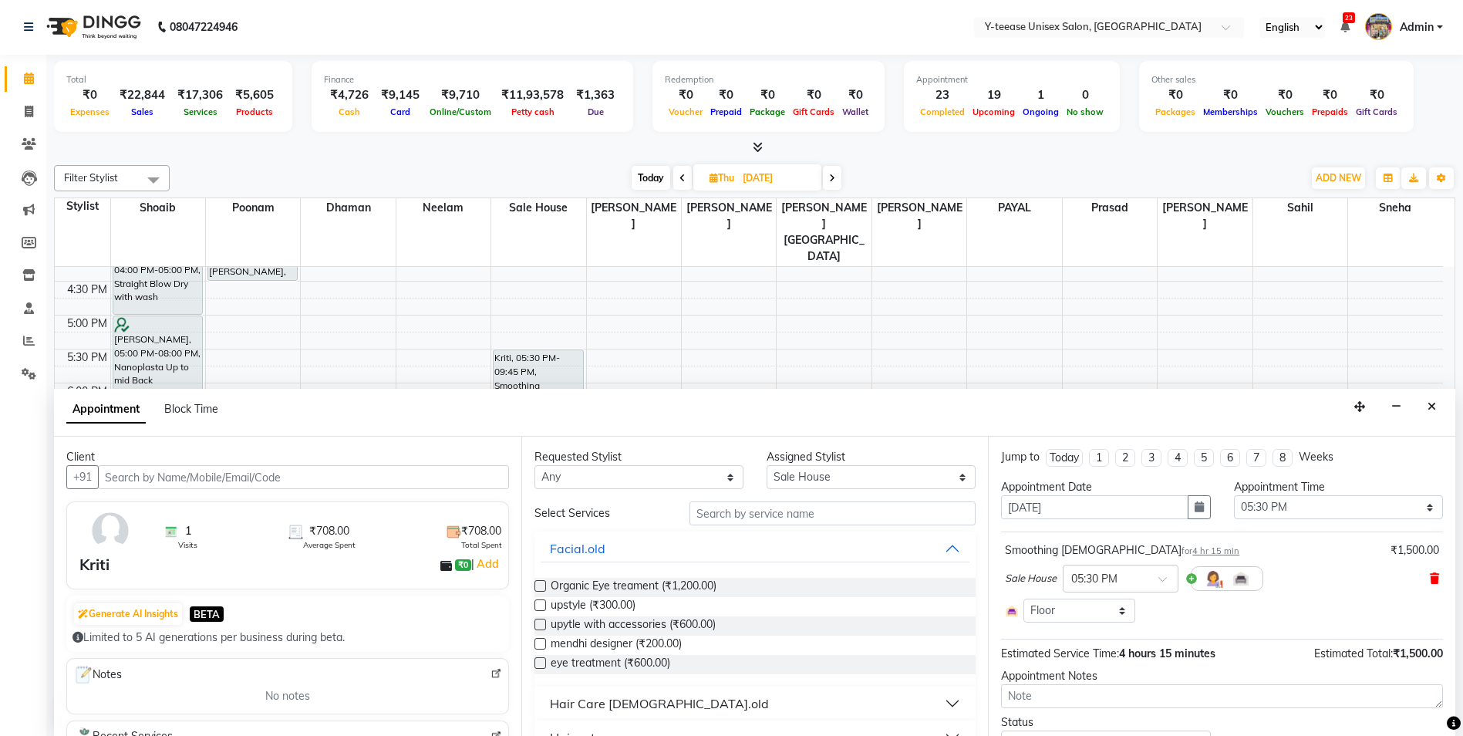
click at [1430, 580] on icon at bounding box center [1434, 578] width 9 height 11
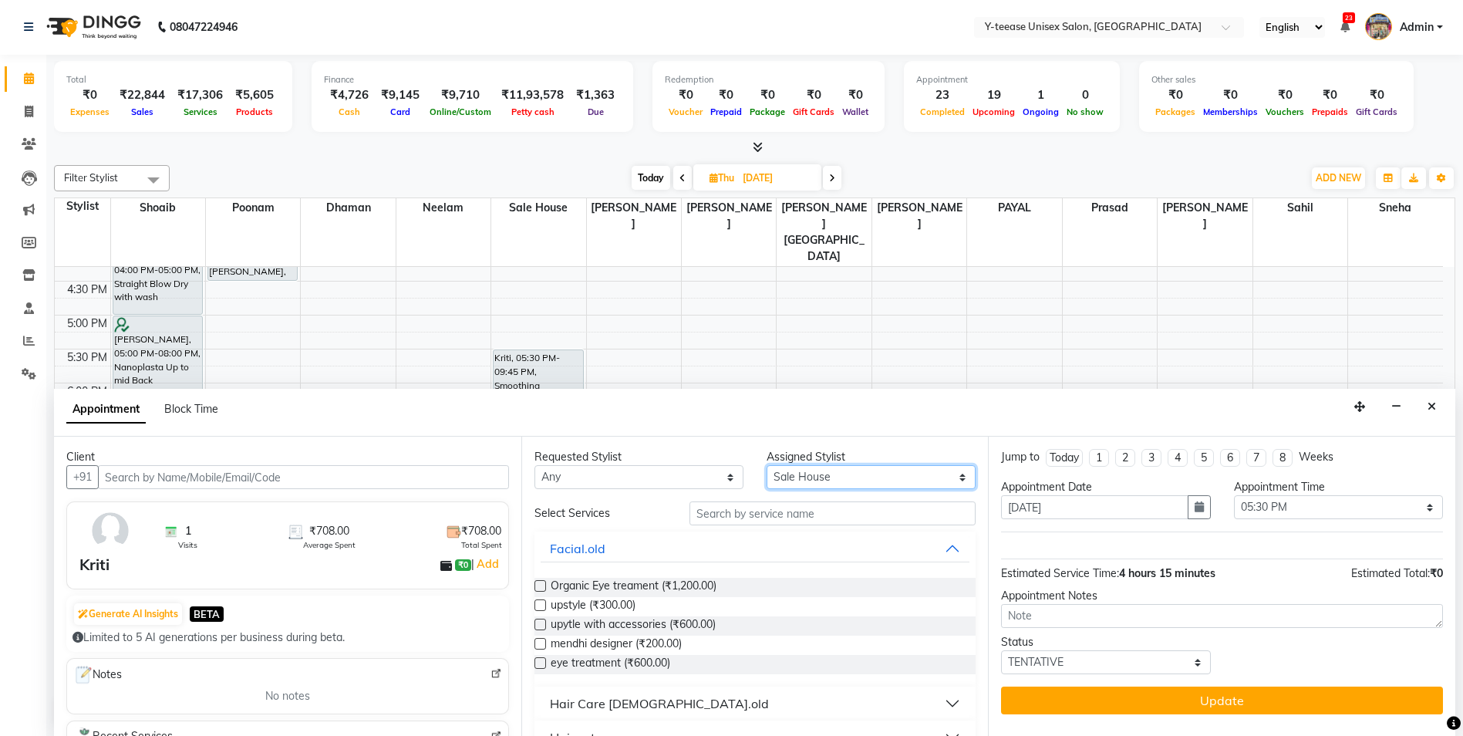
click at [905, 479] on select "Select chaitrali Dhaman FAIZAN SALMANI keshav nagar Mosin khan Neelam No Prefer…" at bounding box center [871, 477] width 209 height 24
select select "71319"
click at [767, 465] on select "Select chaitrali Dhaman FAIZAN SALMANI keshav nagar Mosin khan Neelam No Prefer…" at bounding box center [871, 477] width 209 height 24
click at [815, 518] on input "text" at bounding box center [832, 513] width 287 height 24
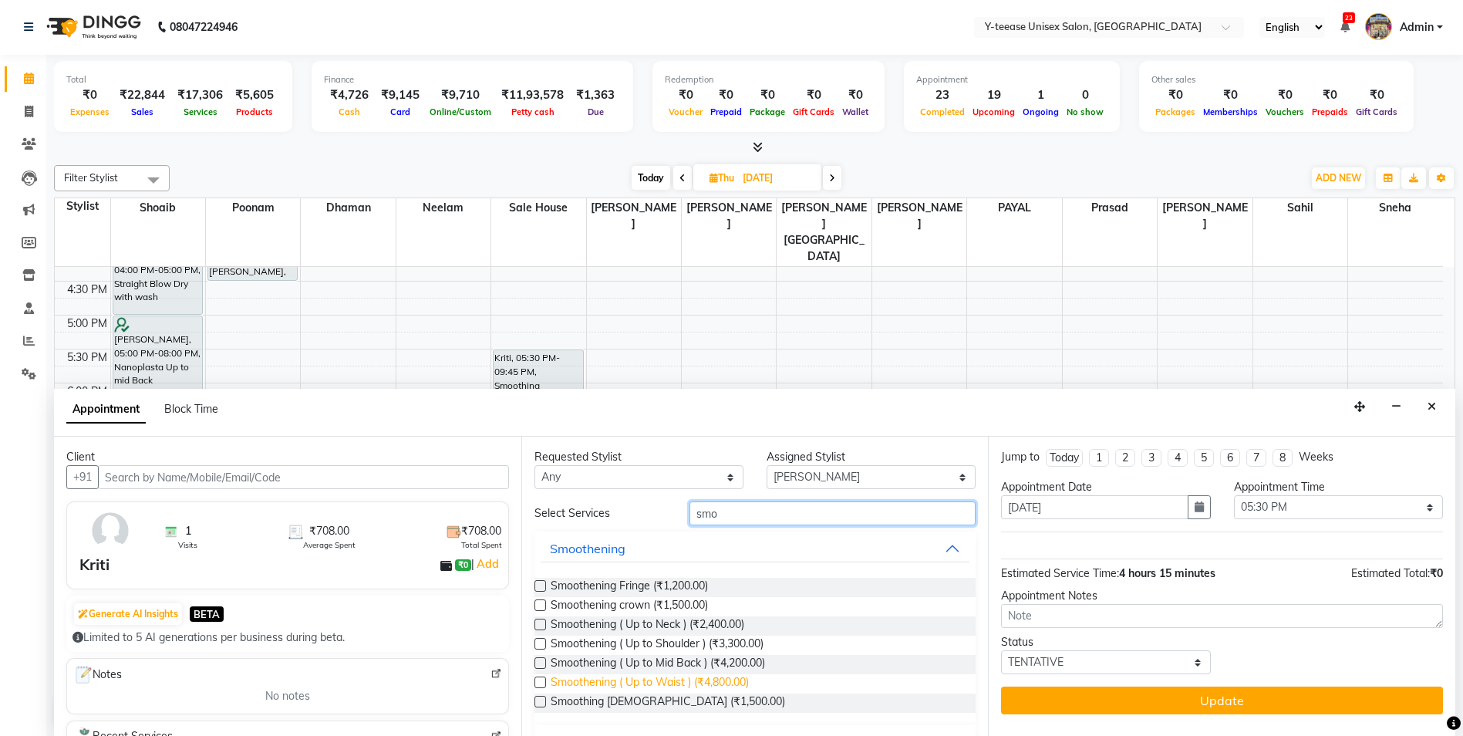
type input "smo"
click at [730, 685] on span "Smoothening ( Up to Waist ) (₹4,800.00)" at bounding box center [650, 683] width 198 height 19
checkbox input "false"
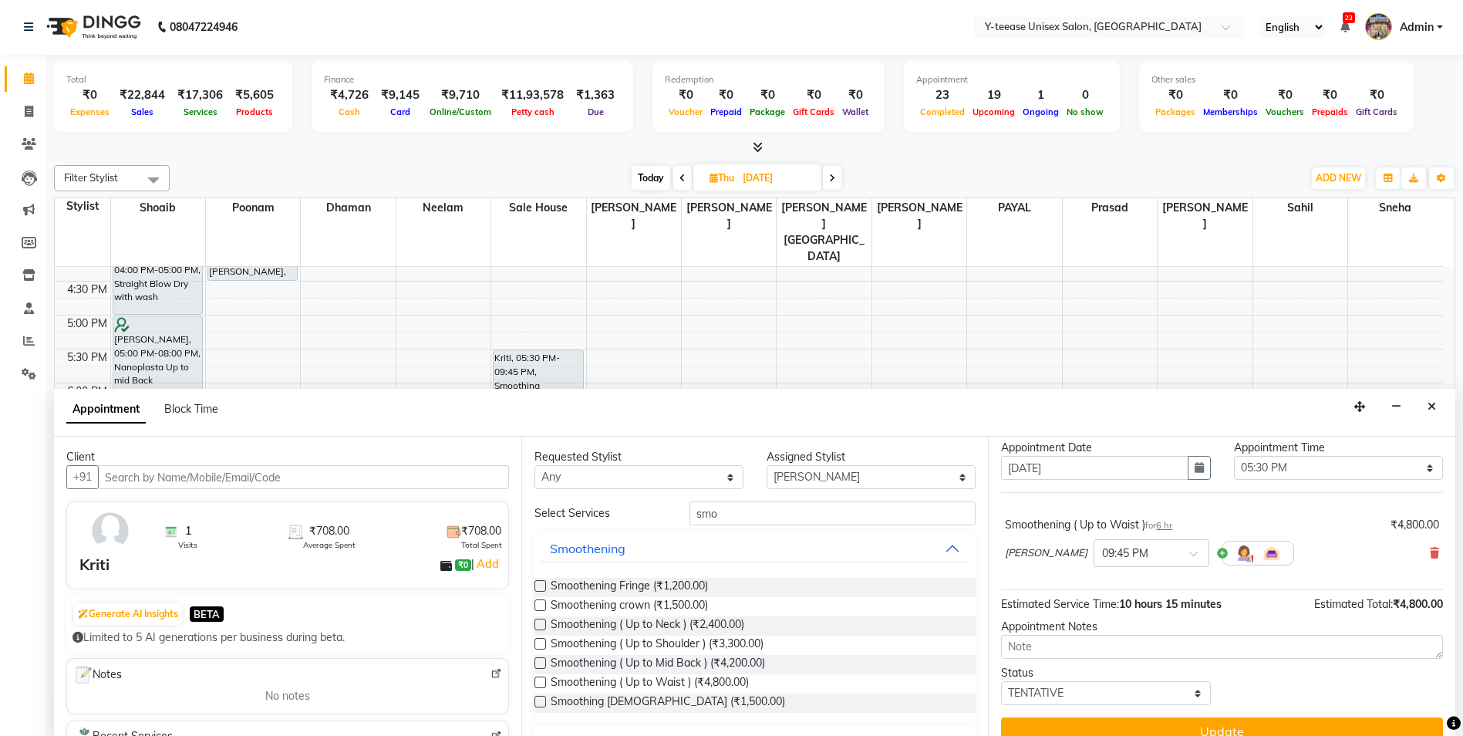
scroll to position [61, 0]
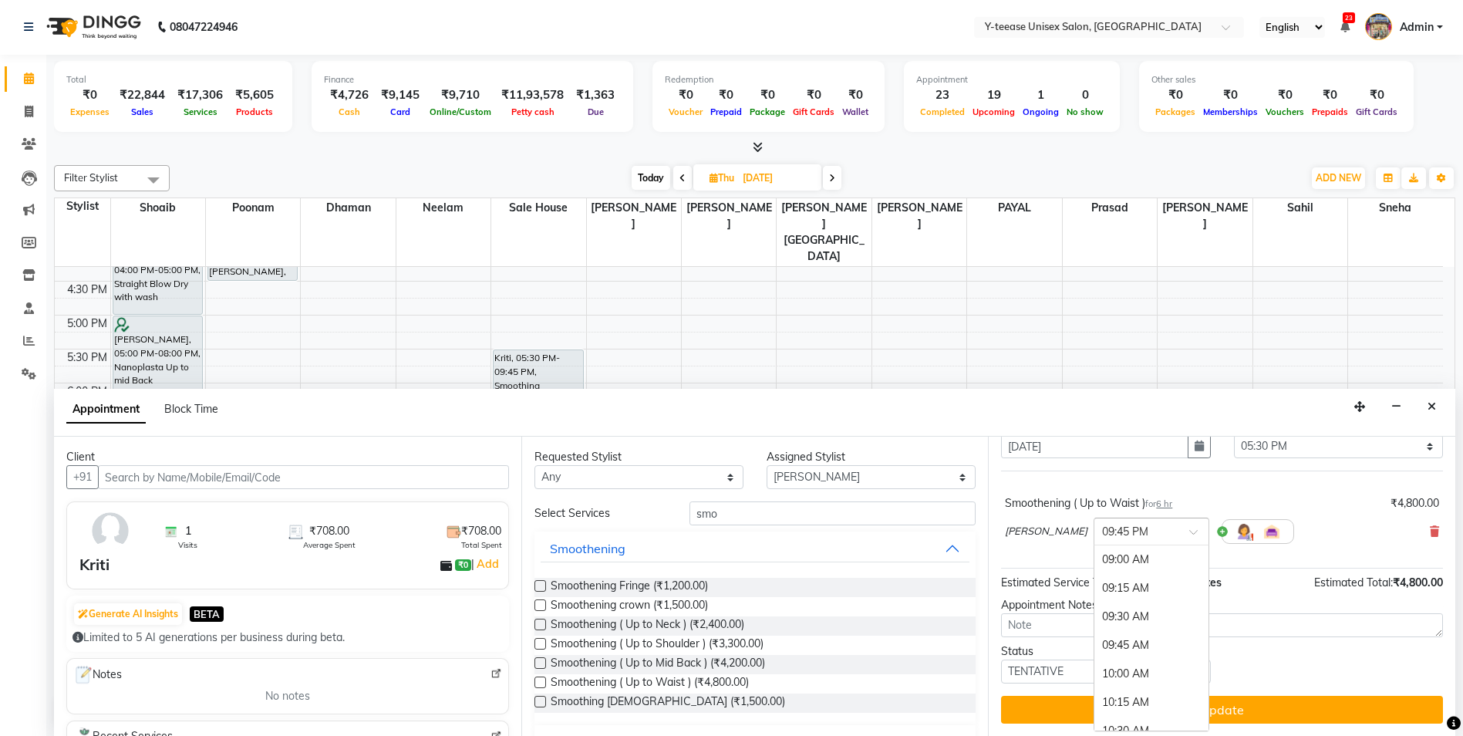
click at [1151, 527] on input "text" at bounding box center [1136, 530] width 68 height 16
click at [1136, 590] on div "05:30 PM" at bounding box center [1151, 586] width 114 height 29
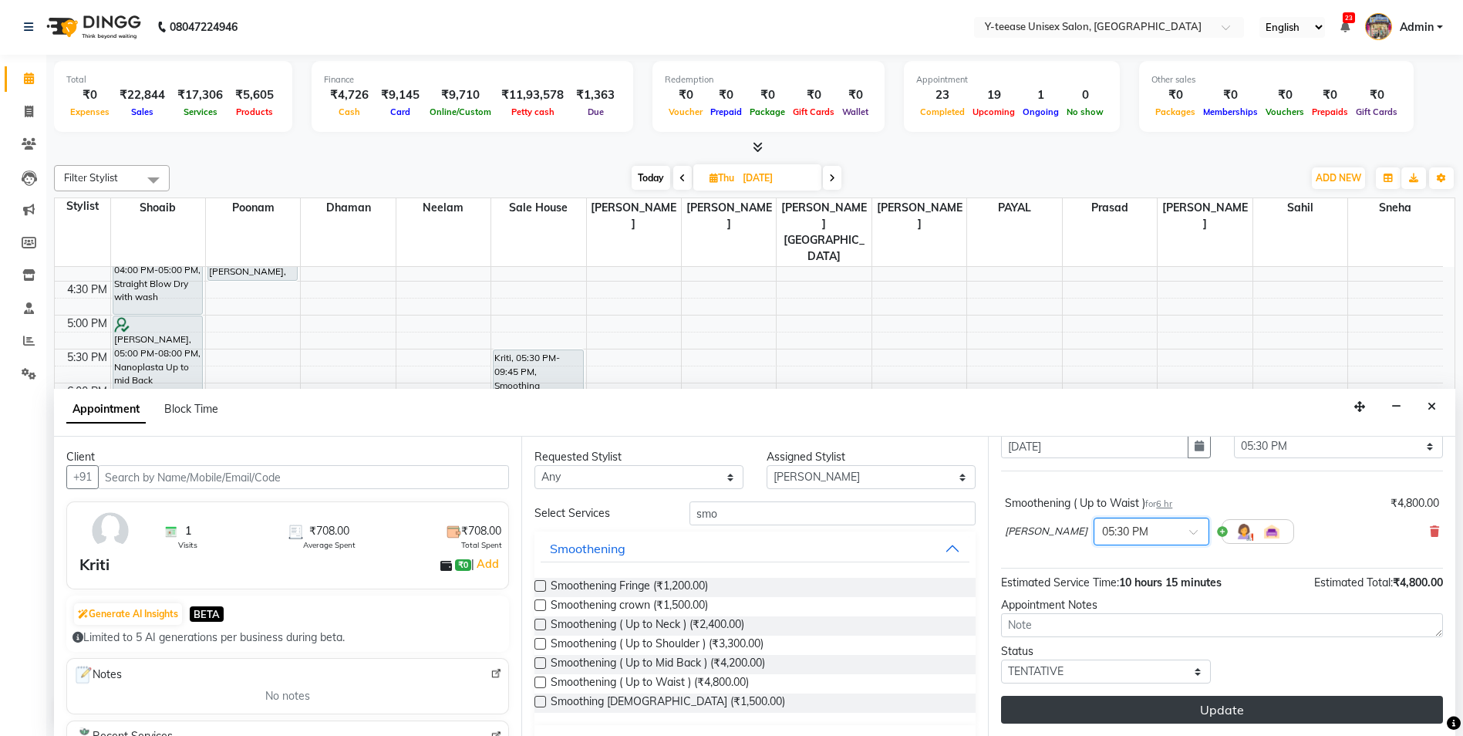
click at [1219, 713] on button "Update" at bounding box center [1222, 710] width 442 height 28
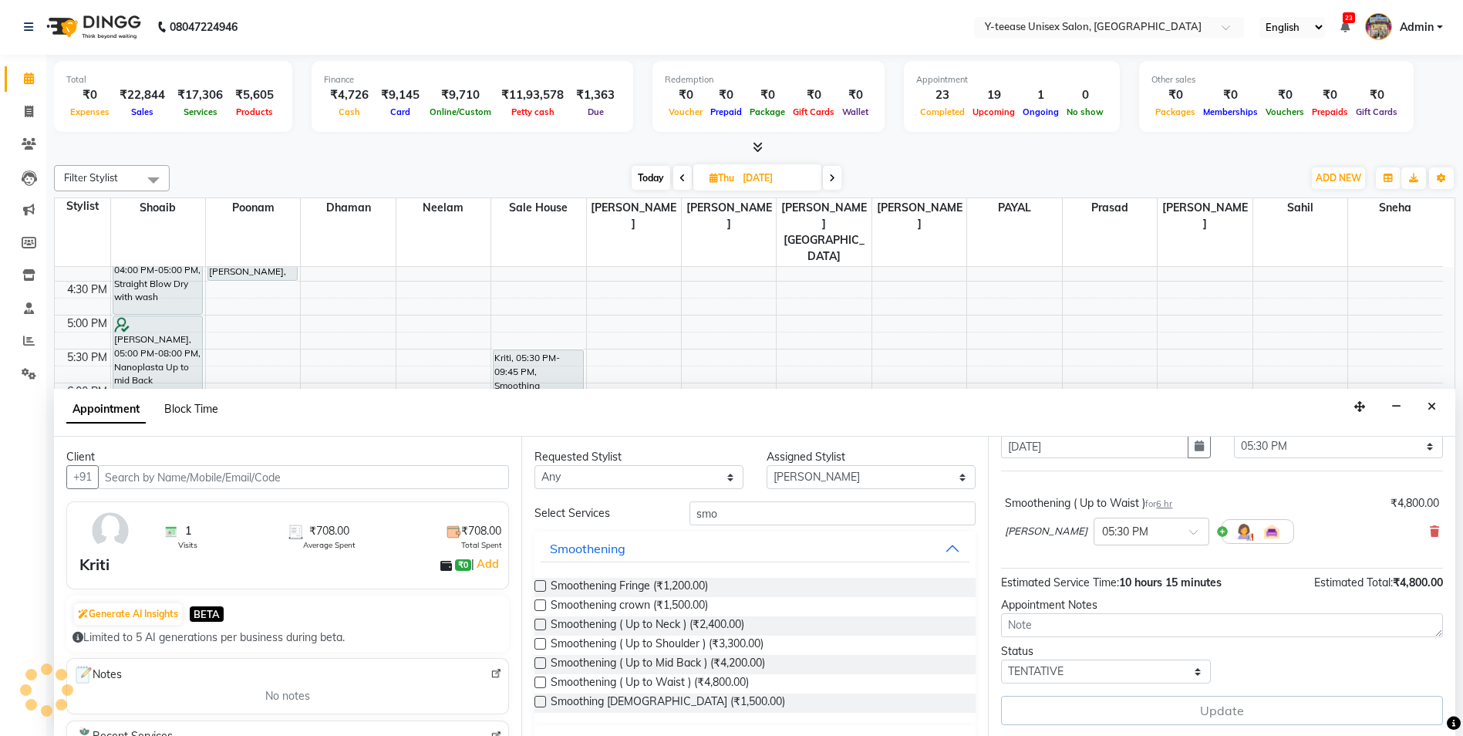
scroll to position [0, 0]
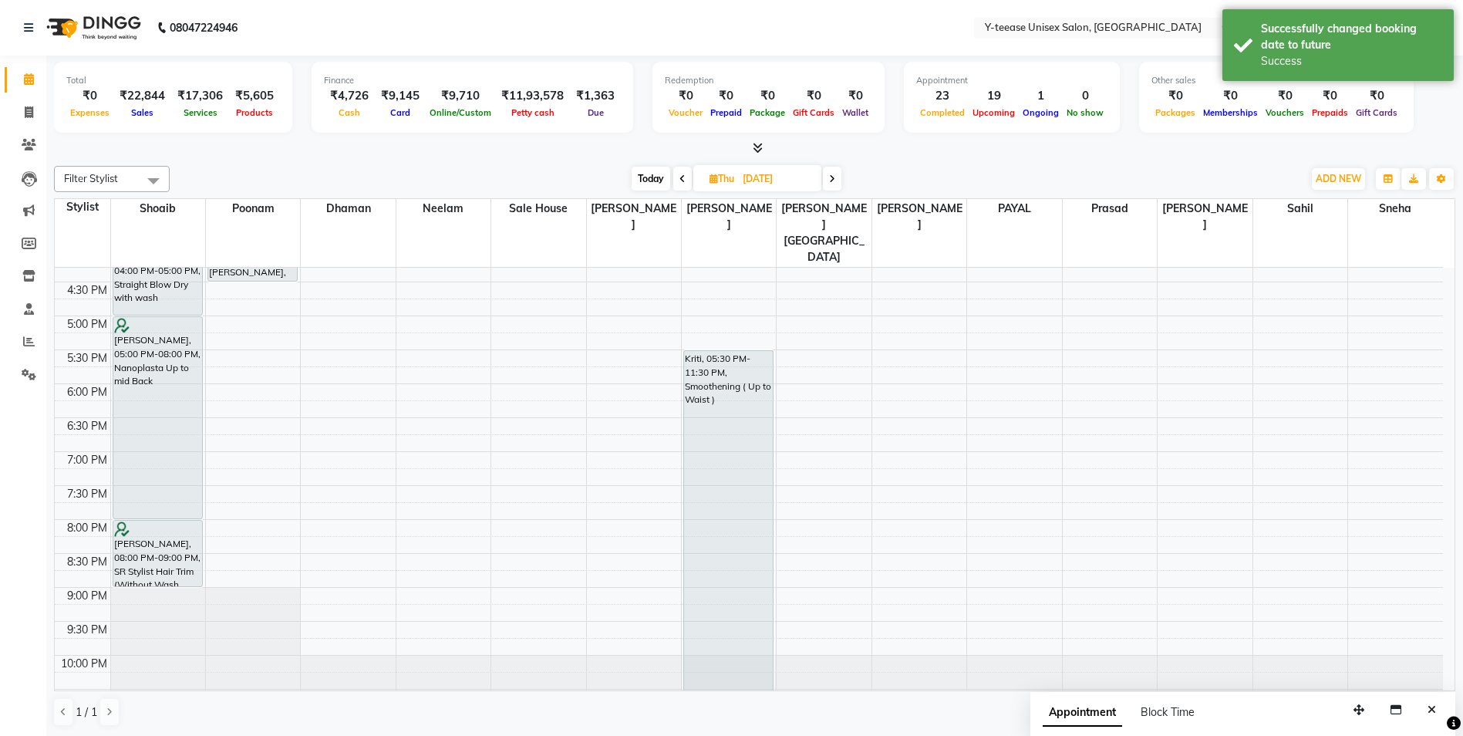
click at [659, 177] on span "Today" at bounding box center [651, 179] width 39 height 24
type input "[DATE]"
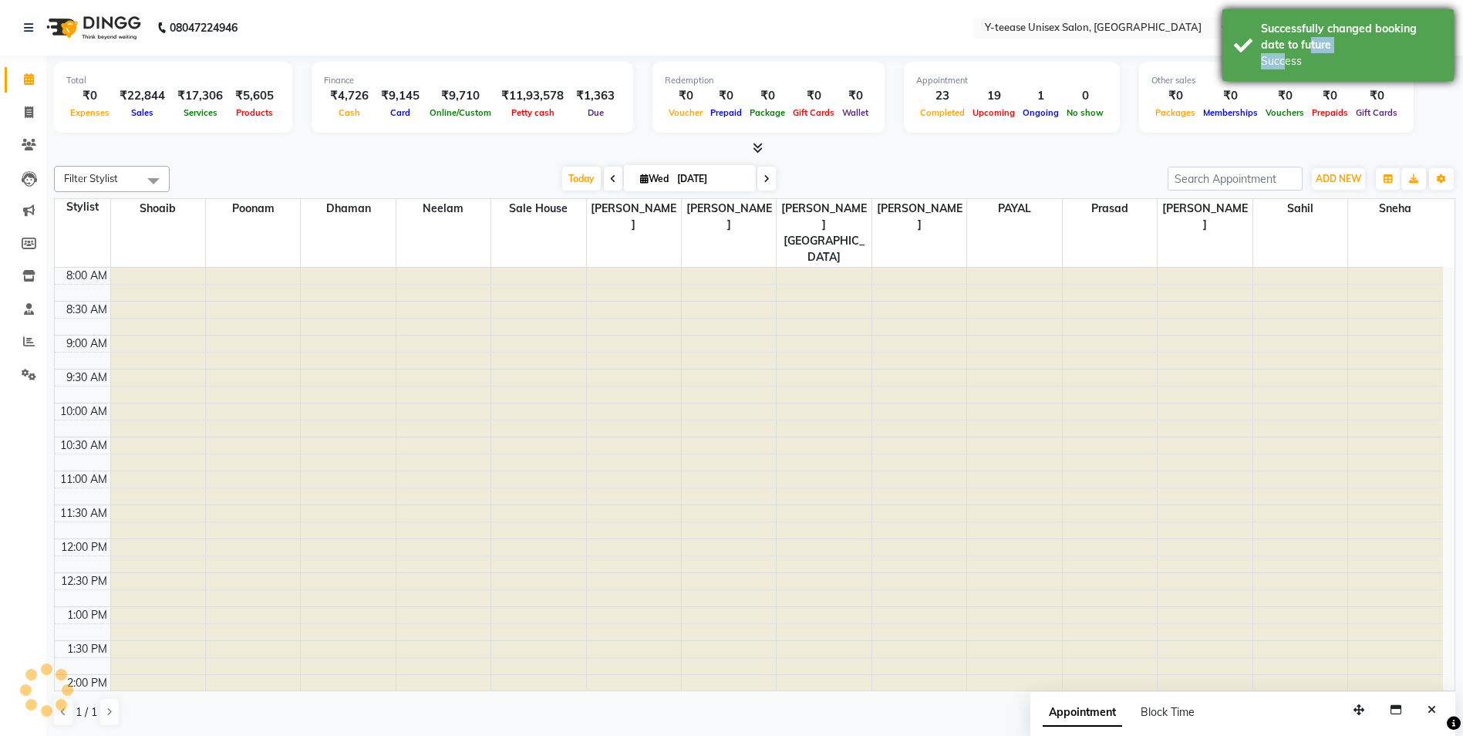
click at [1280, 52] on div "Successfully changed booking date to future Success" at bounding box center [1337, 45] width 231 height 72
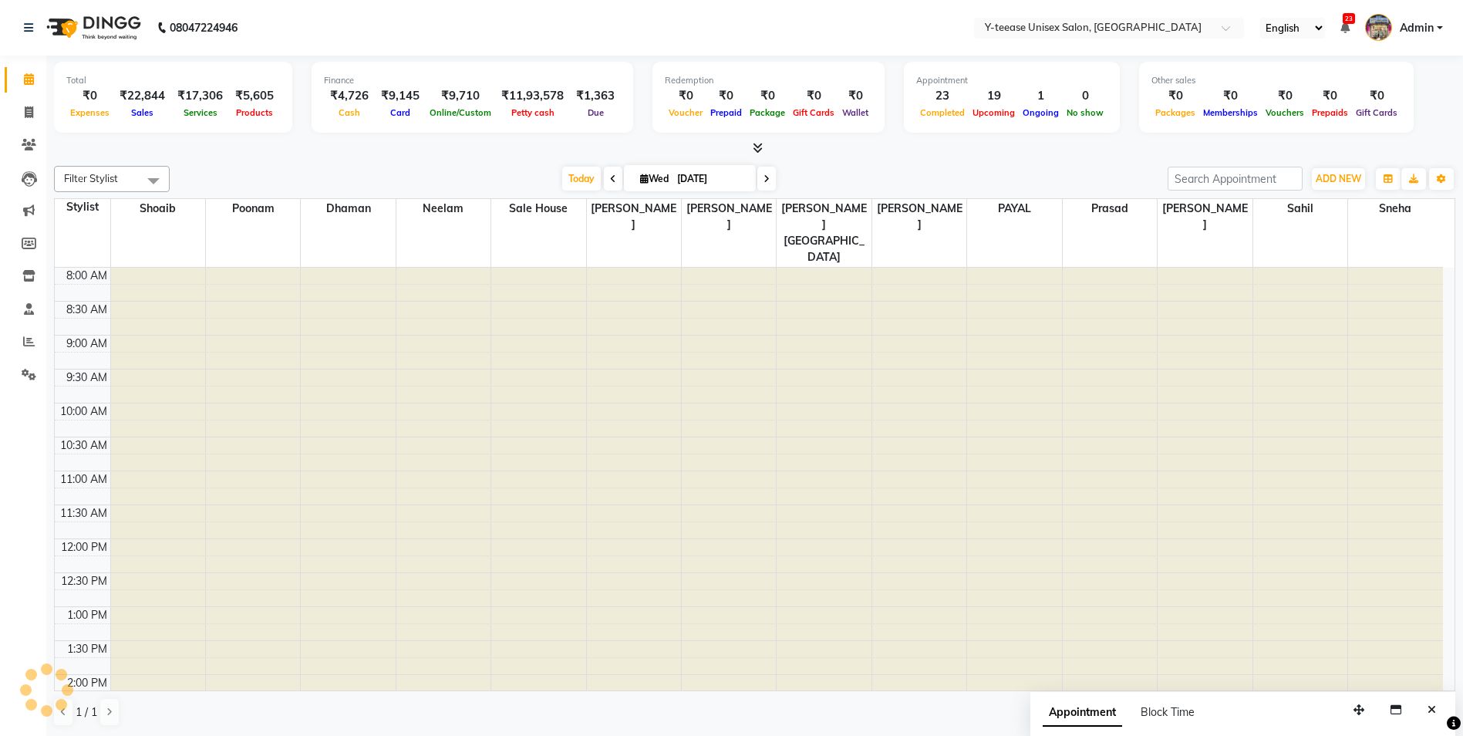
scroll to position [562, 0]
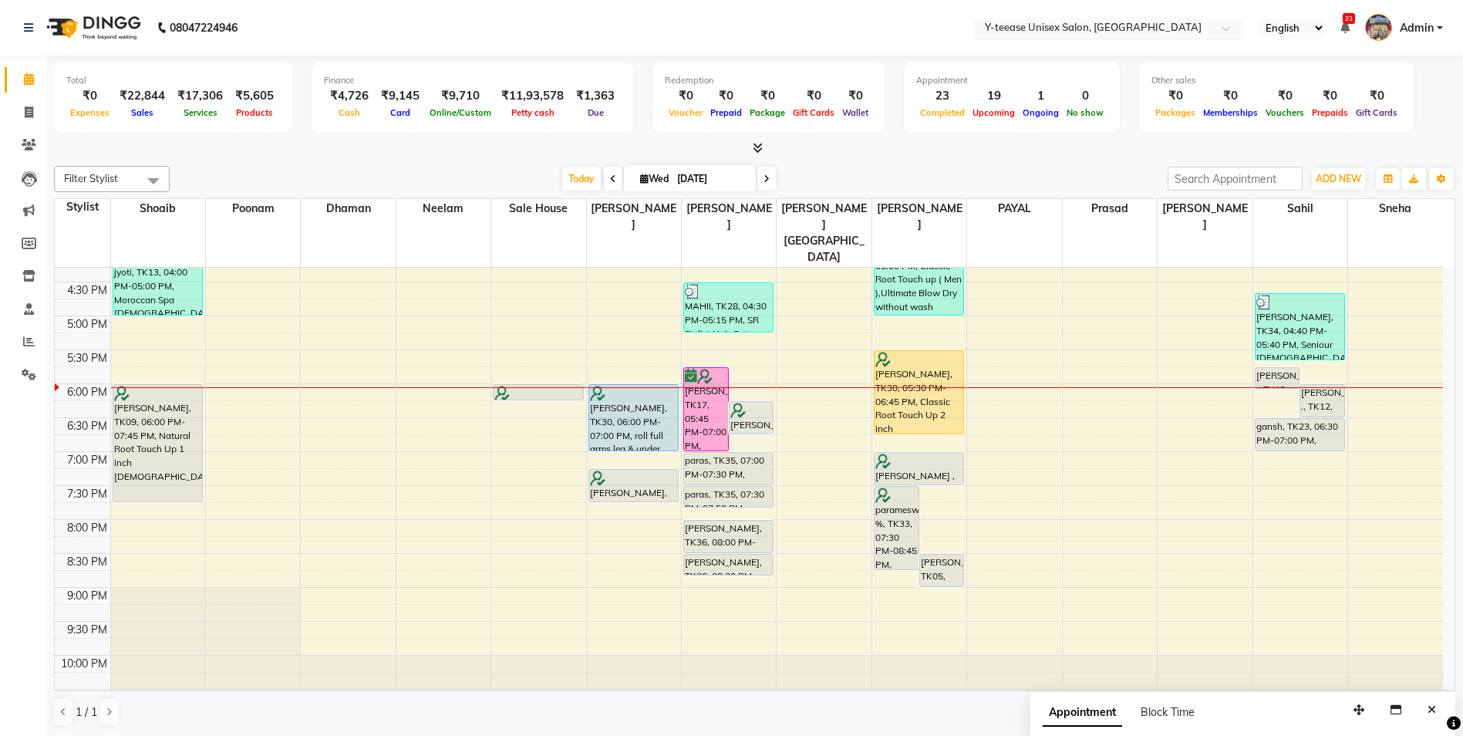
click at [1030, 28] on input "text" at bounding box center [1094, 29] width 224 height 15
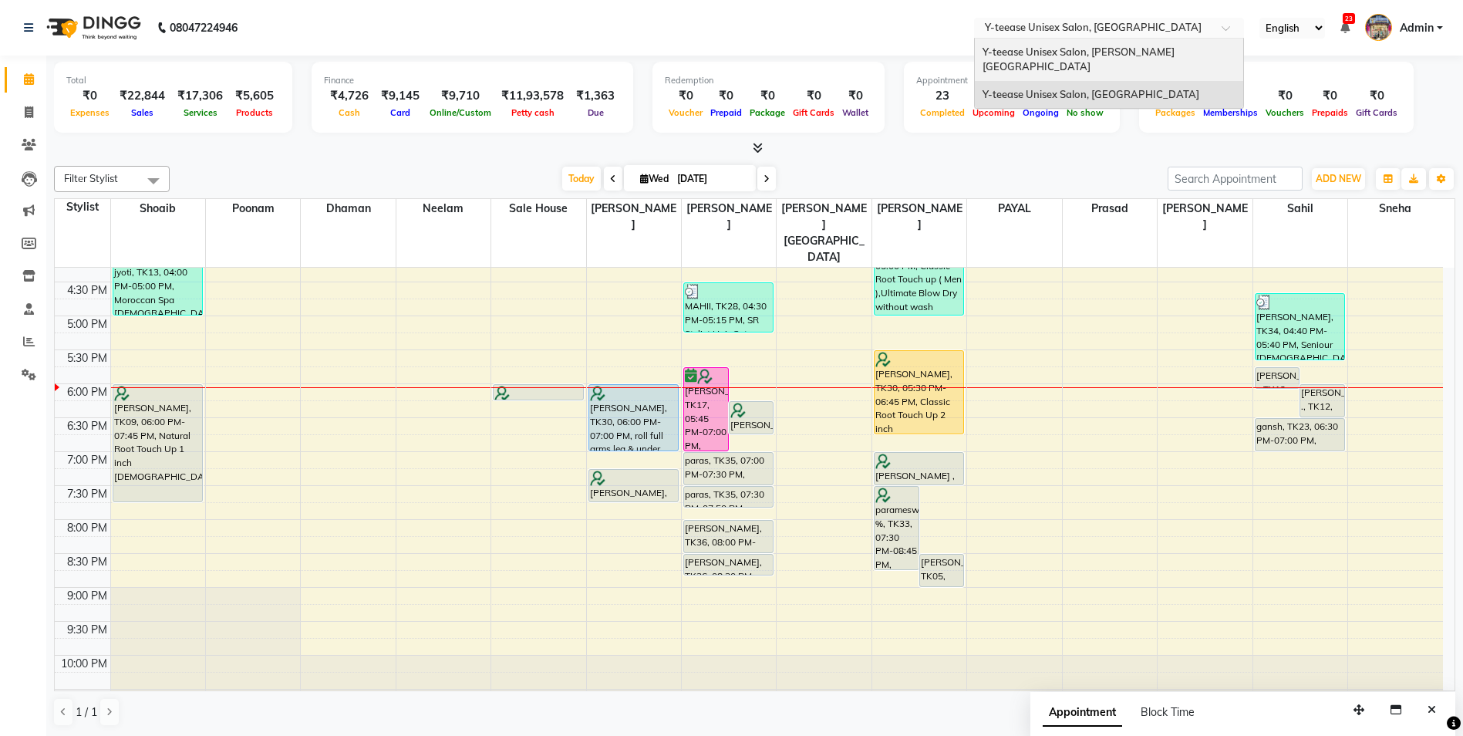
click at [1033, 46] on span "Y-teease Unisex Salon, [PERSON_NAME][GEOGRAPHIC_DATA]" at bounding box center [1079, 60] width 192 height 28
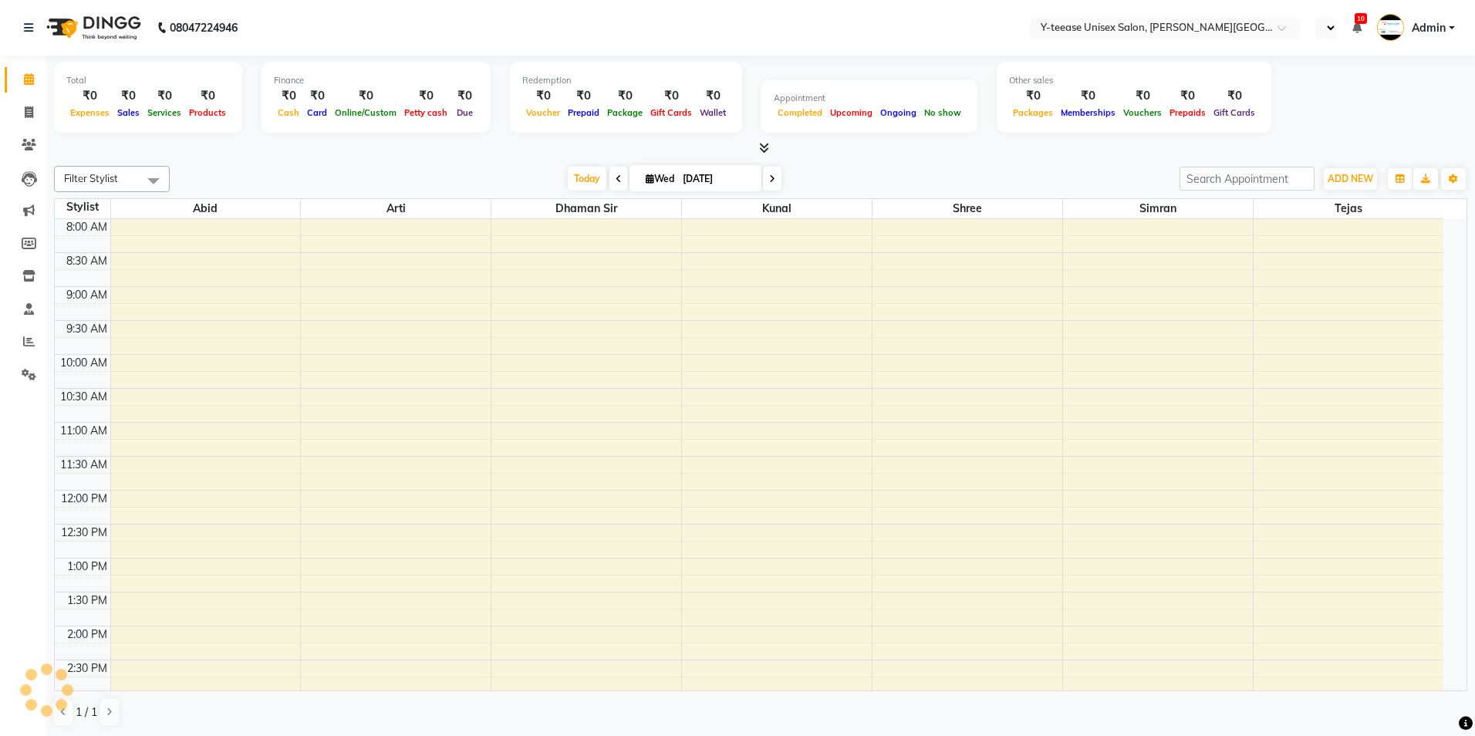
select select "en"
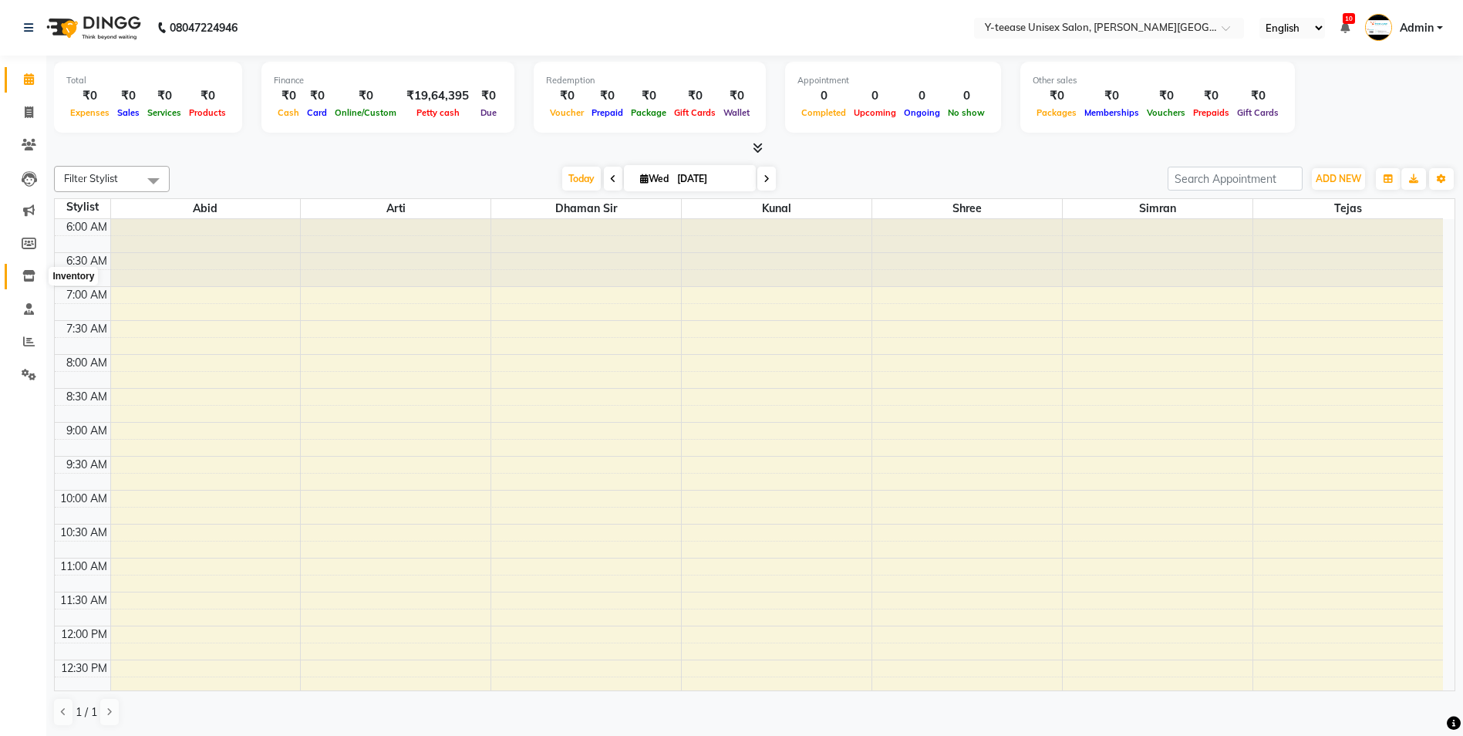
click at [22, 276] on span at bounding box center [28, 277] width 27 height 18
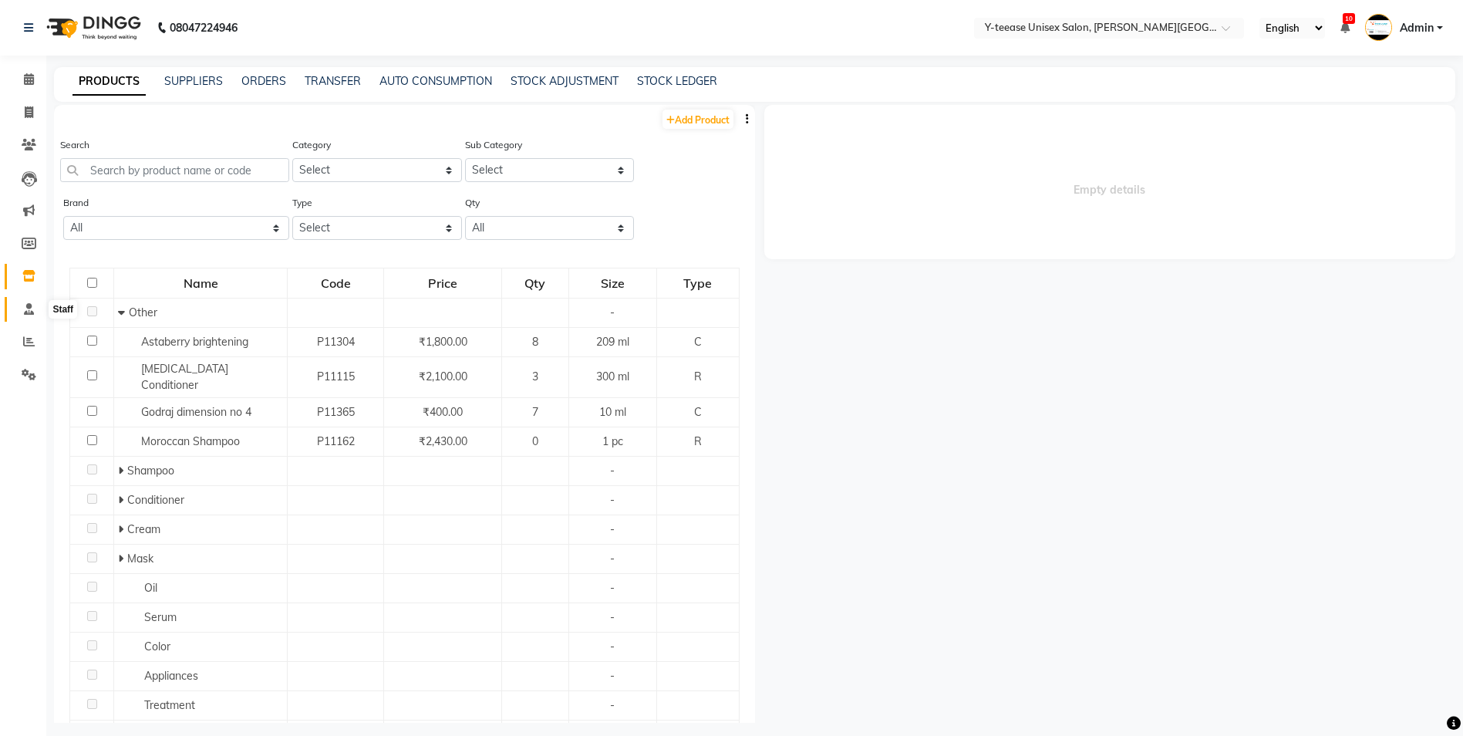
click at [29, 312] on icon at bounding box center [29, 309] width 10 height 12
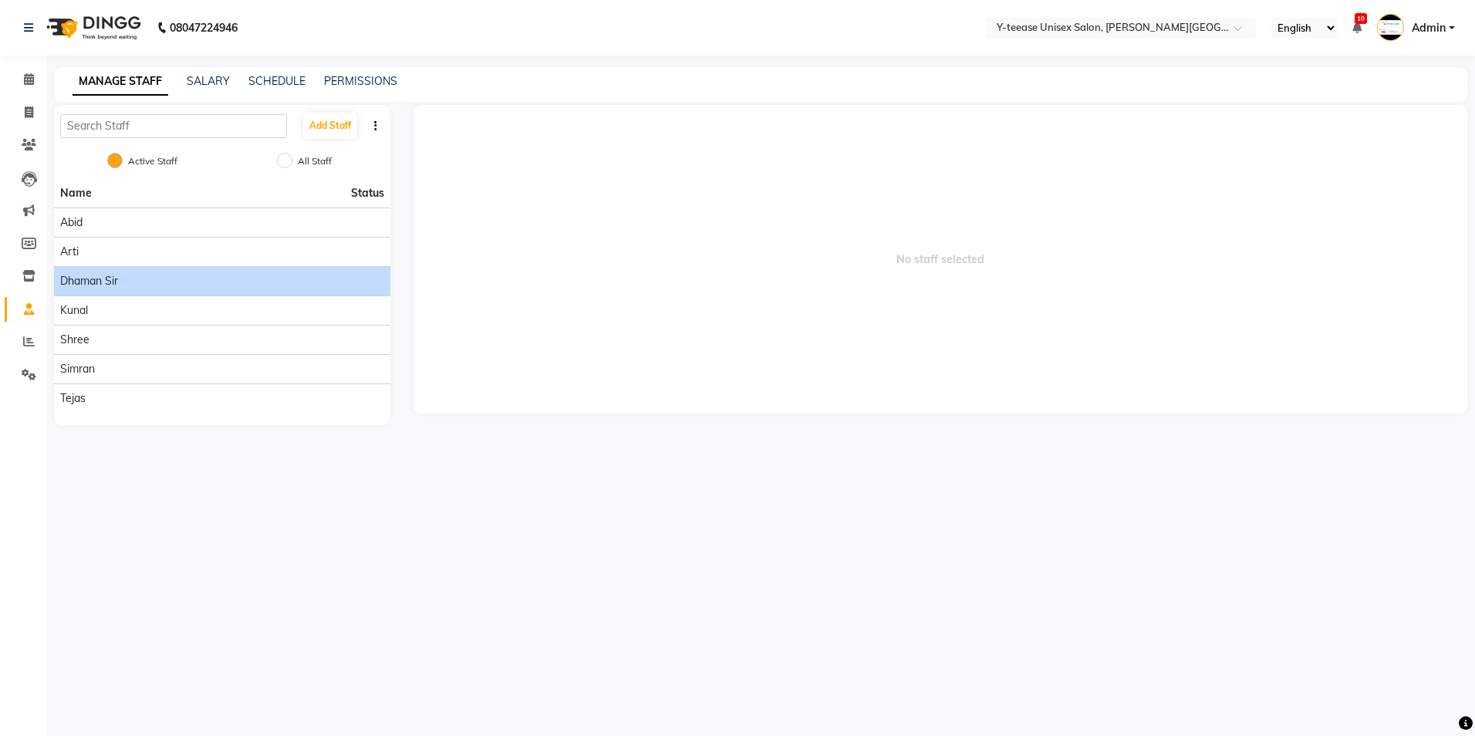
click at [123, 281] on div "Dhaman Sir" at bounding box center [222, 281] width 324 height 16
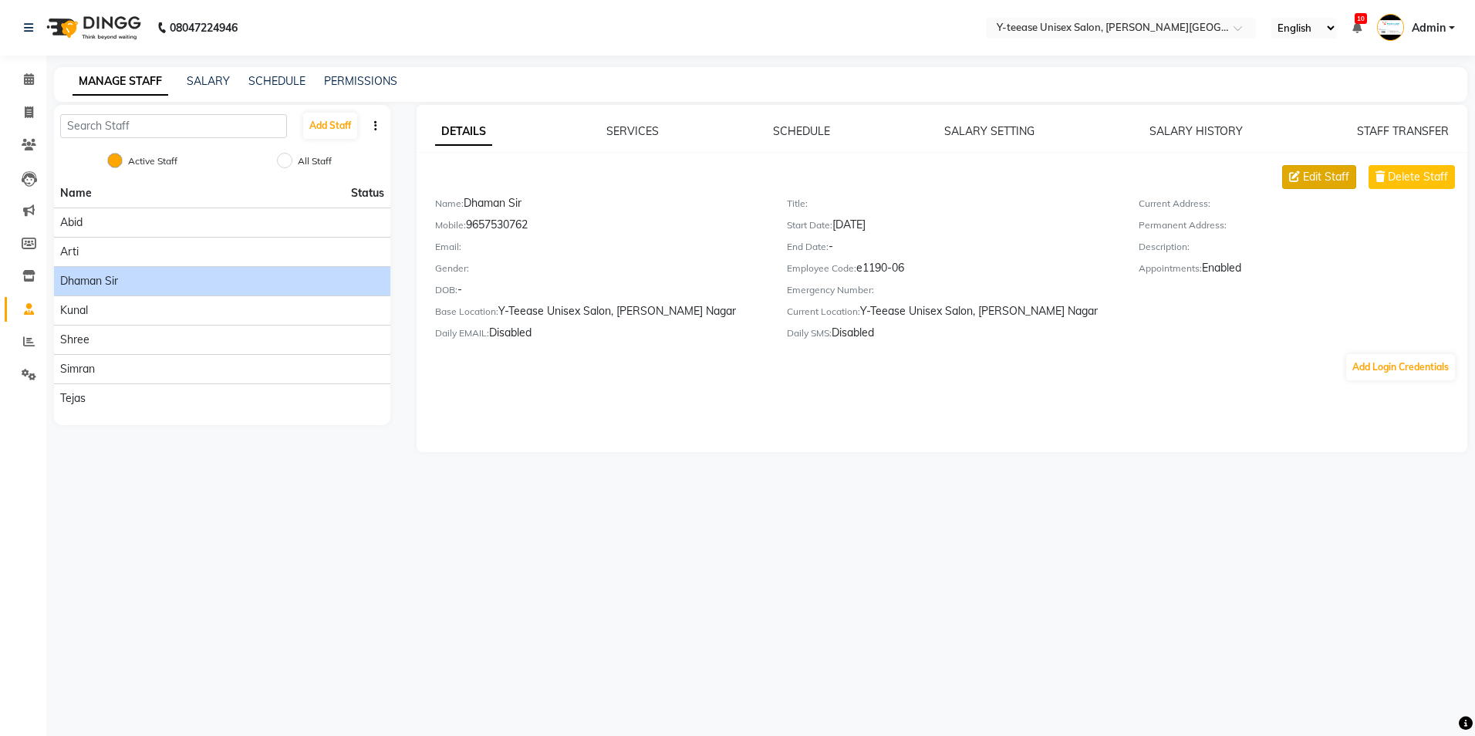
click at [1333, 180] on span "Edit Staff" at bounding box center [1326, 177] width 46 height 16
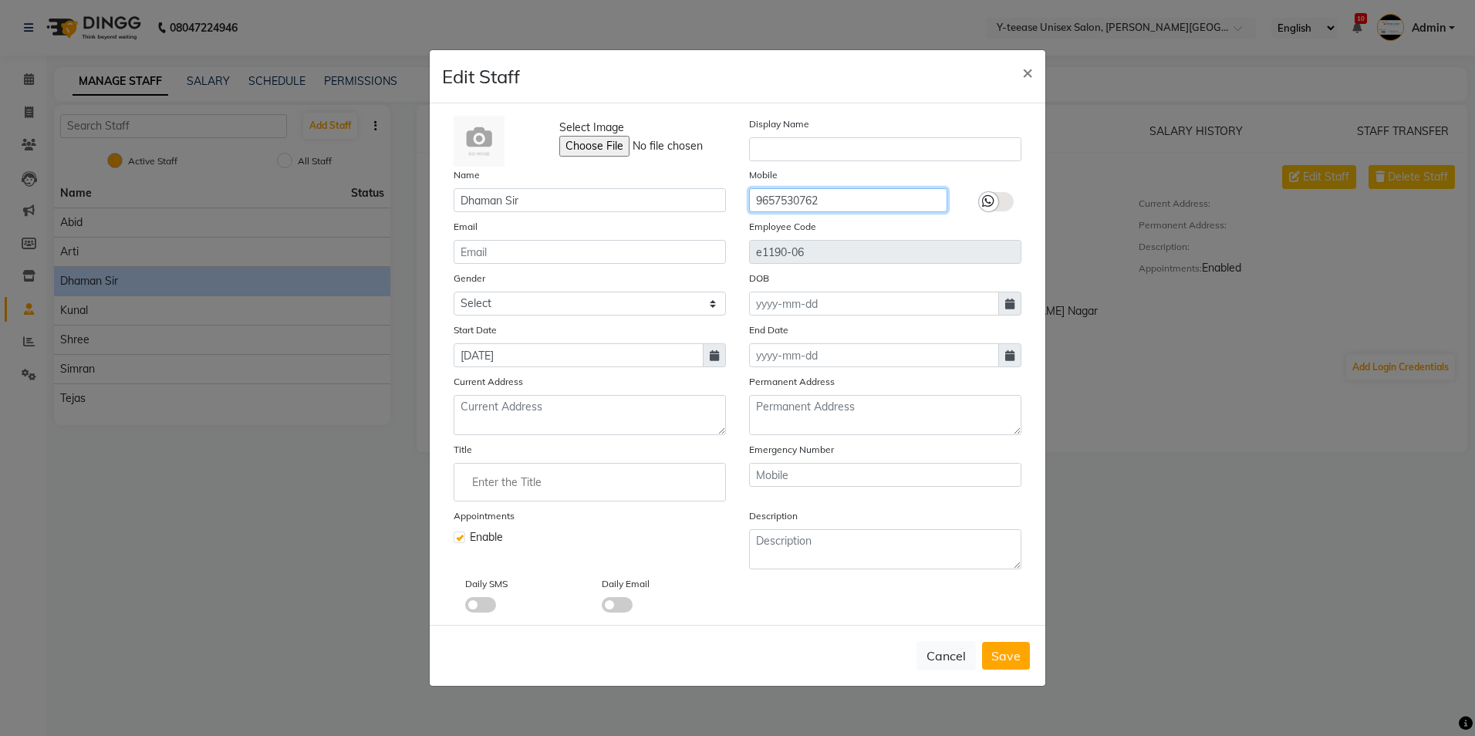
click at [792, 191] on input "9657530762" at bounding box center [848, 200] width 198 height 24
click at [792, 192] on input "9657530762" at bounding box center [848, 200] width 198 height 24
type input "8999680928"
click at [1013, 658] on span "Save" at bounding box center [1005, 655] width 29 height 15
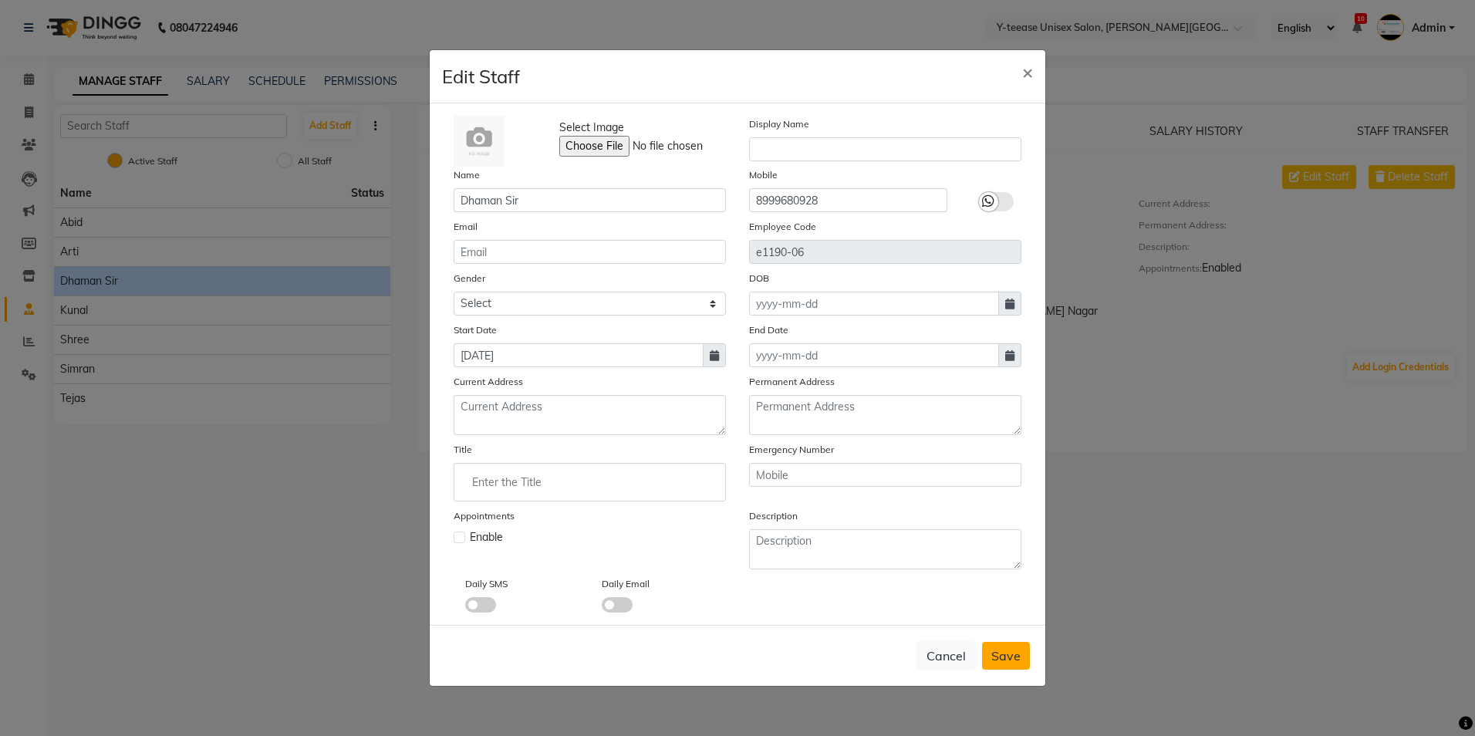
checkbox input "false"
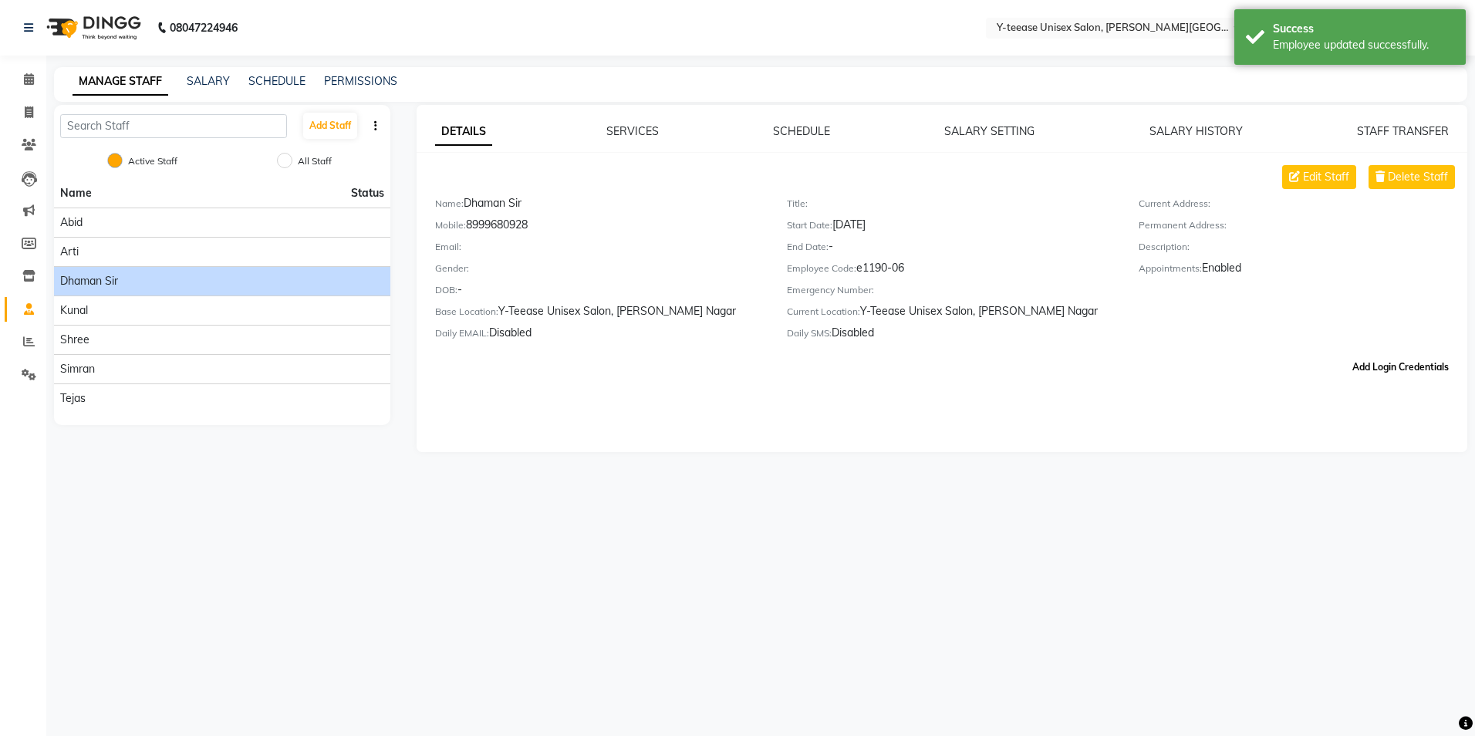
click at [1373, 366] on button "Add Login Credentials" at bounding box center [1400, 367] width 109 height 26
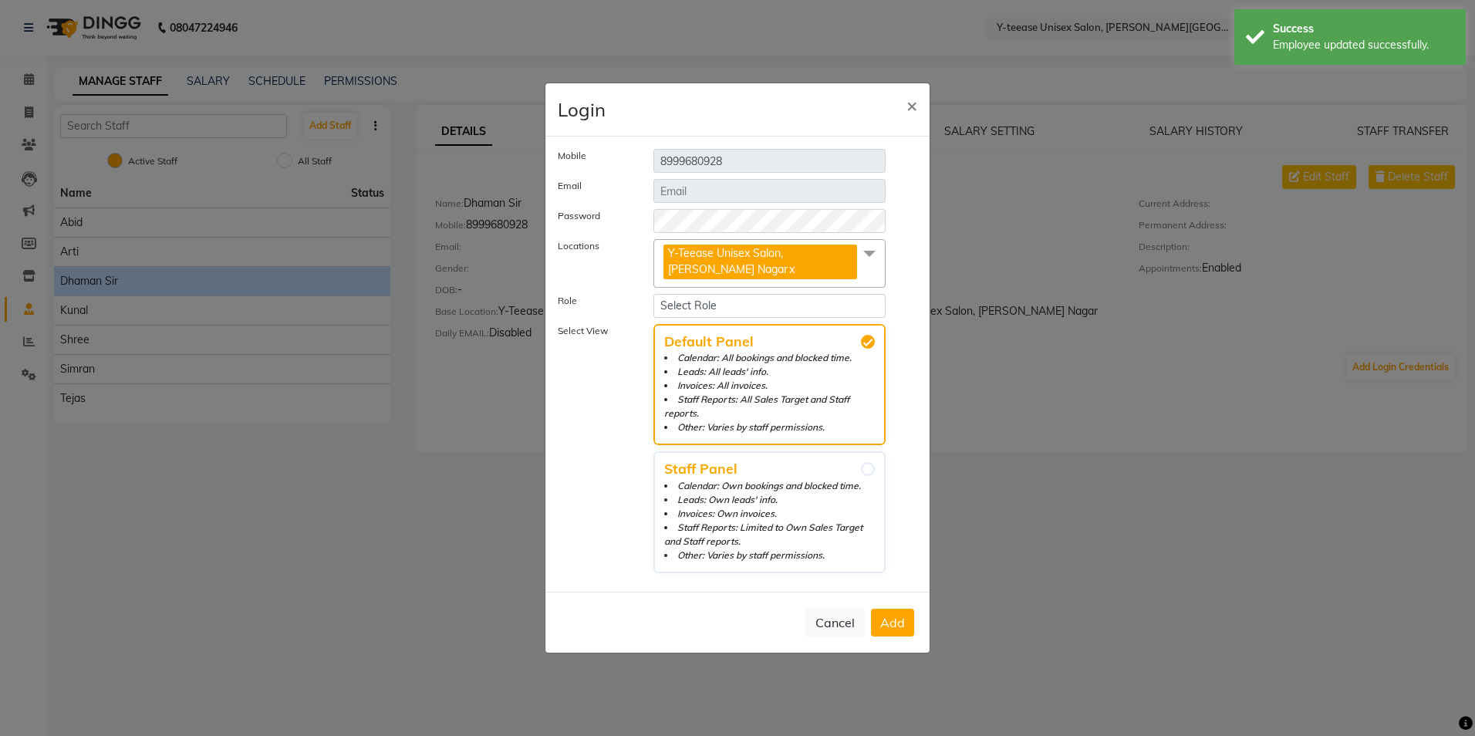
click at [888, 612] on button "Add" at bounding box center [892, 623] width 43 height 28
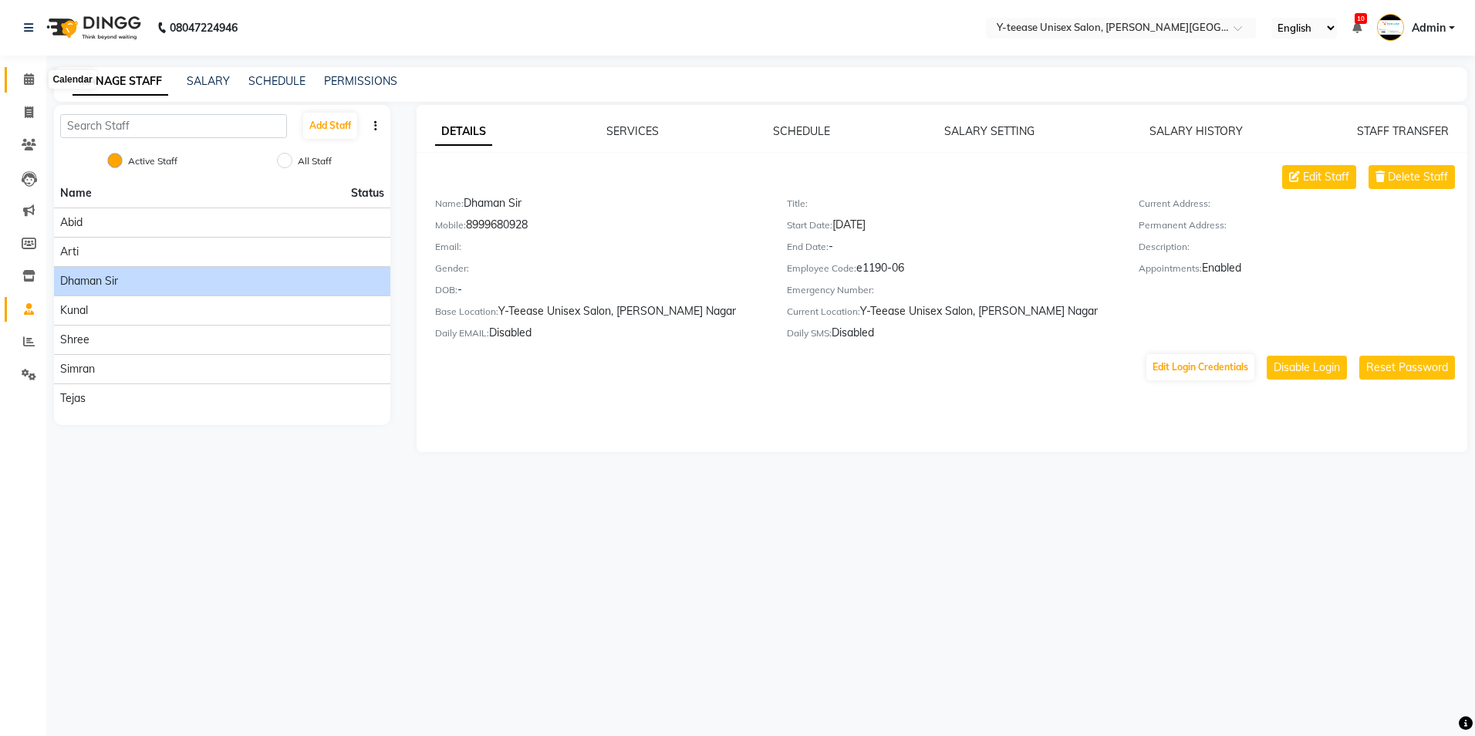
click at [24, 81] on icon at bounding box center [29, 79] width 10 height 12
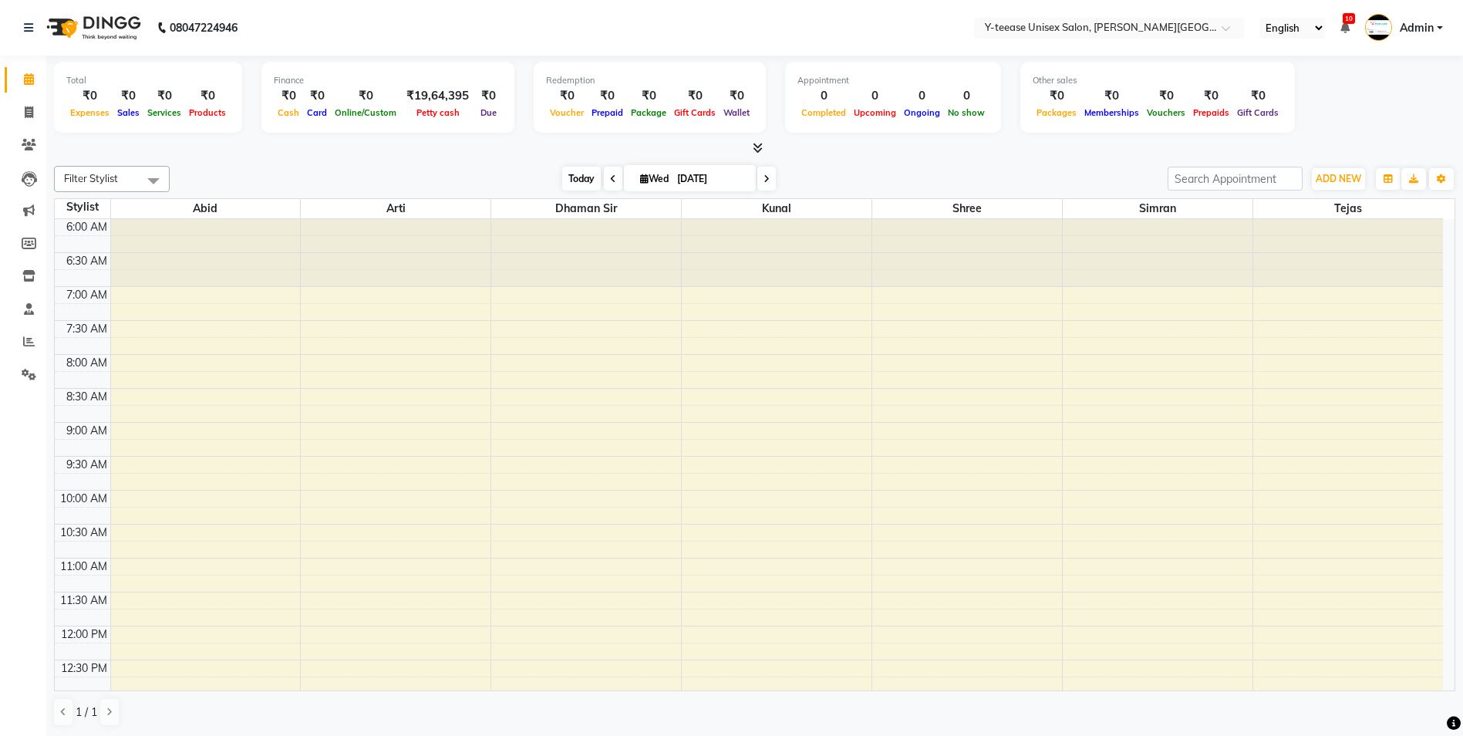
click at [575, 181] on span "Today" at bounding box center [581, 179] width 39 height 24
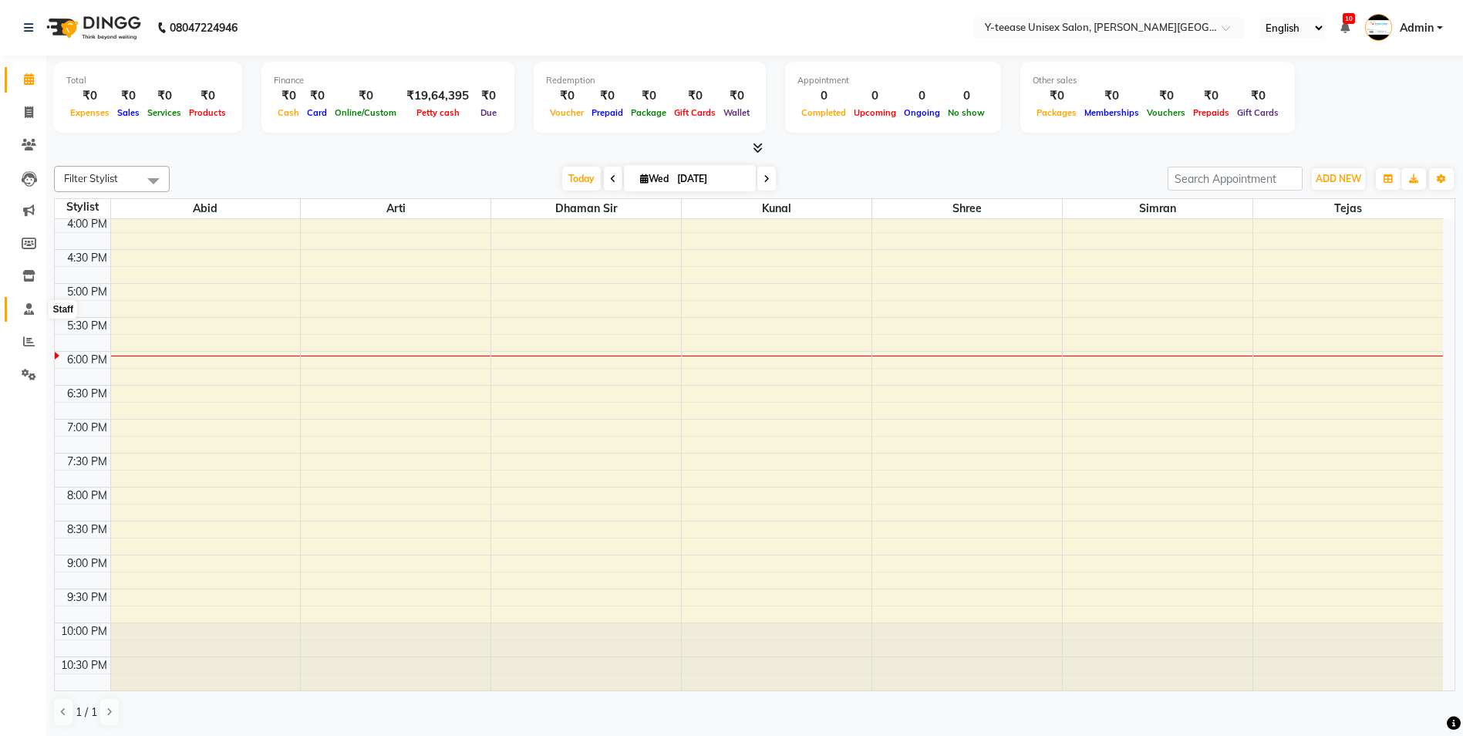
click at [25, 312] on icon at bounding box center [29, 309] width 10 height 12
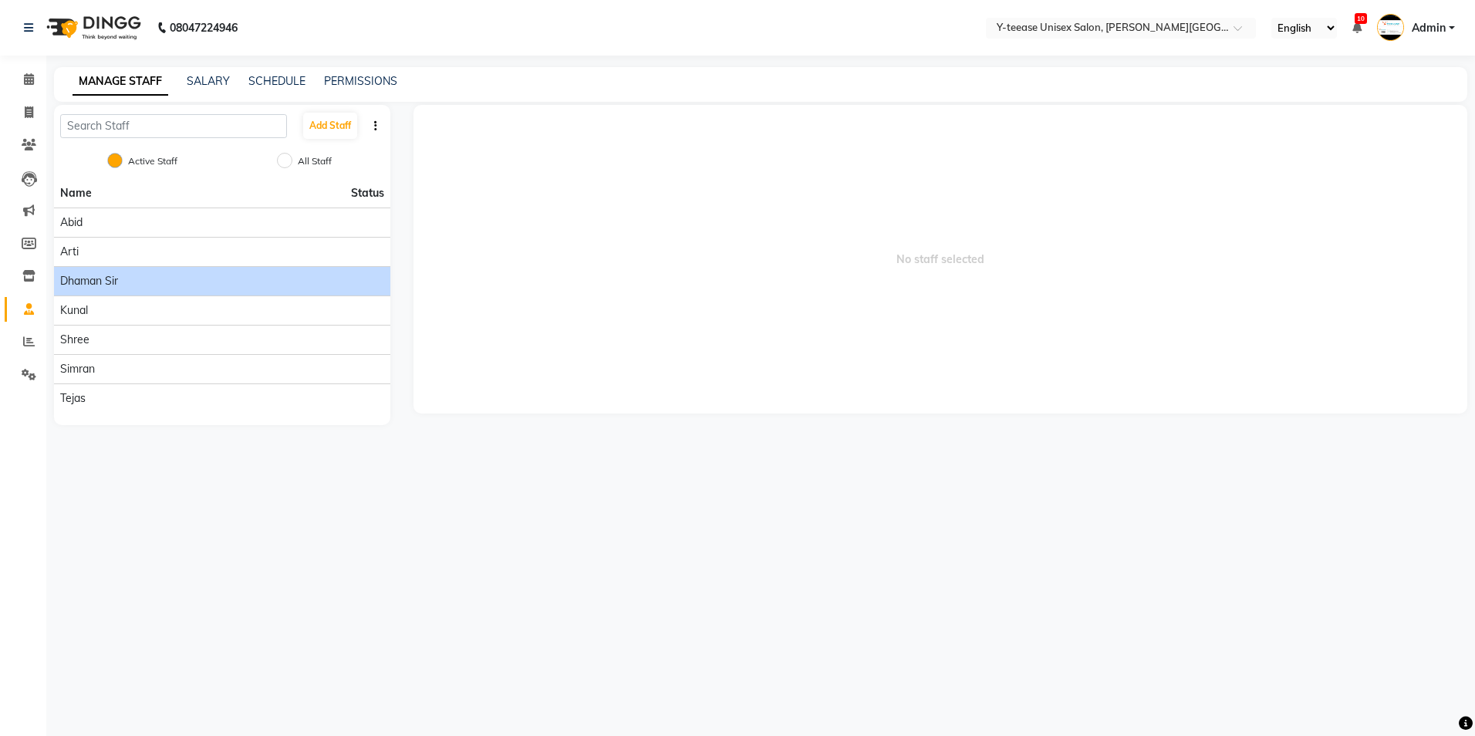
click at [131, 283] on div "Dhaman Sir" at bounding box center [222, 281] width 324 height 16
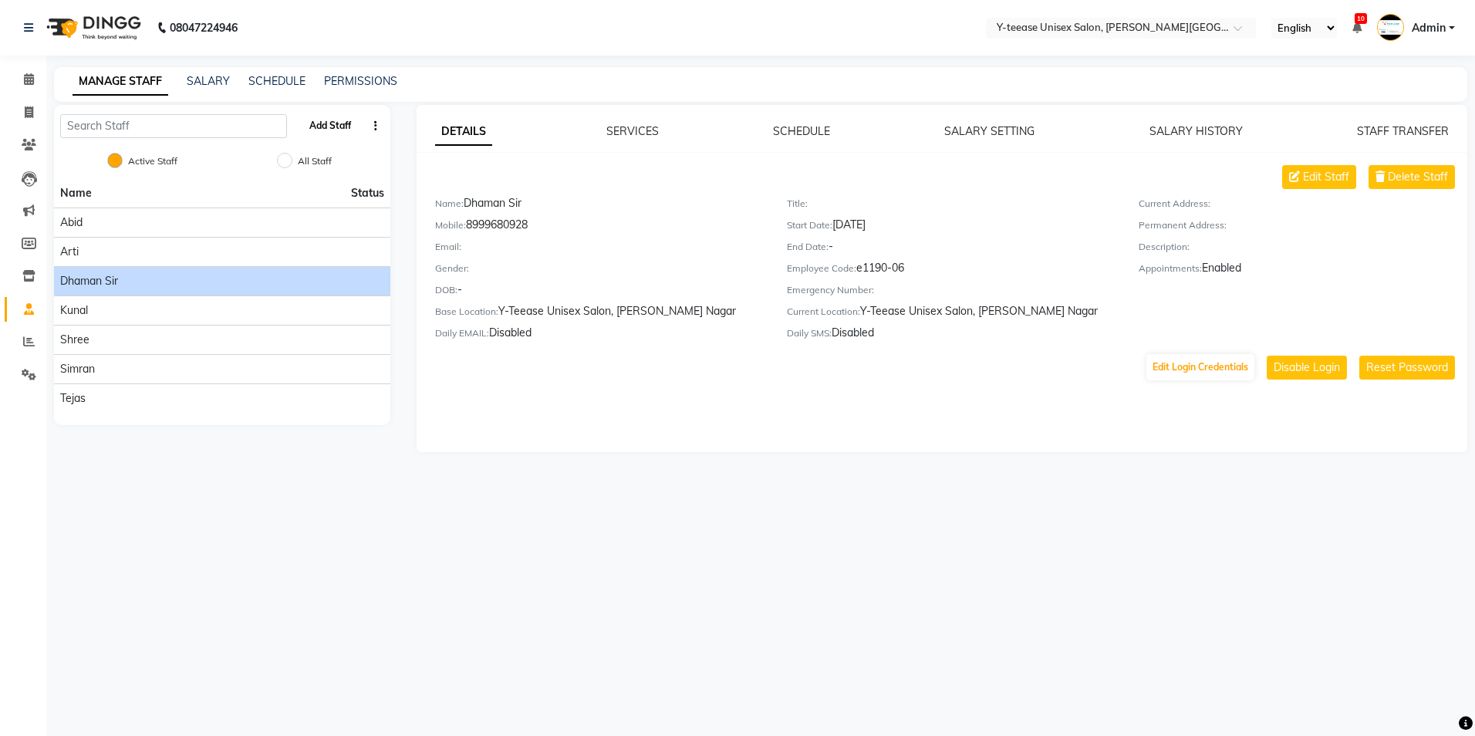
click at [333, 134] on button "Add Staff" at bounding box center [330, 126] width 54 height 26
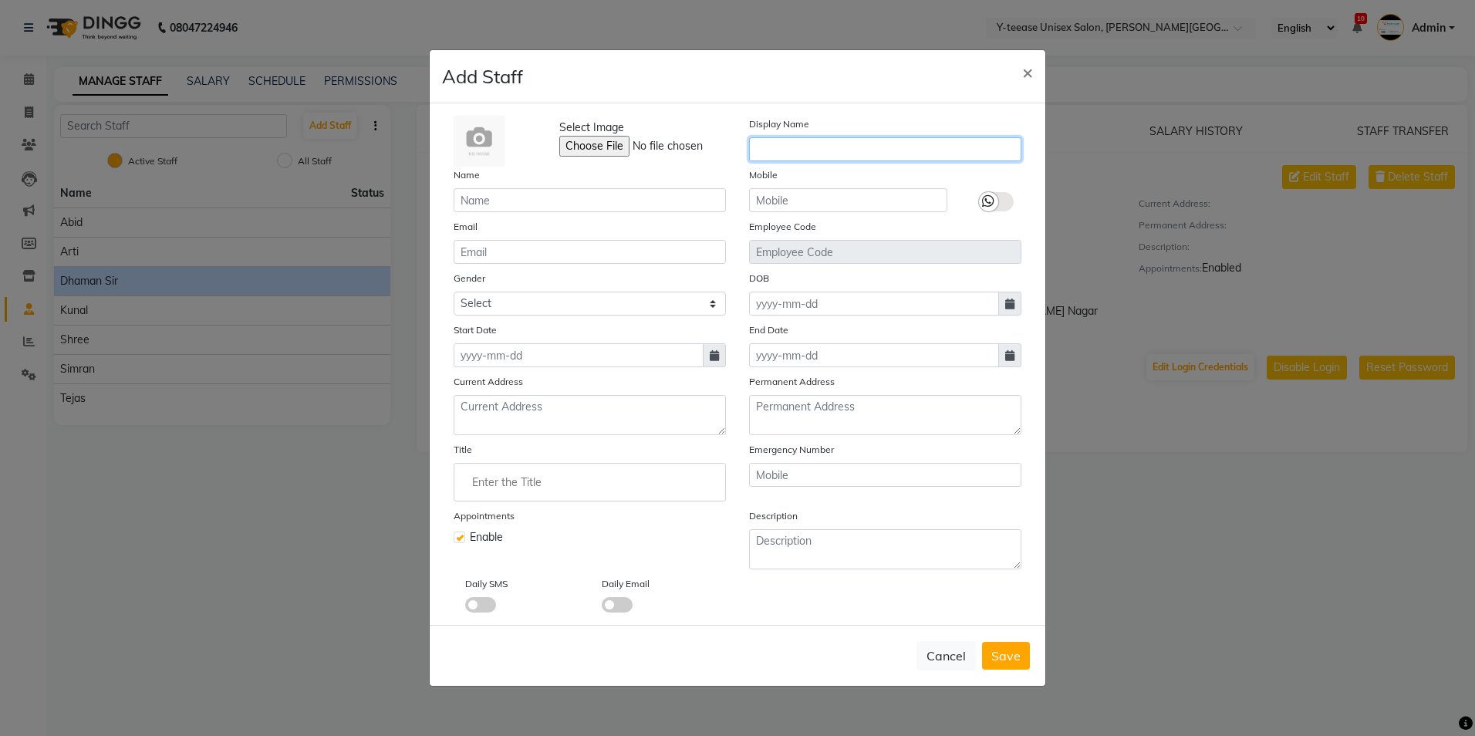
click at [804, 151] on input "text" at bounding box center [885, 149] width 272 height 24
type input "Rahul"
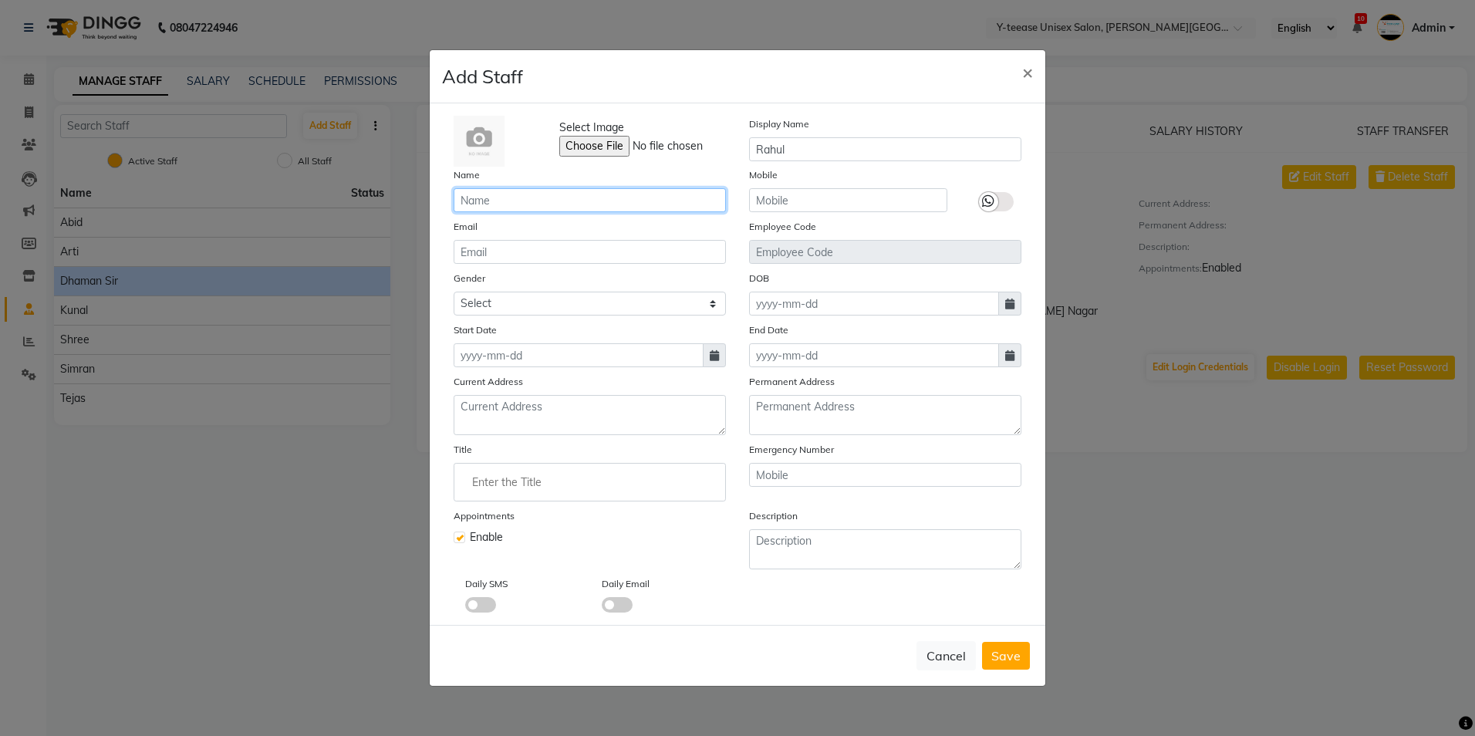
click at [702, 205] on input "text" at bounding box center [589, 200] width 272 height 24
click at [721, 612] on div "Select Image Display Name [PERSON_NAME] Name Mobile Email Employee Code Gender …" at bounding box center [737, 363] width 615 height 521
click at [667, 302] on select "Select [DEMOGRAPHIC_DATA] [DEMOGRAPHIC_DATA] Other Prefer Not To Say" at bounding box center [589, 304] width 272 height 24
click at [453, 292] on select "Select [DEMOGRAPHIC_DATA] [DEMOGRAPHIC_DATA] Other Prefer Not To Say" at bounding box center [589, 304] width 272 height 24
click at [669, 305] on select "Select [DEMOGRAPHIC_DATA] [DEMOGRAPHIC_DATA] Other Prefer Not To Say" at bounding box center [589, 304] width 272 height 24
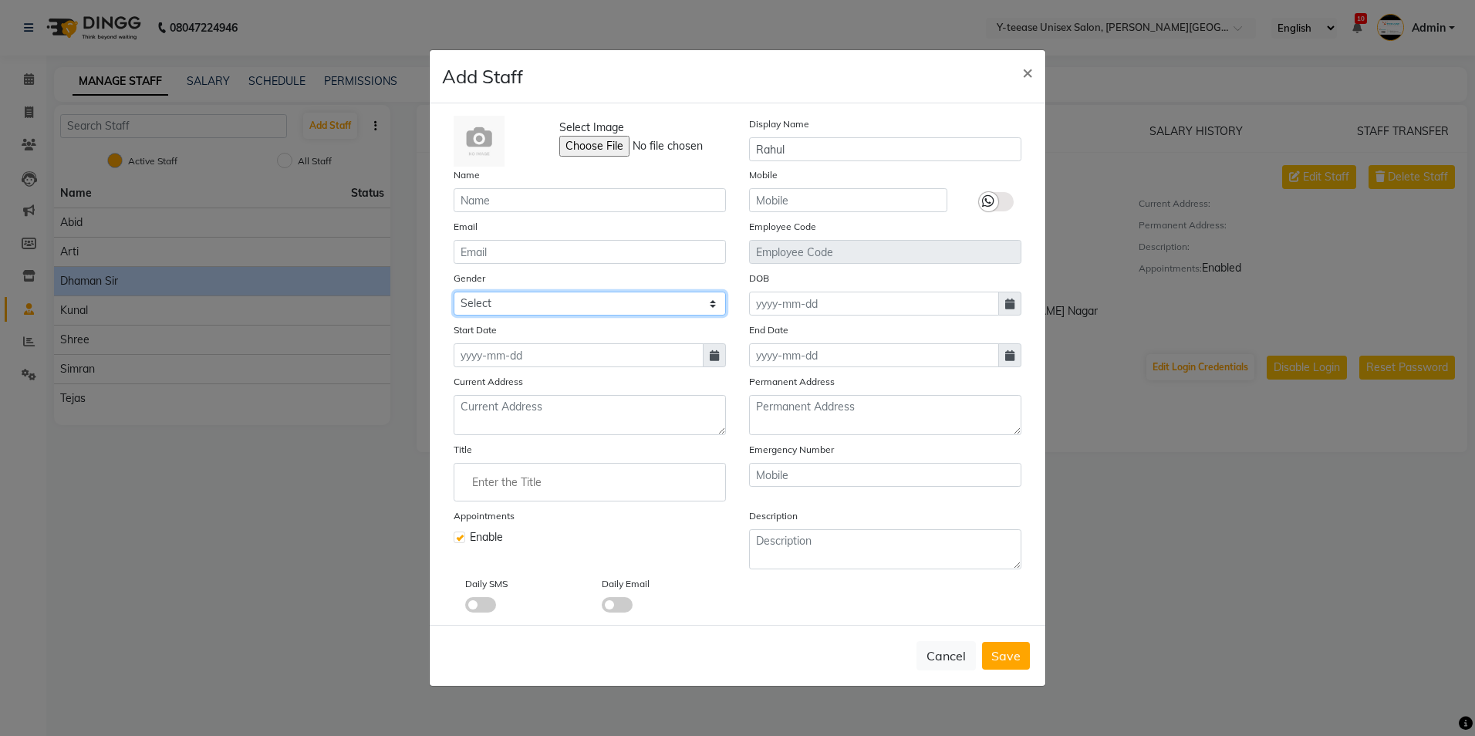
select select "[DEMOGRAPHIC_DATA]"
click at [453, 292] on select "Select [DEMOGRAPHIC_DATA] [DEMOGRAPHIC_DATA] Other Prefer Not To Say" at bounding box center [589, 304] width 272 height 24
click at [1009, 648] on button "Save" at bounding box center [1006, 656] width 48 height 28
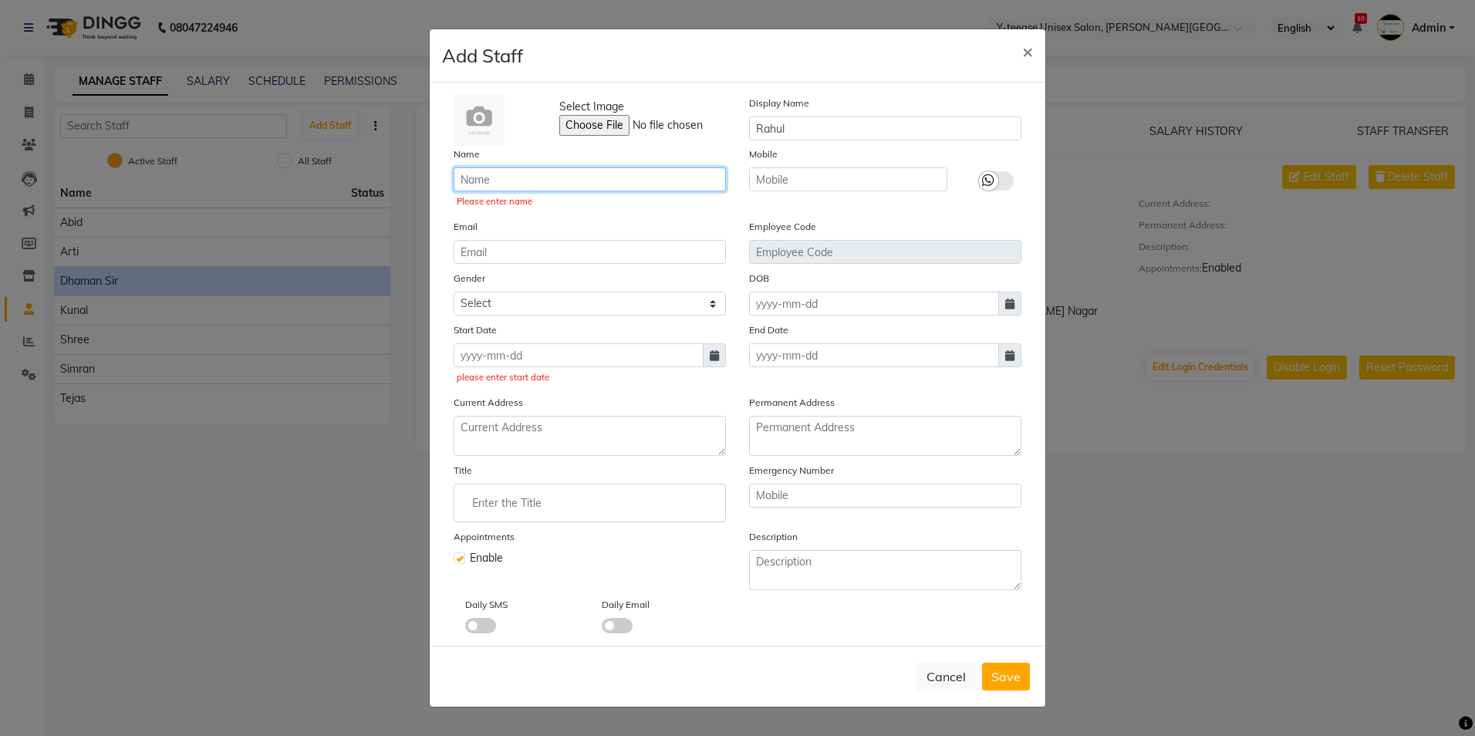
click at [634, 187] on input "text" at bounding box center [589, 179] width 272 height 24
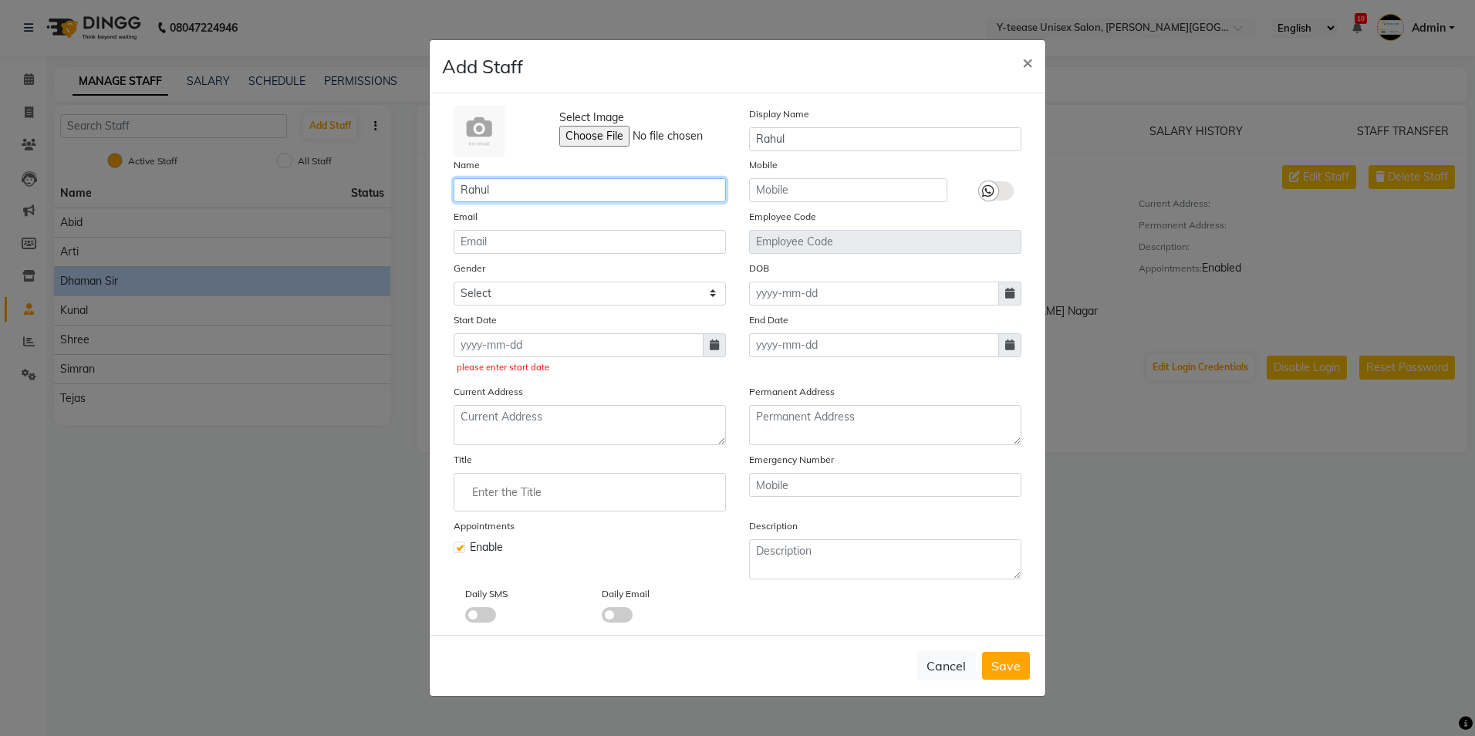
type input "Rahul"
click at [711, 350] on icon at bounding box center [714, 344] width 9 height 11
select select "9"
select select "2025"
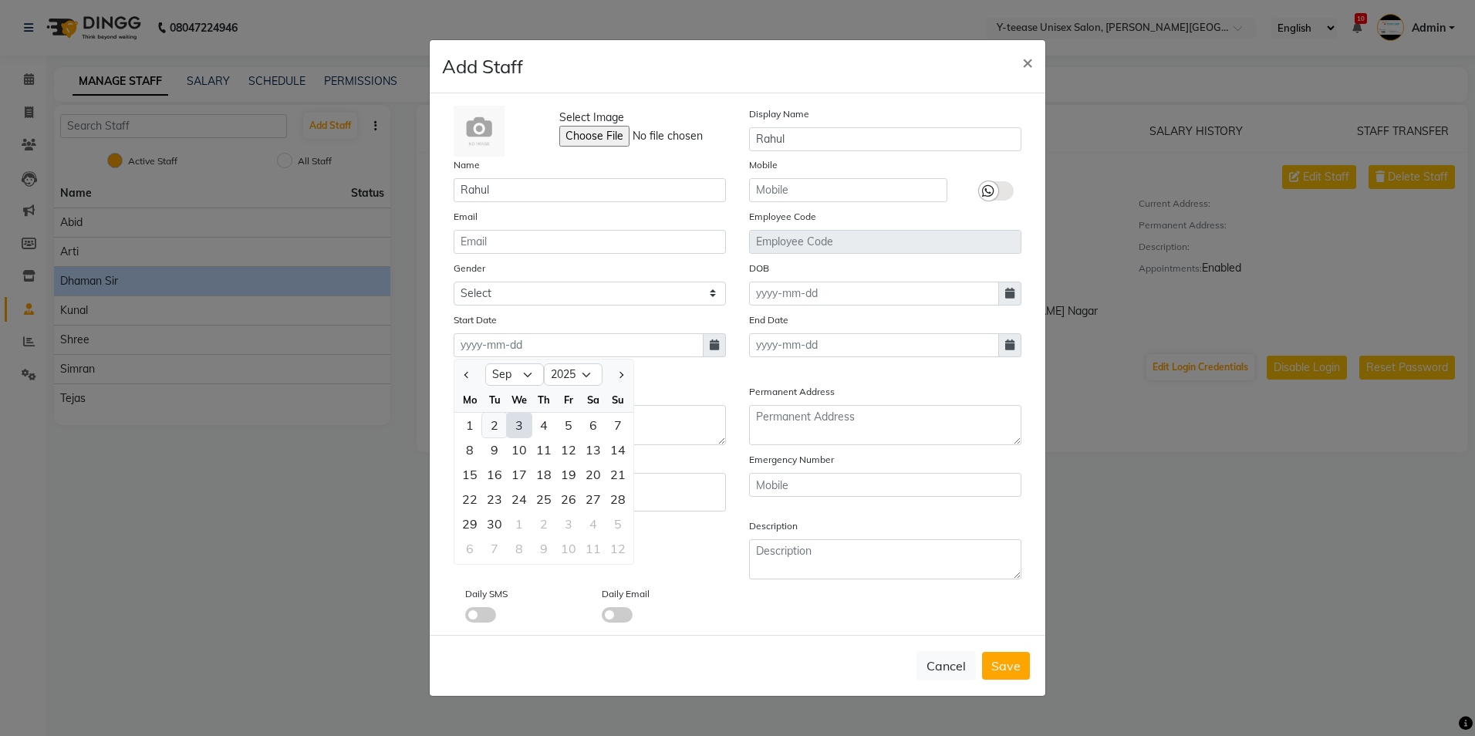
click at [493, 424] on div "2" at bounding box center [494, 425] width 25 height 25
type input "02-09-2025"
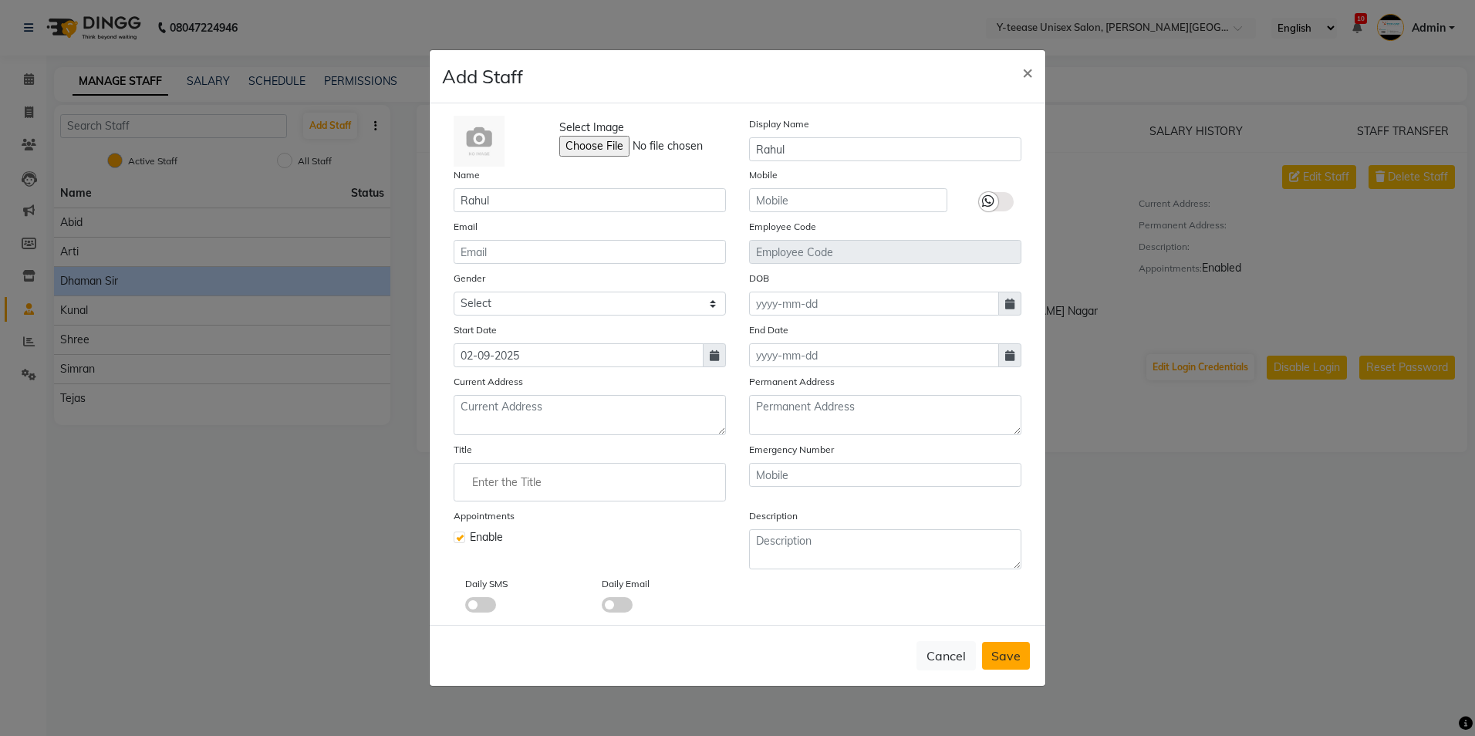
click at [996, 647] on button "Save" at bounding box center [1006, 656] width 48 height 28
select select
checkbox input "false"
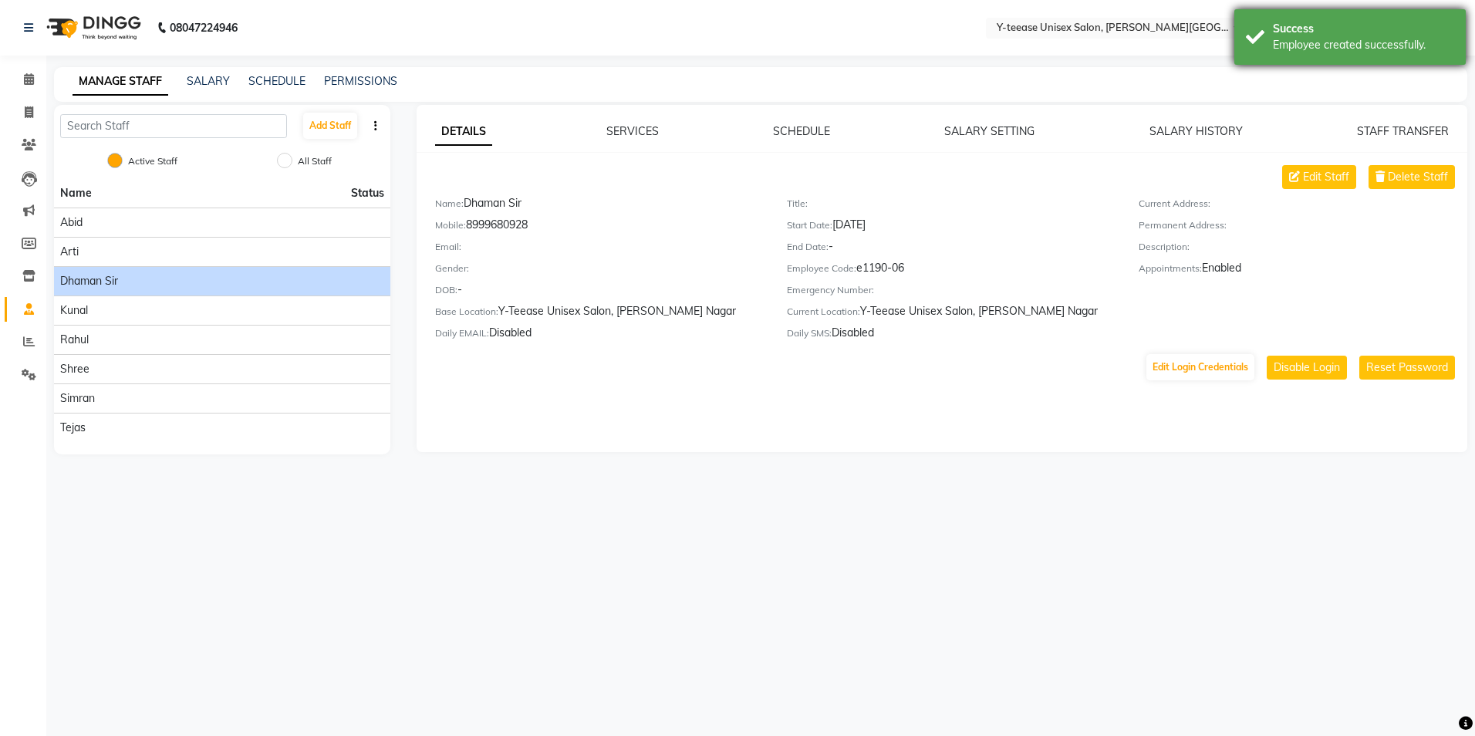
click at [1270, 64] on div "Success Employee created successfully." at bounding box center [1349, 37] width 231 height 56
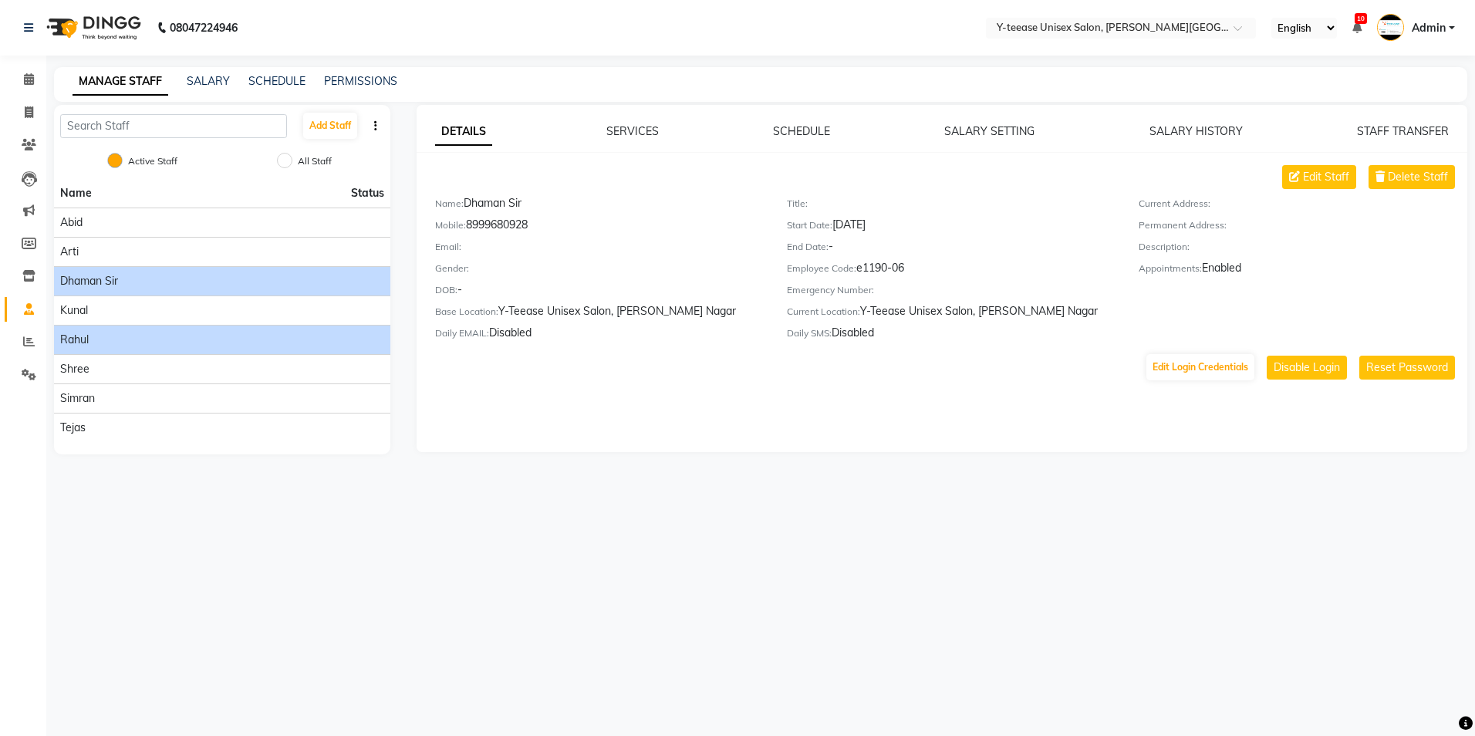
click at [271, 348] on li "Rahul" at bounding box center [222, 339] width 336 height 29
click at [228, 340] on div "Rahul" at bounding box center [222, 340] width 324 height 16
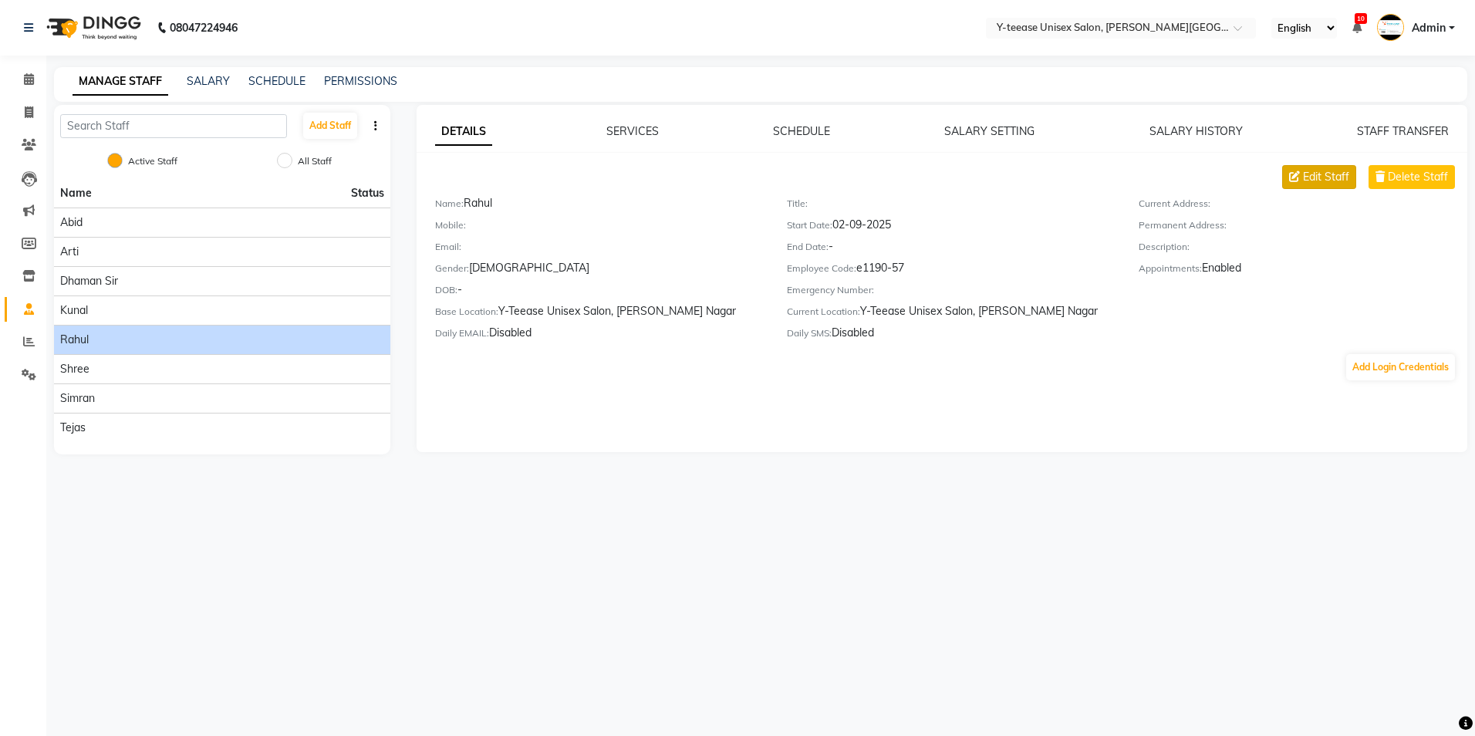
click at [1320, 185] on button "Edit Staff" at bounding box center [1319, 177] width 74 height 24
select select "[DEMOGRAPHIC_DATA]"
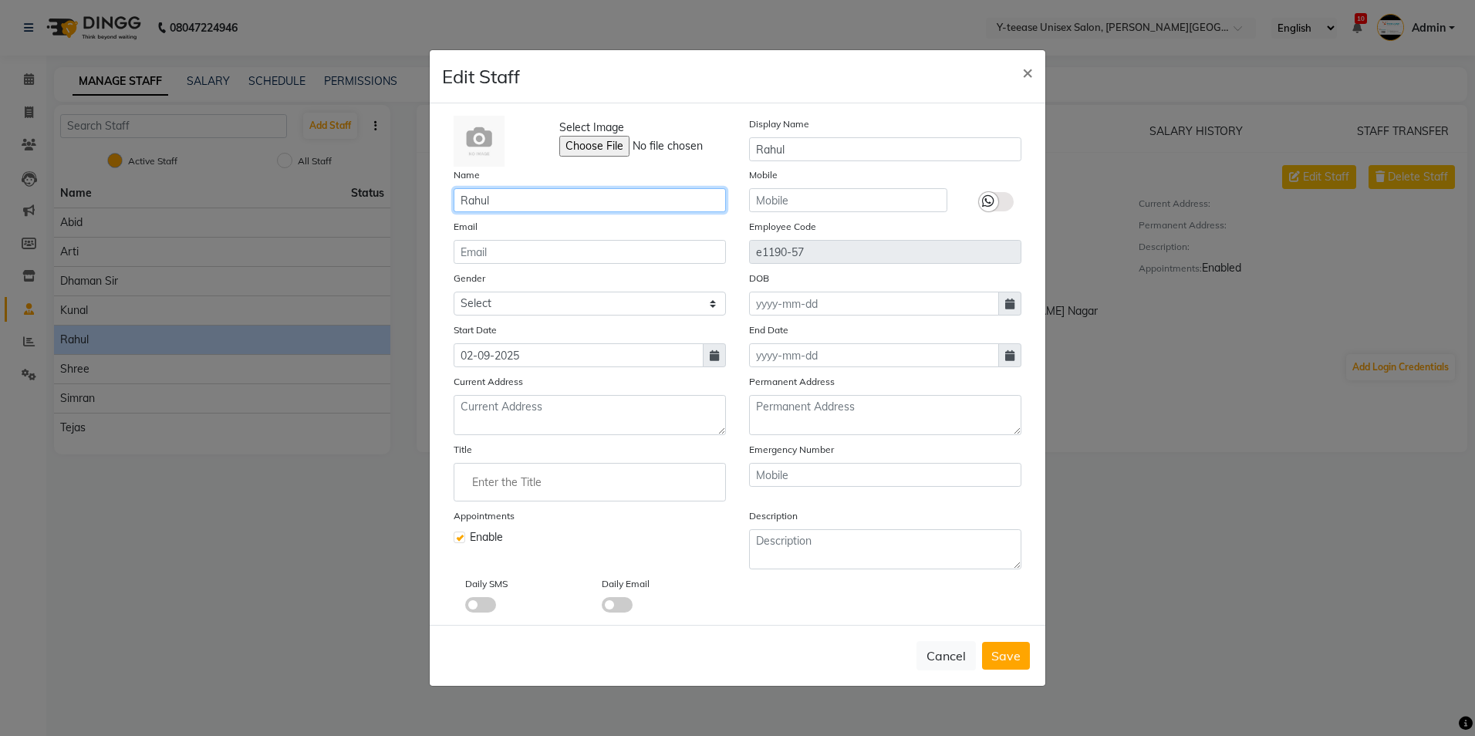
click at [666, 201] on input "Rahul" at bounding box center [589, 200] width 272 height 24
type input "[PERSON_NAME]"
click at [991, 655] on button "Save" at bounding box center [1006, 656] width 48 height 28
select select
checkbox input "false"
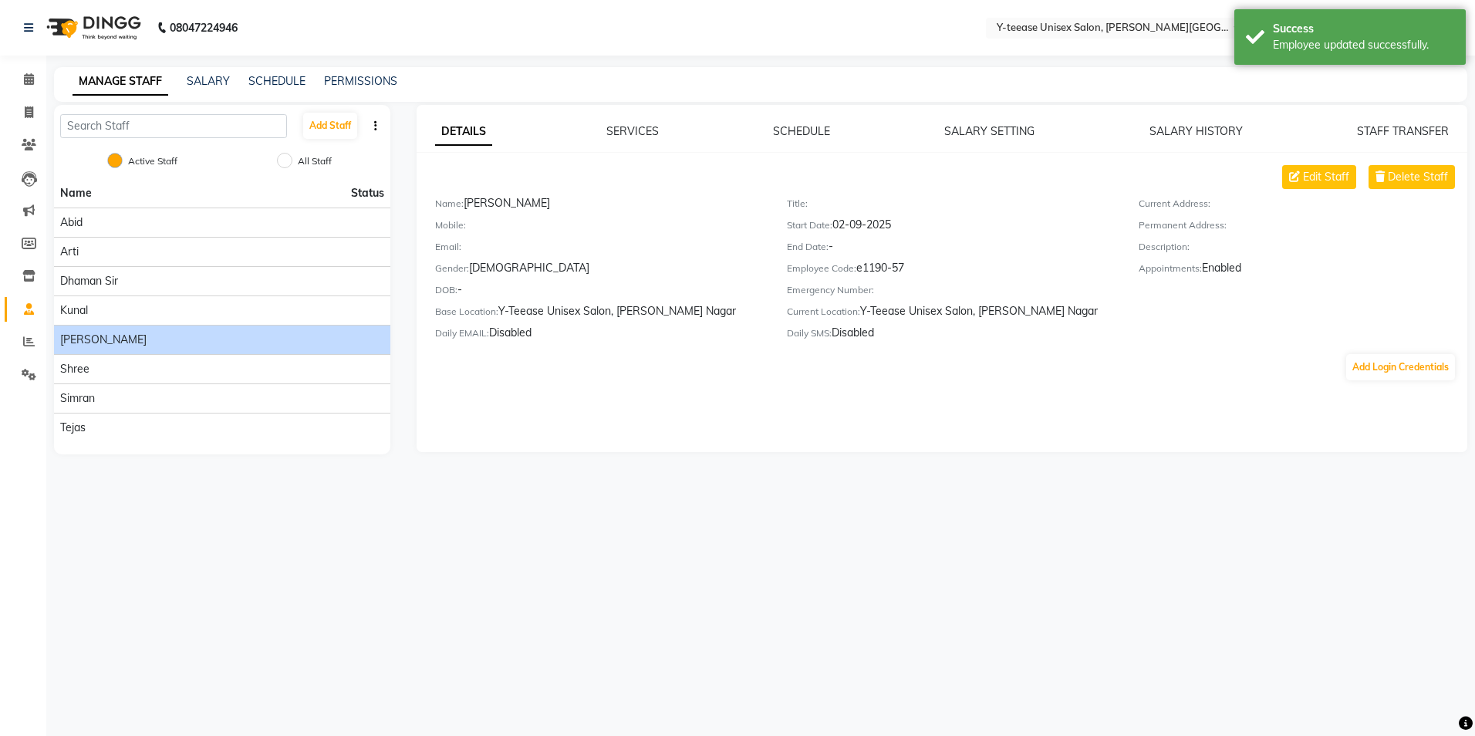
click at [534, 206] on div "Name: [PERSON_NAME]" at bounding box center [599, 206] width 329 height 22
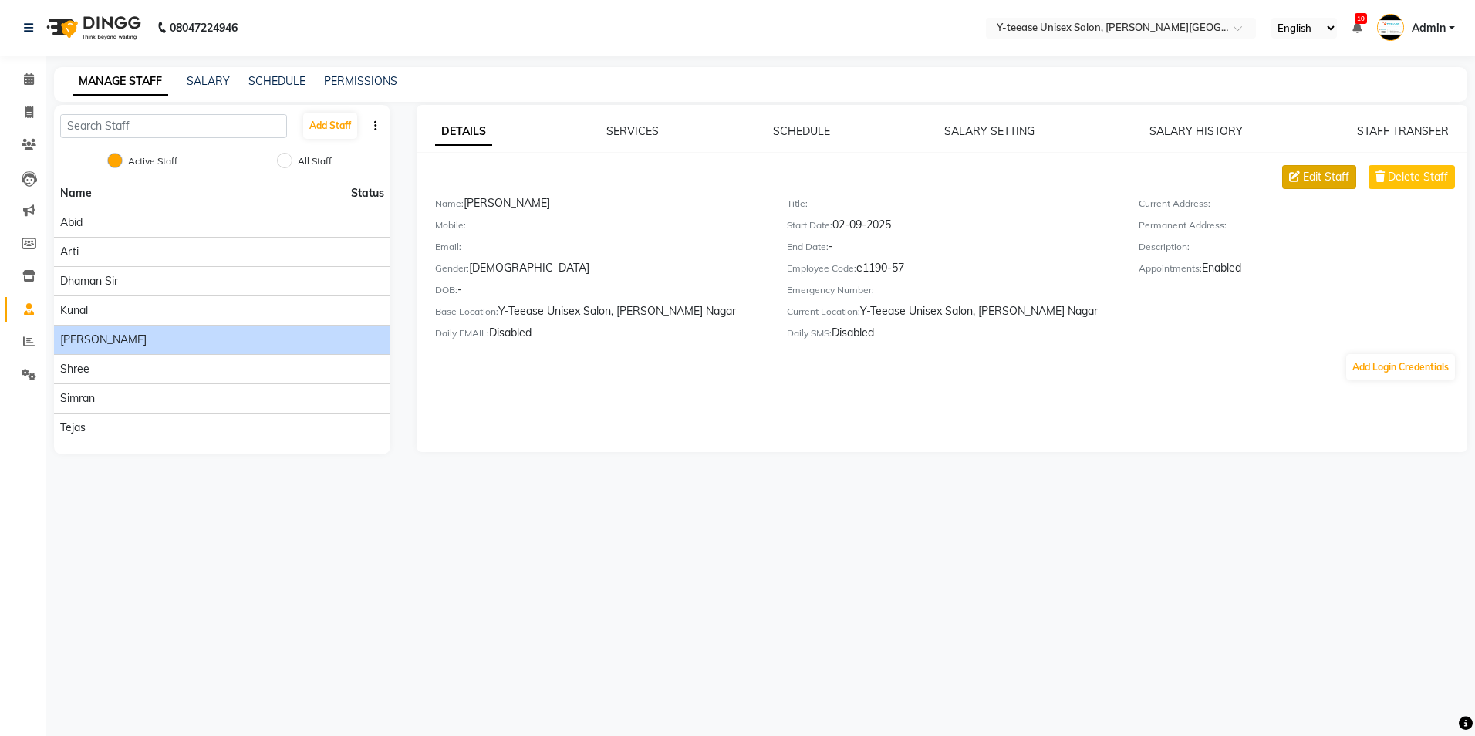
click at [1302, 181] on button "Edit Staff" at bounding box center [1319, 177] width 74 height 24
select select "[DEMOGRAPHIC_DATA]"
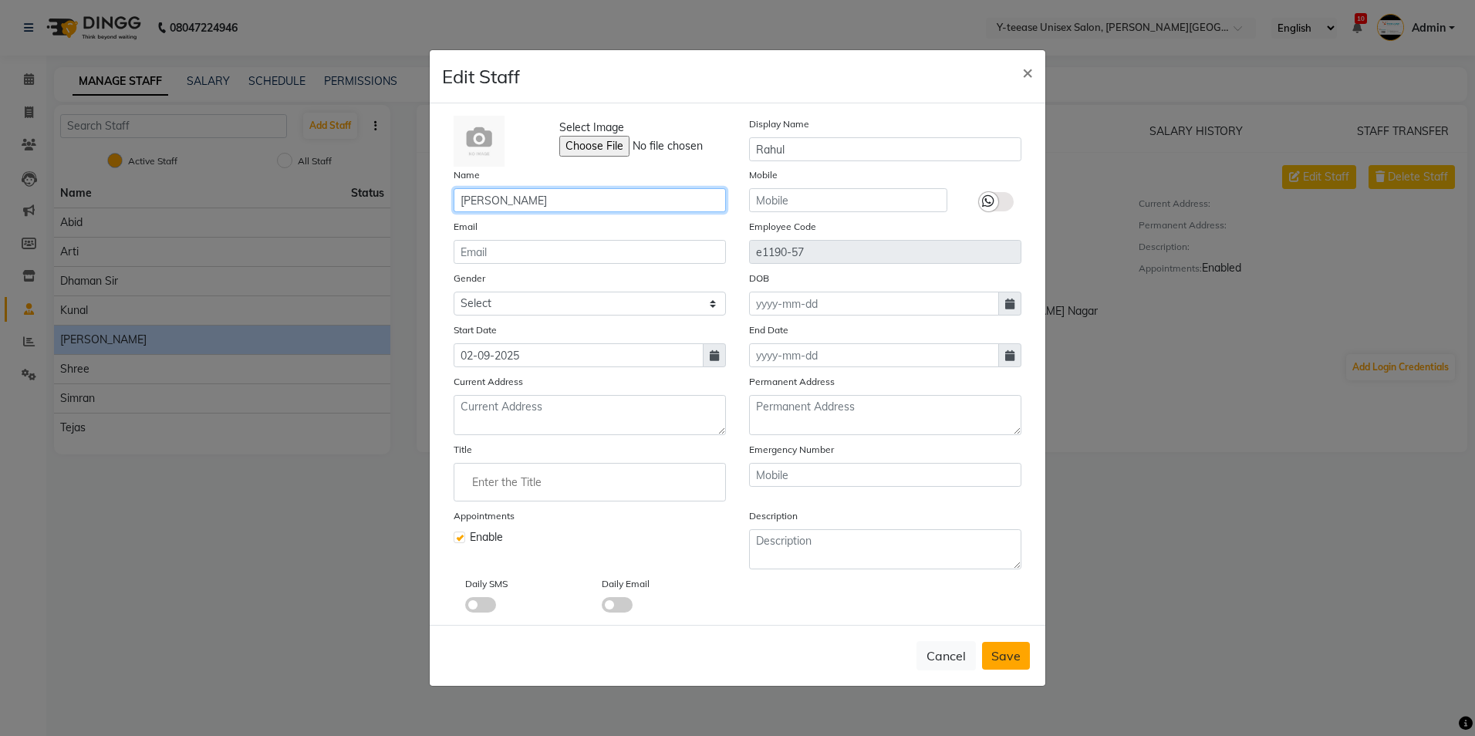
type input "[PERSON_NAME]"
click at [1008, 644] on button "Save" at bounding box center [1006, 656] width 48 height 28
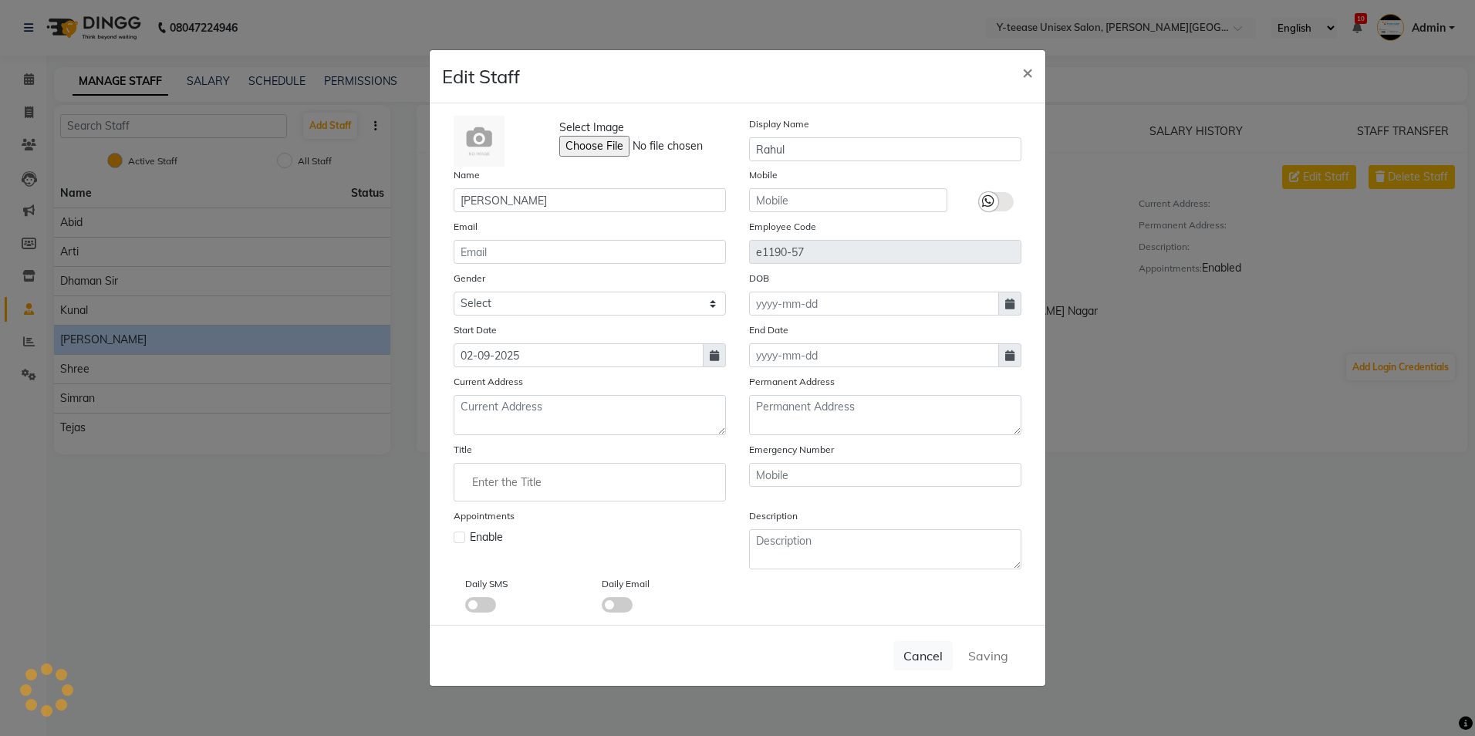
select select
checkbox input "false"
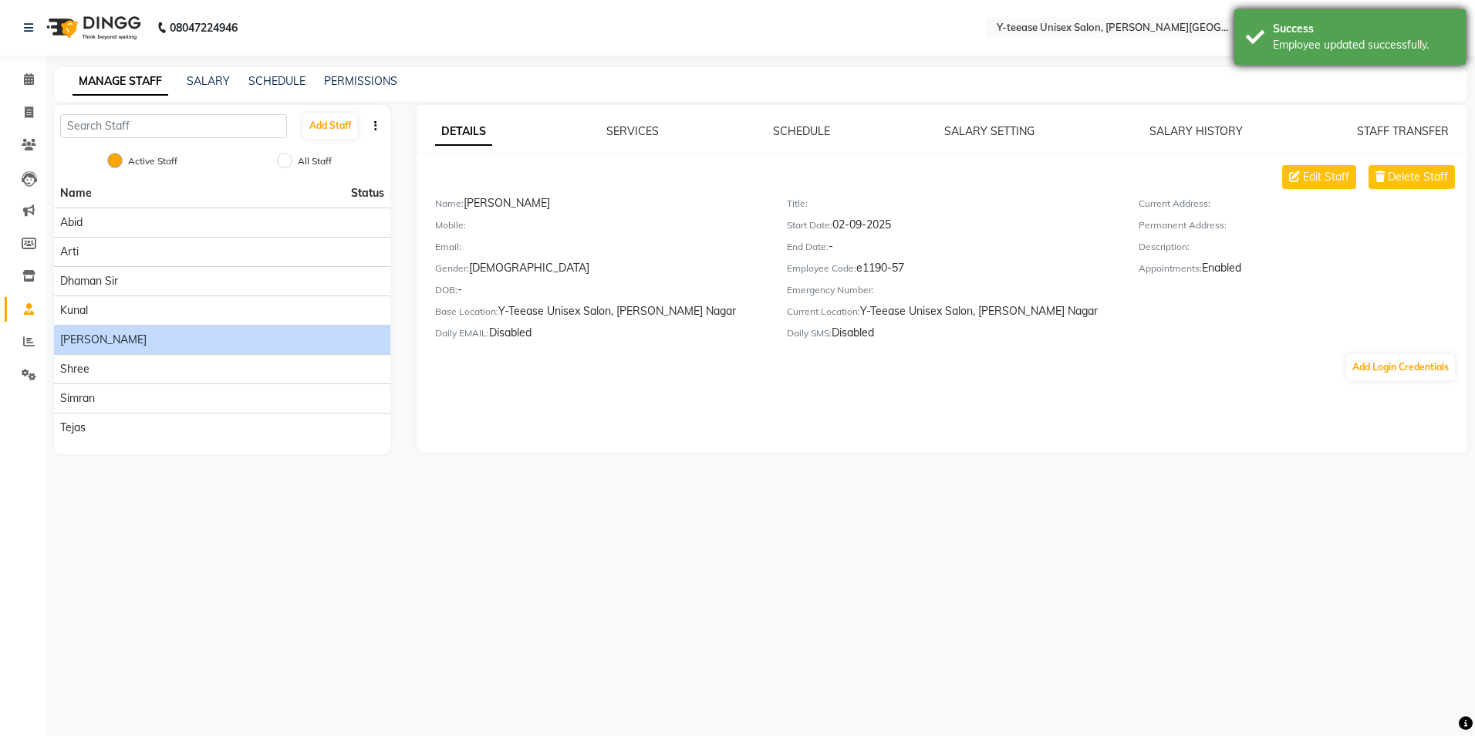
click at [1302, 46] on div "Employee updated successfully." at bounding box center [1363, 45] width 181 height 16
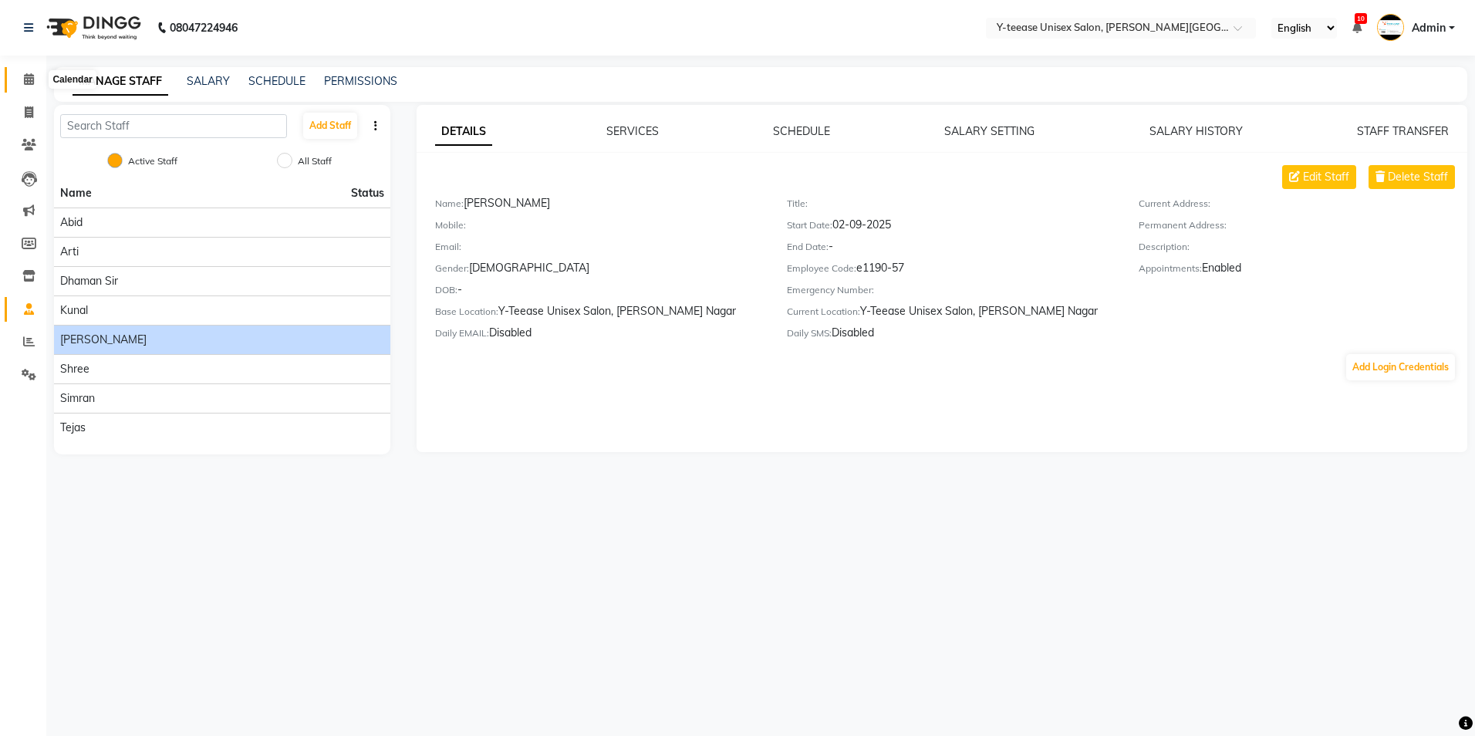
click at [24, 80] on icon at bounding box center [29, 79] width 10 height 12
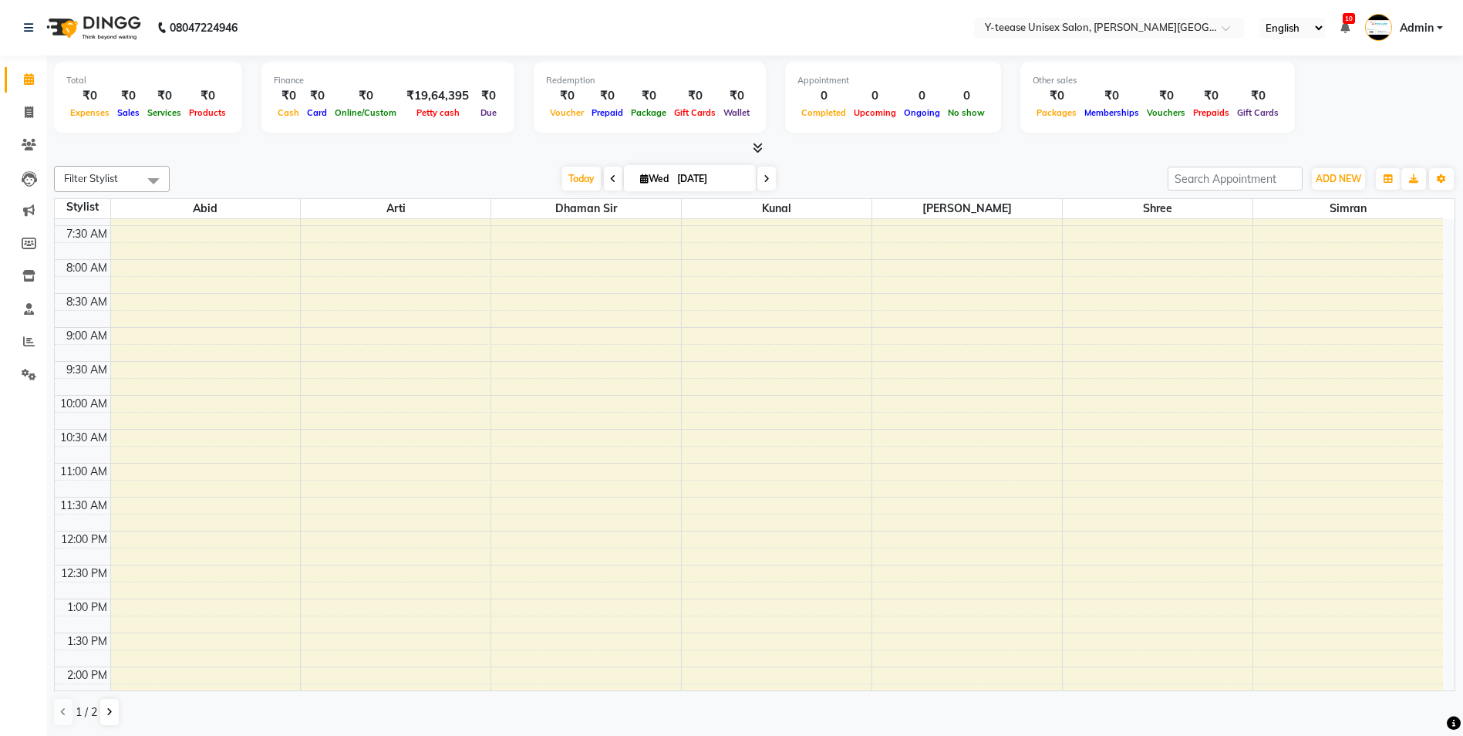
scroll to position [231, 0]
click at [1436, 184] on button "Toggle Dropdown" at bounding box center [1441, 179] width 25 height 22
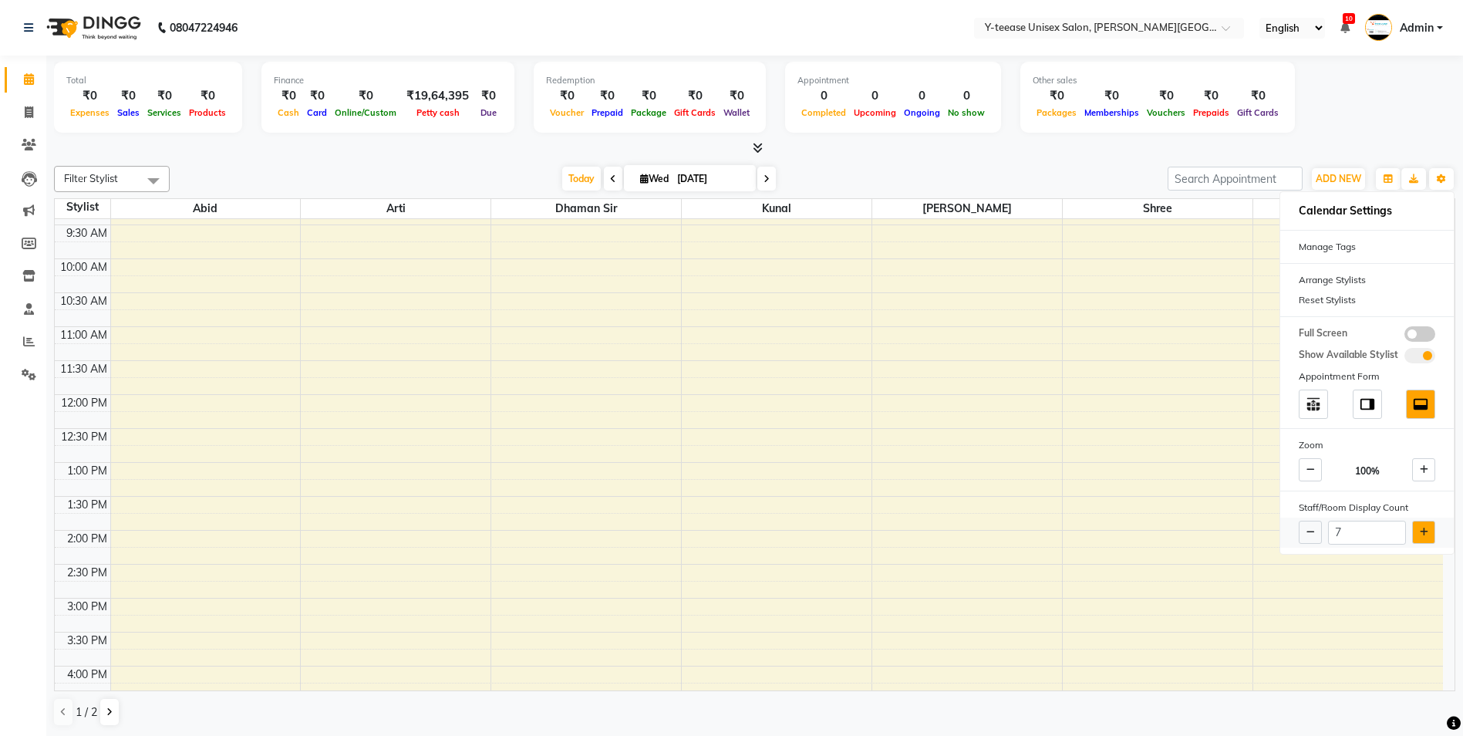
click at [1421, 536] on icon at bounding box center [1424, 532] width 8 height 9
type input "8"
click at [964, 162] on div "Filter Stylist Select All [PERSON_NAME] Dhaman [PERSON_NAME] Shree [PERSON_NAME…" at bounding box center [754, 446] width 1401 height 573
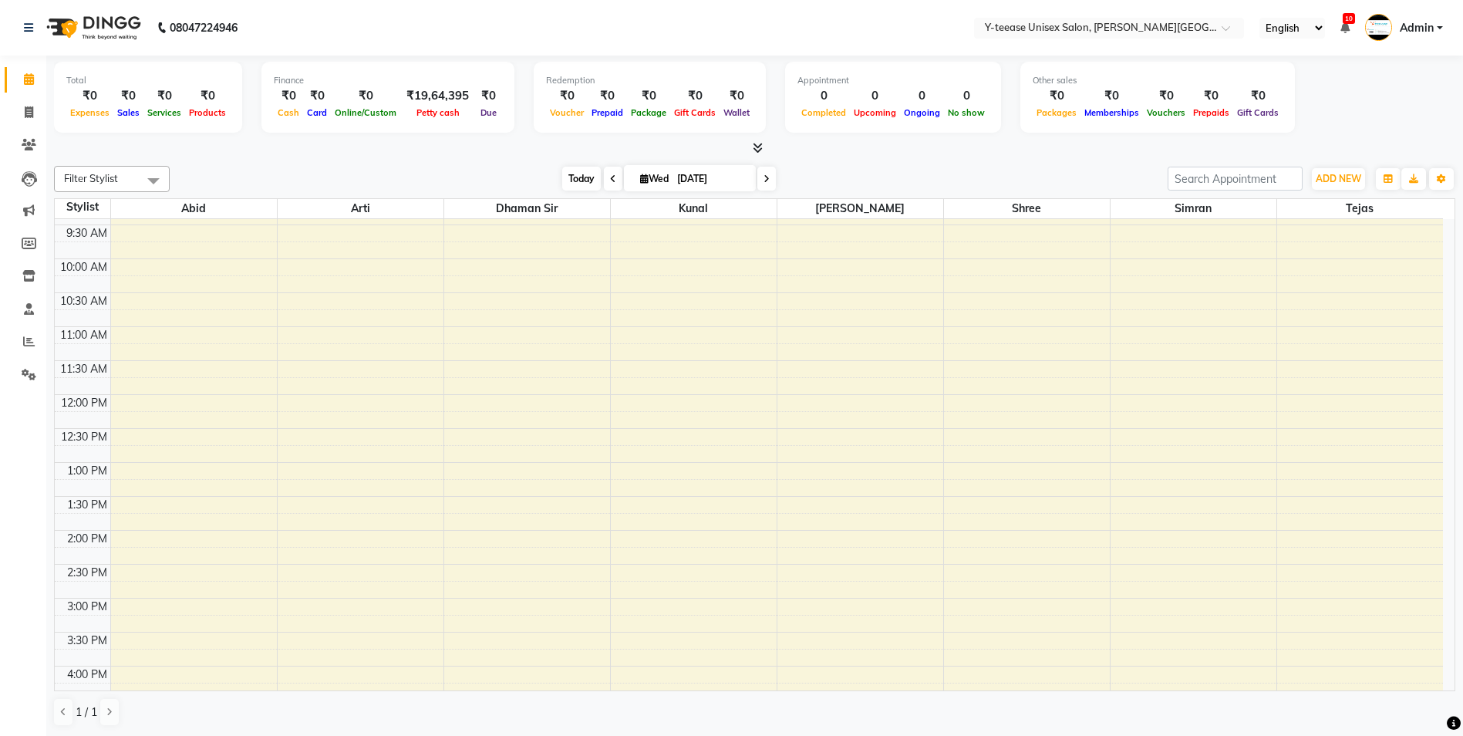
click at [582, 180] on span "Today" at bounding box center [581, 179] width 39 height 24
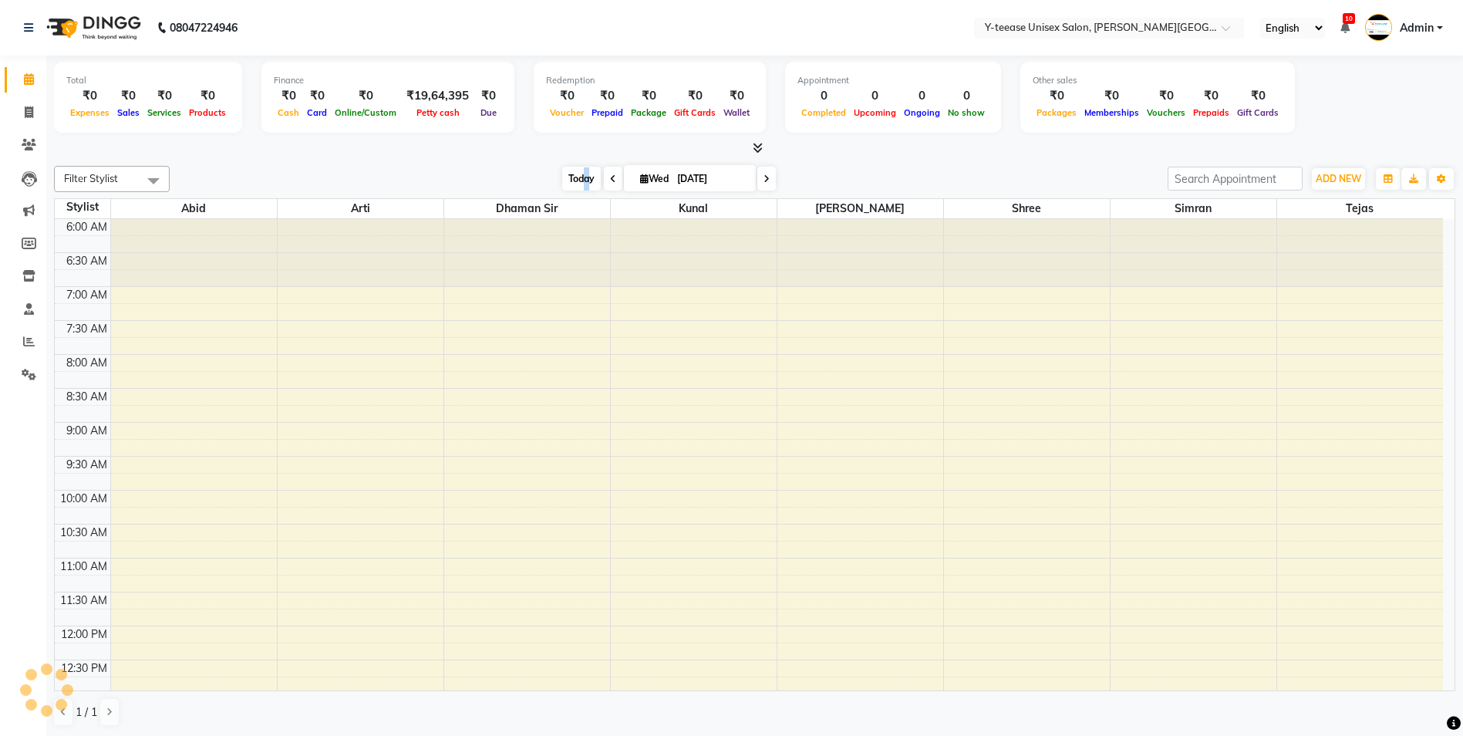
scroll to position [682, 0]
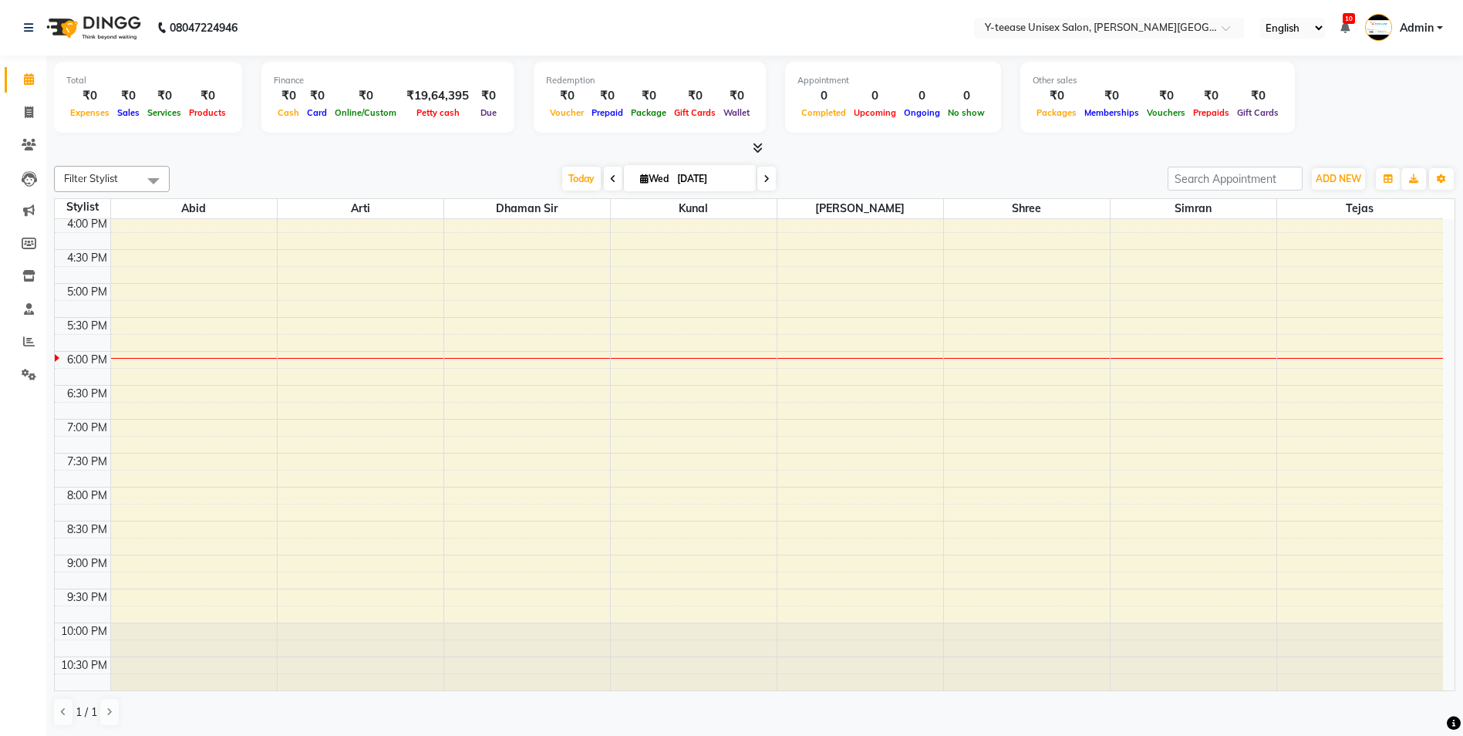
click at [1089, 173] on div "[DATE] [DATE]" at bounding box center [668, 178] width 983 height 23
click at [29, 277] on icon at bounding box center [28, 276] width 13 height 12
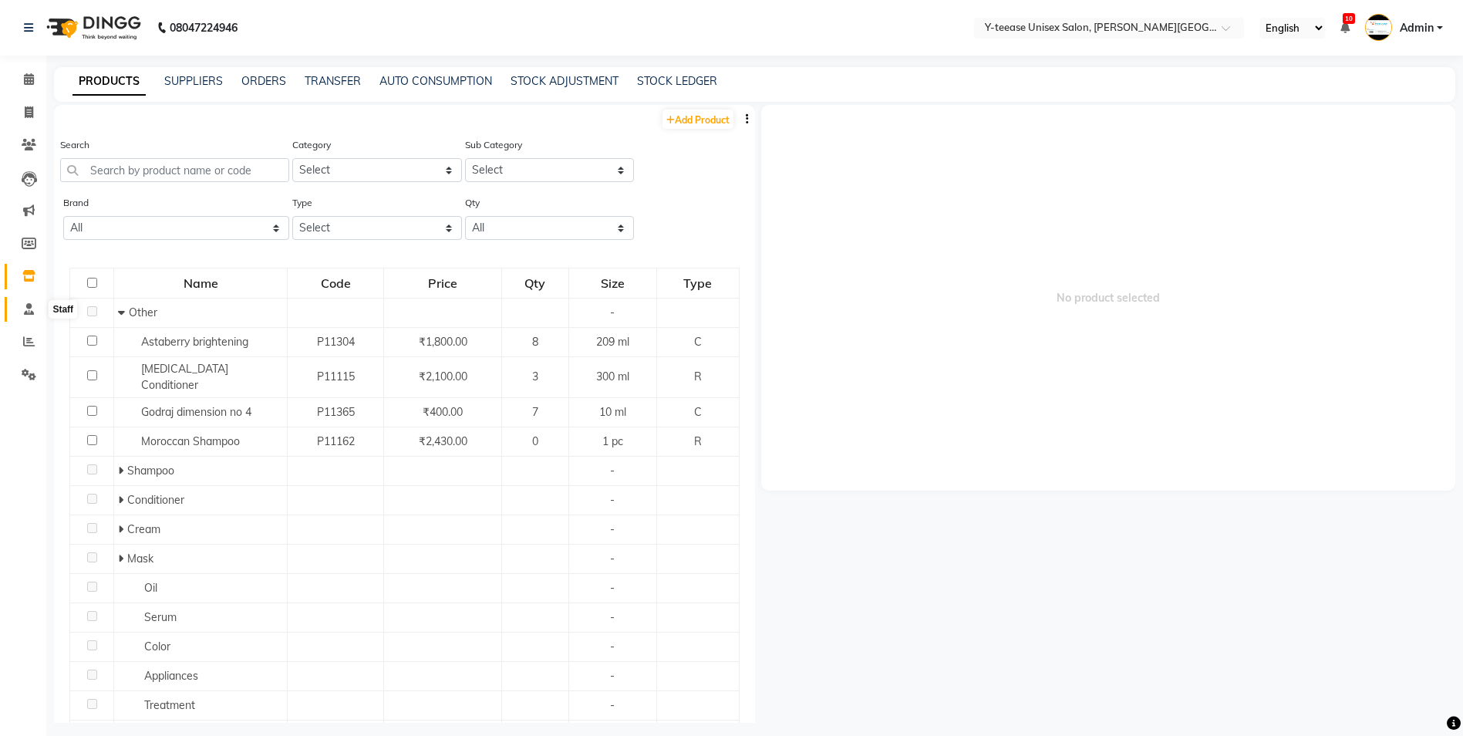
click at [30, 314] on icon at bounding box center [29, 309] width 10 height 12
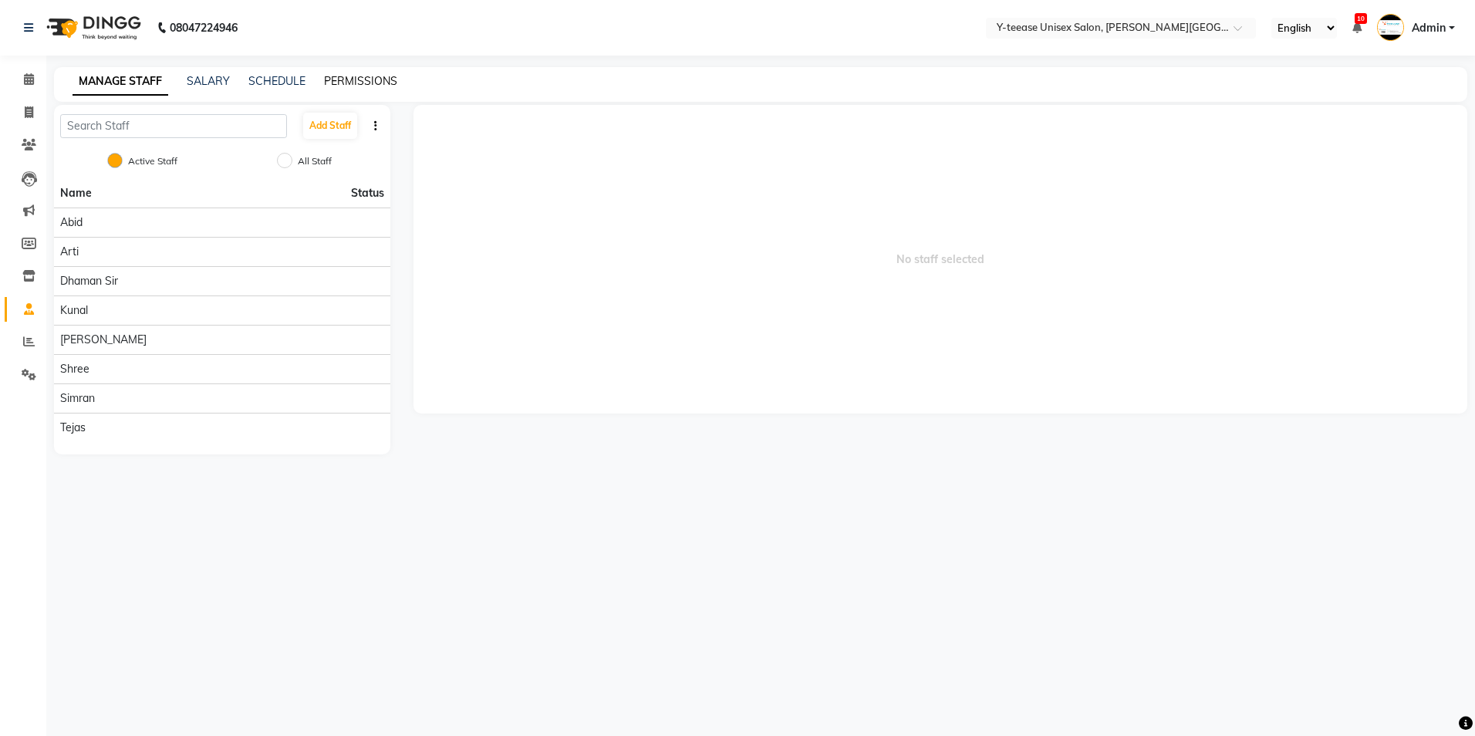
click at [359, 76] on link "PERMISSIONS" at bounding box center [360, 81] width 73 height 14
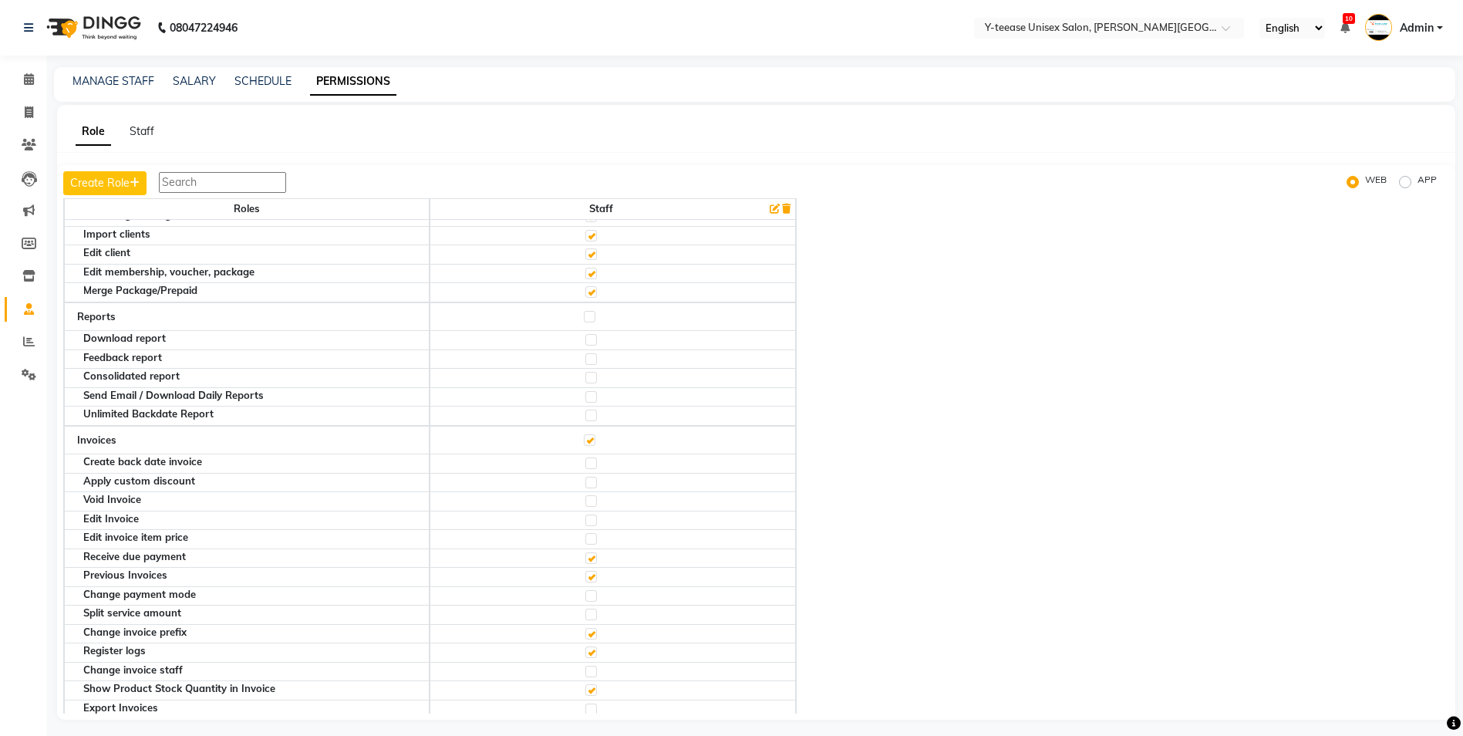
scroll to position [308, 0]
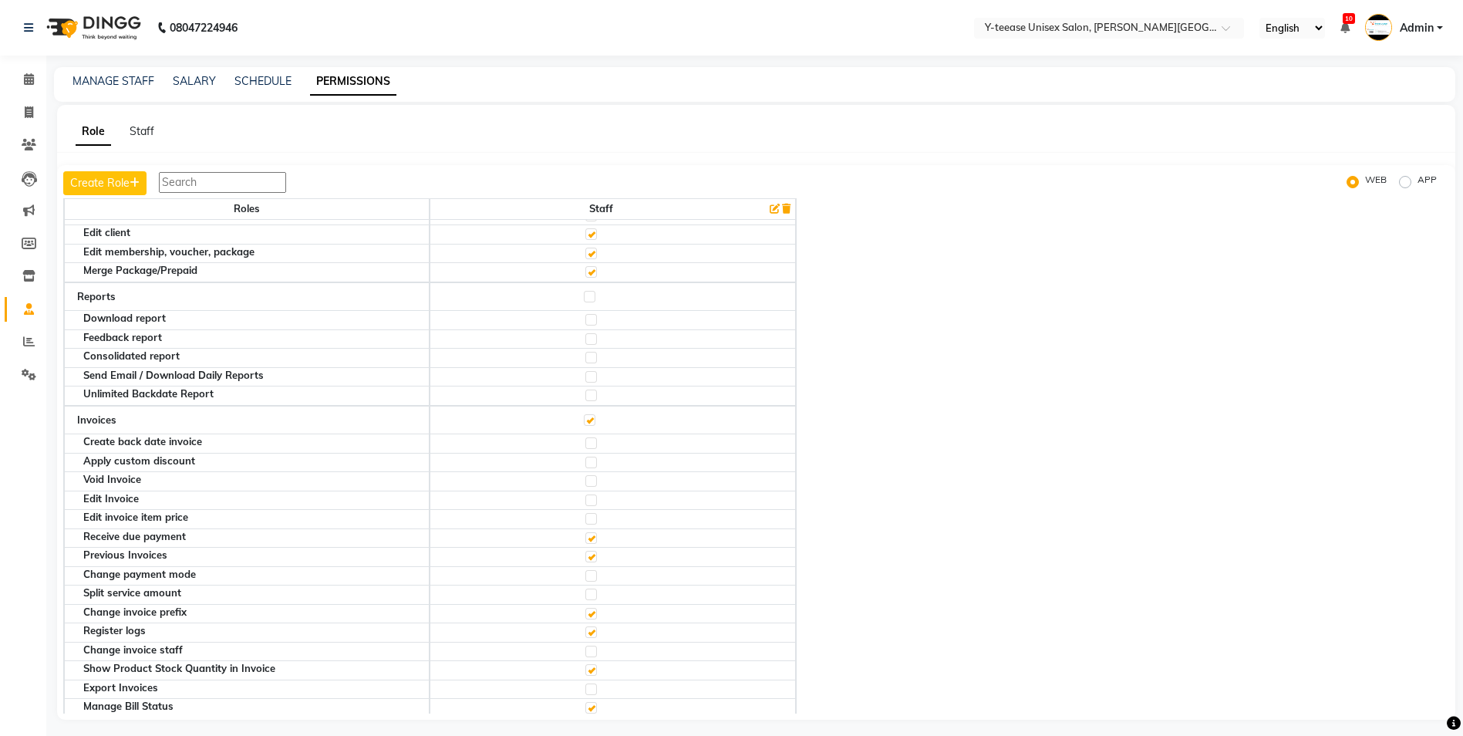
click at [592, 301] on label at bounding box center [590, 297] width 12 height 12
click at [592, 301] on input "checkbox" at bounding box center [589, 297] width 10 height 10
checkbox input "true"
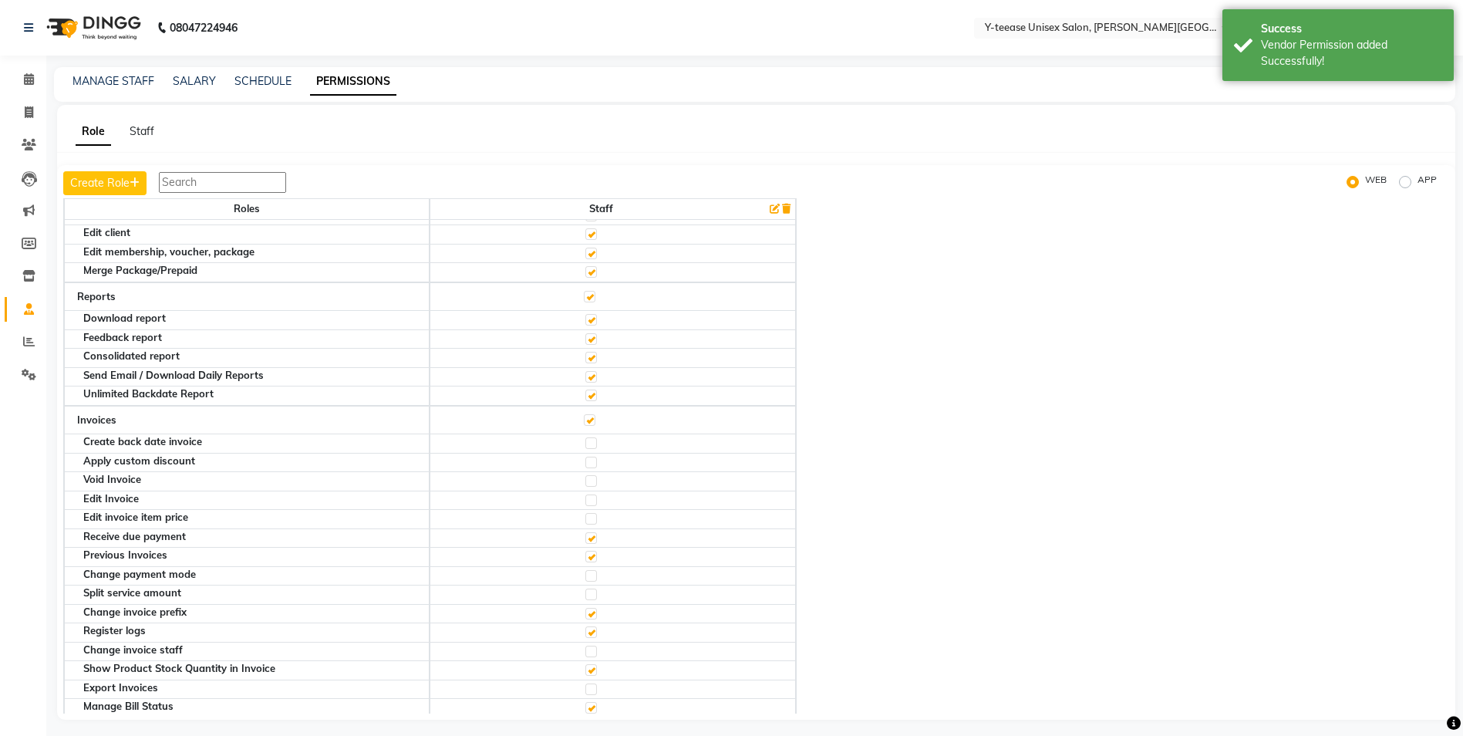
scroll to position [231, 0]
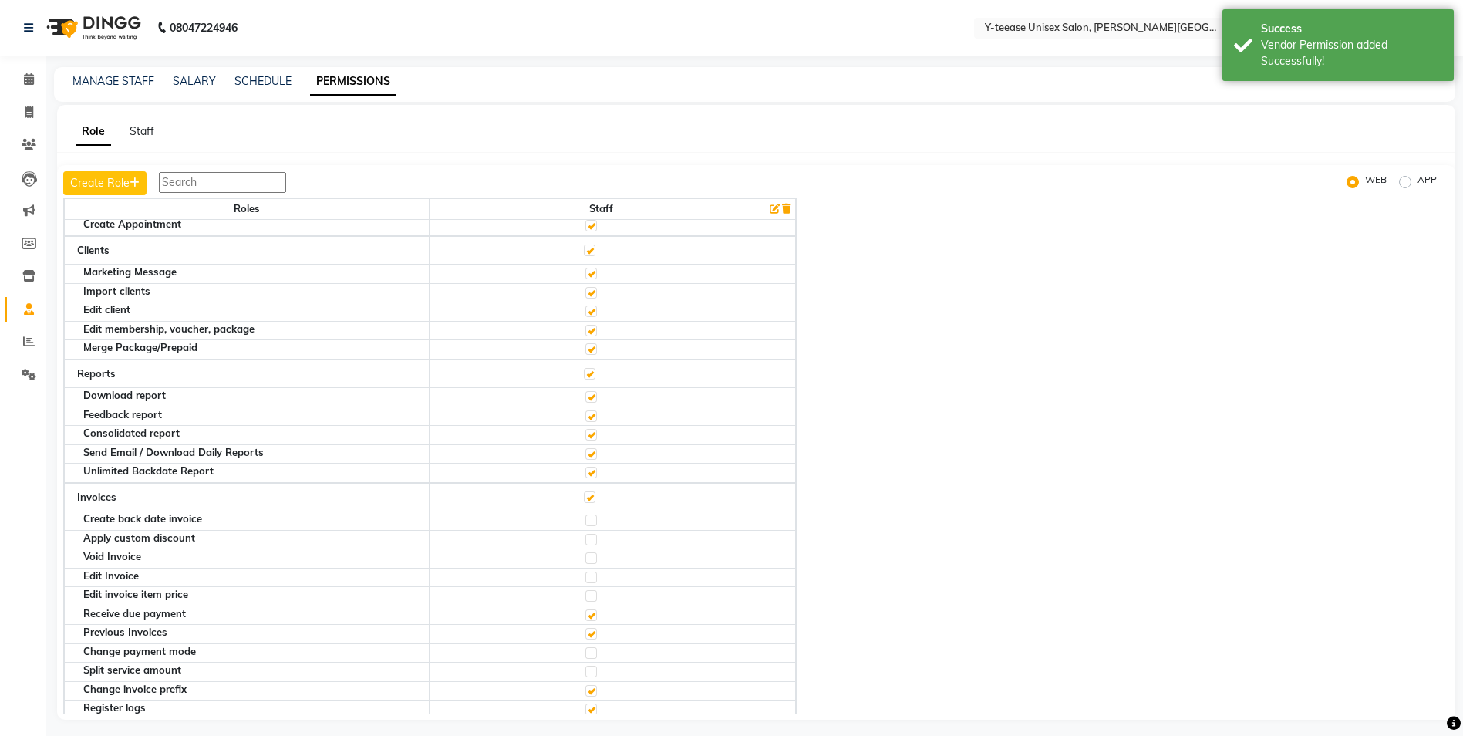
click at [592, 373] on label at bounding box center [590, 374] width 12 height 12
click at [592, 373] on input "checkbox" at bounding box center [589, 374] width 10 height 10
checkbox input "false"
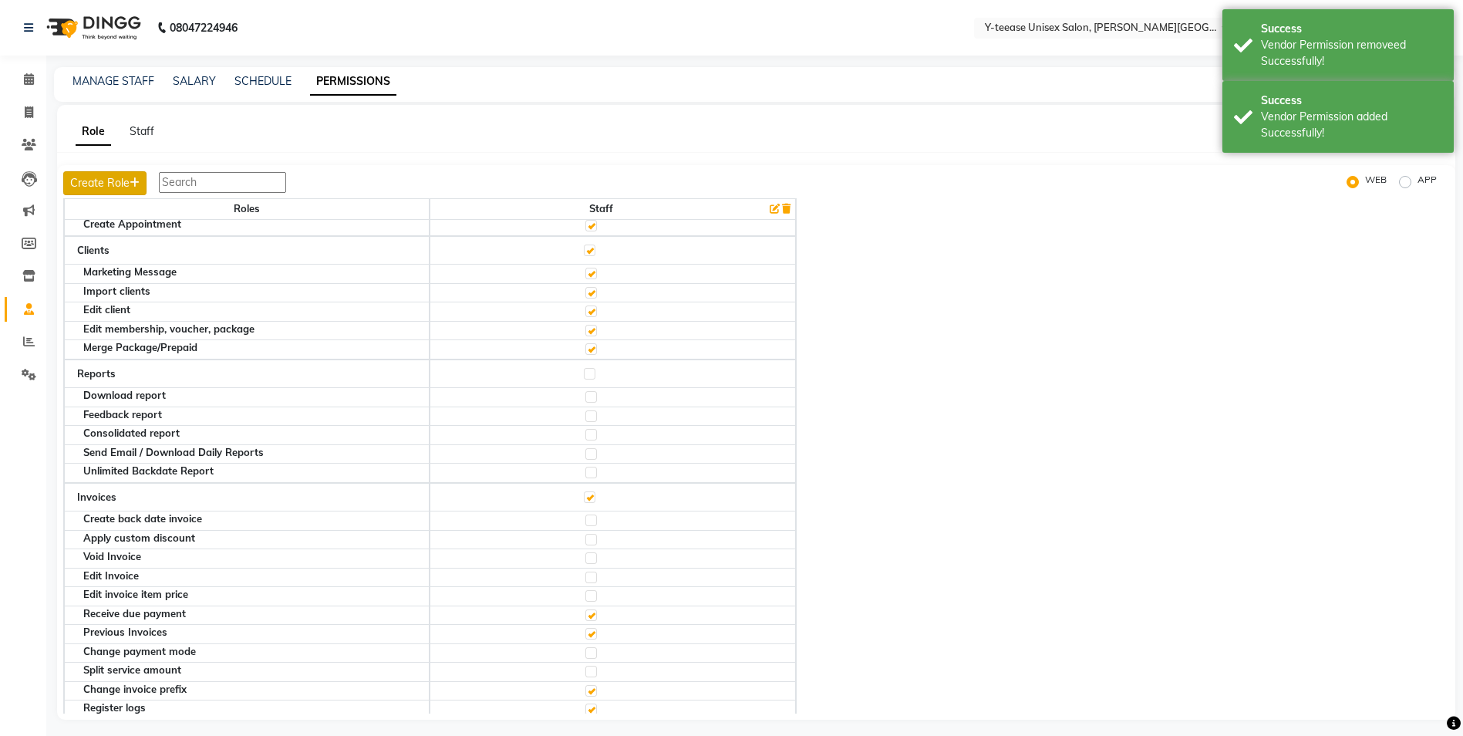
click at [94, 178] on button "Create Role" at bounding box center [104, 183] width 83 height 24
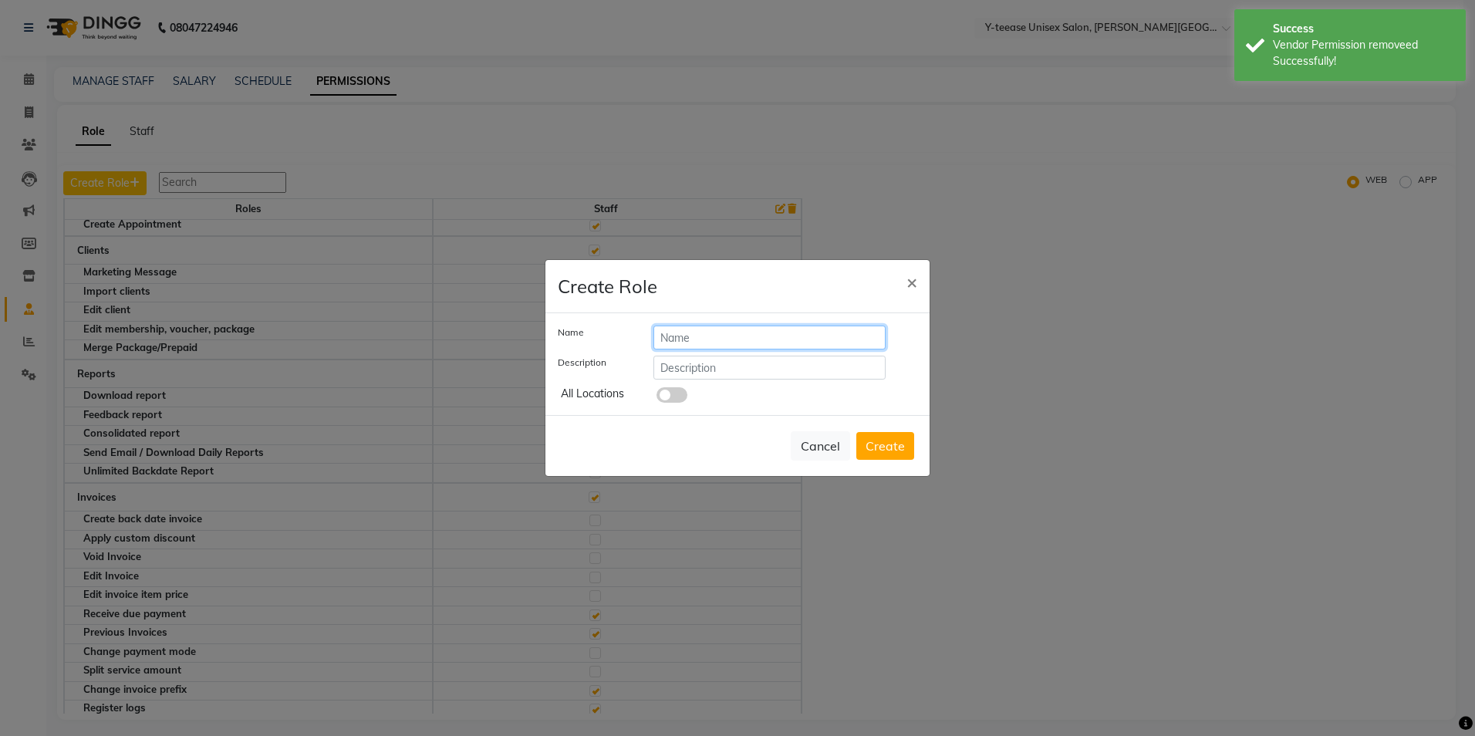
click at [738, 343] on input "text" at bounding box center [769, 337] width 232 height 24
click at [915, 282] on span "×" at bounding box center [911, 281] width 11 height 23
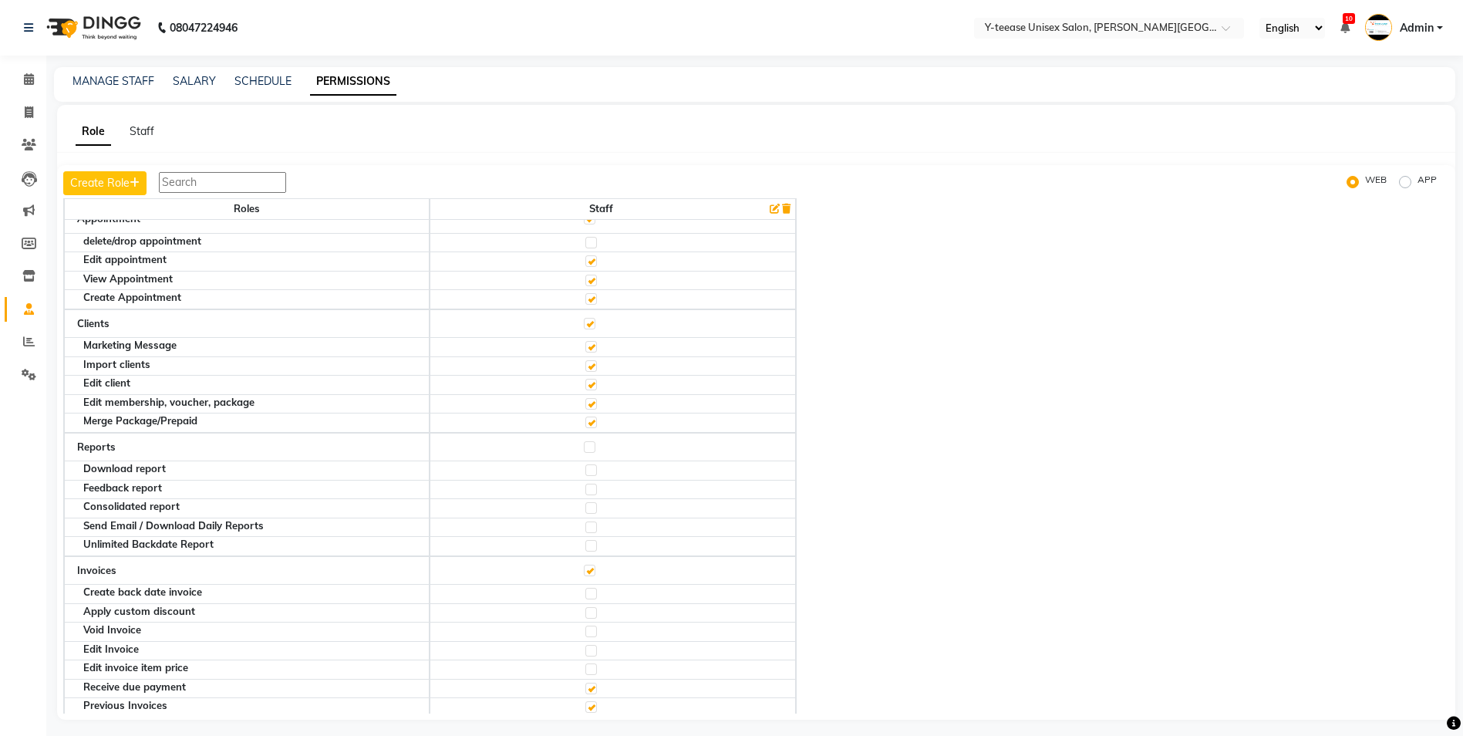
scroll to position [0, 0]
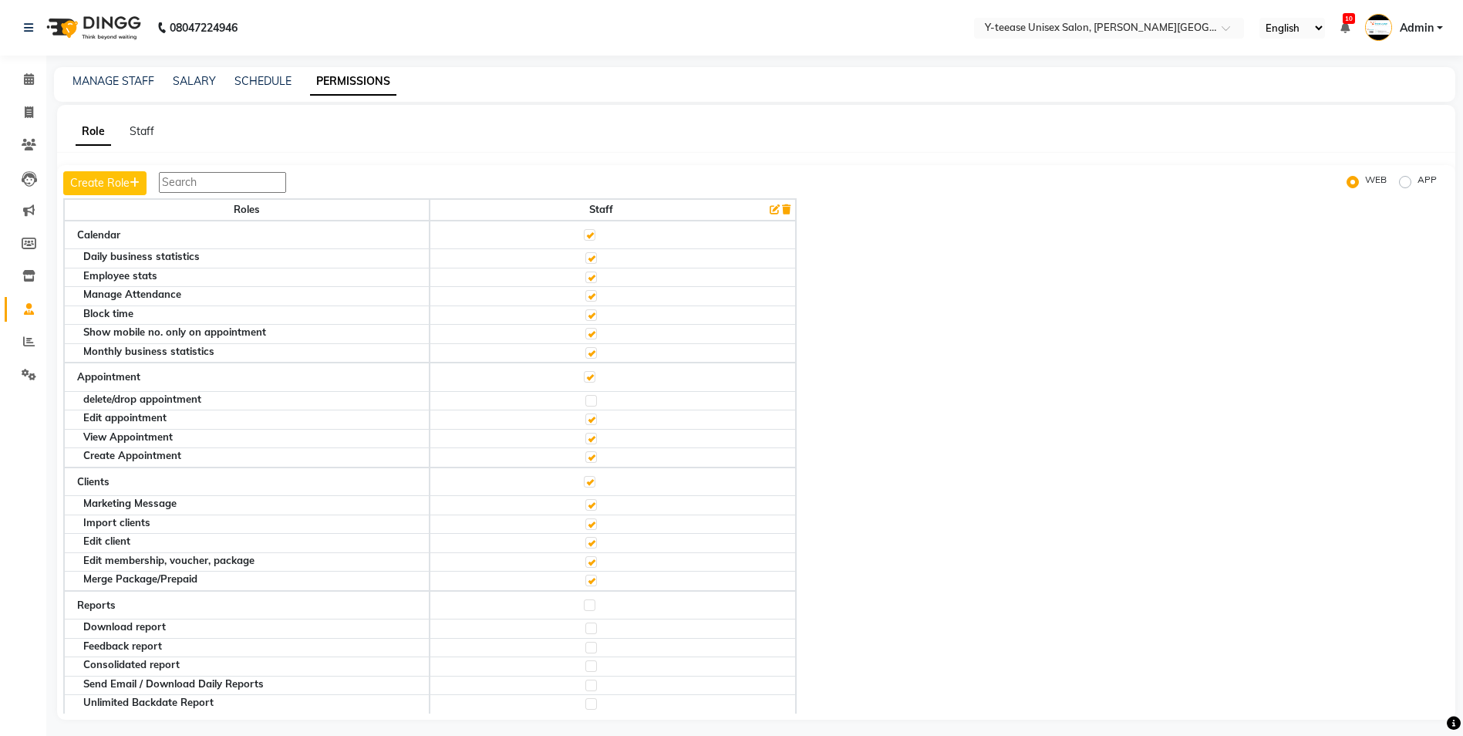
click at [597, 401] on label at bounding box center [591, 401] width 12 height 12
click at [595, 401] on input "checkbox" at bounding box center [590, 401] width 10 height 10
checkbox input "true"
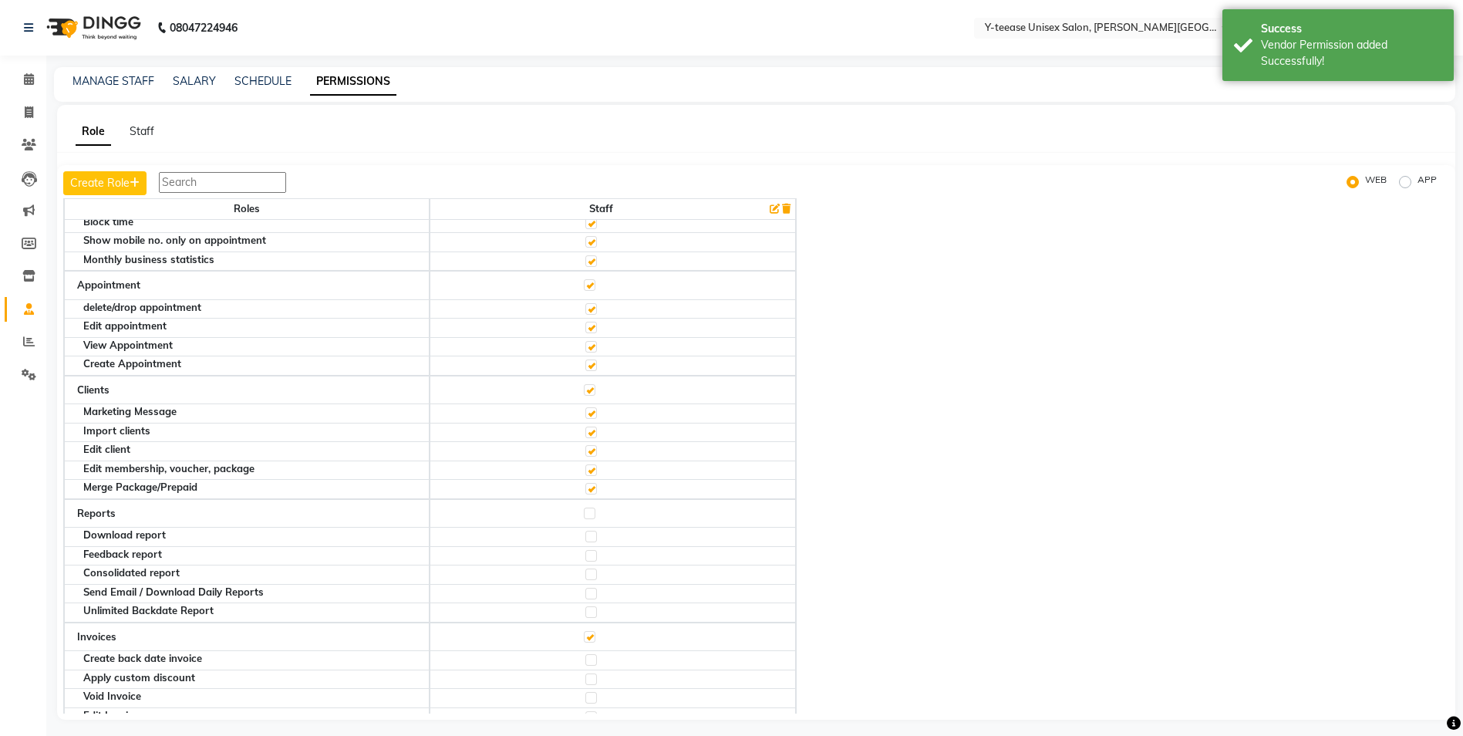
scroll to position [231, 0]
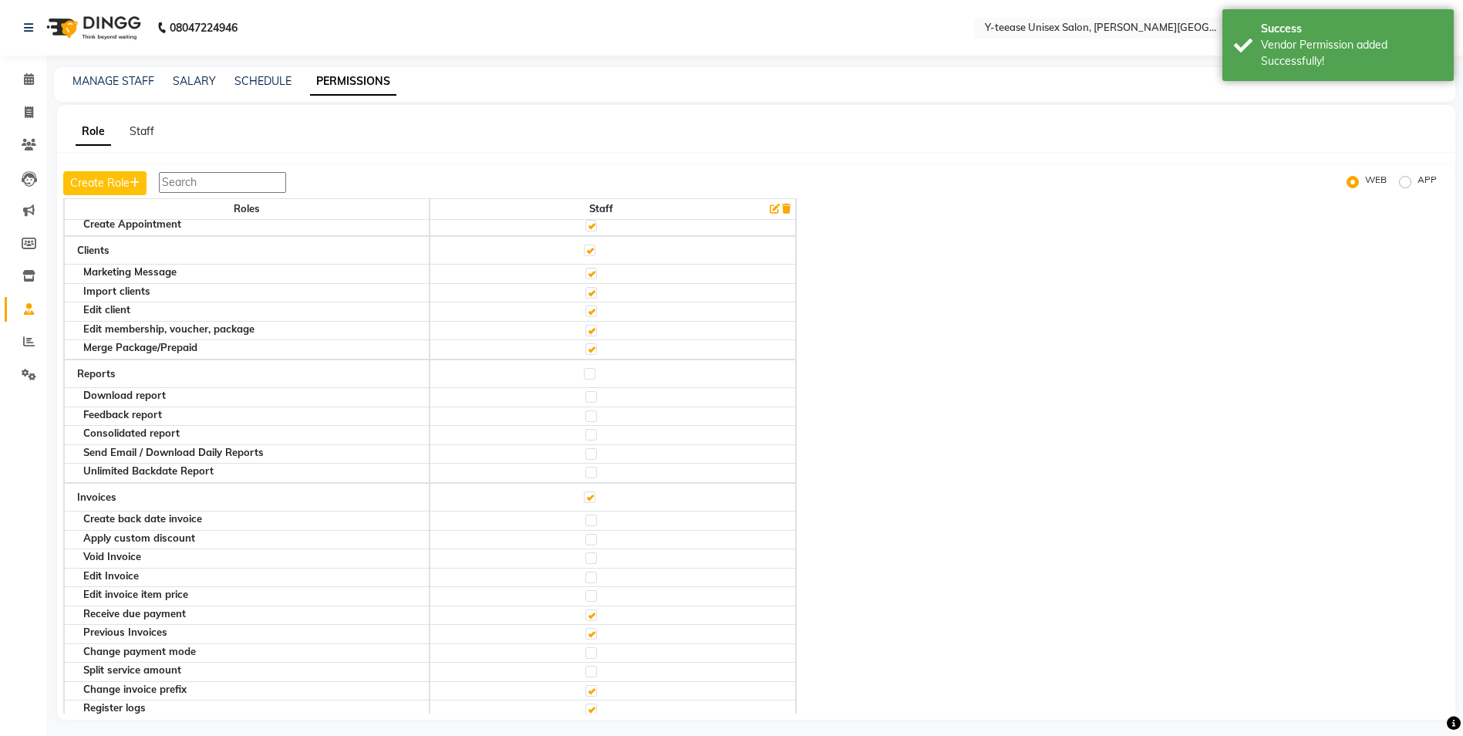
click at [595, 376] on label at bounding box center [590, 374] width 12 height 12
click at [594, 376] on input "checkbox" at bounding box center [589, 374] width 10 height 10
checkbox input "true"
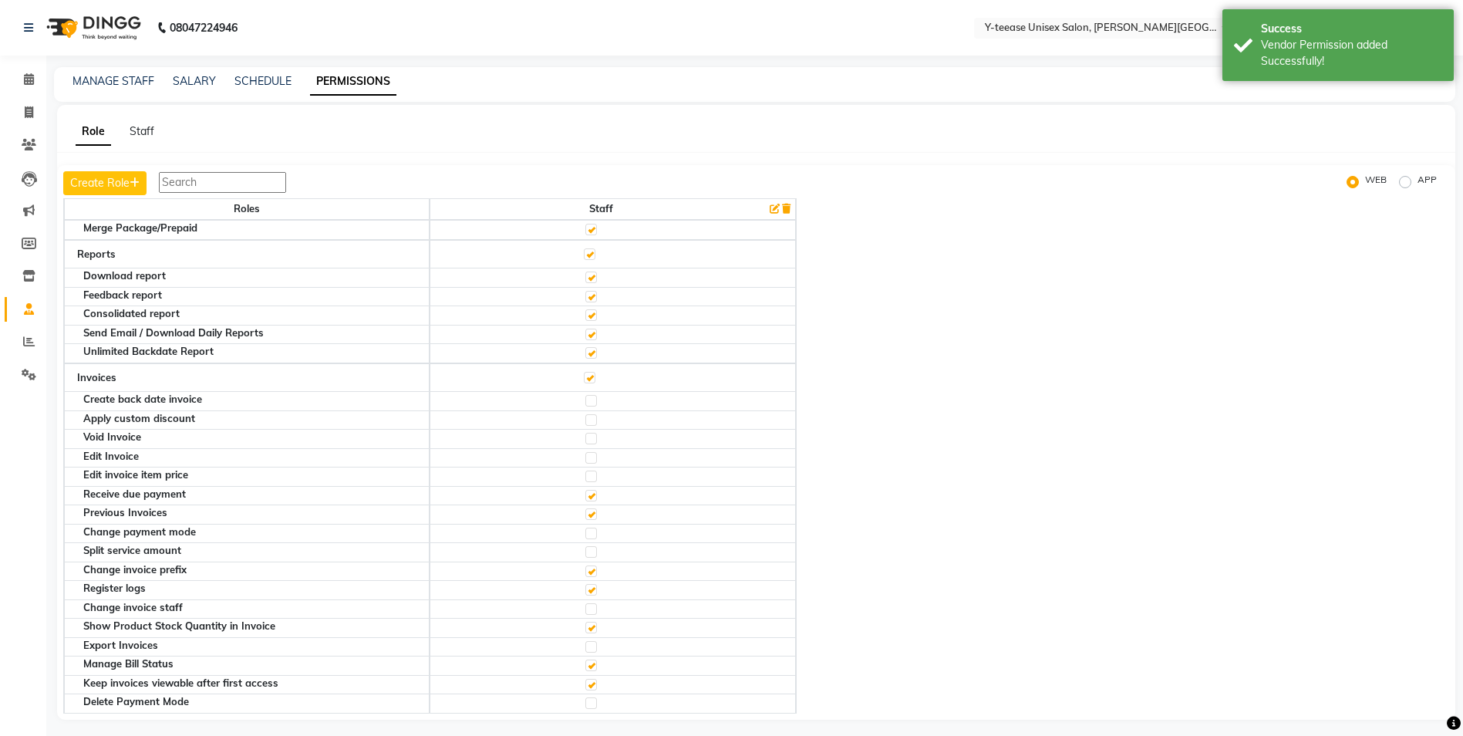
scroll to position [386, 0]
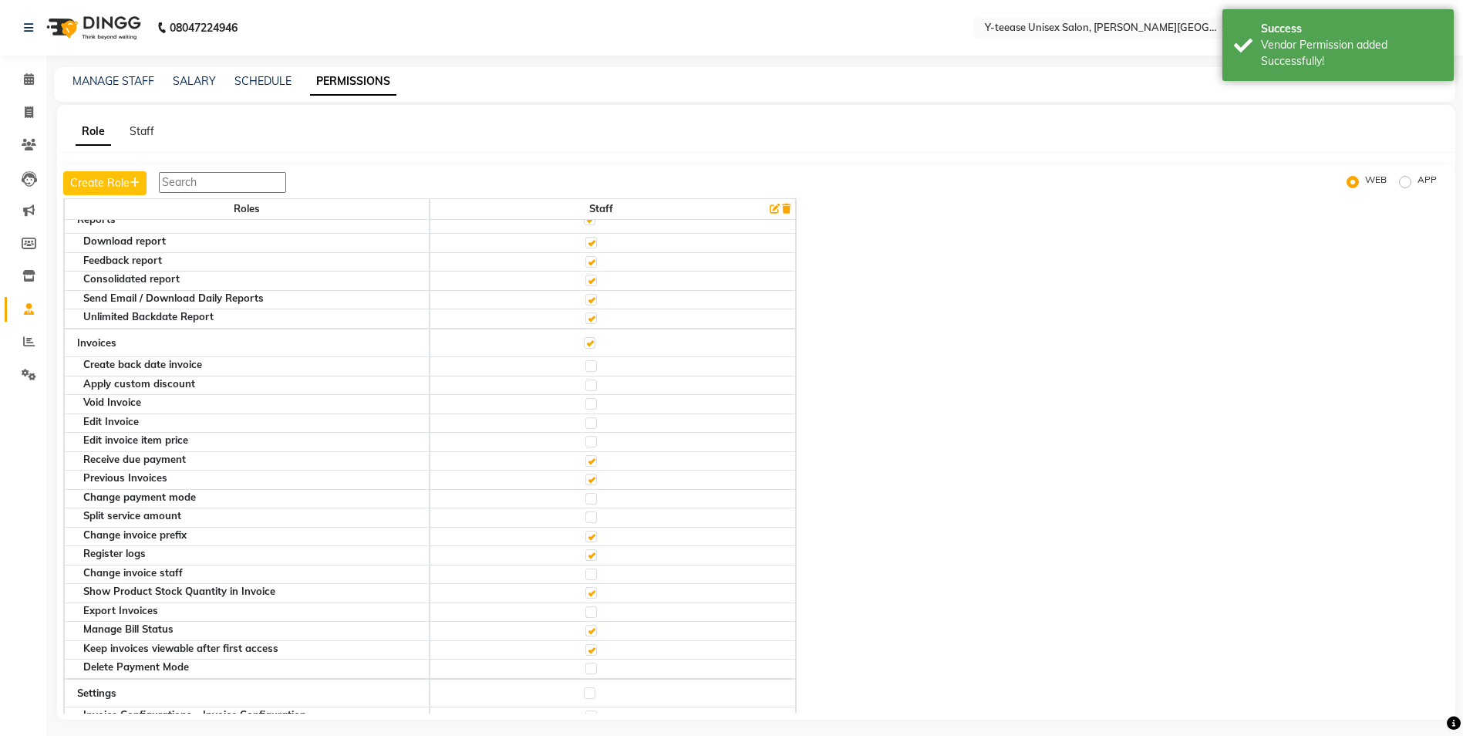
click at [592, 403] on label at bounding box center [591, 404] width 12 height 12
click at [592, 403] on input "checkbox" at bounding box center [590, 404] width 10 height 10
checkbox input "true"
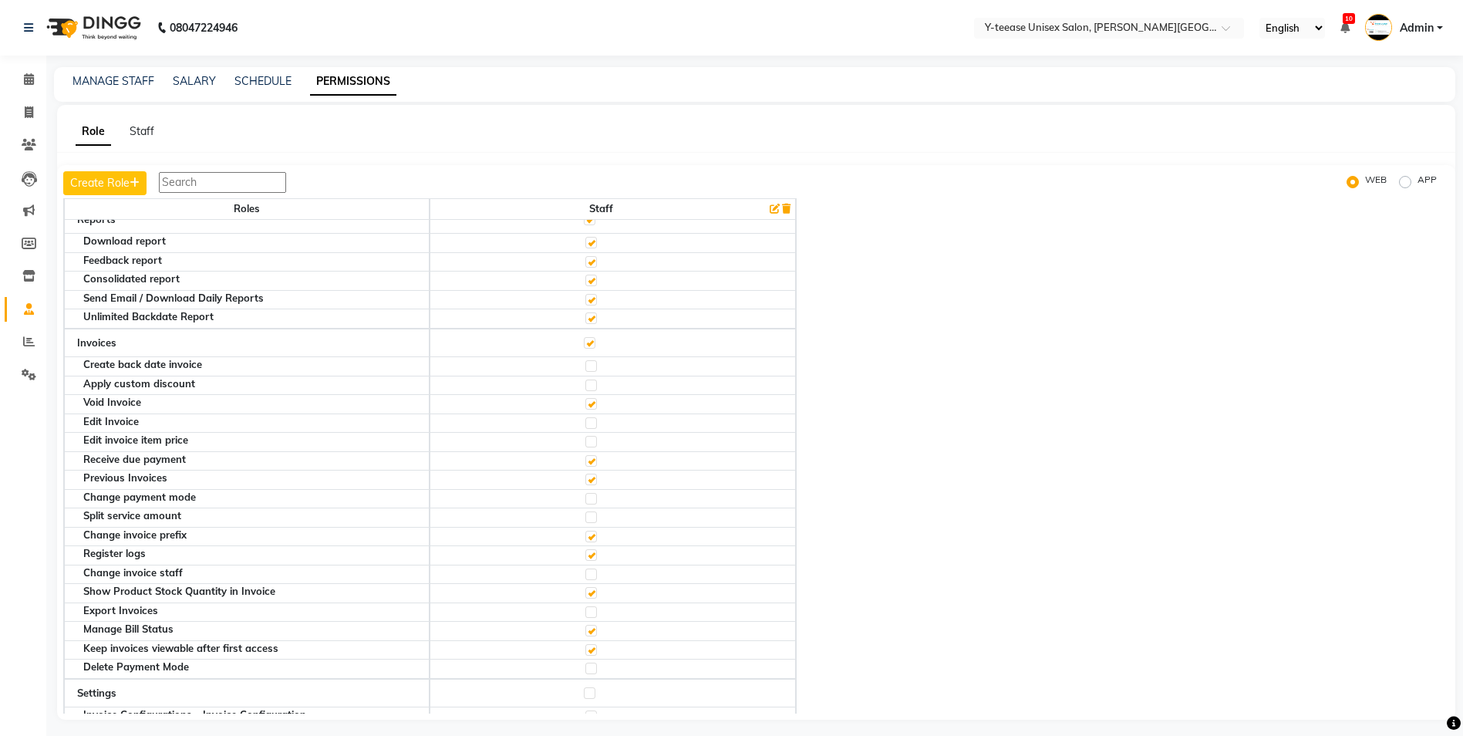
click at [593, 437] on label at bounding box center [591, 442] width 12 height 12
click at [593, 437] on input "checkbox" at bounding box center [590, 442] width 10 height 10
checkbox input "true"
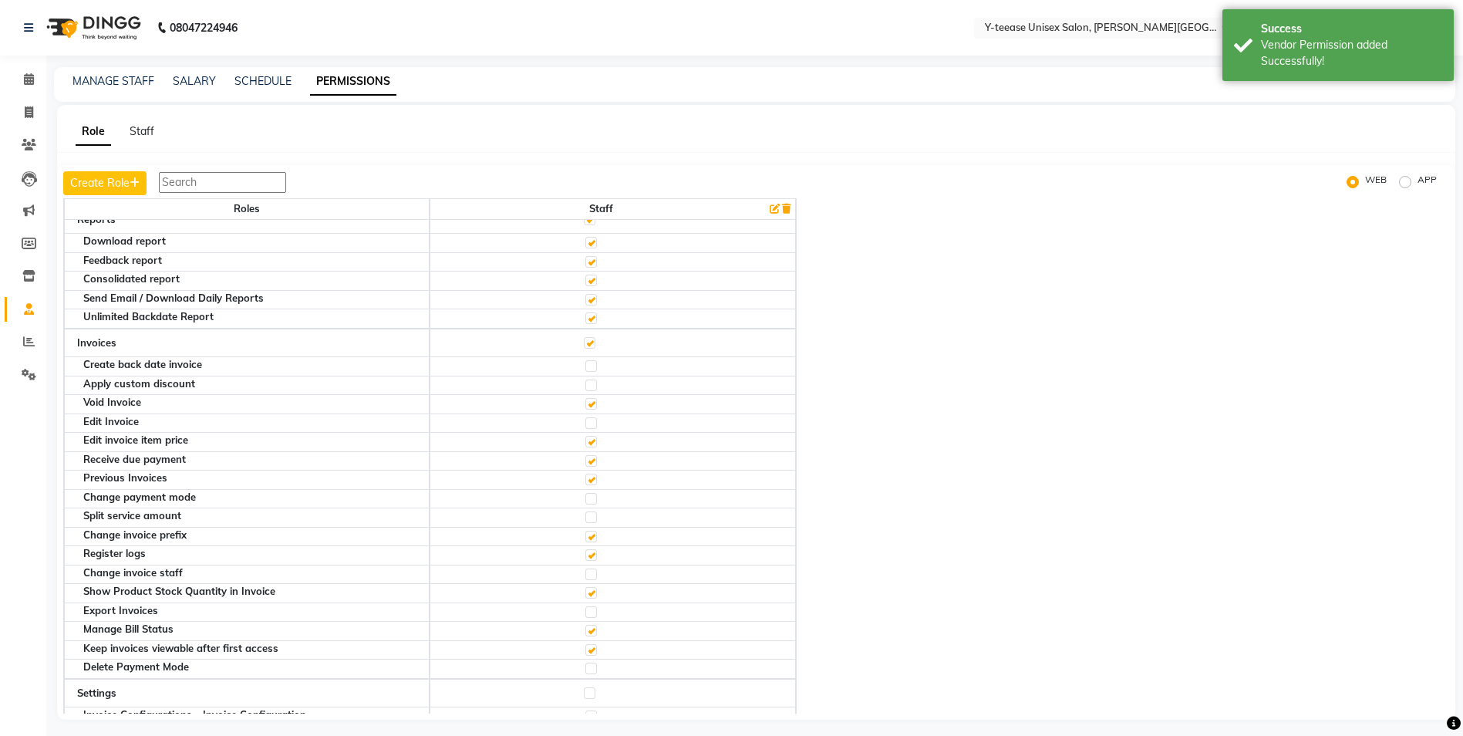
scroll to position [463, 0]
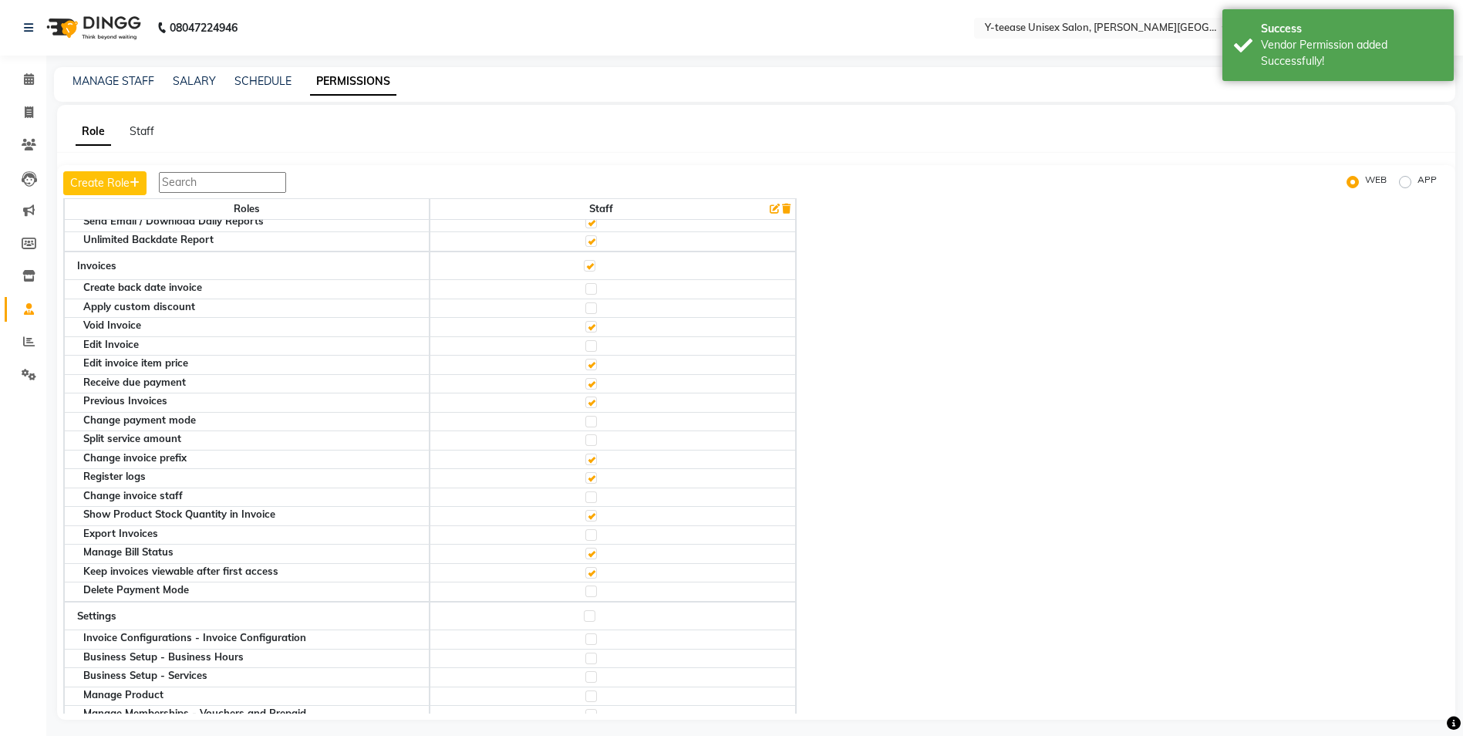
click at [595, 495] on label at bounding box center [591, 497] width 12 height 12
click at [595, 495] on input "checkbox" at bounding box center [590, 497] width 10 height 10
checkbox input "true"
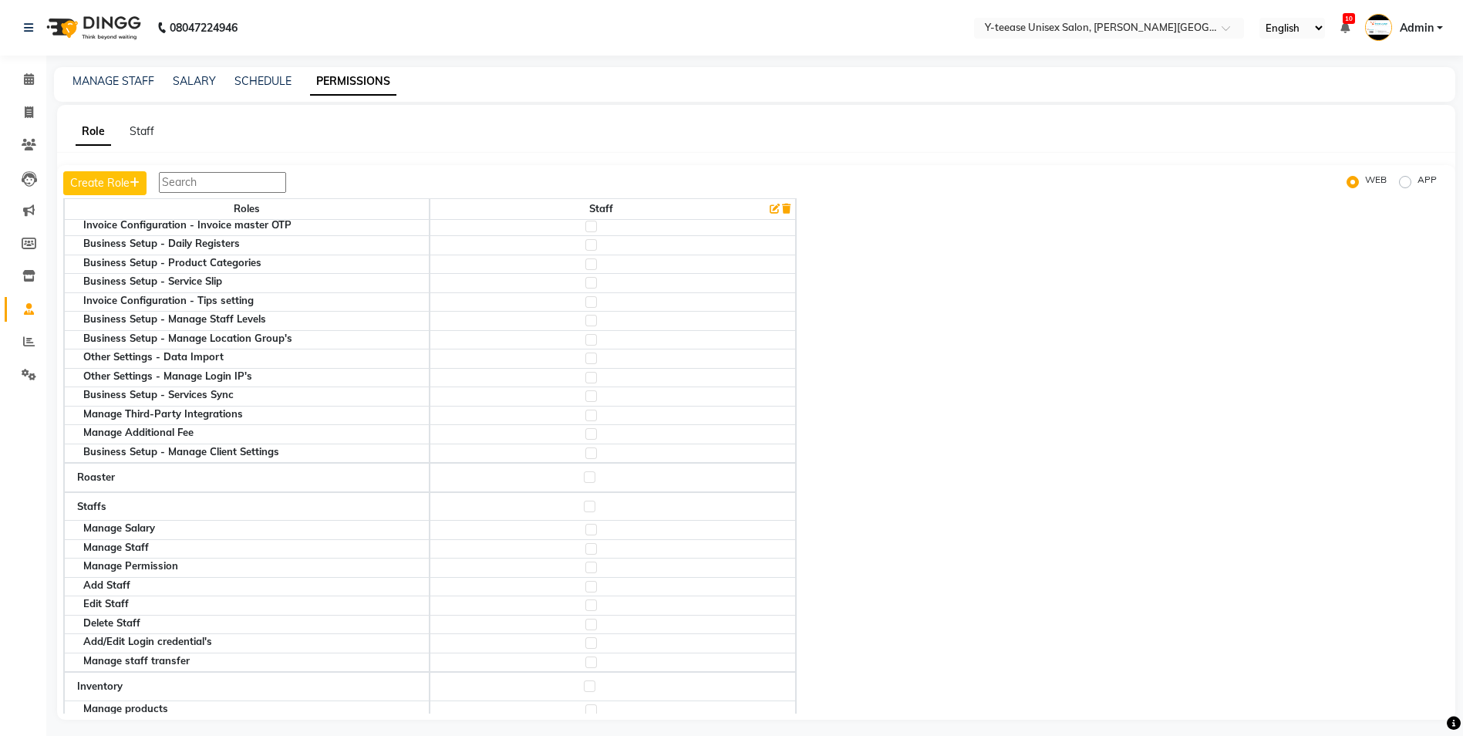
scroll to position [1388, 0]
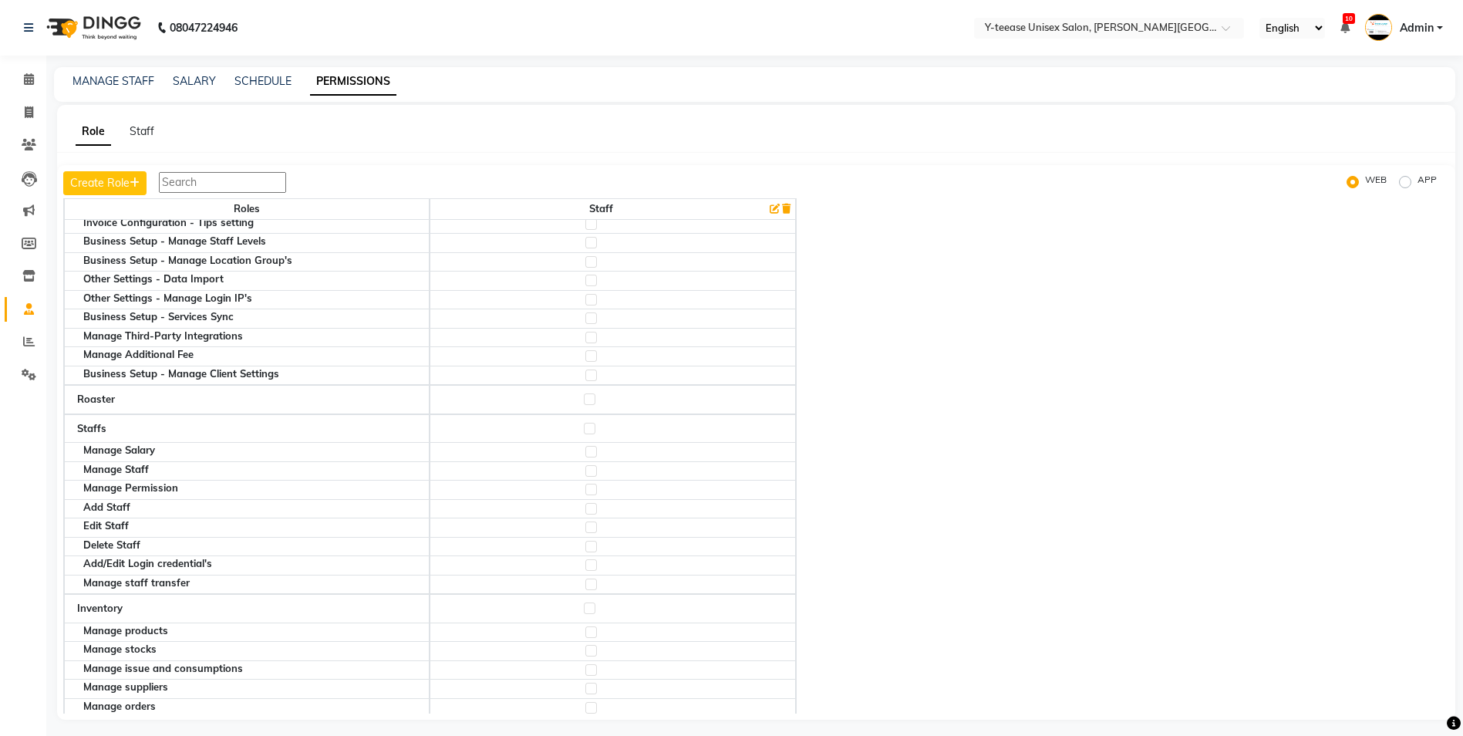
click at [597, 548] on label at bounding box center [591, 547] width 12 height 12
click at [595, 548] on input "checkbox" at bounding box center [590, 546] width 10 height 10
checkbox input "true"
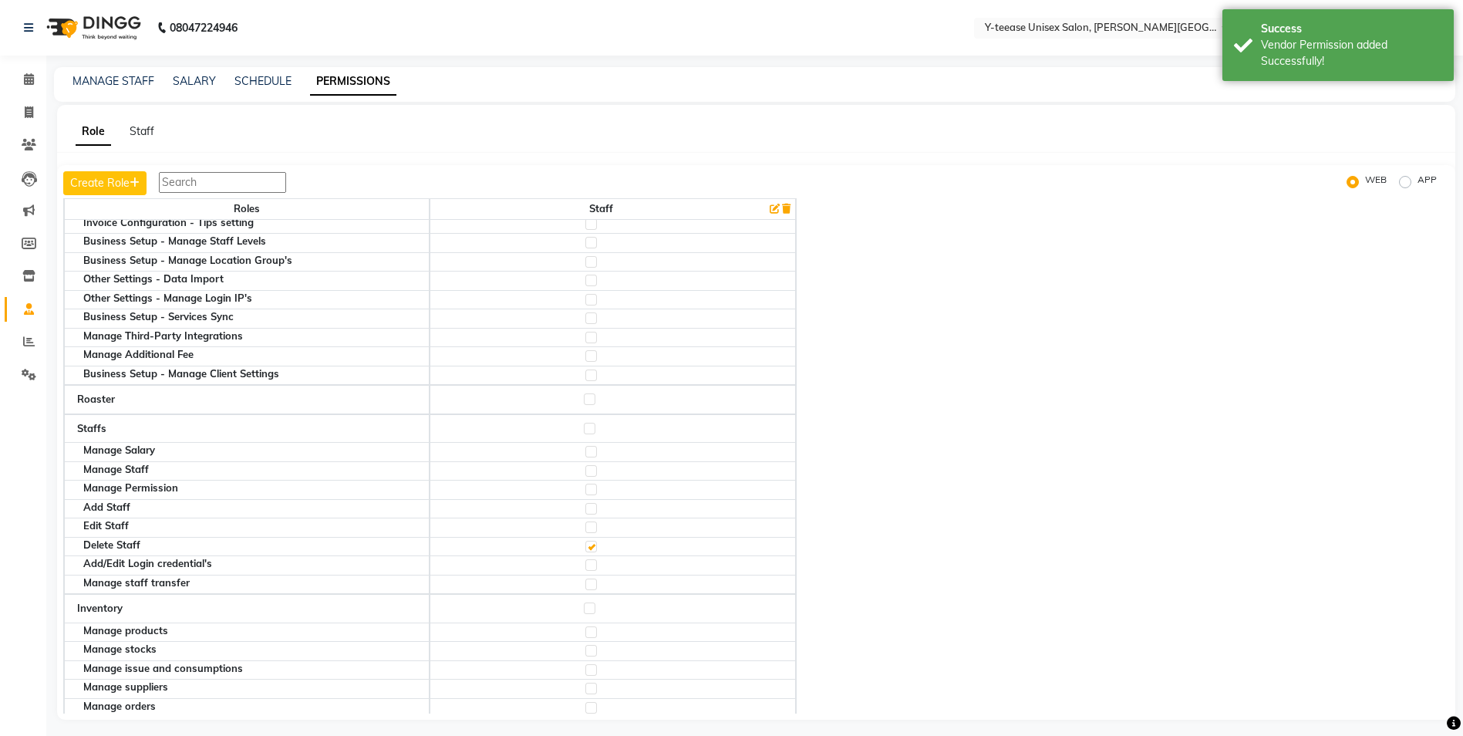
click at [595, 511] on label at bounding box center [591, 509] width 12 height 12
click at [595, 511] on input "checkbox" at bounding box center [590, 509] width 10 height 10
checkbox input "true"
click at [596, 451] on label at bounding box center [591, 452] width 12 height 12
click at [595, 451] on input "checkbox" at bounding box center [590, 452] width 10 height 10
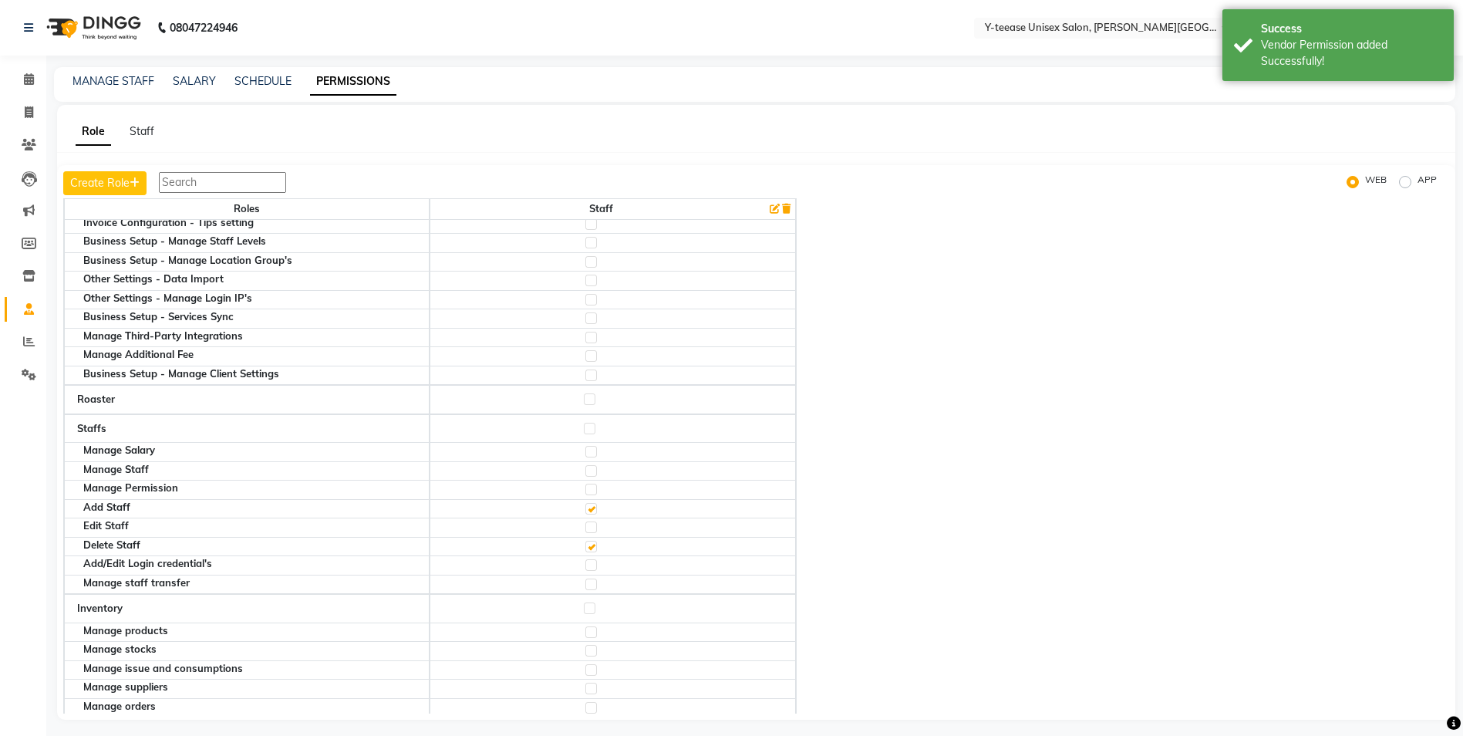
checkbox input "true"
click at [595, 467] on label at bounding box center [591, 471] width 12 height 12
click at [595, 467] on input "checkbox" at bounding box center [590, 471] width 10 height 10
checkbox input "true"
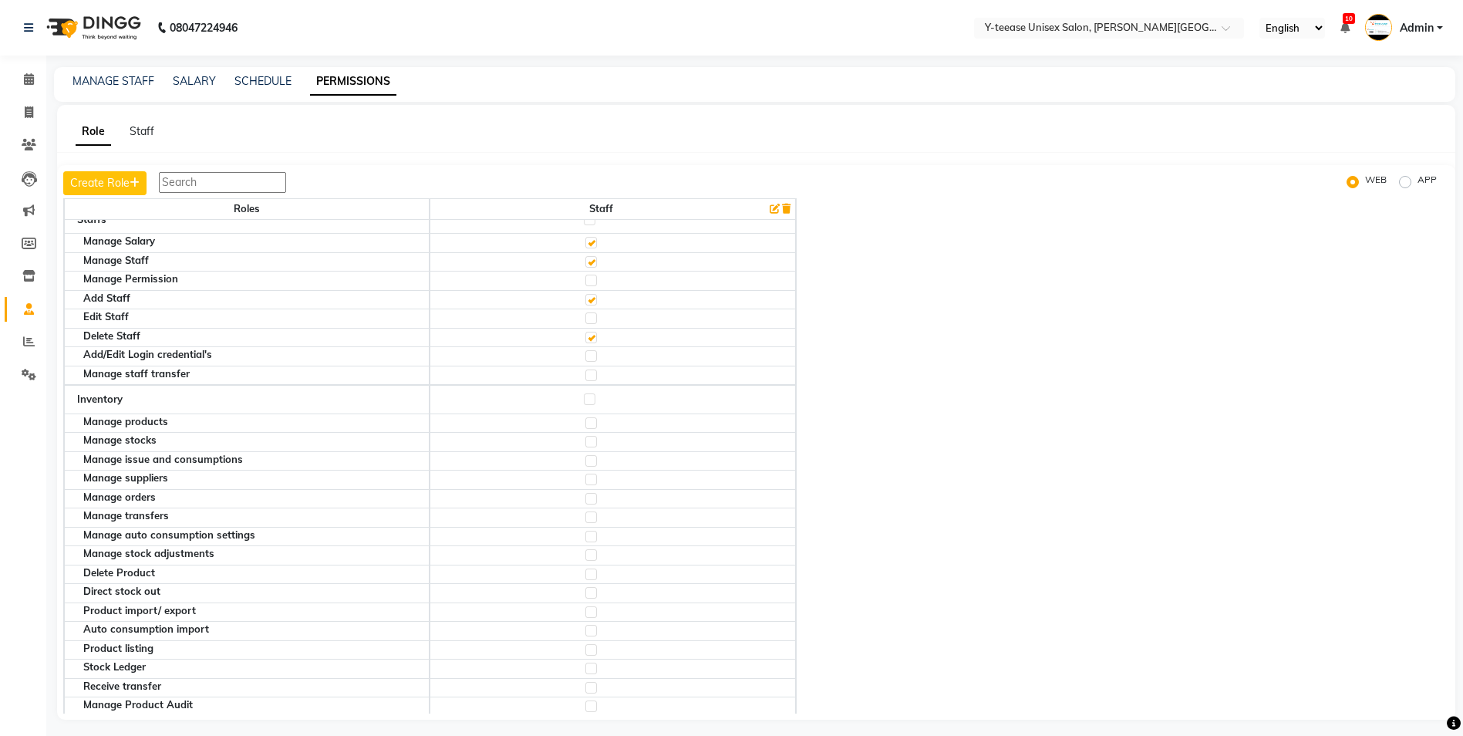
scroll to position [1620, 0]
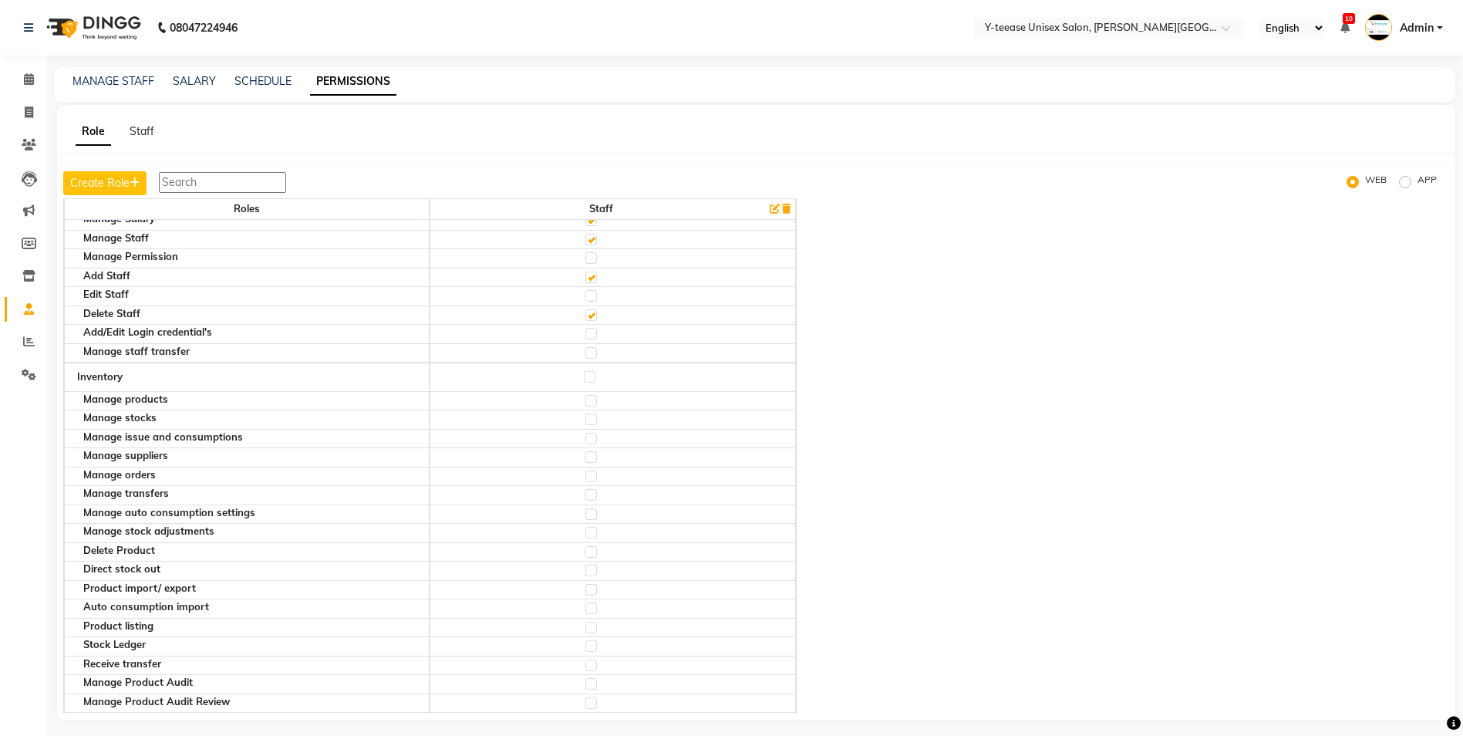
click at [594, 380] on label at bounding box center [590, 377] width 12 height 12
click at [594, 380] on input "checkbox" at bounding box center [589, 377] width 10 height 10
checkbox input "true"
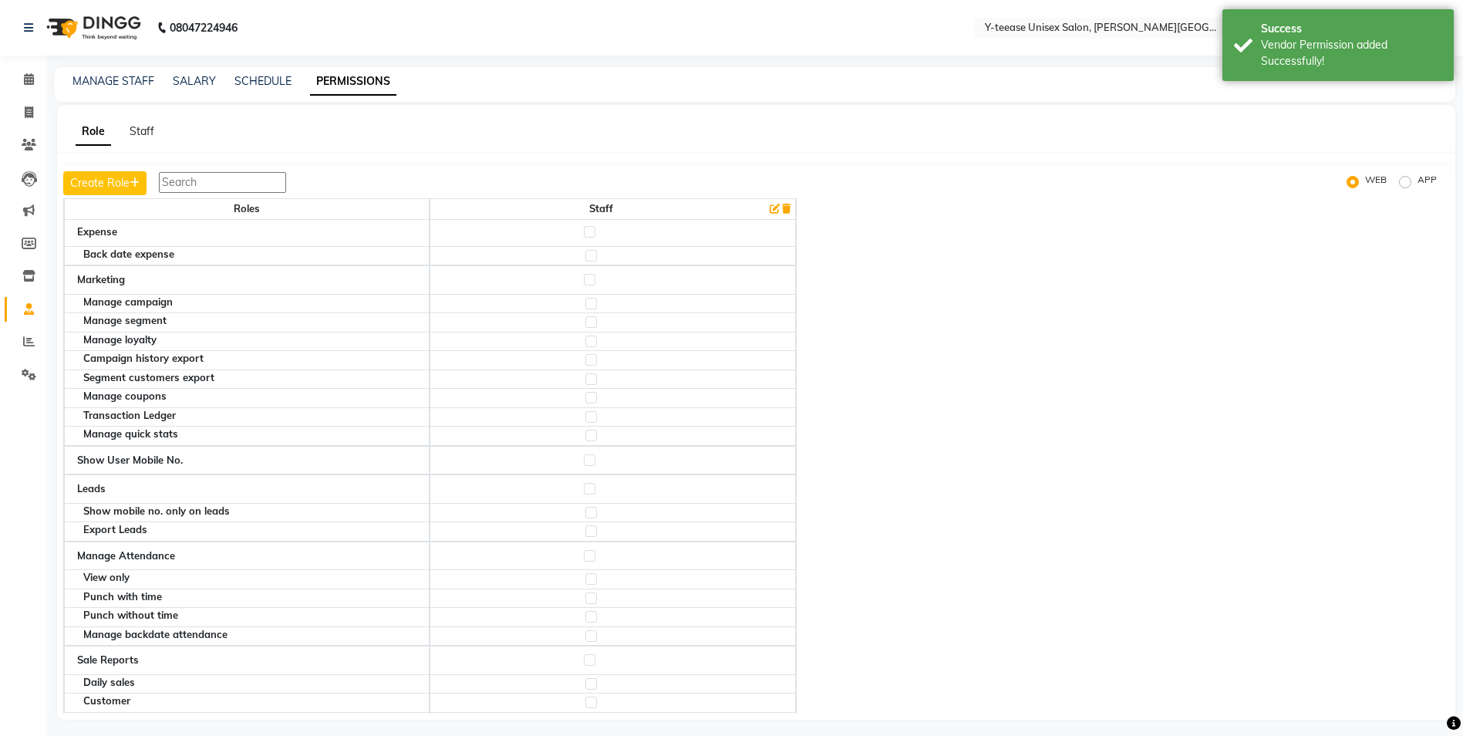
scroll to position [2699, 0]
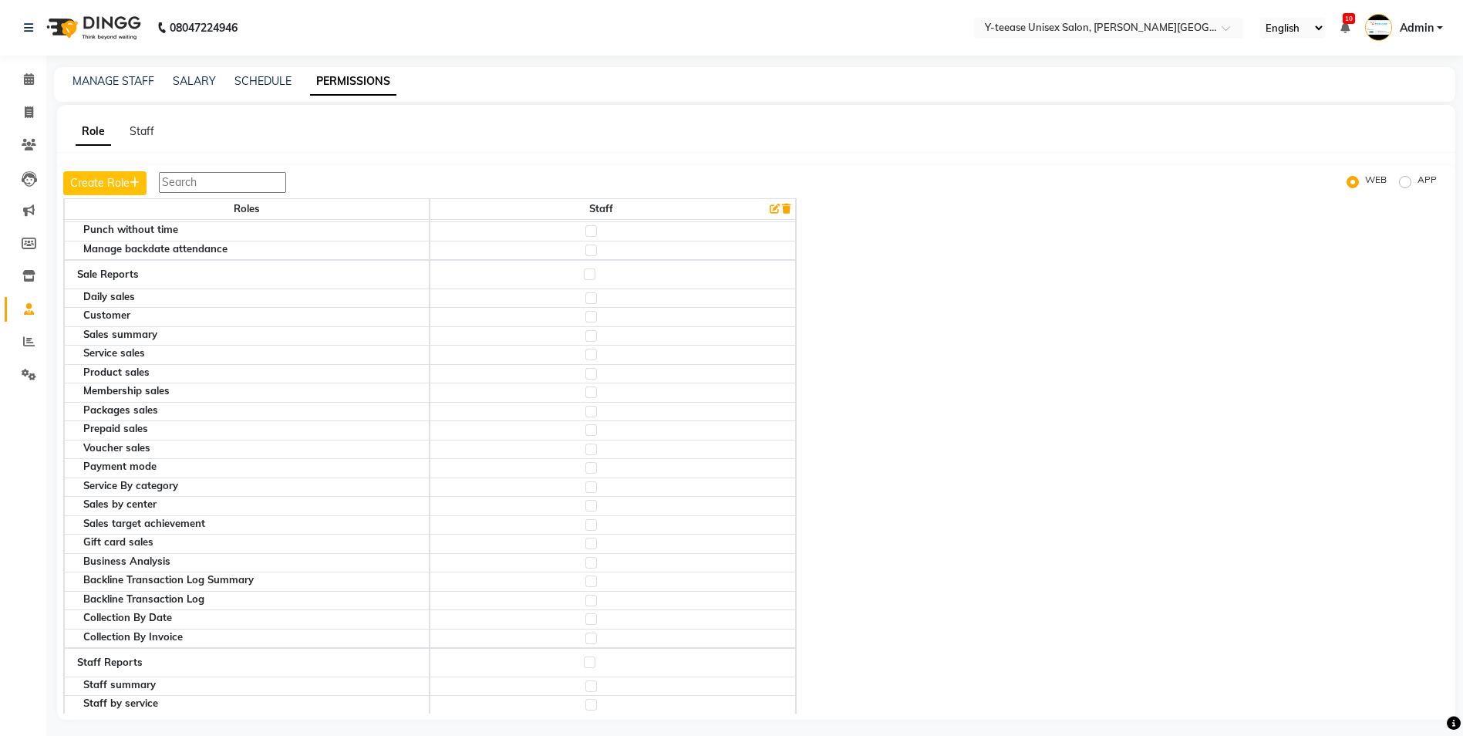
click at [595, 275] on label at bounding box center [590, 274] width 12 height 12
click at [594, 275] on input "checkbox" at bounding box center [589, 274] width 10 height 10
checkbox input "true"
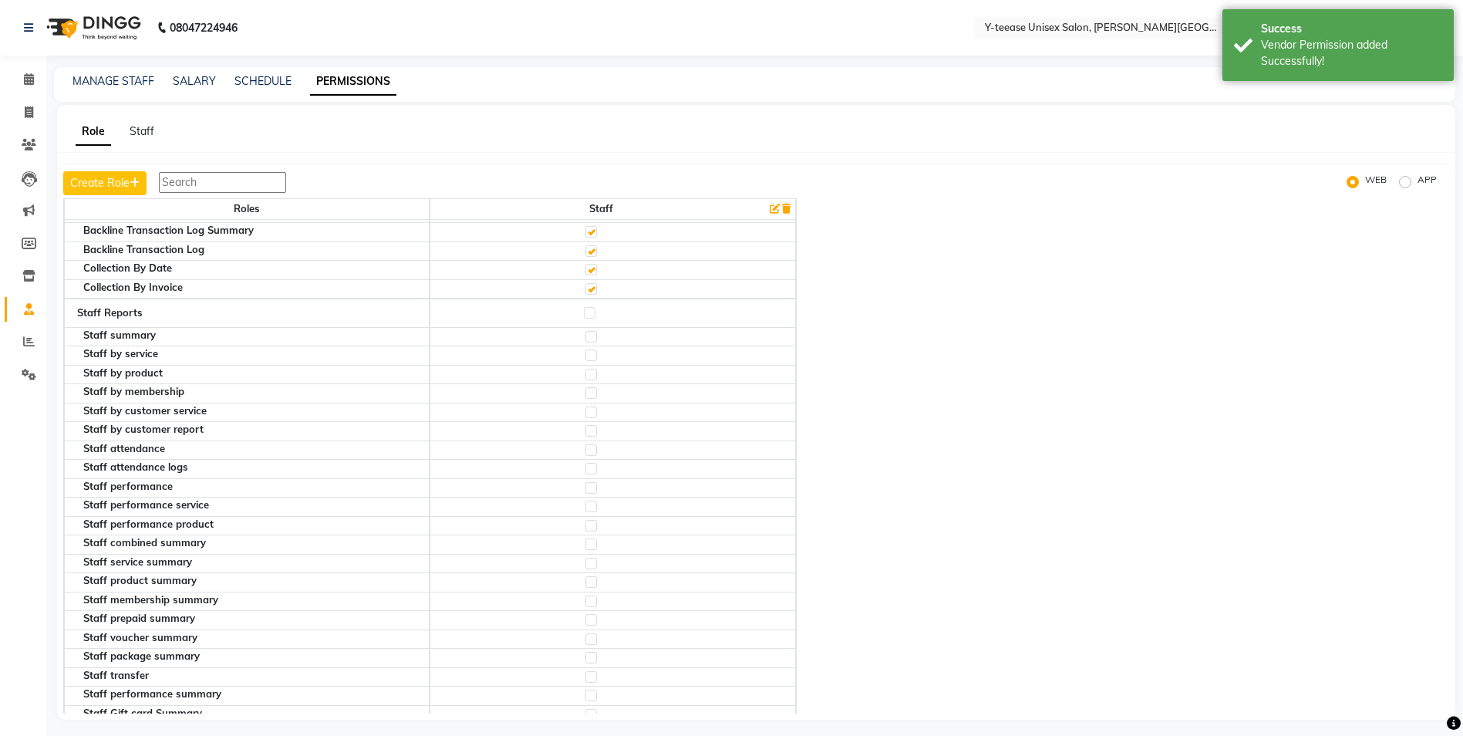
scroll to position [3085, 0]
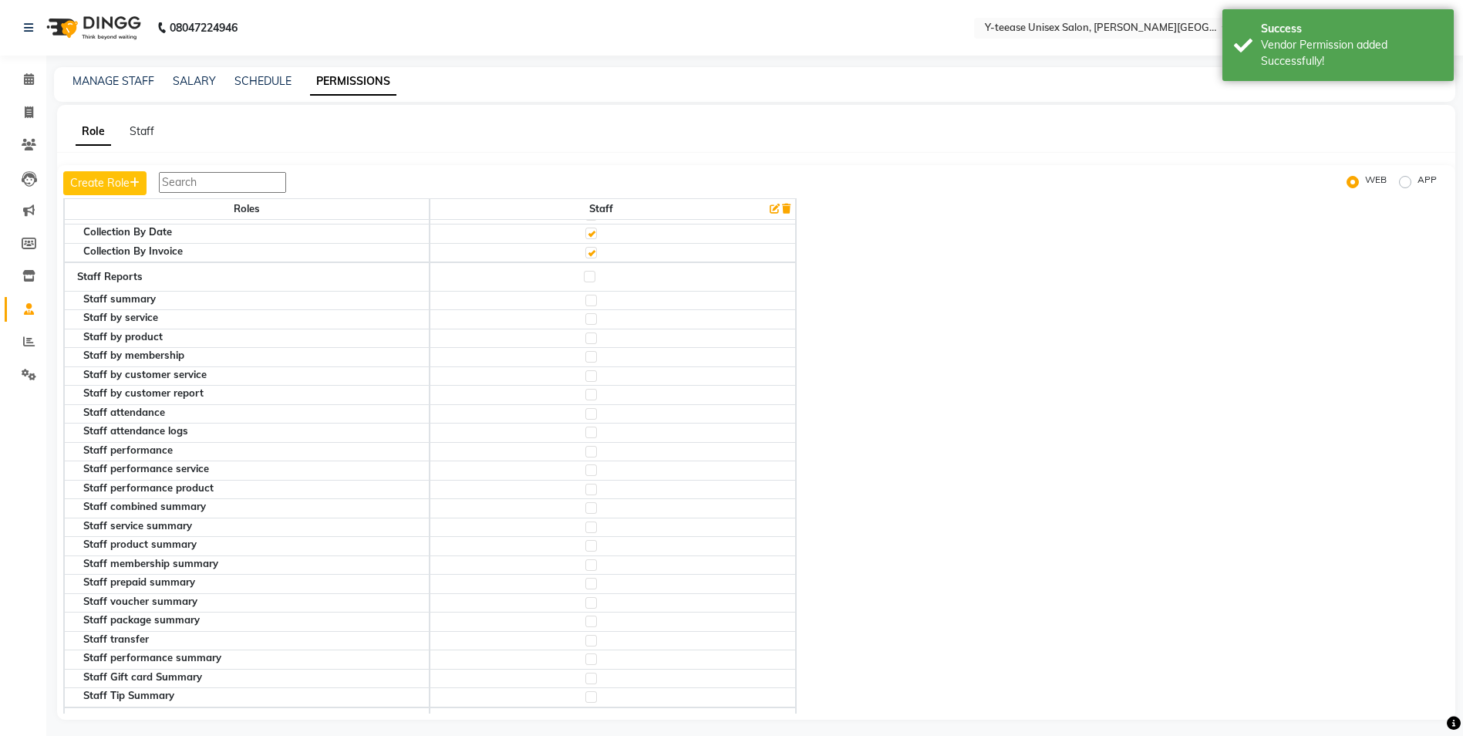
click at [590, 277] on label at bounding box center [590, 277] width 12 height 12
click at [590, 277] on input "checkbox" at bounding box center [589, 276] width 10 height 10
checkbox input "true"
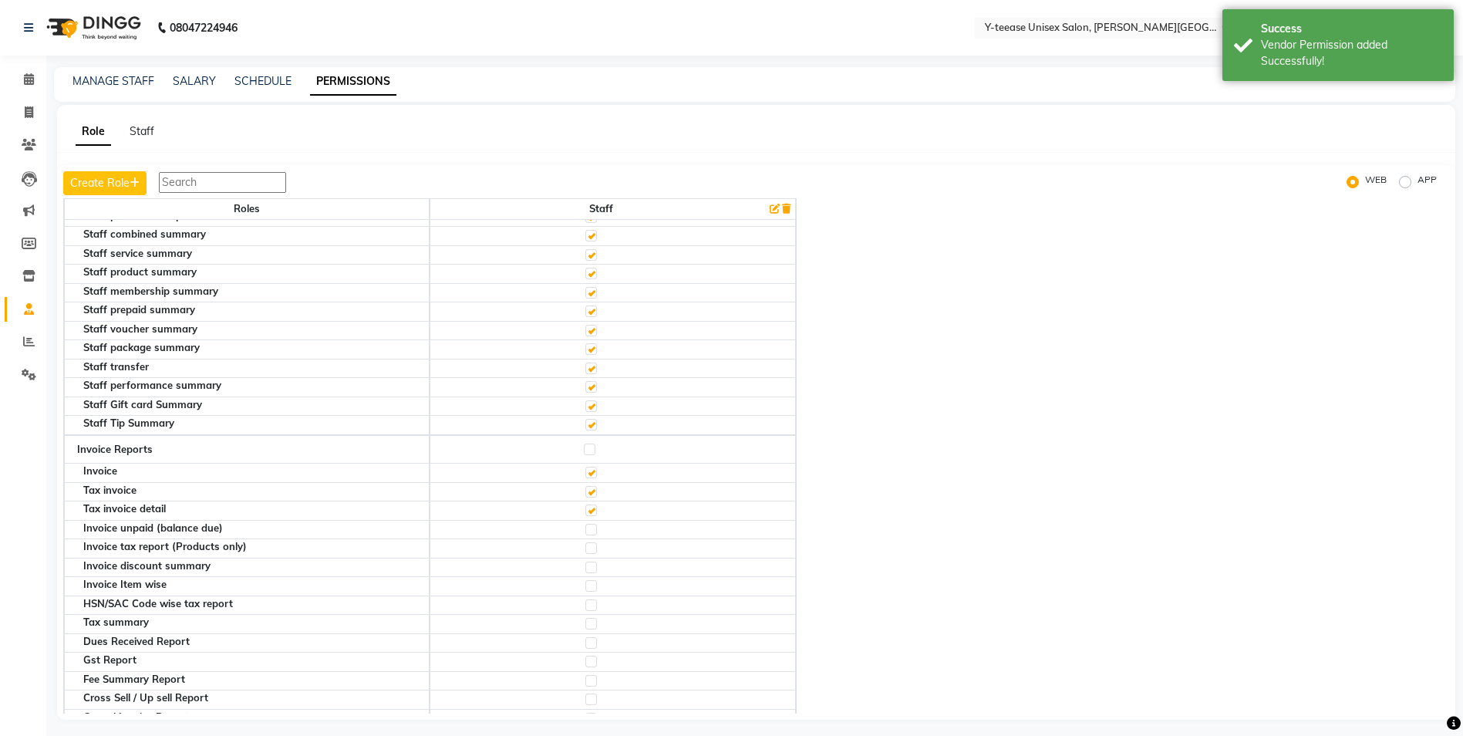
scroll to position [3393, 0]
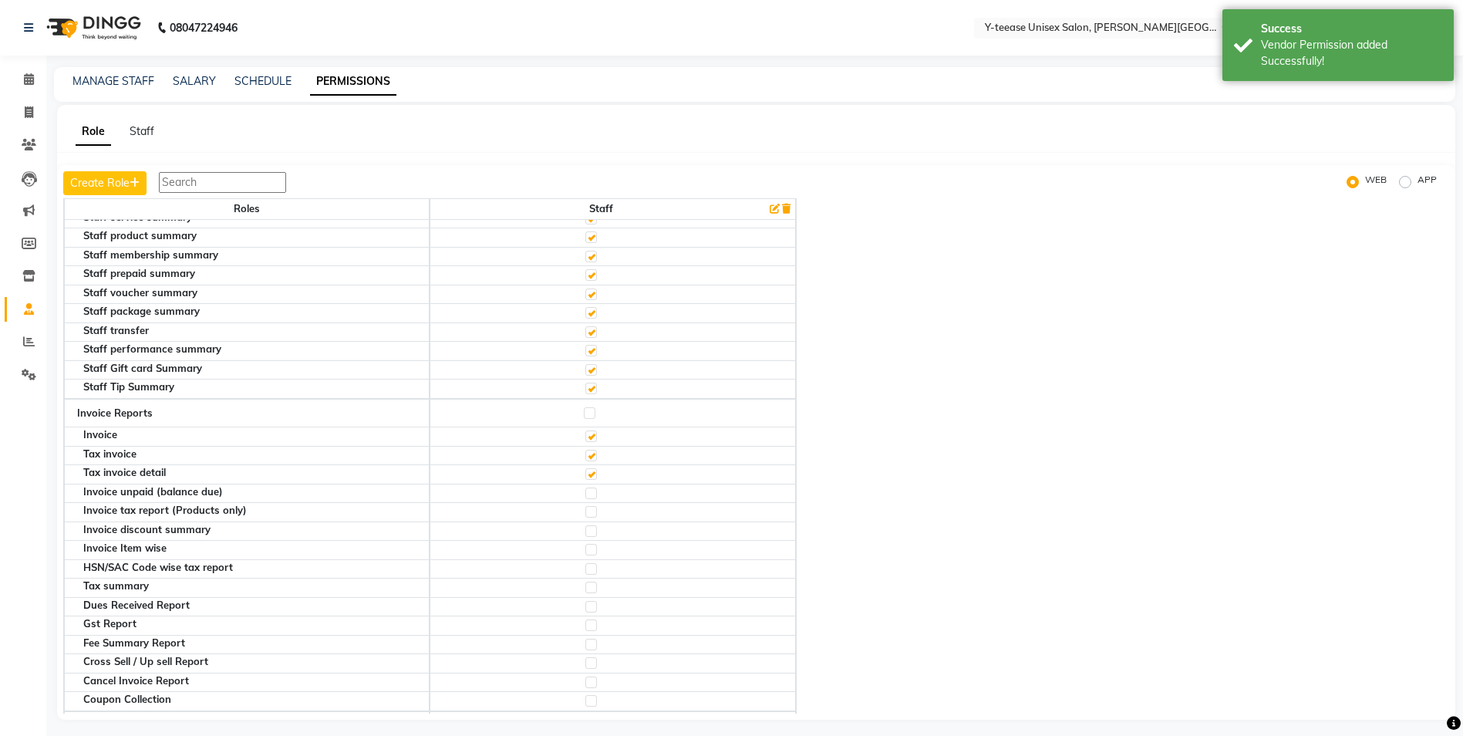
click at [593, 414] on label at bounding box center [590, 413] width 12 height 12
click at [593, 414] on input "checkbox" at bounding box center [589, 413] width 10 height 10
checkbox input "true"
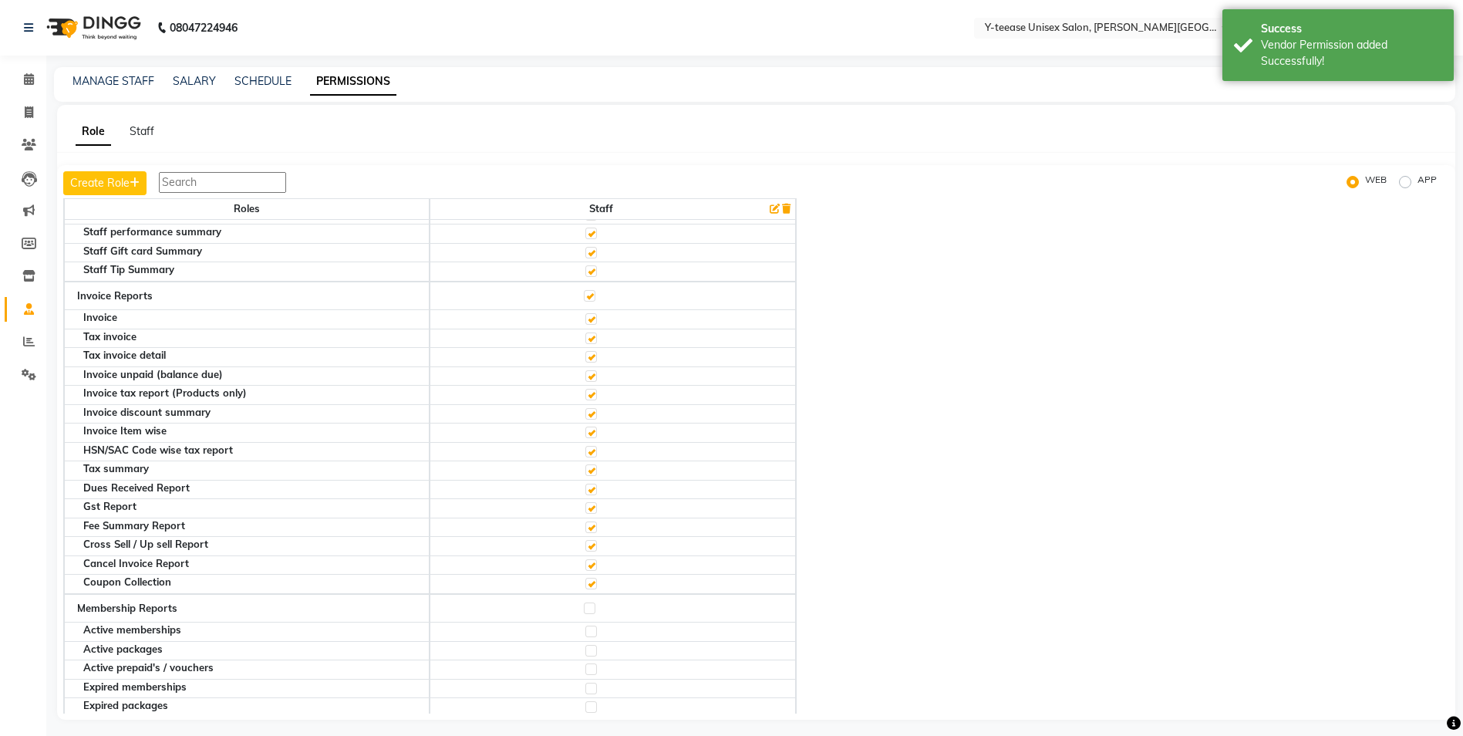
scroll to position [3625, 0]
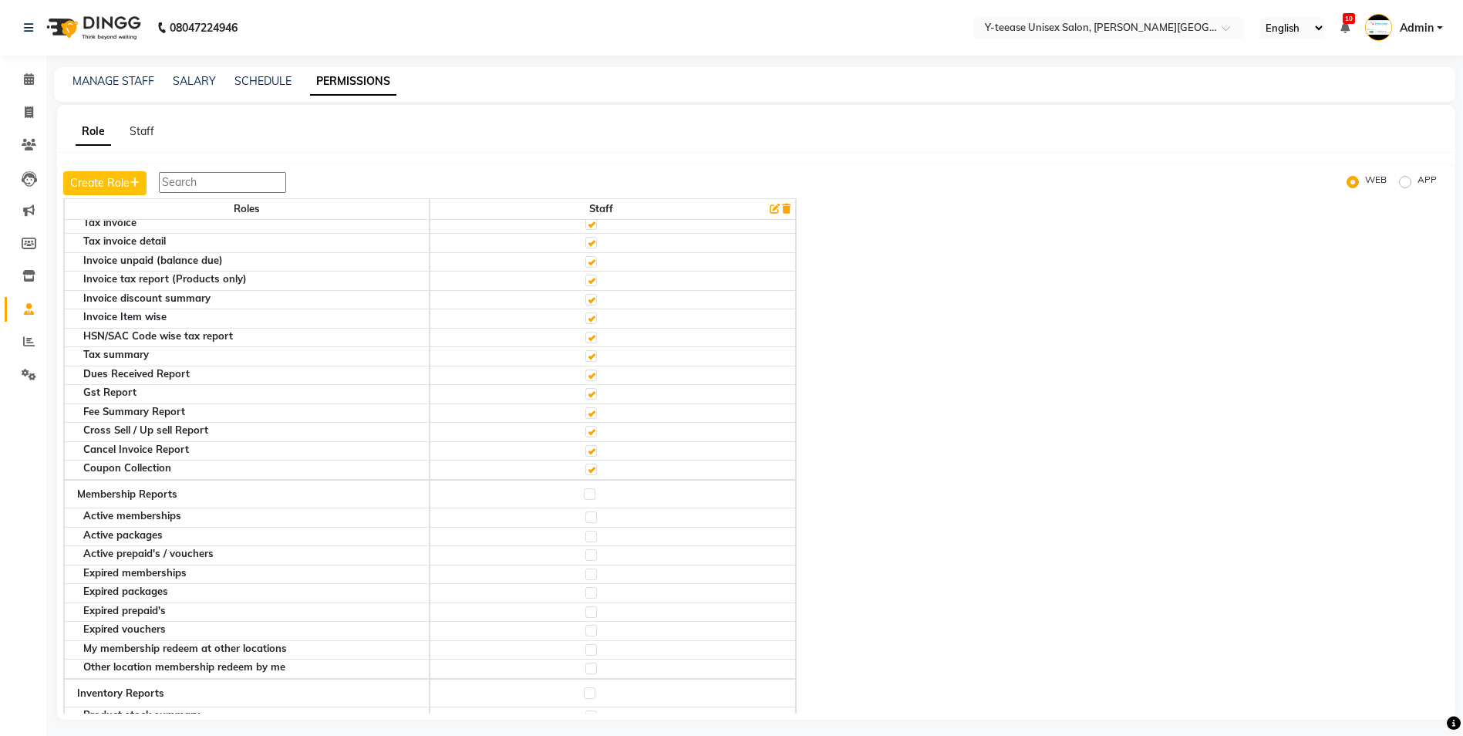
click at [595, 493] on label at bounding box center [590, 494] width 12 height 12
click at [594, 493] on input "checkbox" at bounding box center [589, 494] width 10 height 10
checkbox input "true"
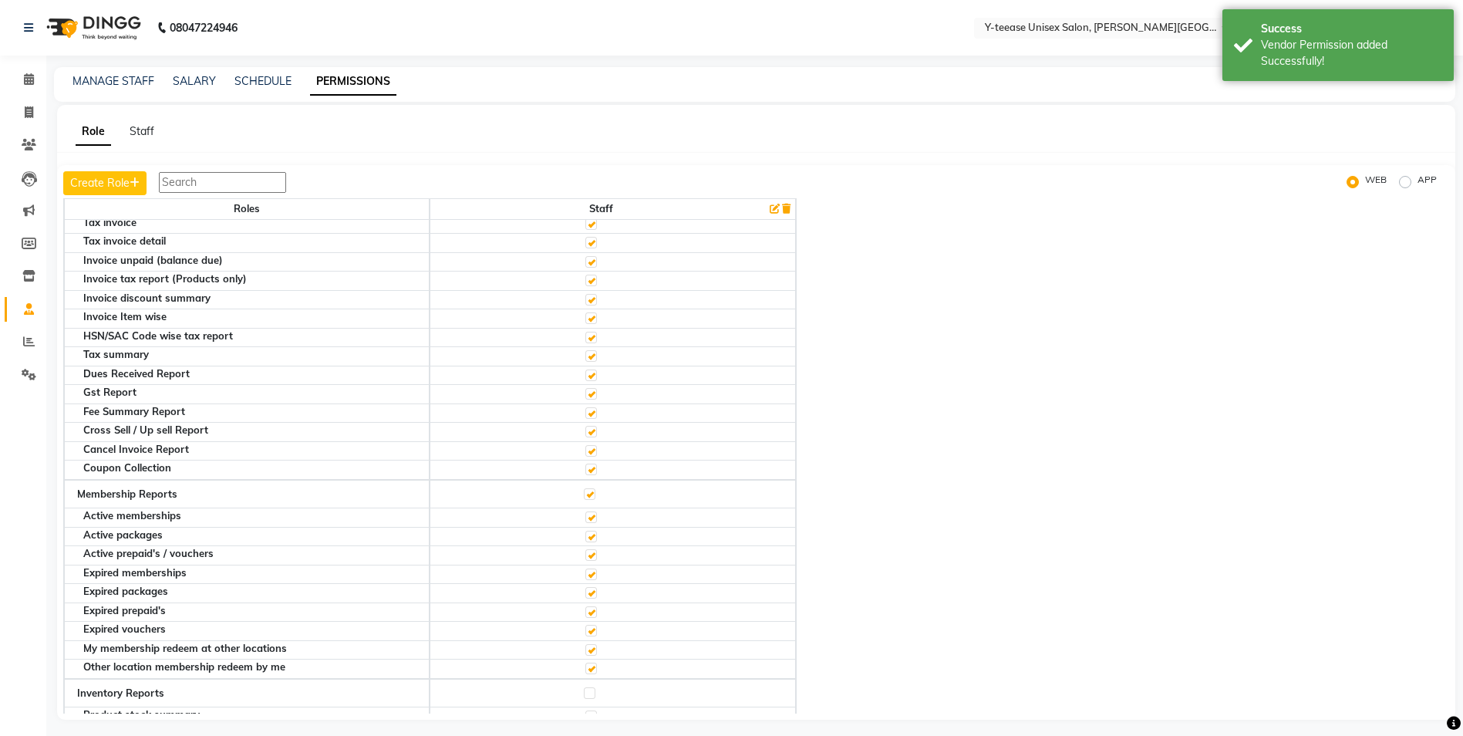
scroll to position [3856, 0]
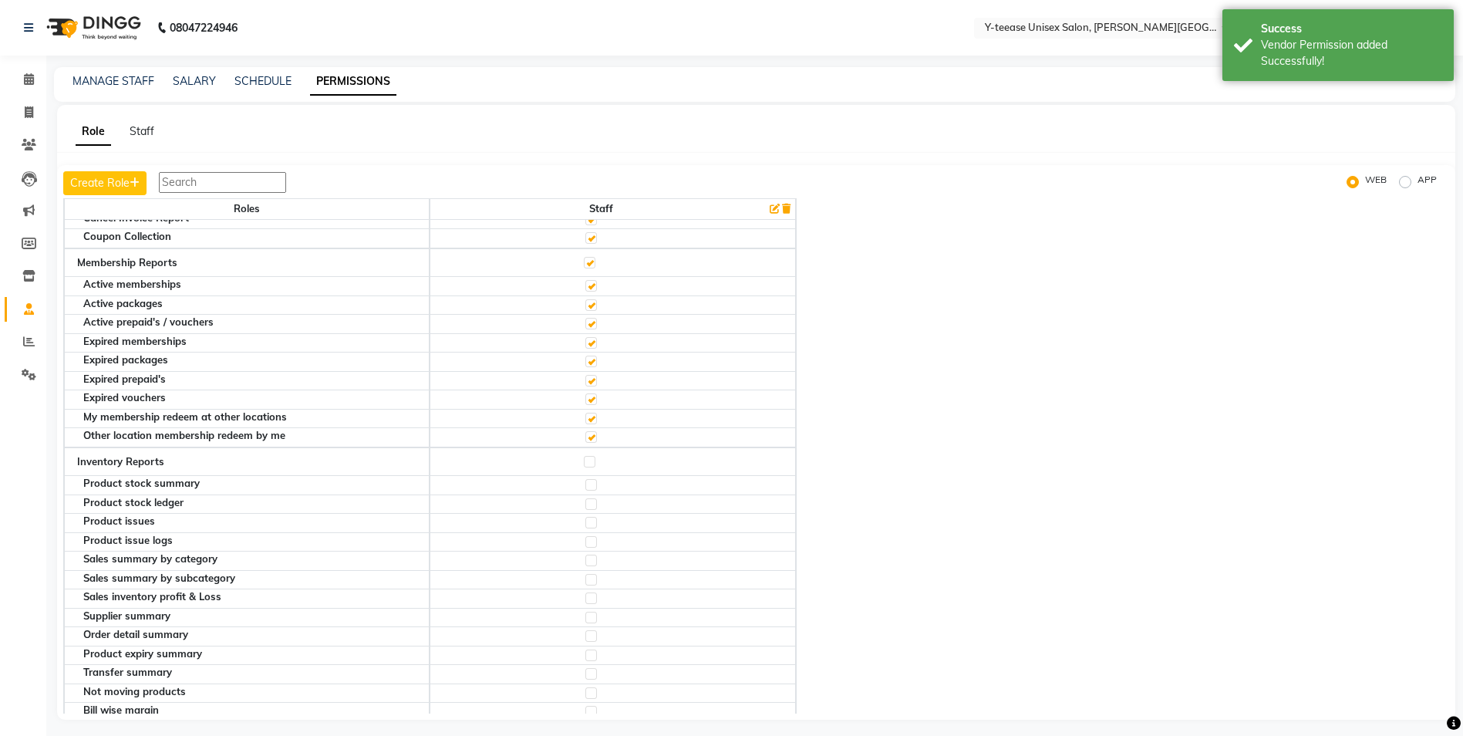
click at [595, 463] on label at bounding box center [590, 462] width 12 height 12
click at [594, 463] on input "checkbox" at bounding box center [589, 462] width 10 height 10
checkbox input "true"
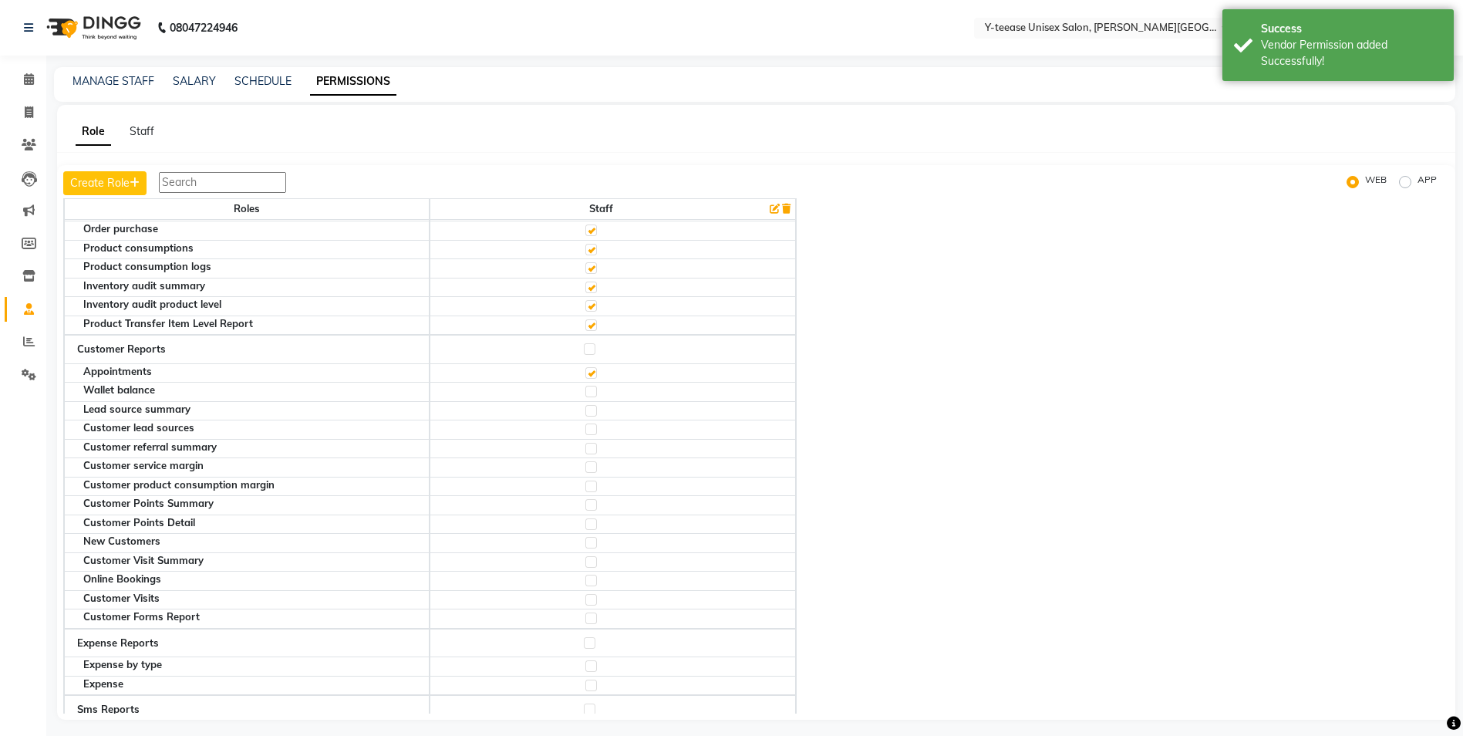
scroll to position [4396, 0]
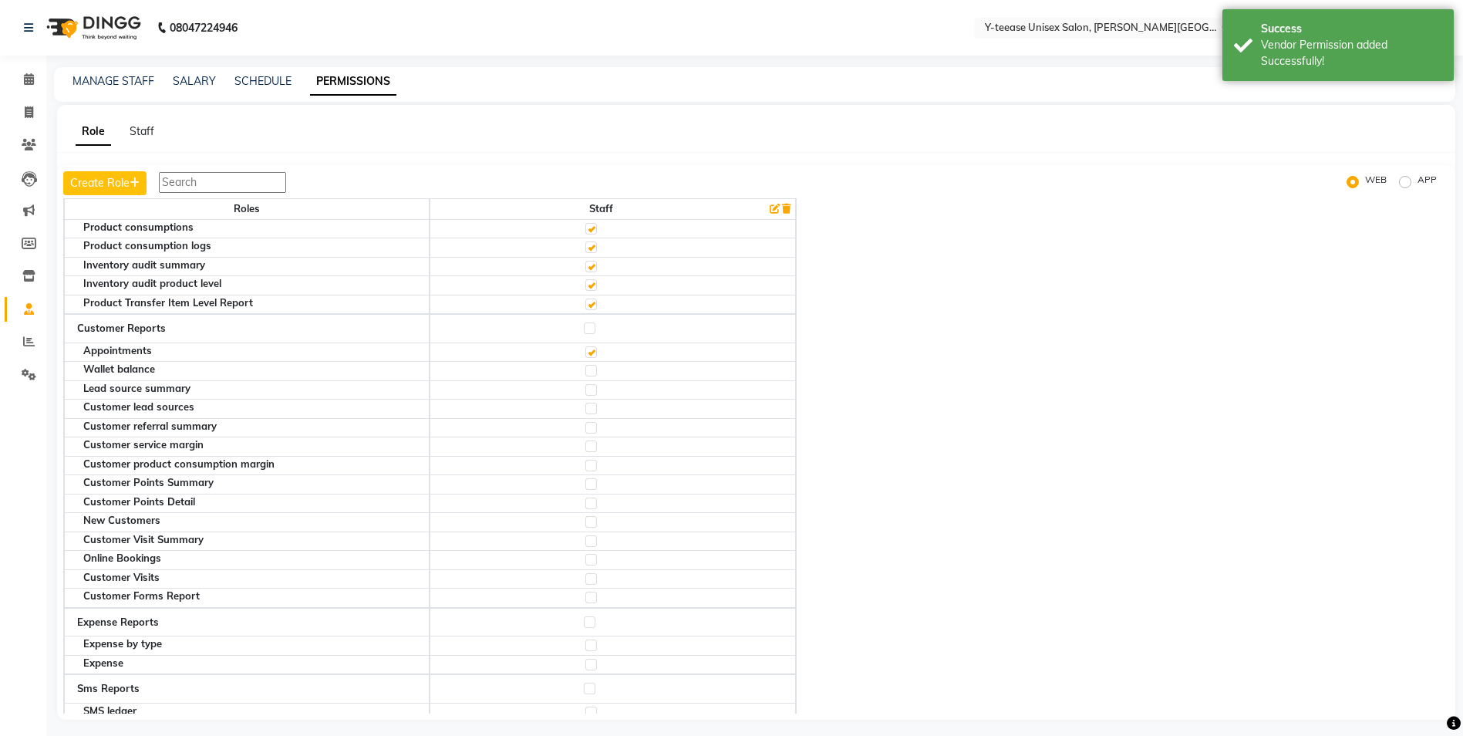
click at [594, 332] on label at bounding box center [590, 328] width 12 height 12
click at [594, 332] on input "checkbox" at bounding box center [589, 328] width 10 height 10
checkbox input "true"
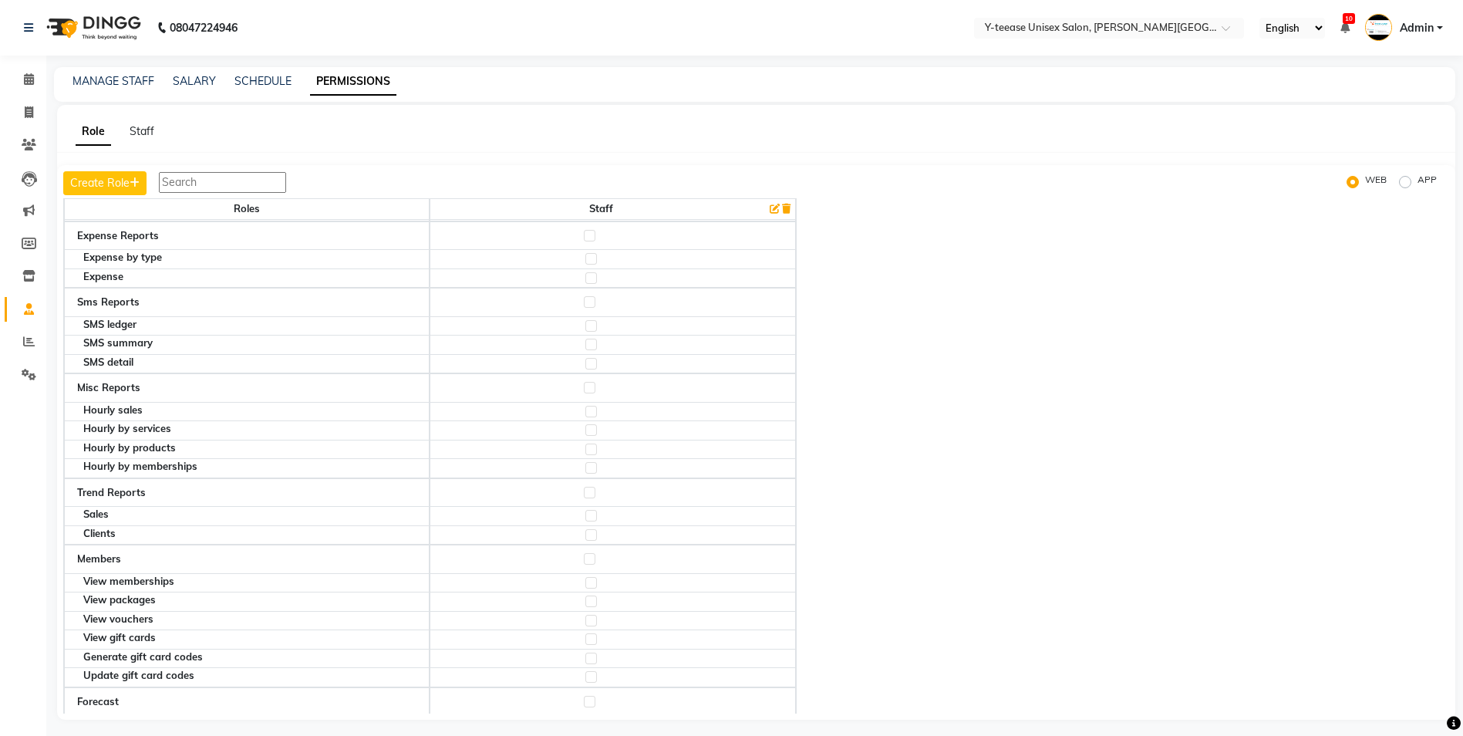
scroll to position [4782, 0]
click at [595, 301] on label at bounding box center [590, 303] width 12 height 12
click at [594, 301] on input "checkbox" at bounding box center [589, 303] width 10 height 10
checkbox input "true"
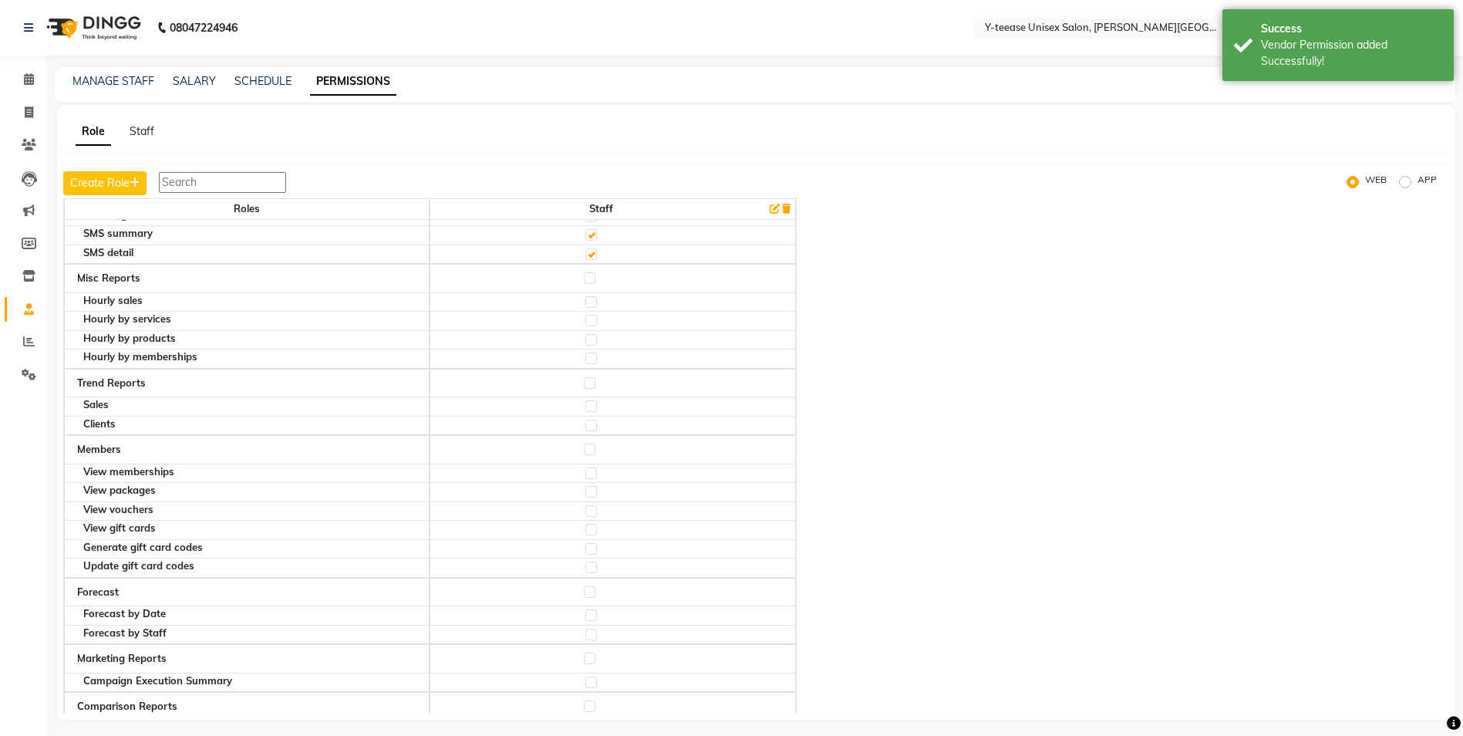
scroll to position [4919, 0]
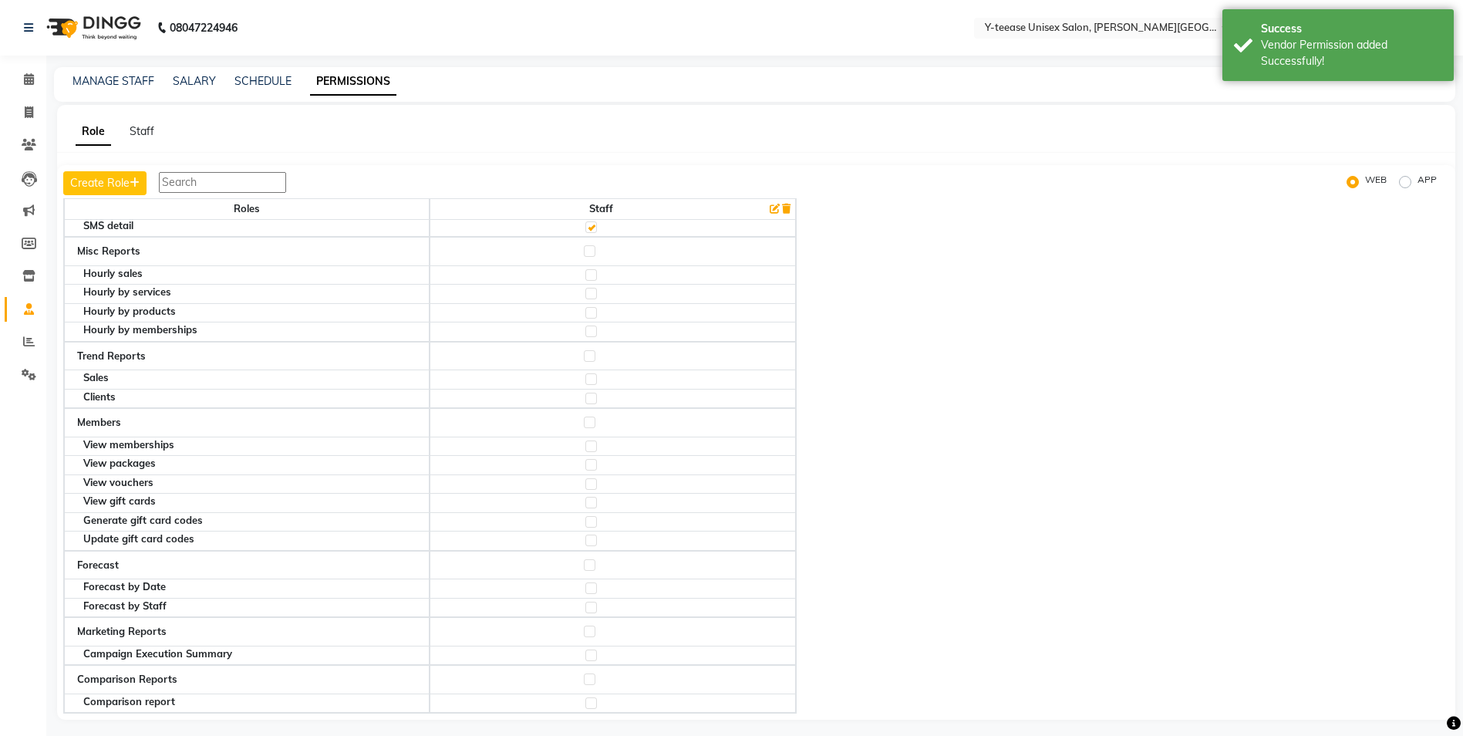
click at [595, 422] on label at bounding box center [590, 422] width 12 height 12
click at [594, 422] on input "checkbox" at bounding box center [589, 422] width 10 height 10
checkbox input "true"
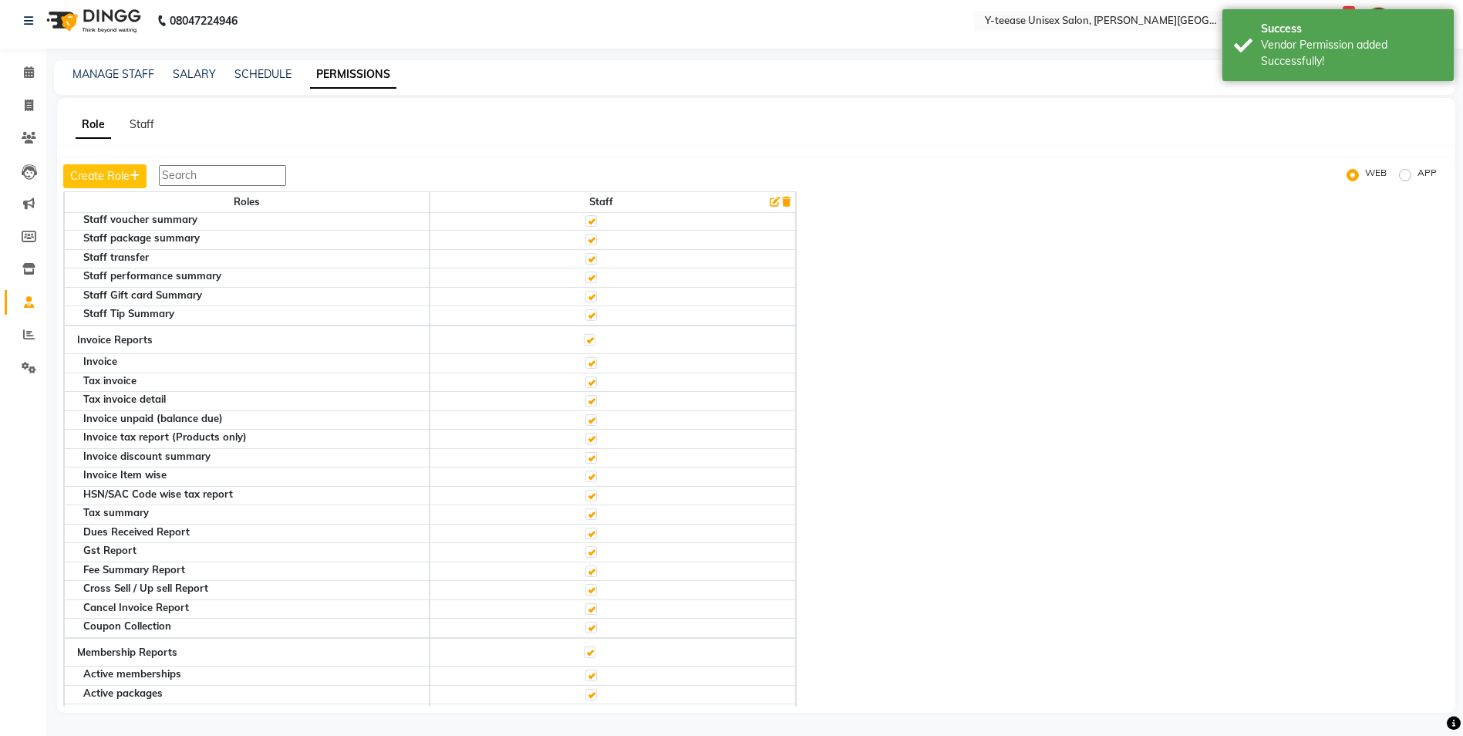
scroll to position [3454, 0]
click at [275, 70] on link "SCHEDULE" at bounding box center [262, 74] width 57 height 14
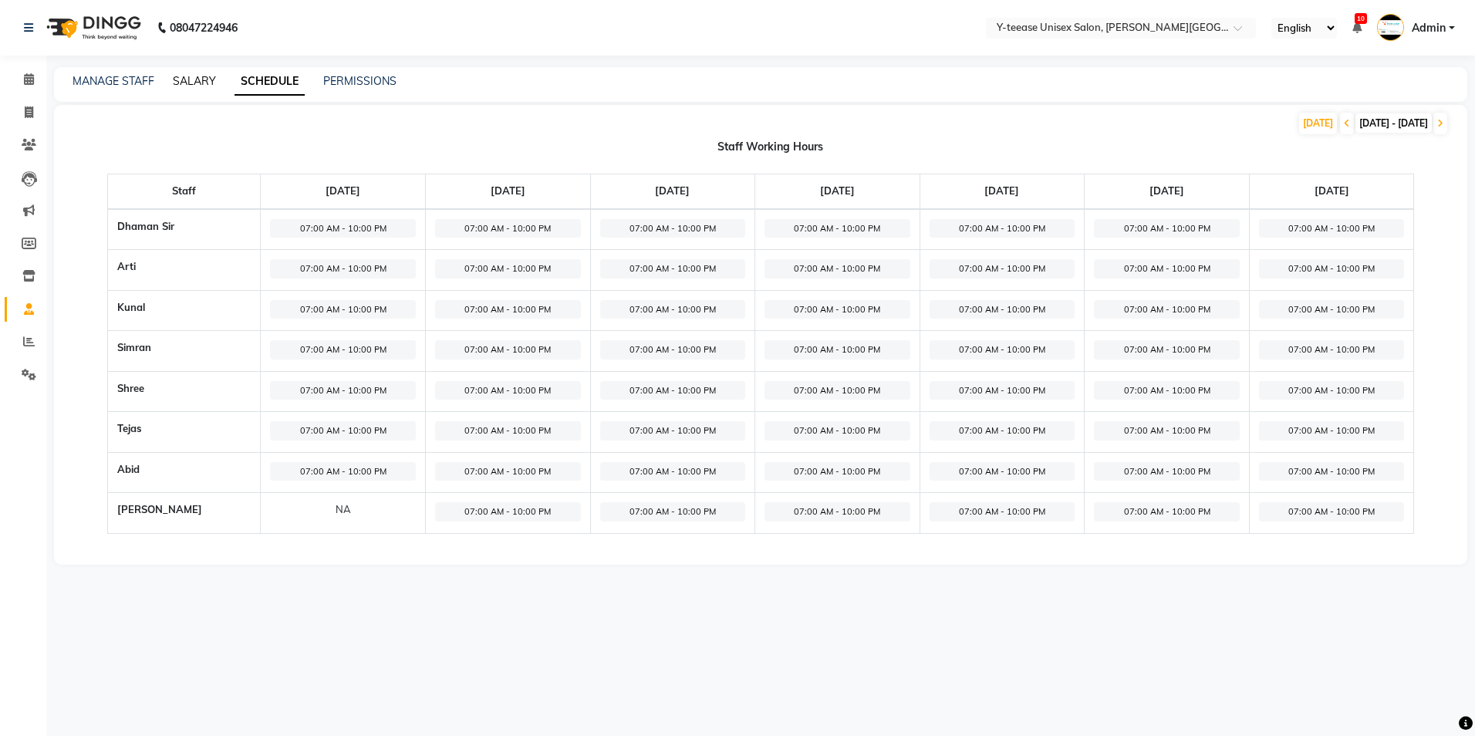
click at [201, 76] on link "SALARY" at bounding box center [194, 81] width 43 height 14
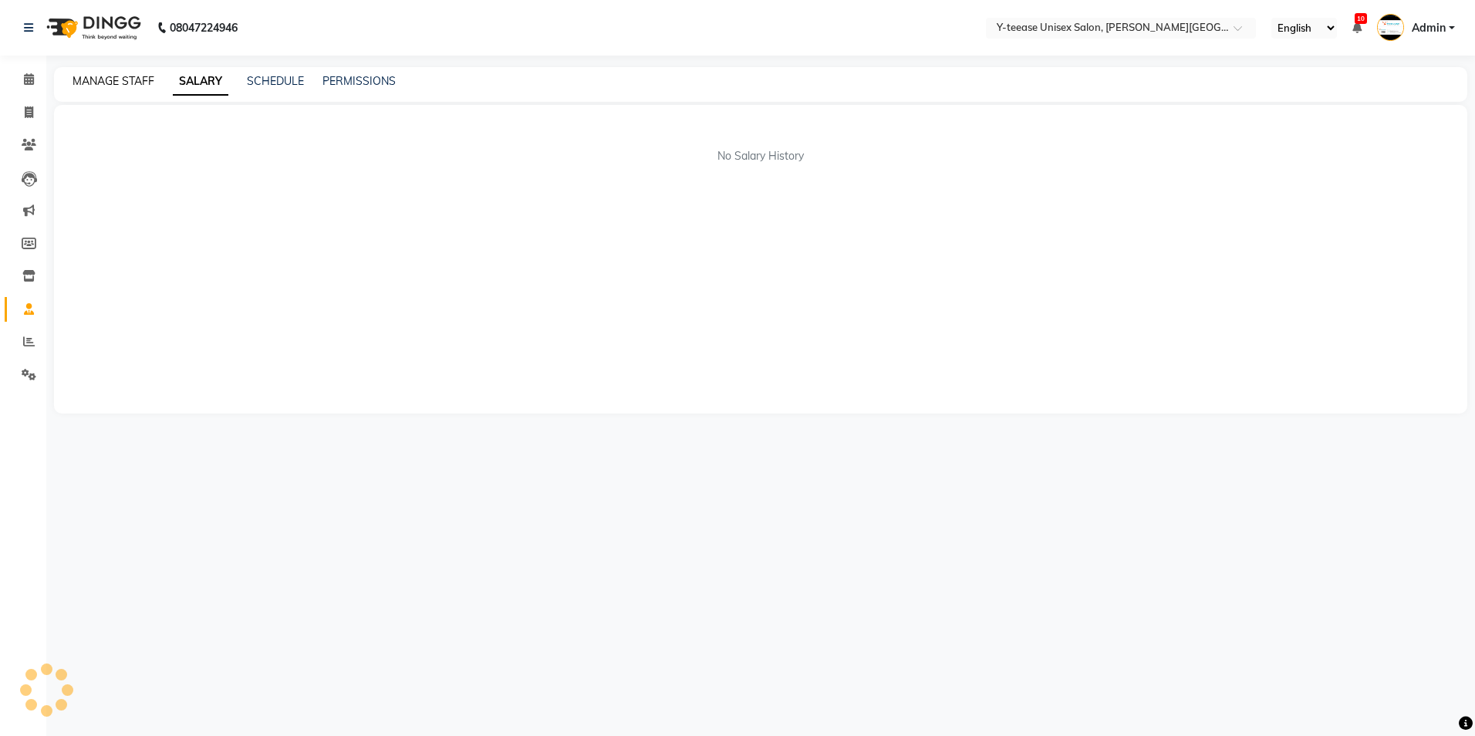
click at [94, 86] on link "MANAGE STAFF" at bounding box center [113, 81] width 82 height 14
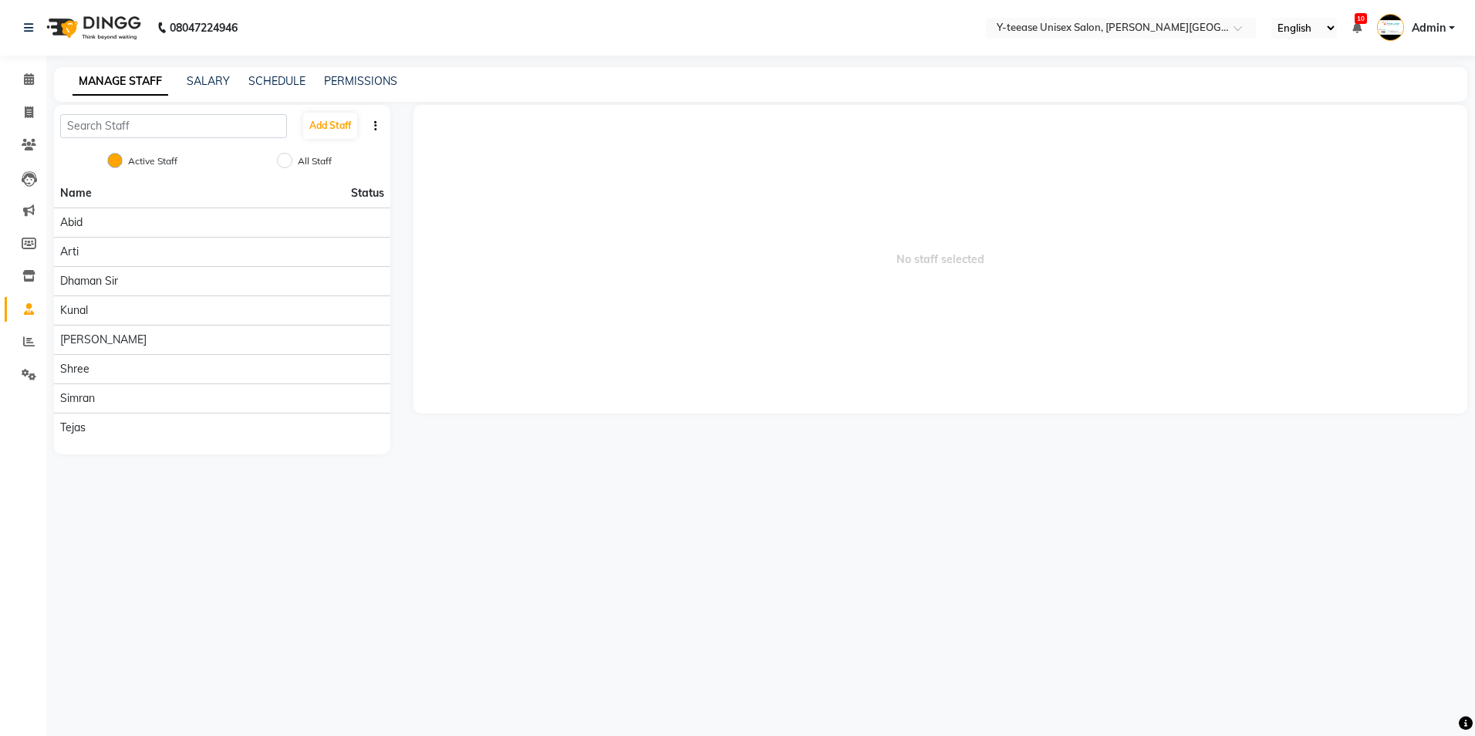
click at [1429, 22] on span "Admin" at bounding box center [1428, 28] width 34 height 16
click at [1402, 113] on link "Sign out" at bounding box center [1375, 111] width 141 height 24
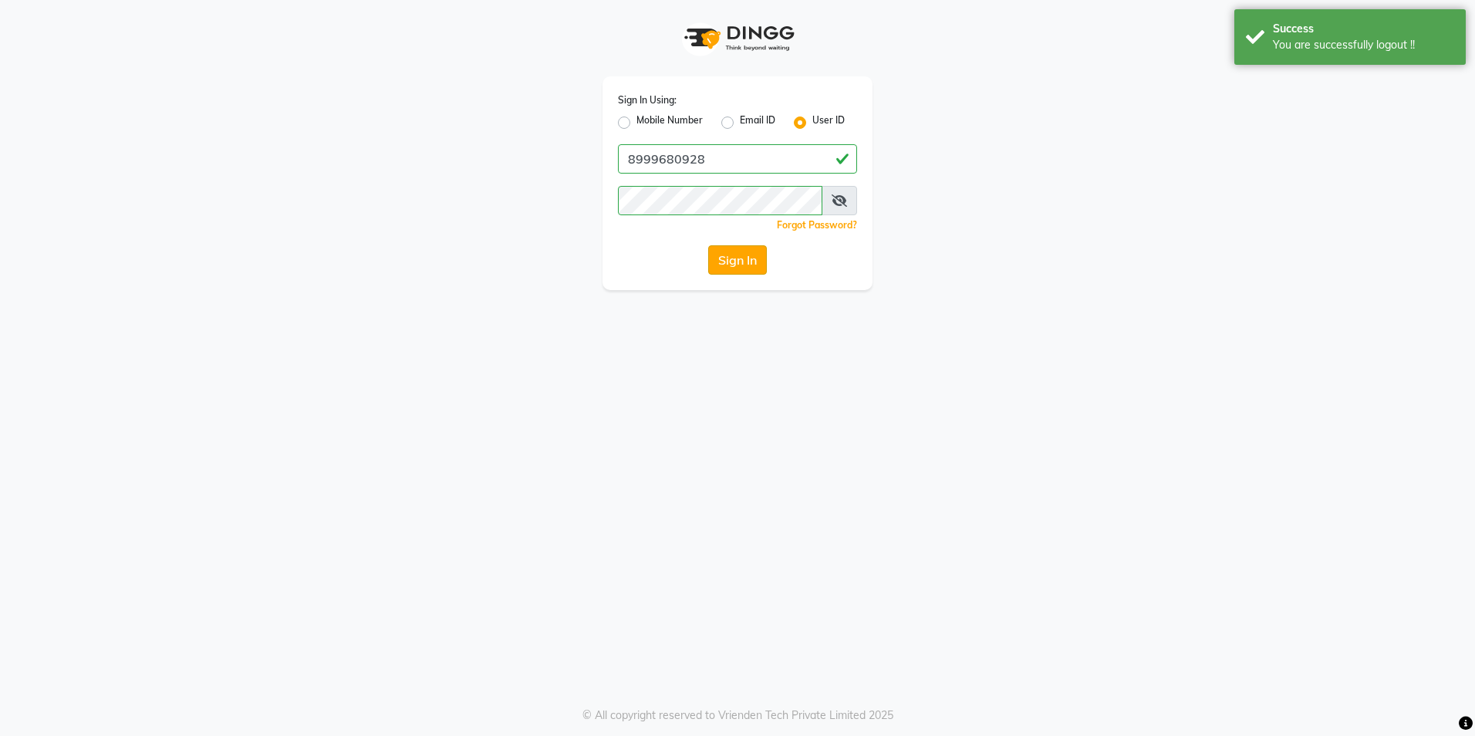
click at [767, 272] on button "Sign In" at bounding box center [737, 259] width 59 height 29
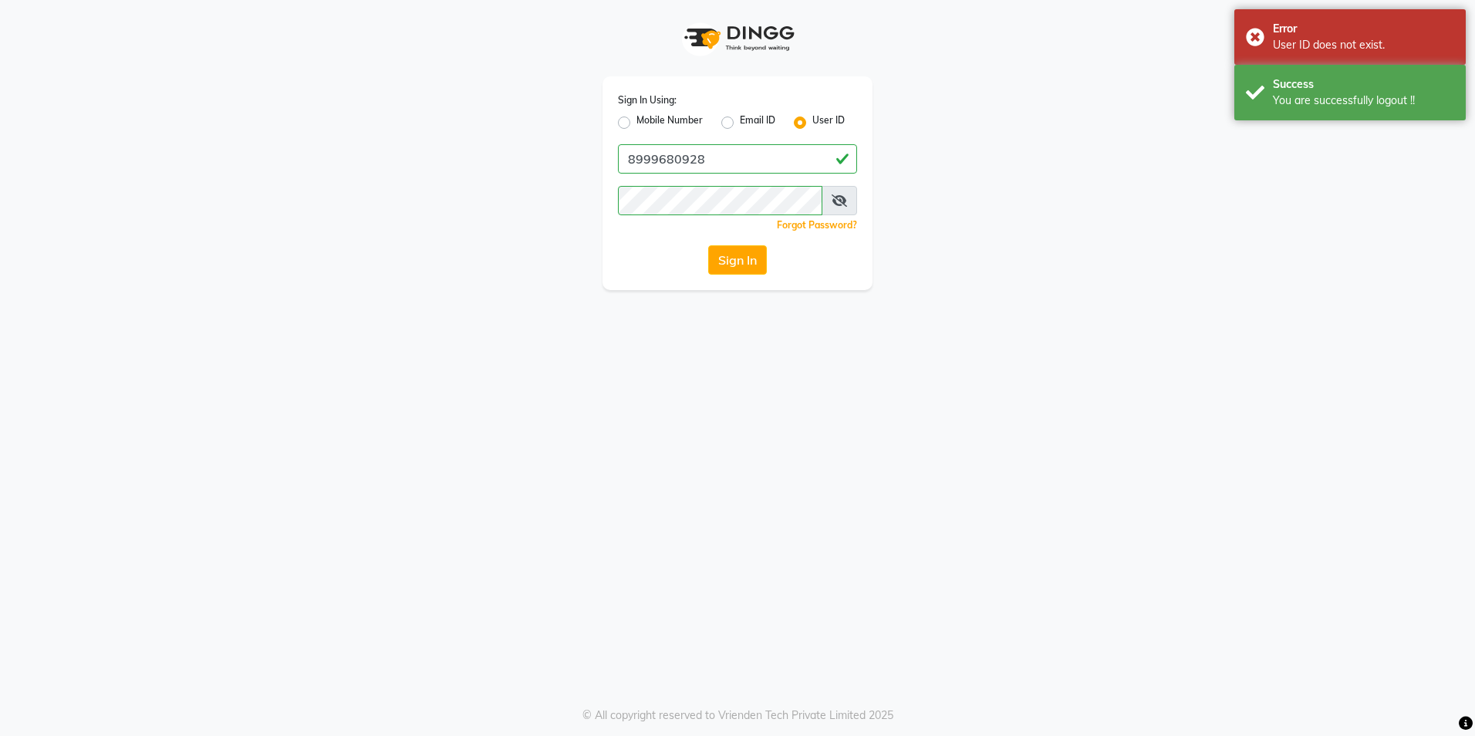
click at [636, 124] on label "Mobile Number" at bounding box center [669, 122] width 66 height 19
click at [636, 123] on input "Mobile Number" at bounding box center [641, 118] width 10 height 10
radio input "true"
radio input "false"
click at [706, 157] on input "Username" at bounding box center [762, 158] width 187 height 29
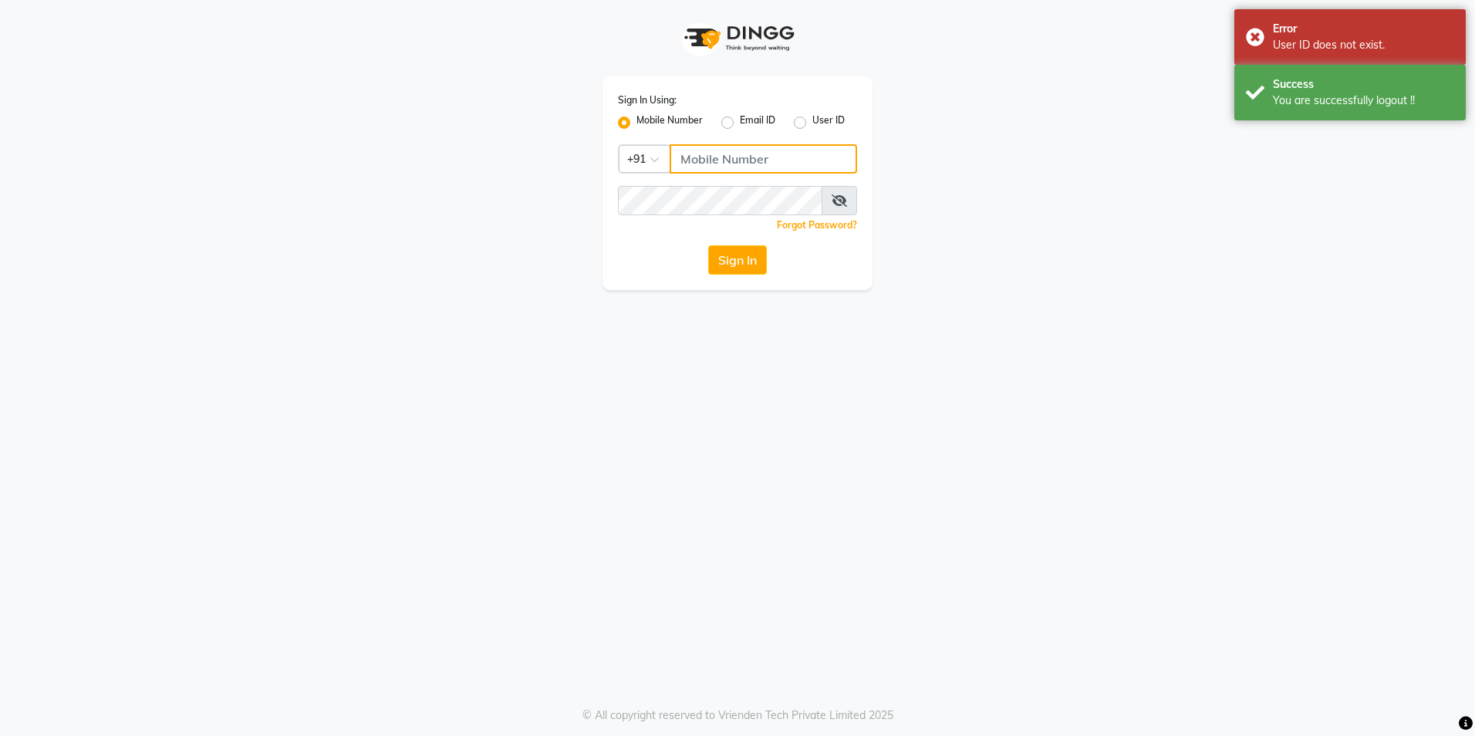
type input "8999680928"
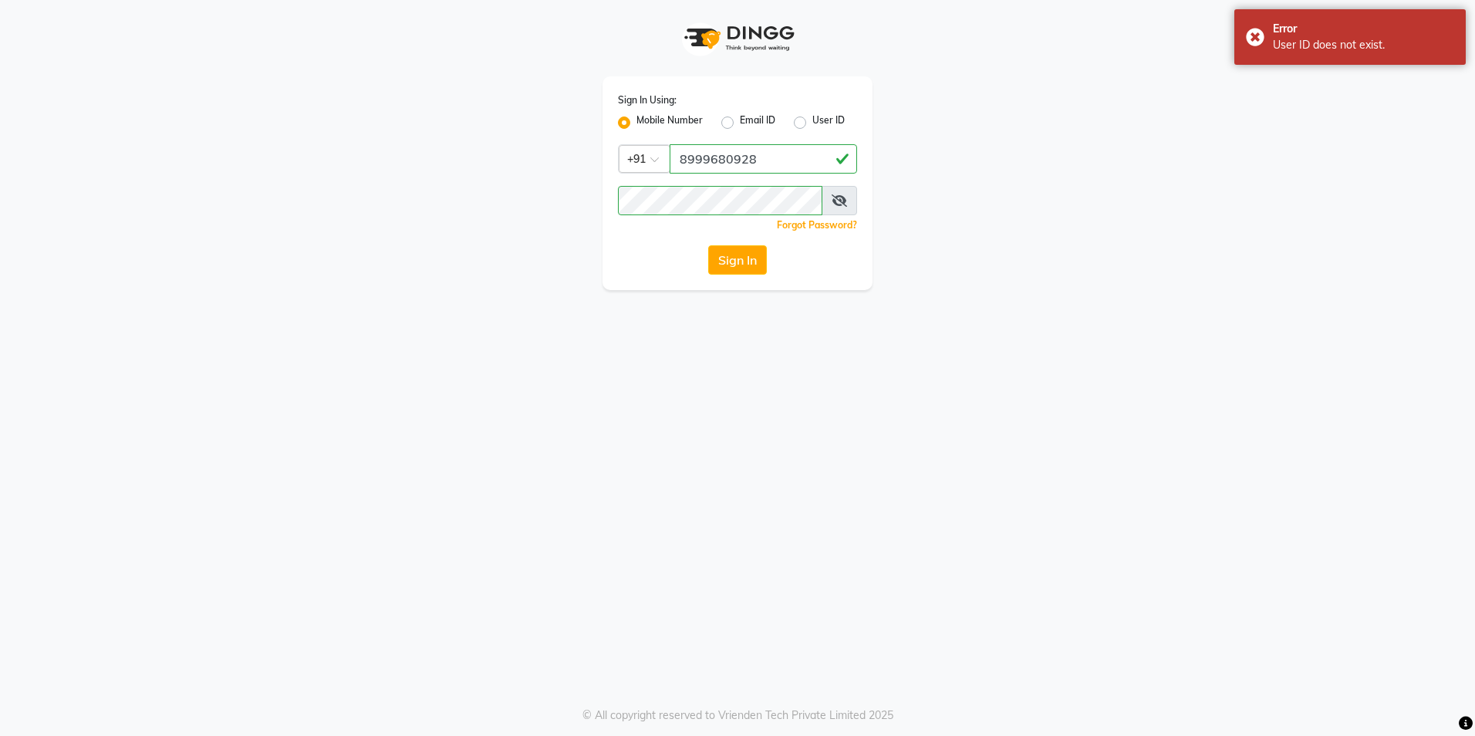
click at [931, 180] on div "Sign In Using: Mobile Number Email ID User ID Country Code × [PHONE_NUMBER] Rem…" at bounding box center [737, 145] width 879 height 290
click at [747, 255] on button "Sign In" at bounding box center [737, 259] width 59 height 29
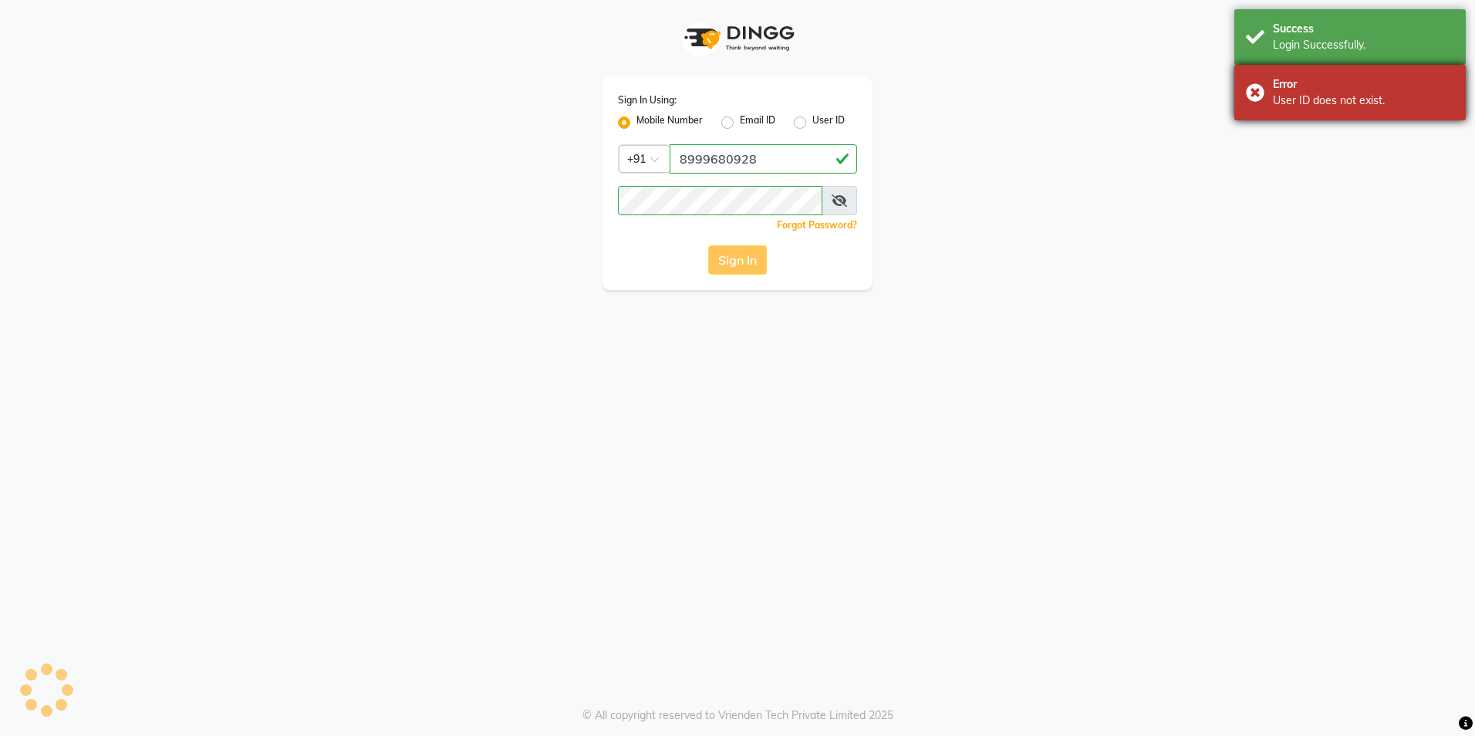
click at [1314, 89] on div "Error" at bounding box center [1363, 84] width 181 height 16
click at [1322, 39] on div "Login Successfully." at bounding box center [1363, 45] width 181 height 16
